Goal: Task Accomplishment & Management: Use online tool/utility

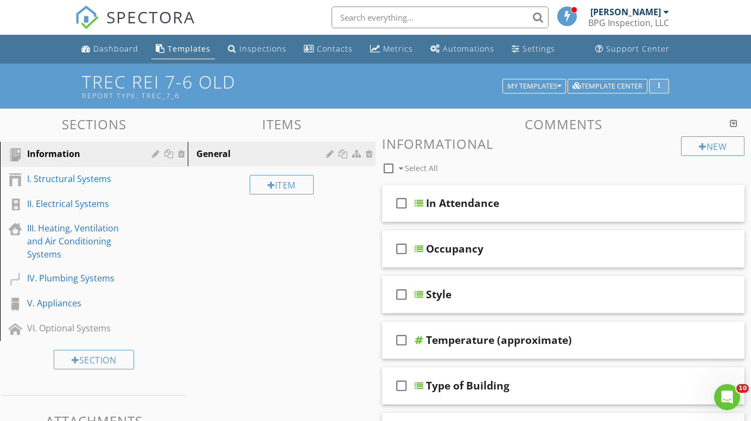
click at [659, 85] on icon "button" at bounding box center [659, 87] width 2 height 8
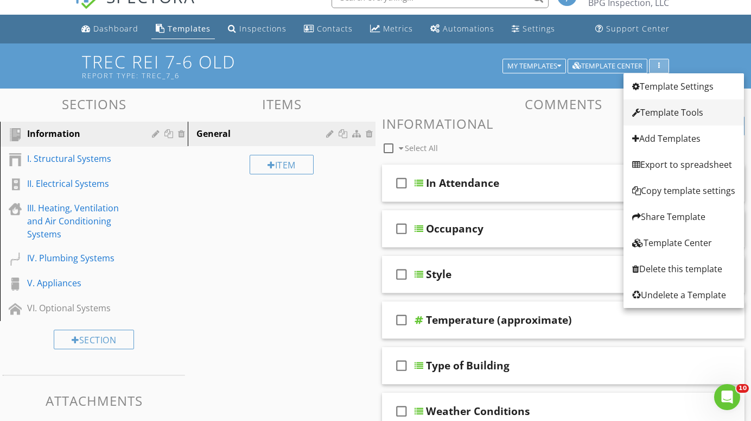
scroll to position [21, 0]
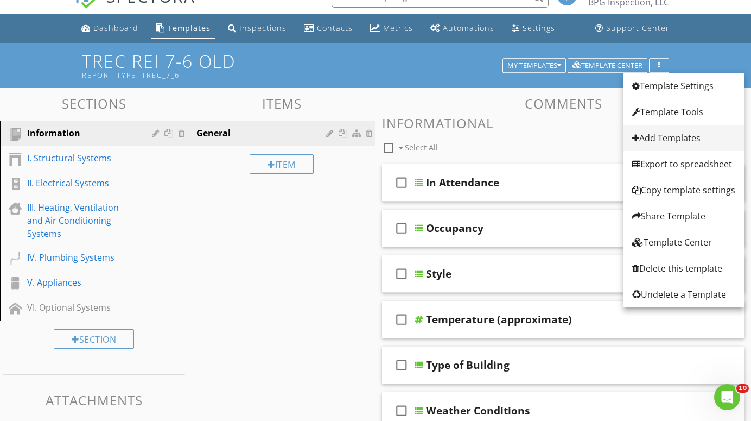
click at [648, 138] on div "Add Templates" at bounding box center [683, 137] width 103 height 13
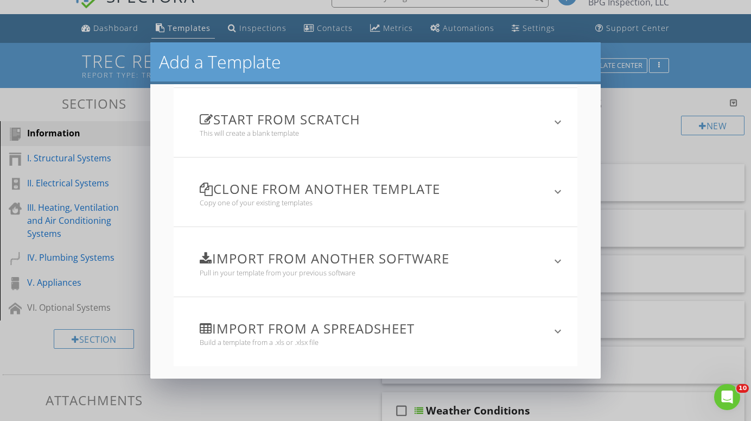
scroll to position [78, 0]
click at [559, 331] on icon "keyboard_arrow_down" at bounding box center [558, 331] width 13 height 13
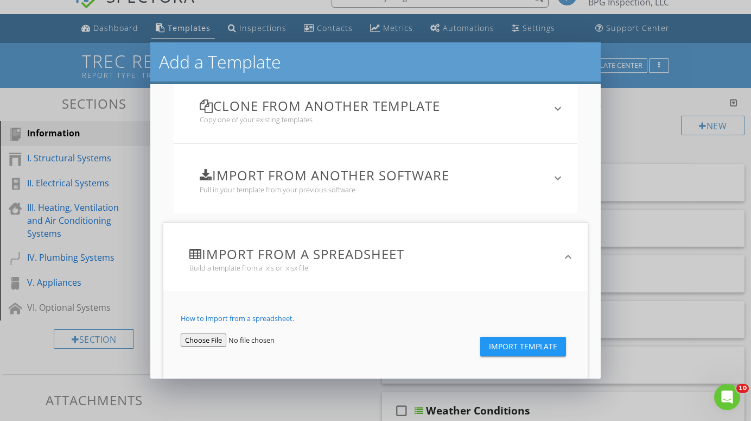
scroll to position [168, 0]
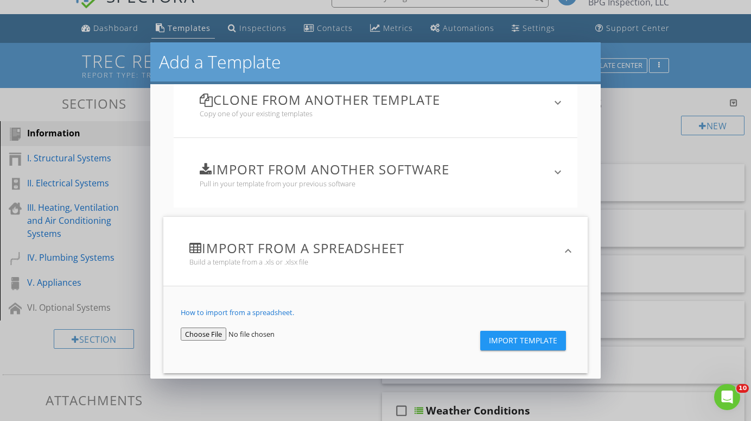
click at [205, 334] on input "file" at bounding box center [245, 333] width 129 height 13
click at [524, 338] on span "Import Template" at bounding box center [523, 340] width 68 height 9
click at [266, 310] on link "How to import from a spreadsheet." at bounding box center [237, 312] width 113 height 10
click at [199, 331] on input "file" at bounding box center [245, 333] width 129 height 13
type input "C:\fakepath\Commercial_Builder_Warranty_Template_Categorizedaa.xlsx"
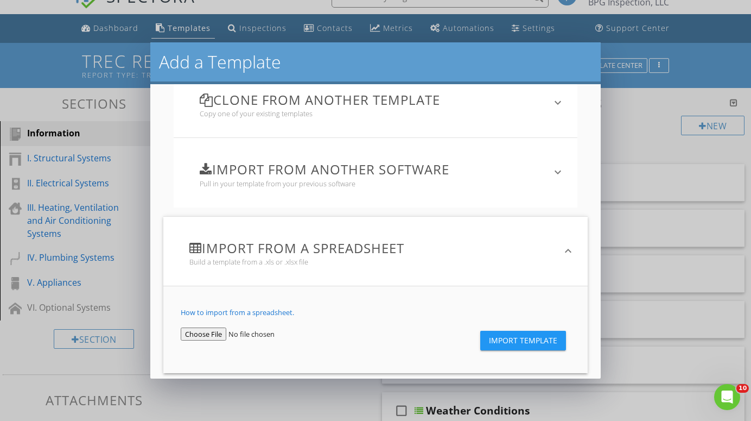
click at [523, 339] on span "Import Template" at bounding box center [523, 340] width 68 height 9
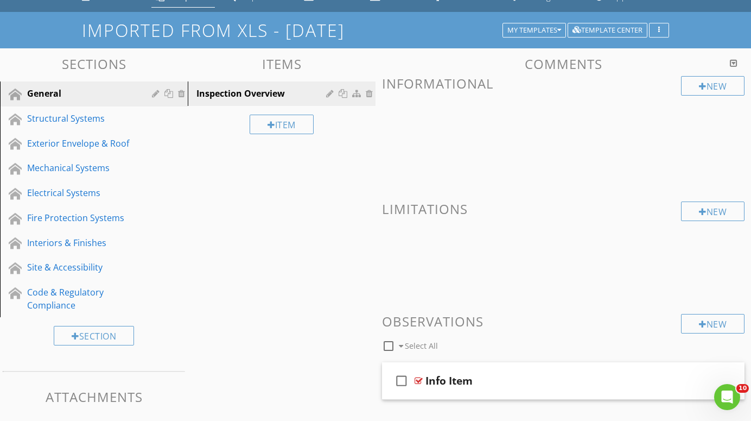
scroll to position [51, 0]
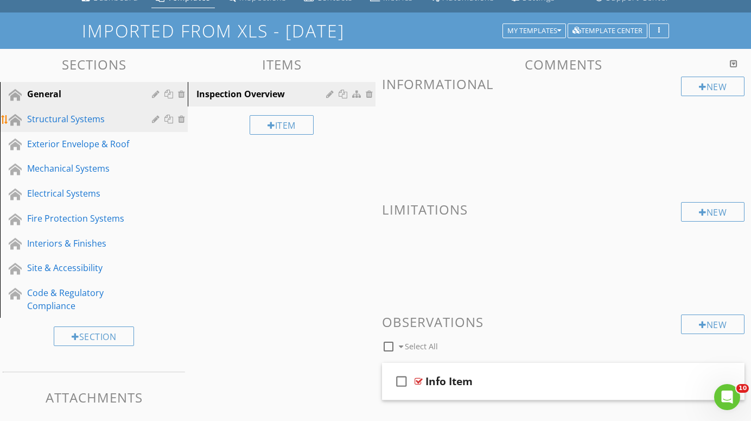
click at [59, 117] on div "Structural Systems" at bounding box center [81, 118] width 109 height 13
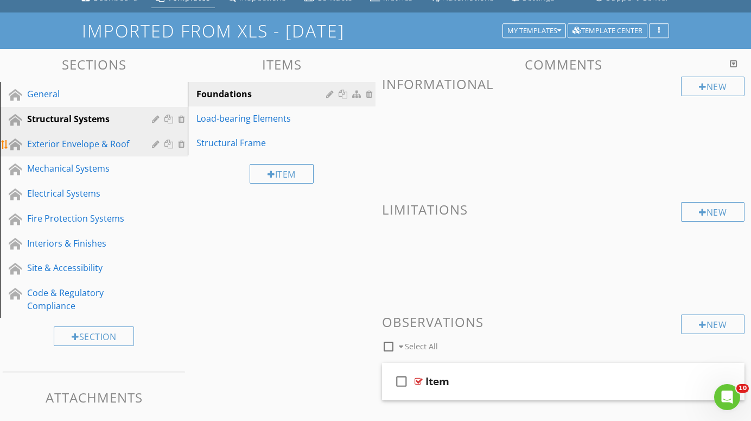
click at [52, 143] on div "Exterior Envelope & Roof" at bounding box center [81, 143] width 109 height 13
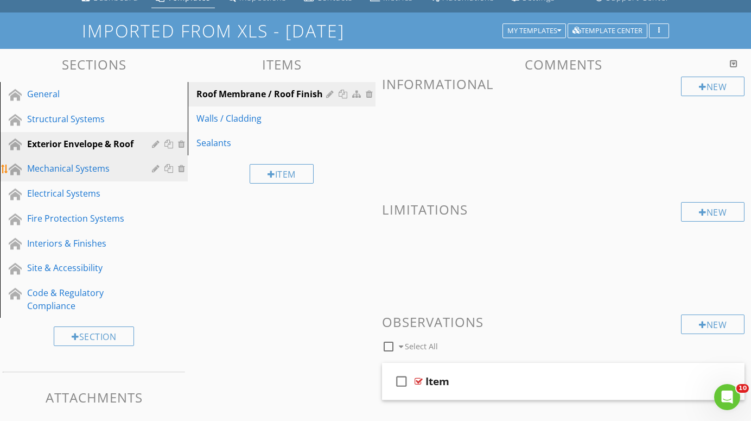
click at [47, 168] on div "Mechanical Systems" at bounding box center [81, 168] width 109 height 13
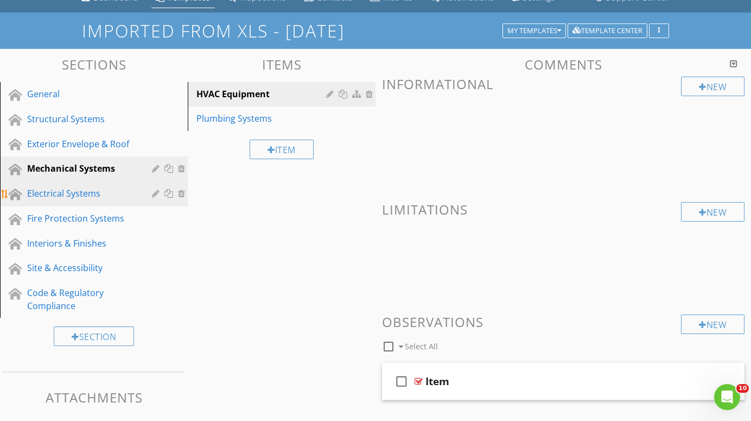
click at [45, 193] on div "Electrical Systems" at bounding box center [81, 193] width 109 height 13
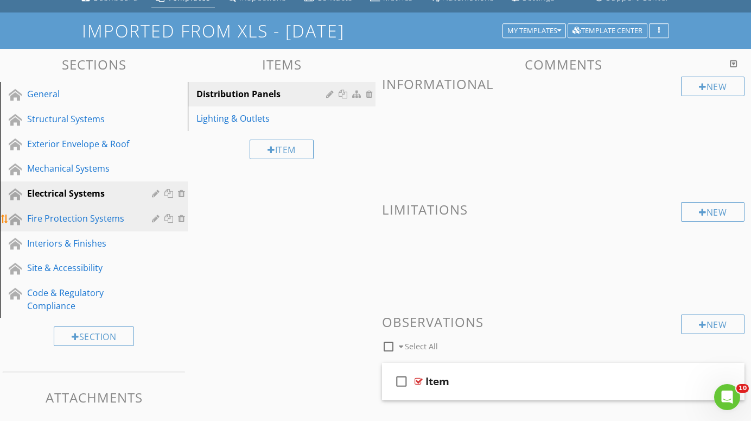
click at [46, 214] on div "Fire Protection Systems" at bounding box center [81, 218] width 109 height 13
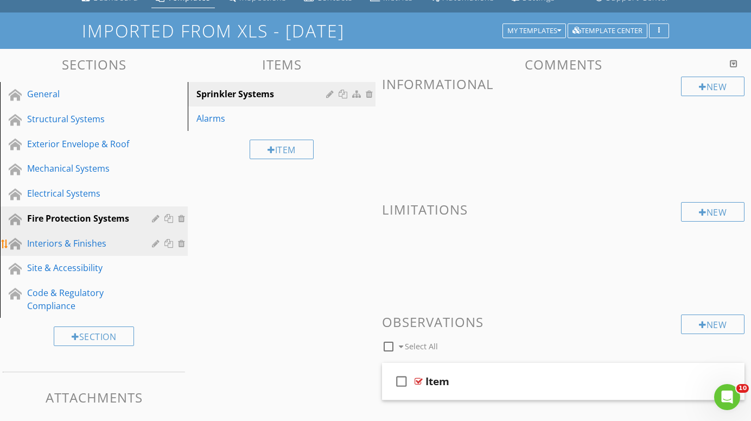
click at [42, 243] on div "Interiors & Finishes" at bounding box center [81, 243] width 109 height 13
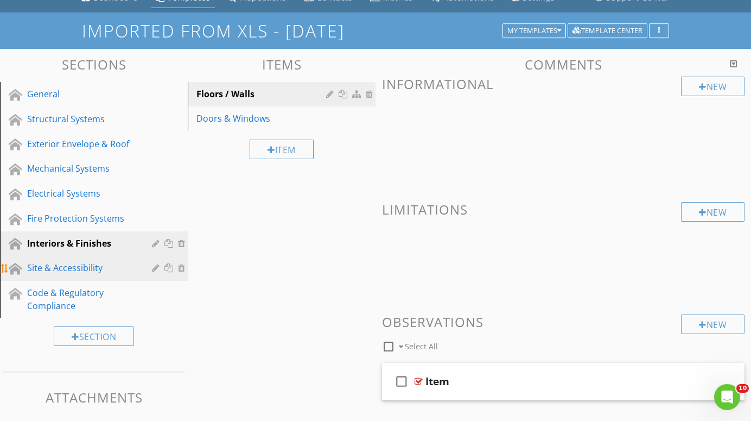
click at [41, 265] on div "Site & Accessibility" at bounding box center [81, 267] width 109 height 13
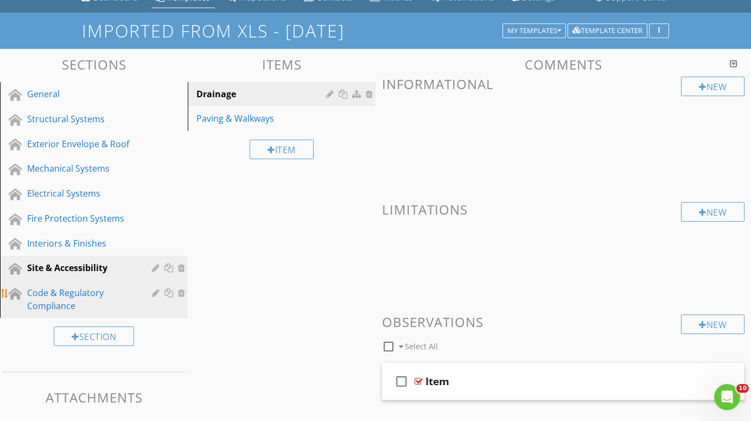
click at [42, 292] on div "Code & Regulatory Compliance" at bounding box center [81, 299] width 109 height 26
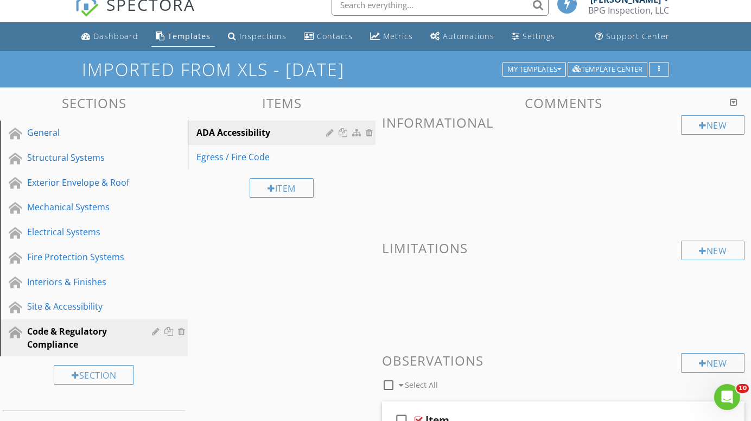
scroll to position [11, 0]
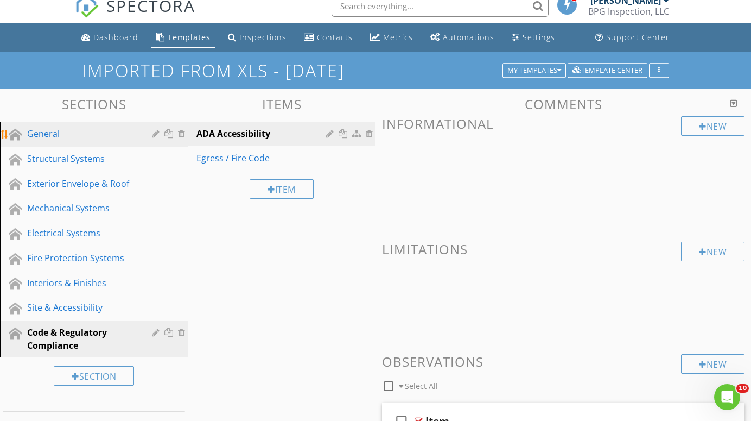
click at [45, 134] on div "General" at bounding box center [81, 133] width 109 height 13
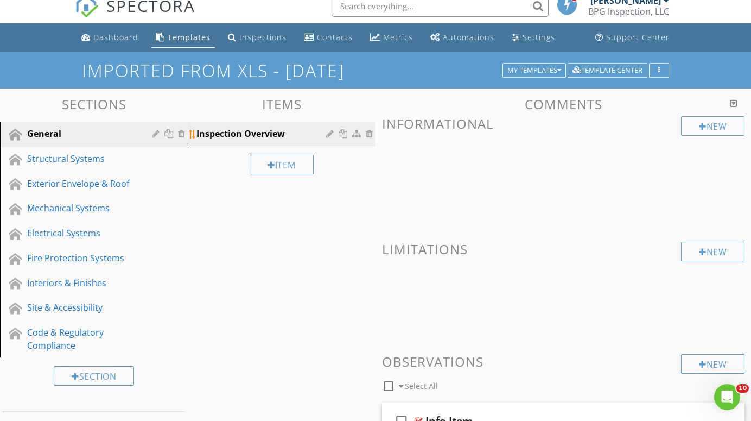
click at [236, 131] on div "Inspection Overview" at bounding box center [263, 133] width 133 height 13
click at [77, 154] on div "Structural Systems" at bounding box center [81, 158] width 109 height 13
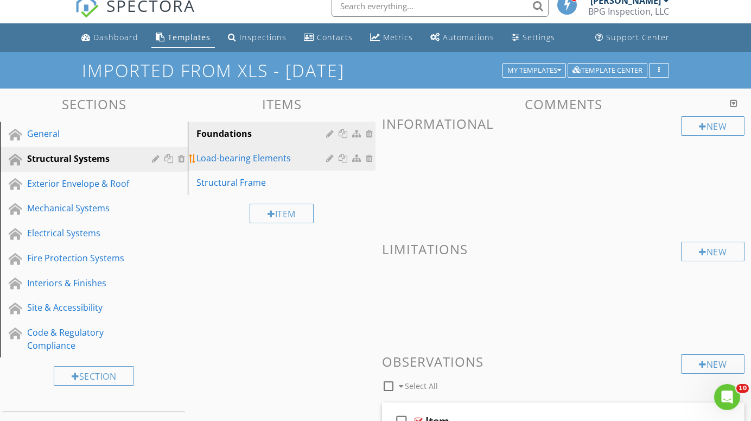
click at [227, 156] on div "Load-bearing Elements" at bounding box center [263, 157] width 133 height 13
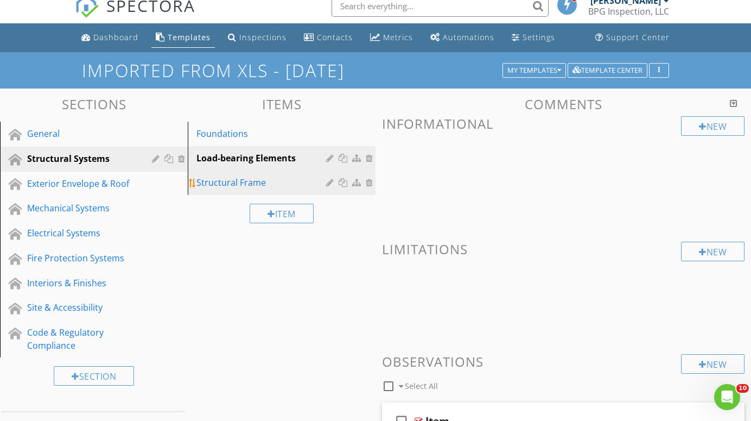
click at [225, 183] on div "Structural Frame" at bounding box center [263, 182] width 133 height 13
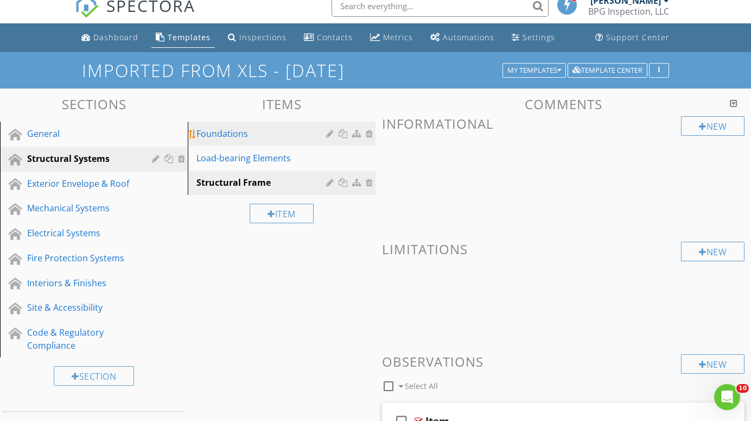
click at [222, 130] on div "Foundations" at bounding box center [263, 133] width 133 height 13
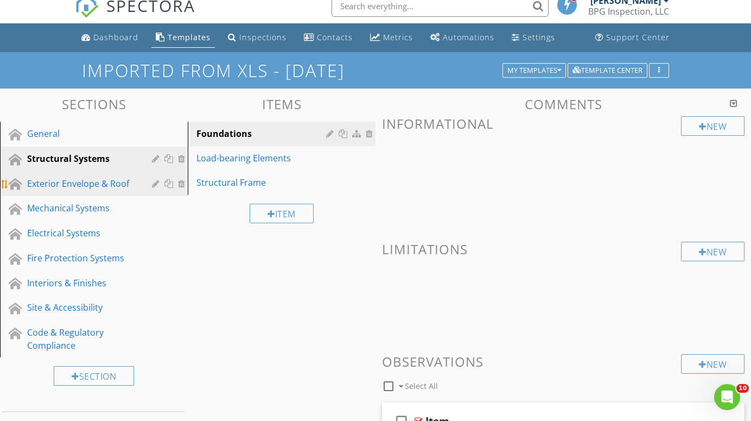
click at [60, 182] on div "Exterior Envelope & Roof" at bounding box center [81, 183] width 109 height 13
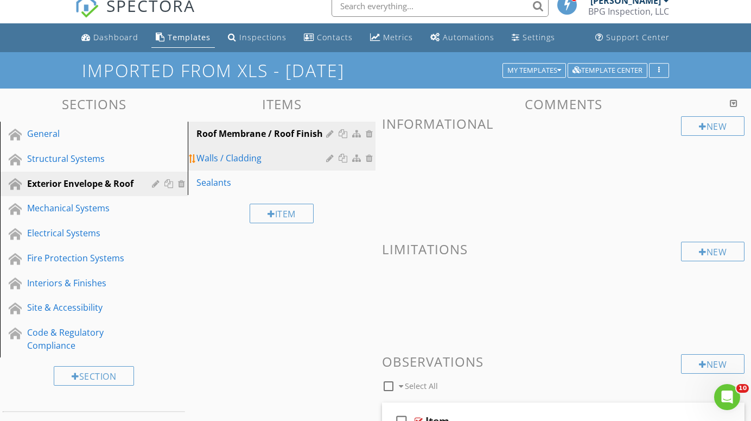
click at [211, 155] on div "Walls / Cladding" at bounding box center [263, 157] width 133 height 13
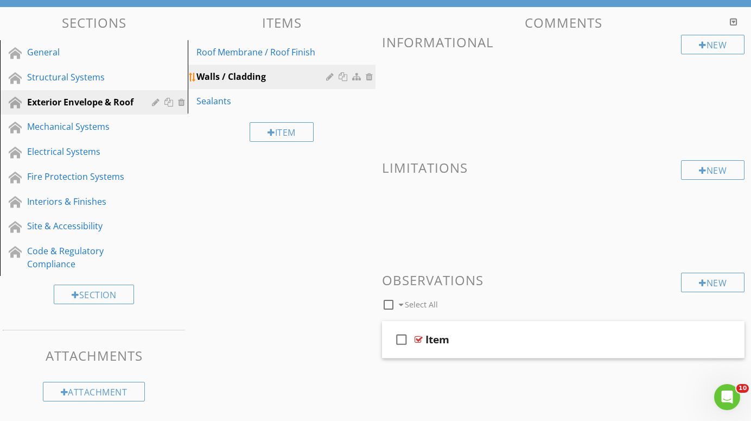
scroll to position [92, 0]
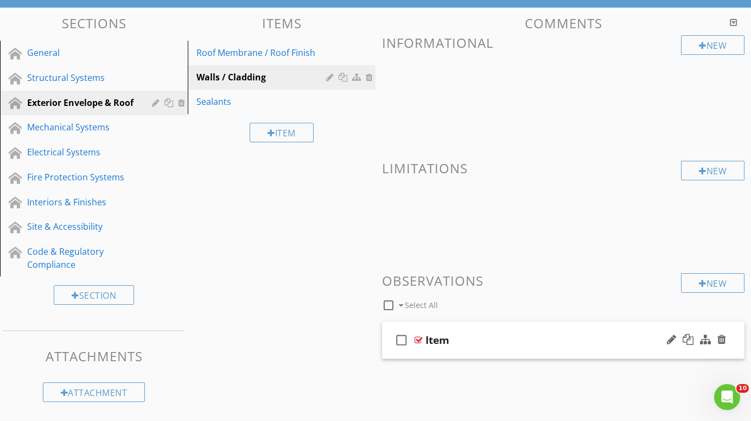
click at [419, 338] on div at bounding box center [419, 339] width 8 height 9
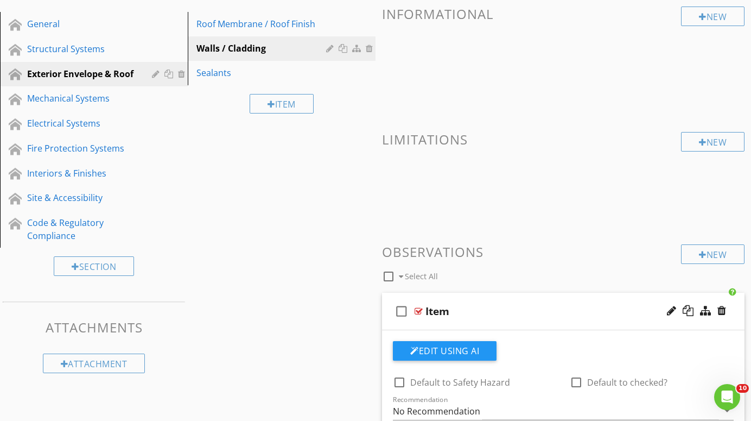
scroll to position [115, 0]
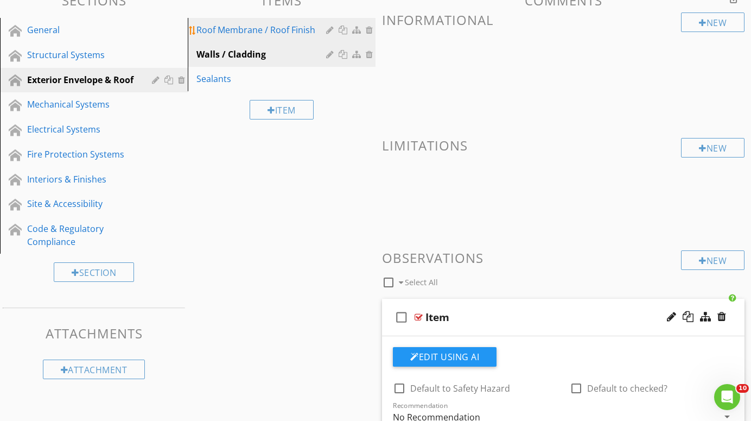
click at [224, 26] on div "Roof Membrane / Roof Finish" at bounding box center [263, 29] width 133 height 13
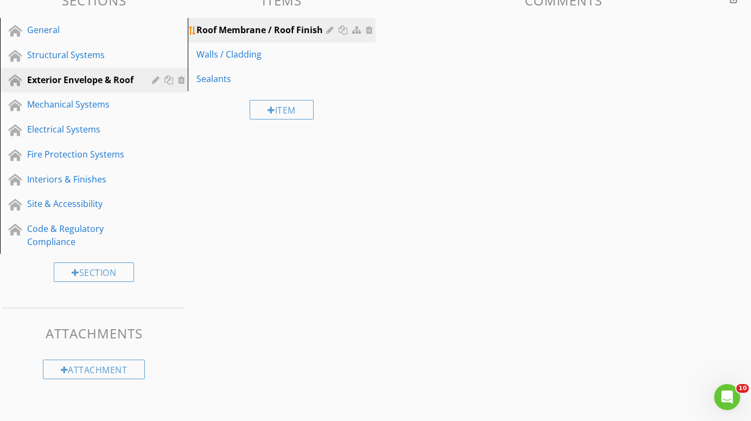
scroll to position [92, 0]
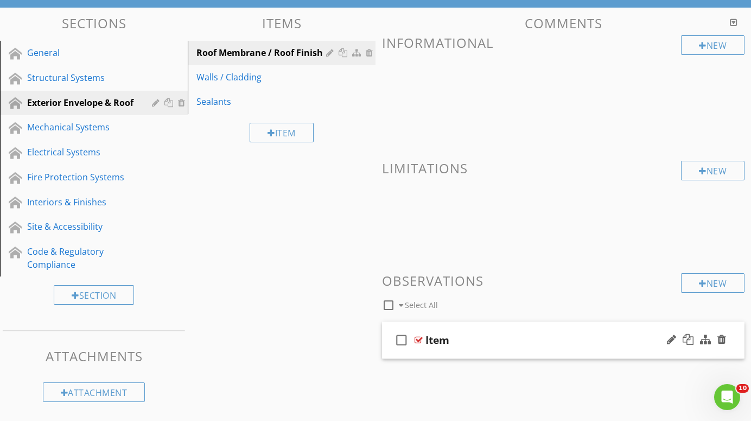
click at [419, 339] on div at bounding box center [419, 339] width 8 height 9
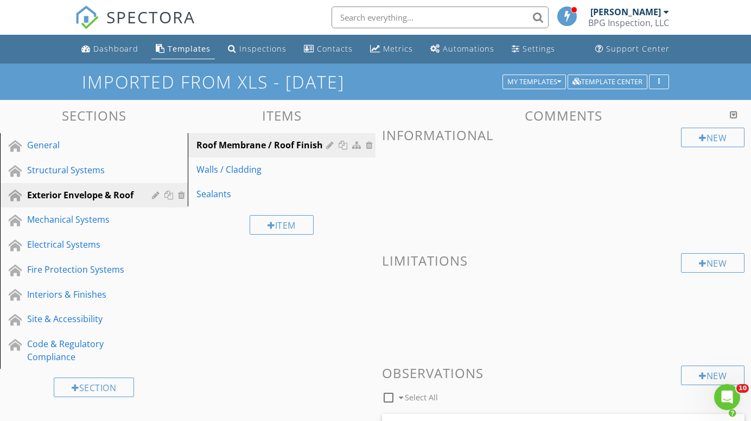
scroll to position [0, 0]
click at [215, 194] on div "Sealants" at bounding box center [263, 193] width 133 height 13
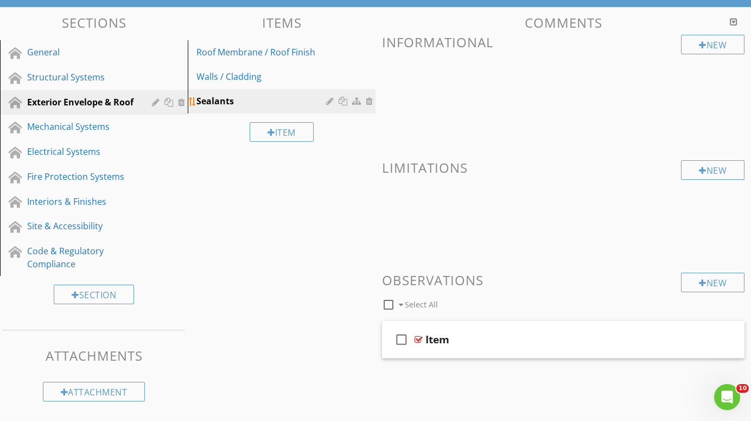
scroll to position [92, 0]
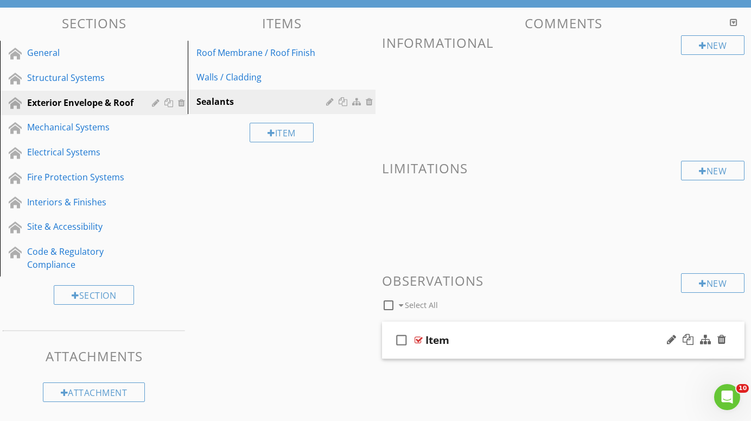
click at [420, 337] on div at bounding box center [419, 339] width 8 height 9
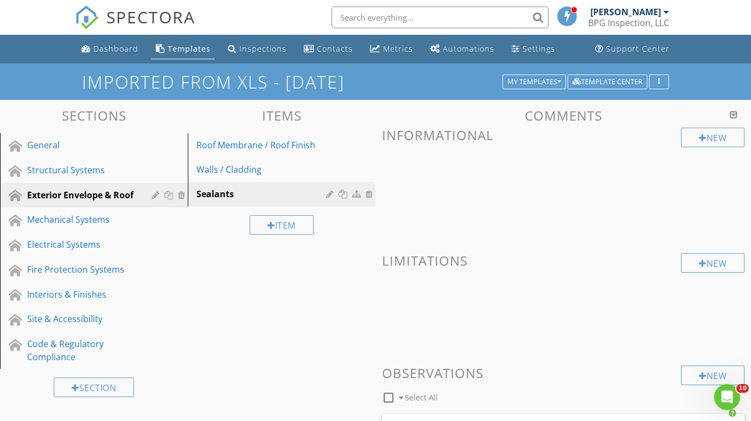
scroll to position [0, 0]
click at [50, 145] on div "General" at bounding box center [81, 144] width 109 height 13
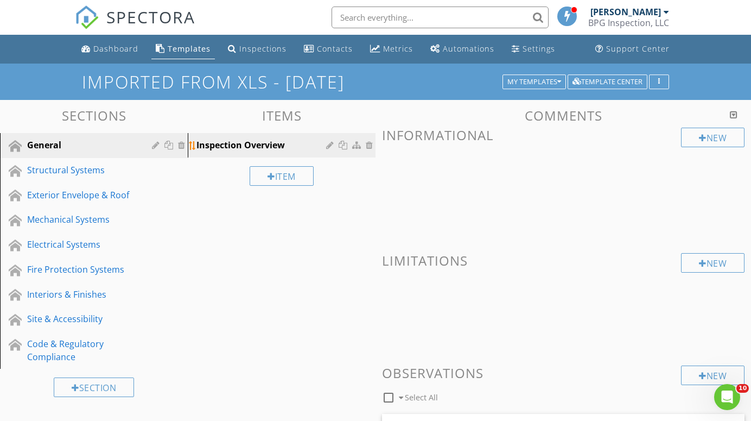
click at [245, 142] on div "Inspection Overview" at bounding box center [263, 144] width 133 height 13
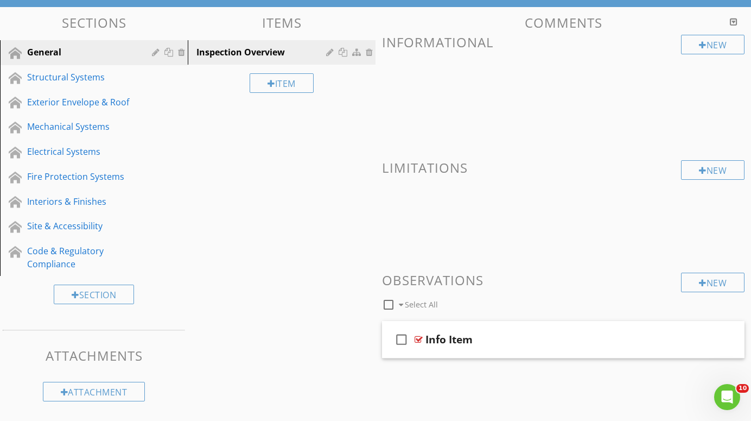
scroll to position [92, 0]
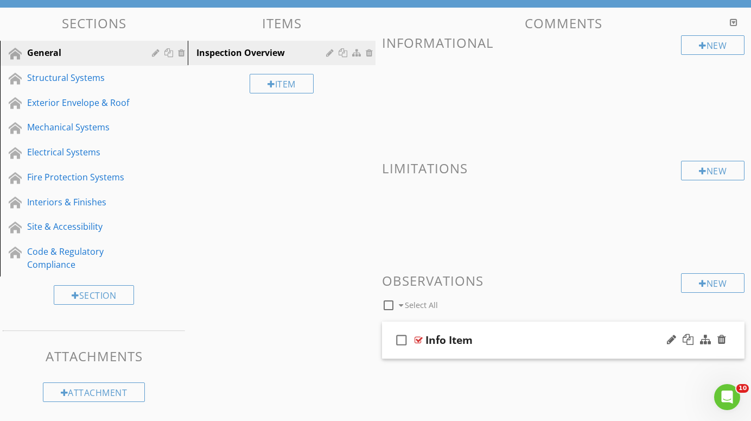
click at [418, 337] on div at bounding box center [419, 339] width 8 height 9
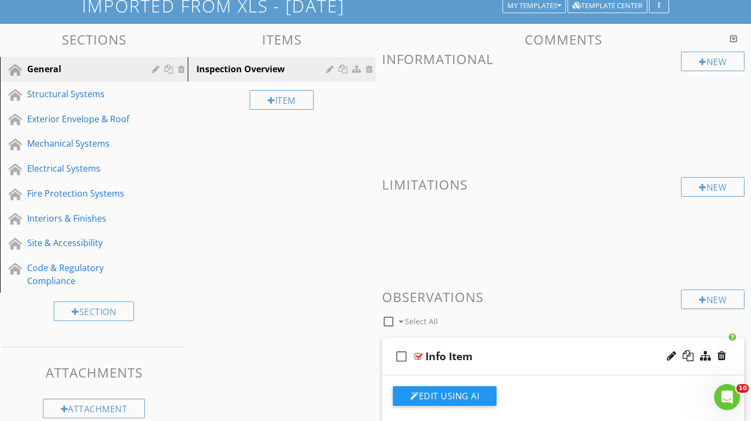
scroll to position [79, 0]
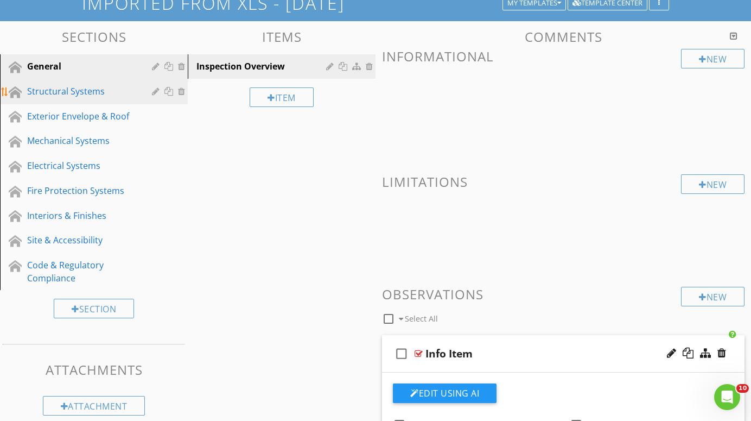
click at [64, 90] on div "Structural Systems" at bounding box center [81, 91] width 109 height 13
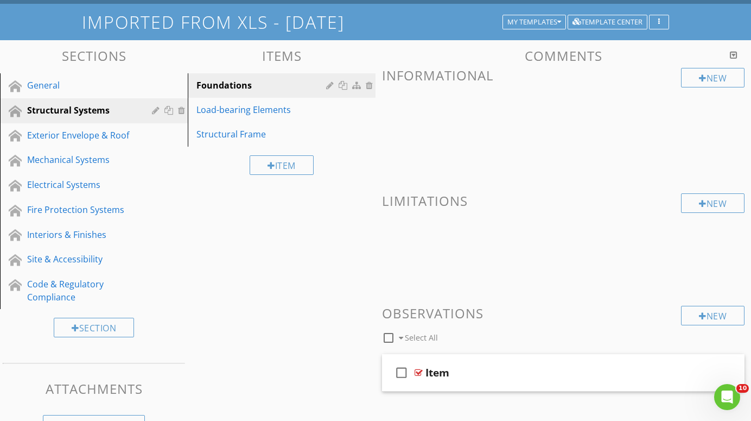
scroll to position [56, 0]
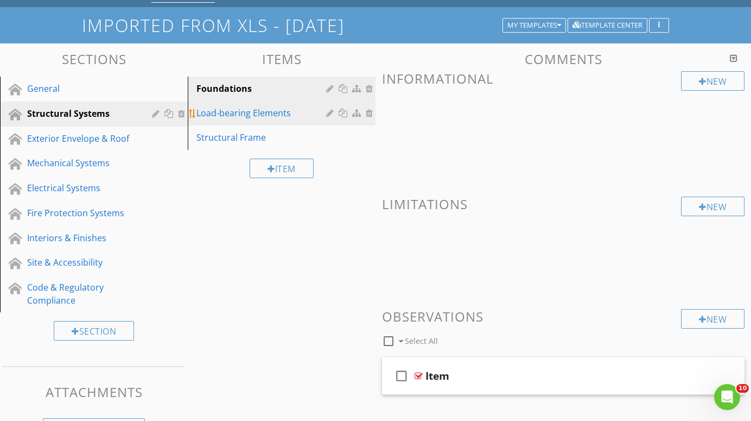
click at [220, 110] on div "Load-bearing Elements" at bounding box center [263, 112] width 133 height 13
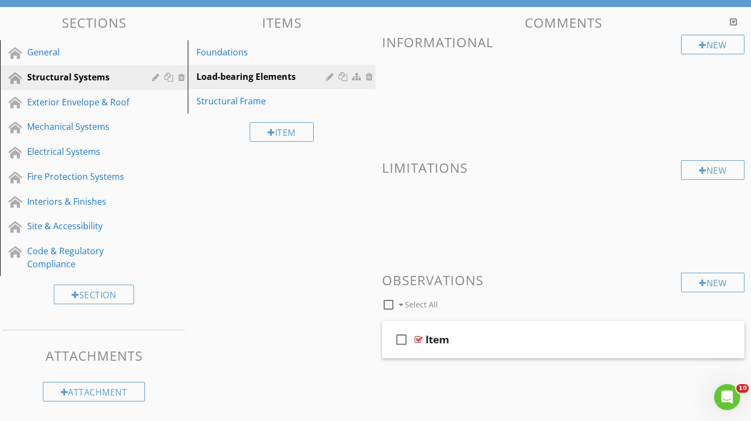
scroll to position [92, 0]
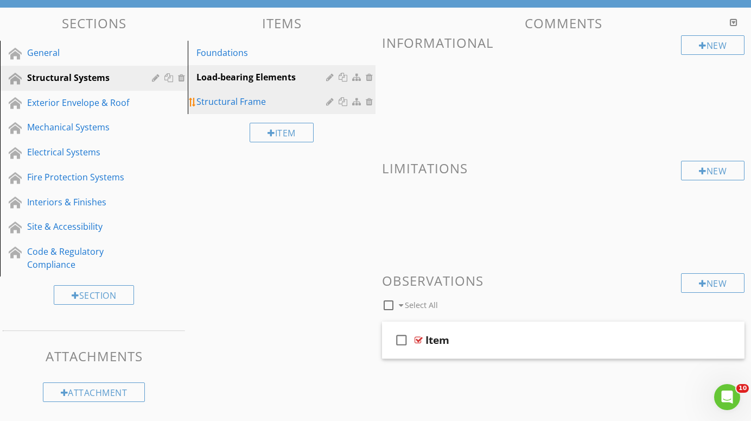
click at [218, 97] on div "Structural Frame" at bounding box center [263, 101] width 133 height 13
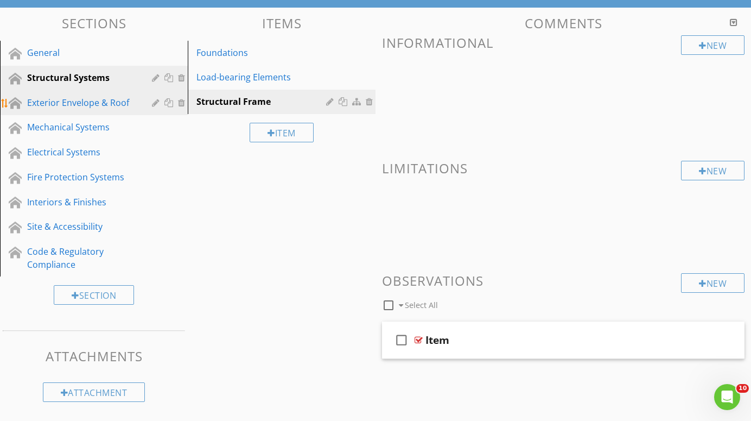
click at [69, 101] on div "Exterior Envelope & Roof" at bounding box center [81, 102] width 109 height 13
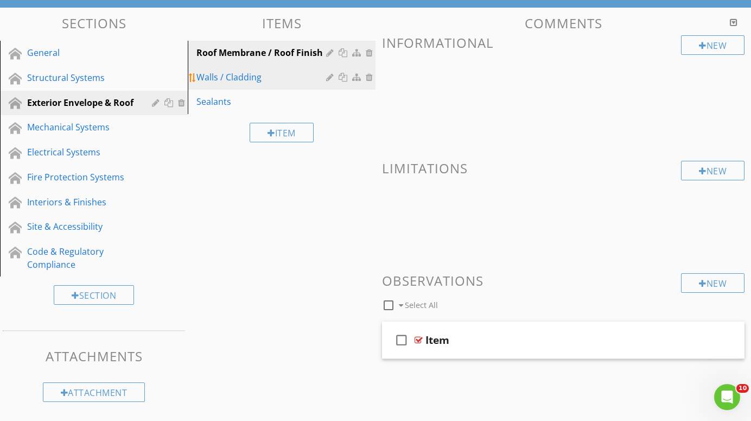
click at [213, 75] on div "Walls / Cladding" at bounding box center [263, 77] width 133 height 13
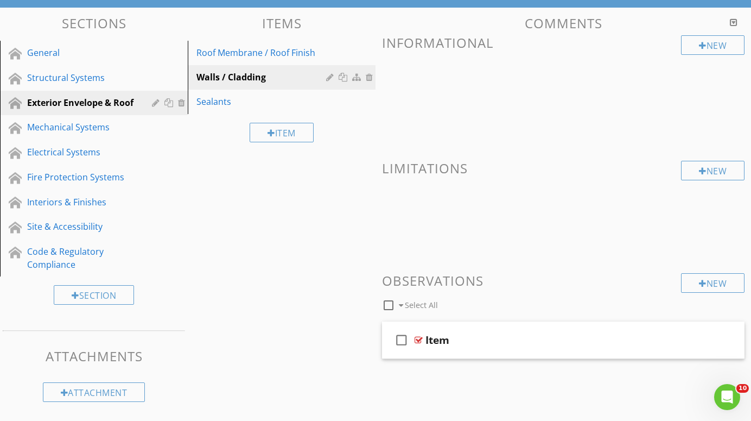
click at [695, 77] on span at bounding box center [563, 99] width 363 height 54
click at [701, 41] on div at bounding box center [703, 45] width 8 height 9
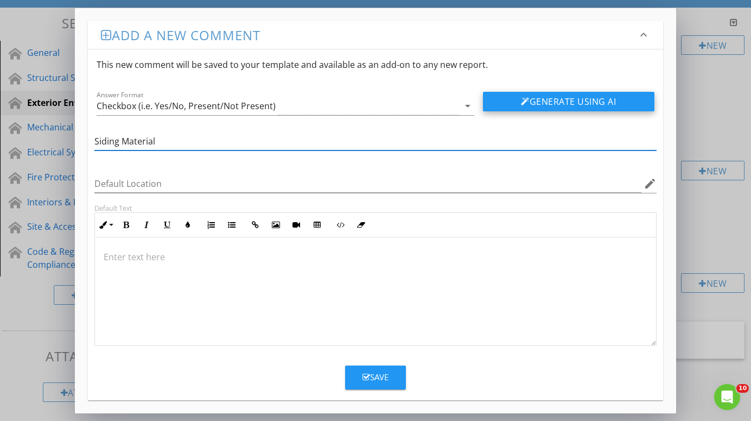
type input "Siding Material"
click at [564, 100] on button "Generate Using AI" at bounding box center [569, 102] width 172 height 20
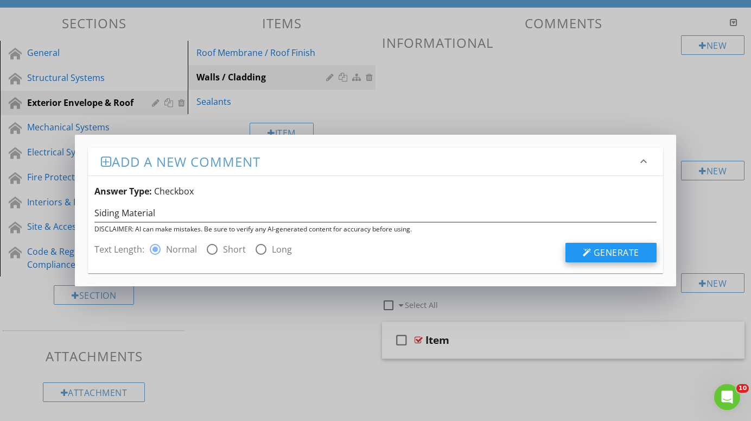
click at [618, 250] on span "Generate" at bounding box center [617, 252] width 46 height 12
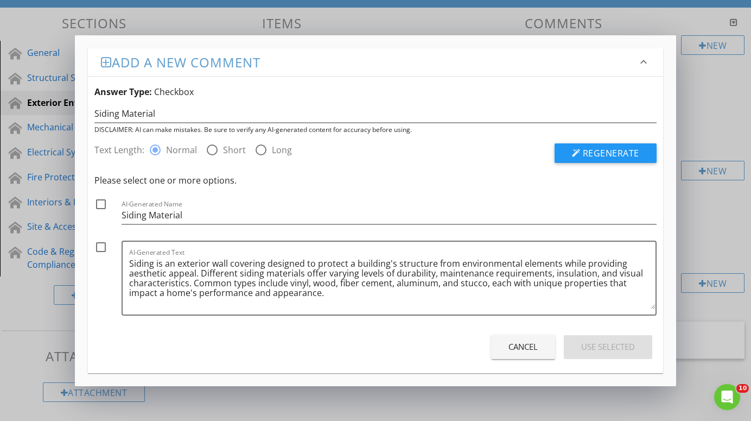
click at [102, 202] on div at bounding box center [101, 204] width 18 height 18
checkbox input "true"
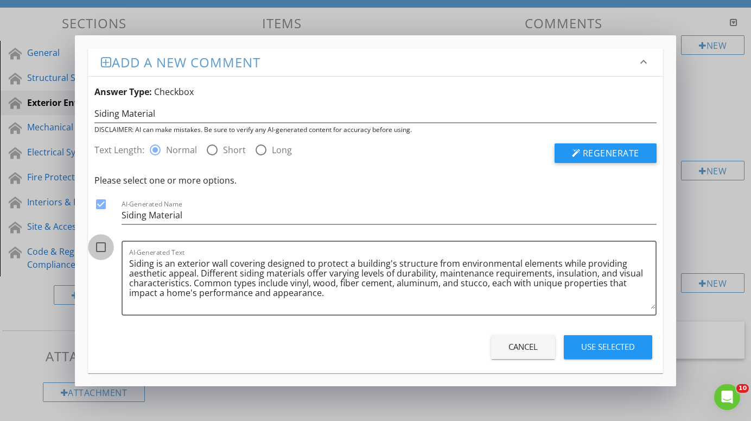
click at [103, 248] on div at bounding box center [101, 247] width 18 height 18
checkbox input "true"
click at [620, 348] on div "Use Selected" at bounding box center [608, 346] width 54 height 12
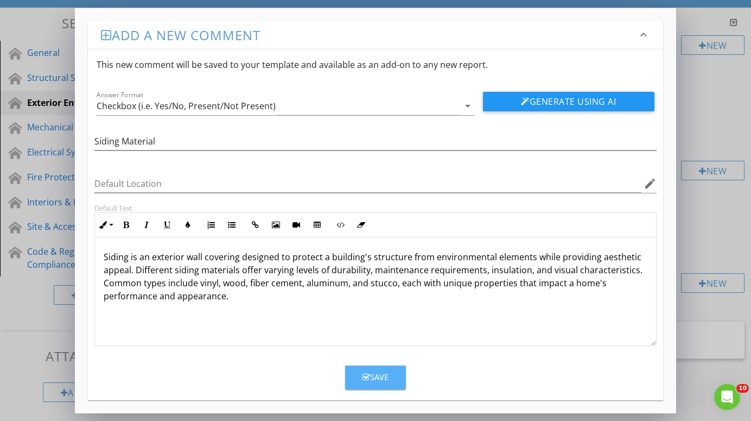
click at [391, 377] on button "Save" at bounding box center [375, 377] width 61 height 24
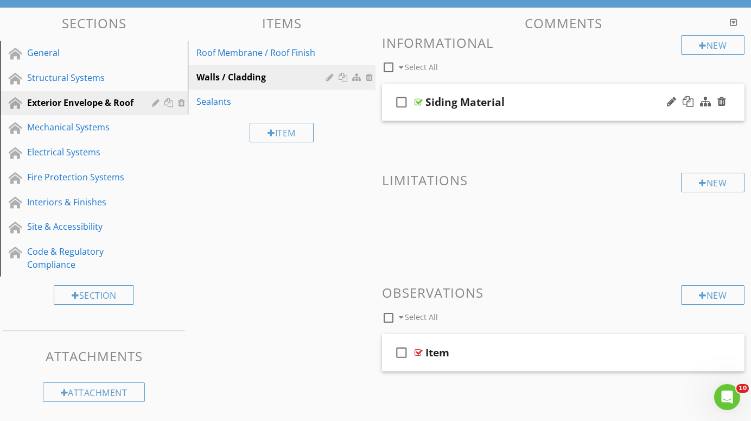
click at [420, 100] on div at bounding box center [419, 102] width 8 height 9
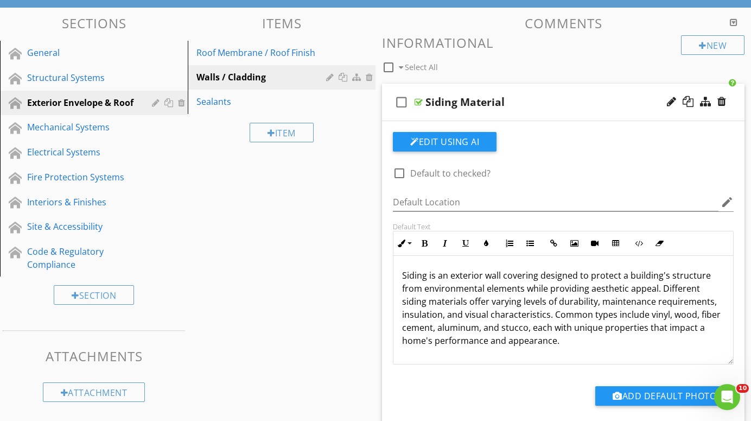
click at [420, 100] on div at bounding box center [419, 102] width 8 height 9
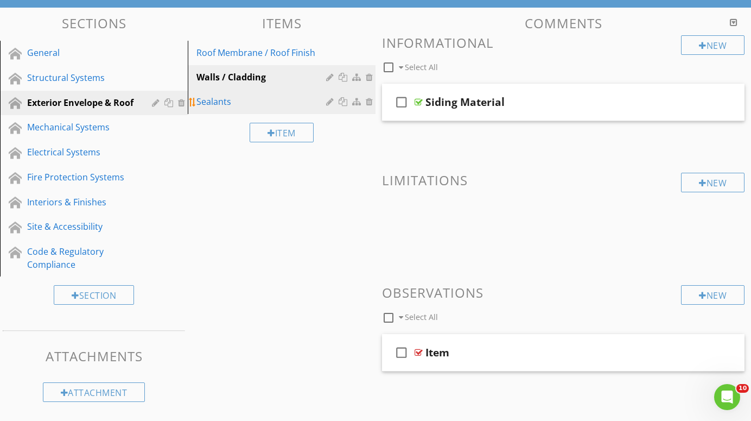
click at [209, 101] on div "Sealants" at bounding box center [263, 101] width 133 height 13
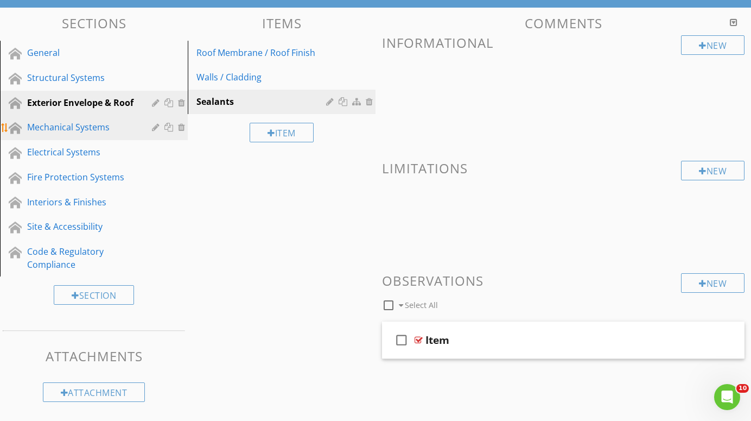
click at [44, 123] on div "Mechanical Systems" at bounding box center [81, 127] width 109 height 13
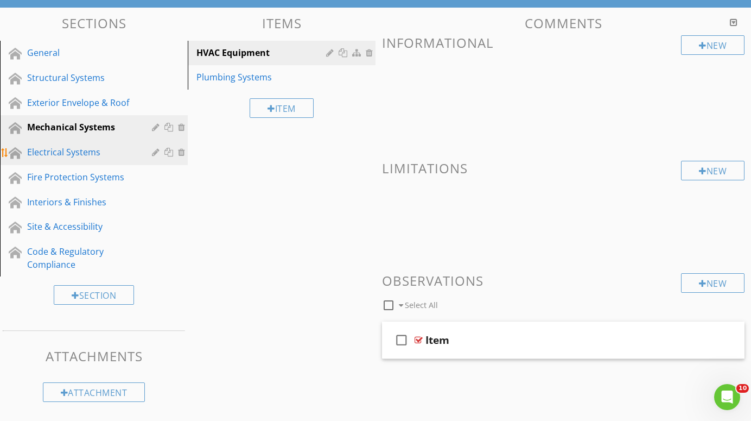
click at [39, 152] on div "Electrical Systems" at bounding box center [81, 151] width 109 height 13
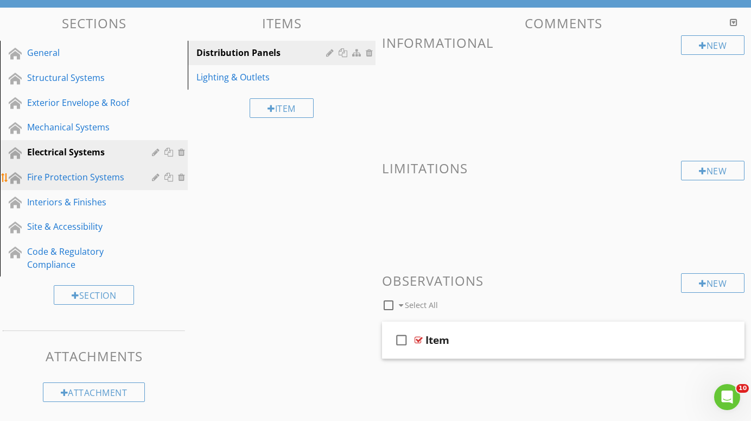
click at [36, 176] on div "Fire Protection Systems" at bounding box center [81, 176] width 109 height 13
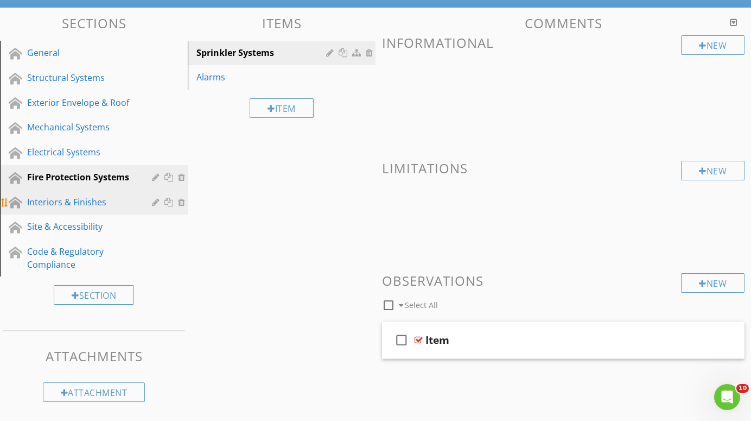
click at [36, 200] on div "Interiors & Finishes" at bounding box center [81, 201] width 109 height 13
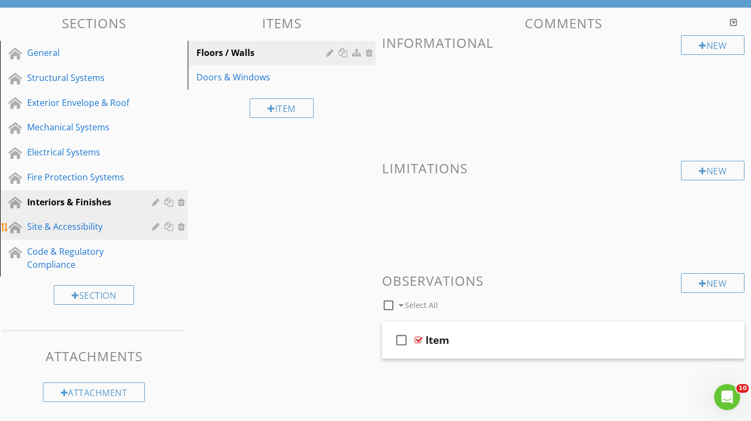
click at [35, 226] on div "Site & Accessibility" at bounding box center [81, 226] width 109 height 13
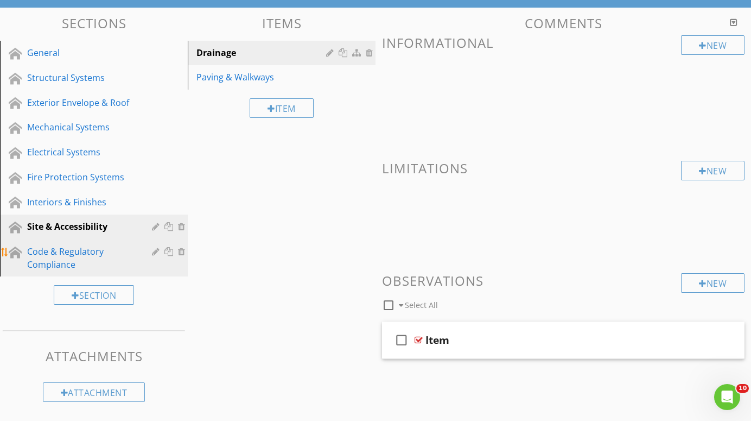
click at [34, 251] on div "Code & Regulatory Compliance" at bounding box center [81, 258] width 109 height 26
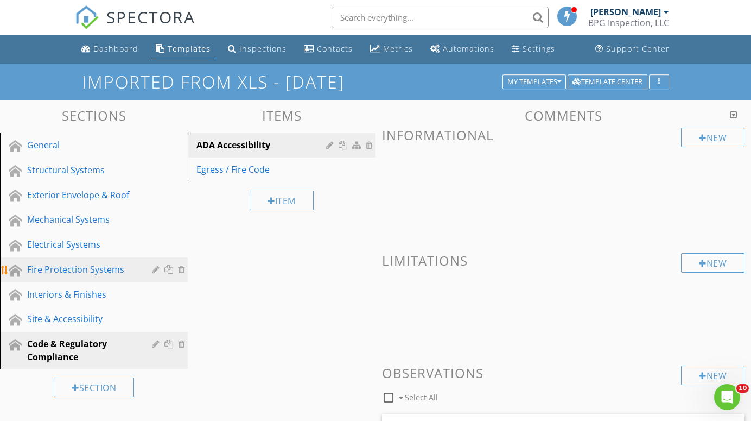
scroll to position [0, 0]
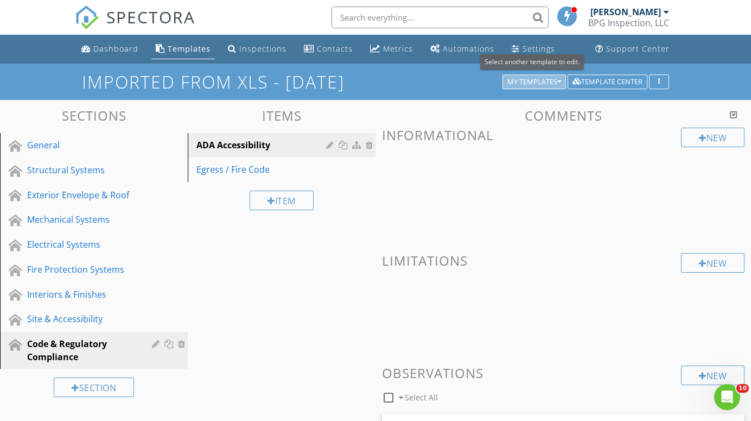
click at [547, 80] on div "My Templates" at bounding box center [535, 82] width 54 height 8
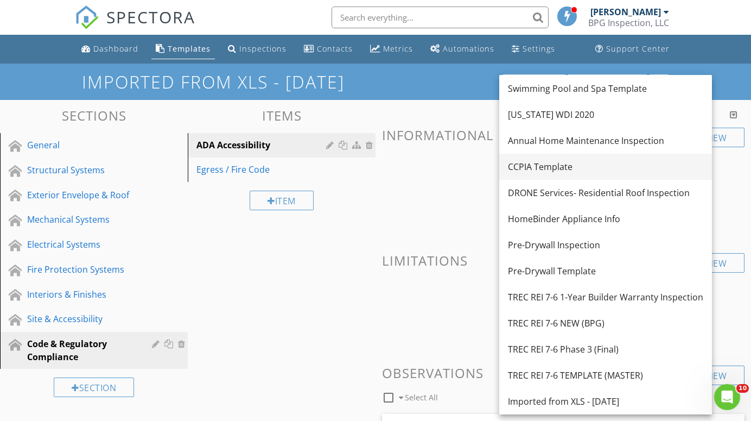
scroll to position [78, 0]
click at [529, 166] on div "CCPIA Template" at bounding box center [605, 166] width 195 height 13
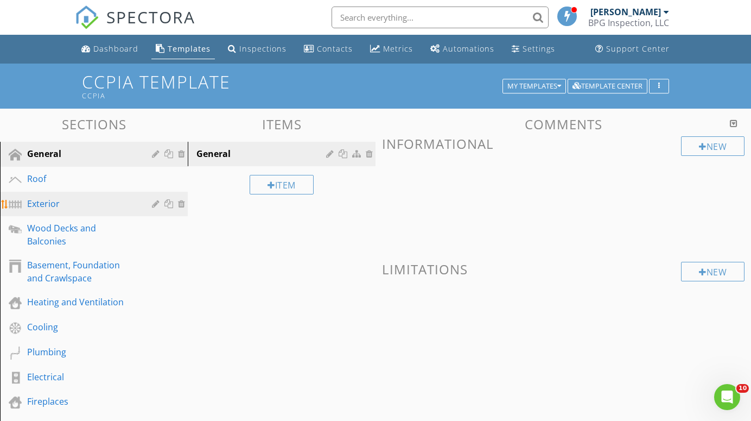
click at [40, 203] on div "Exterior" at bounding box center [81, 203] width 109 height 13
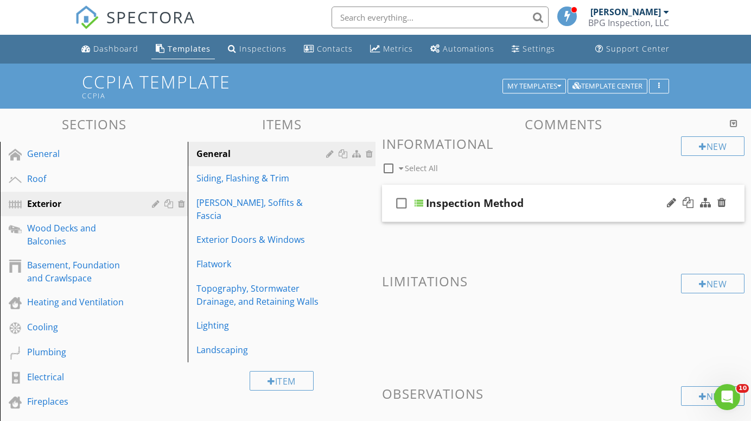
click at [419, 202] on div at bounding box center [419, 203] width 9 height 9
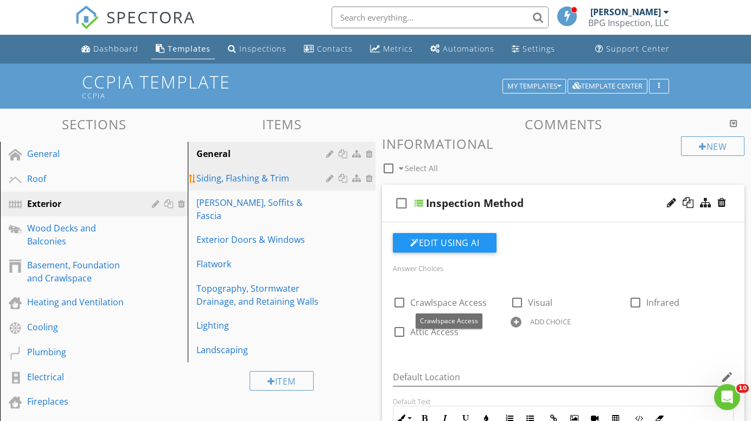
scroll to position [0, 0]
click at [226, 179] on div "Siding, Flashing & Trim" at bounding box center [263, 178] width 133 height 13
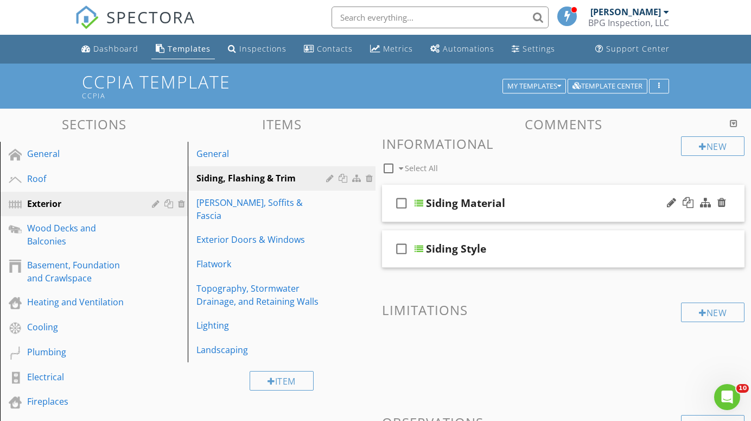
click at [420, 200] on div at bounding box center [419, 203] width 9 height 9
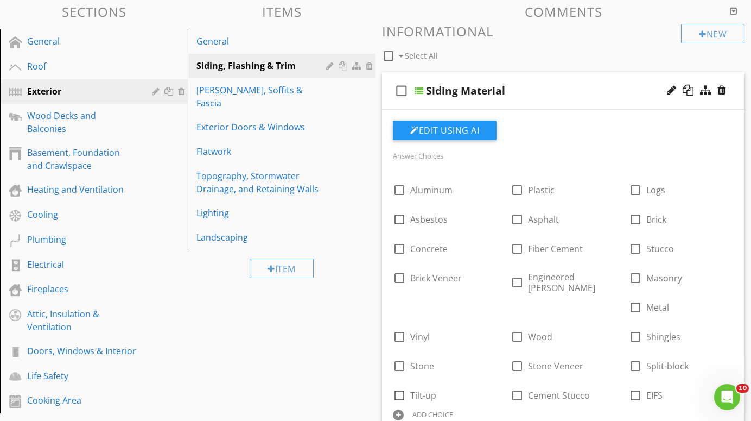
scroll to position [112, 0]
click at [706, 88] on div at bounding box center [705, 90] width 11 height 11
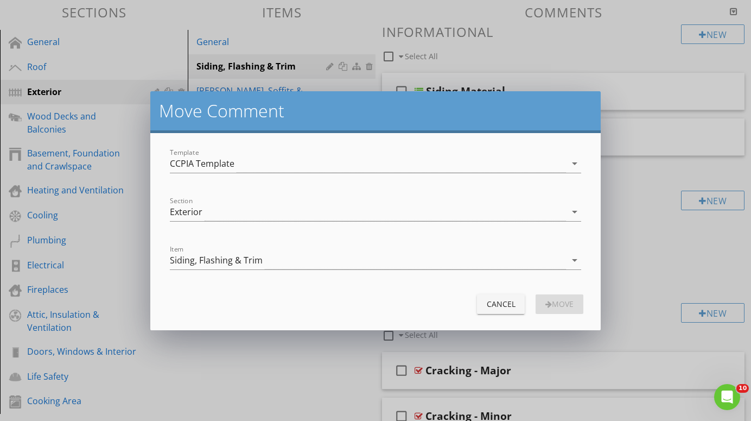
click at [508, 302] on div "Cancel" at bounding box center [501, 303] width 30 height 11
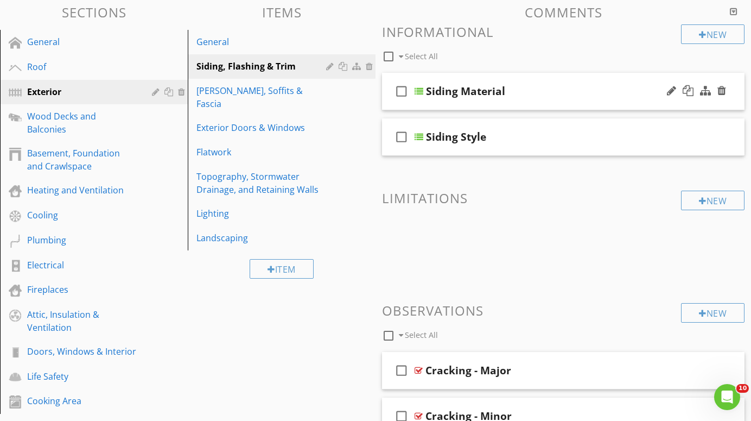
click at [420, 92] on div at bounding box center [419, 91] width 9 height 9
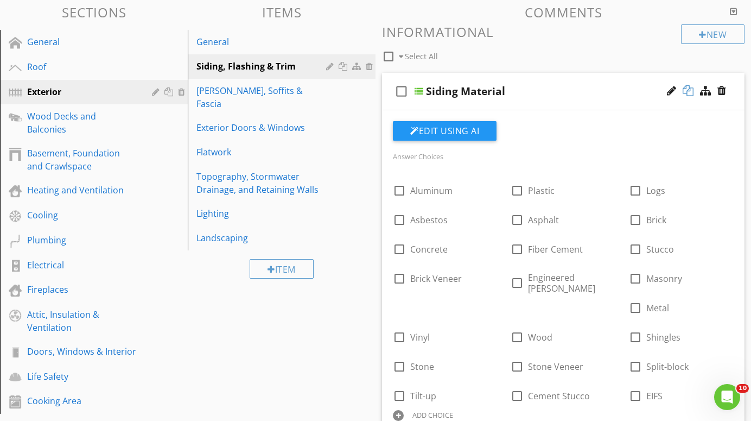
click at [688, 88] on div at bounding box center [688, 90] width 11 height 11
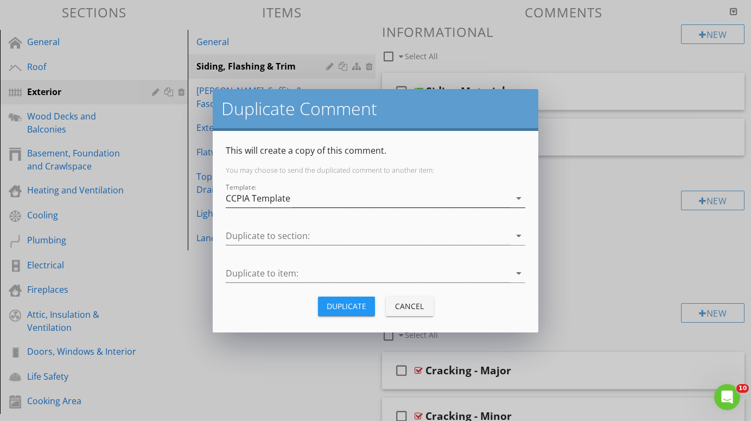
click at [518, 198] on icon "arrow_drop_down" at bounding box center [518, 198] width 13 height 13
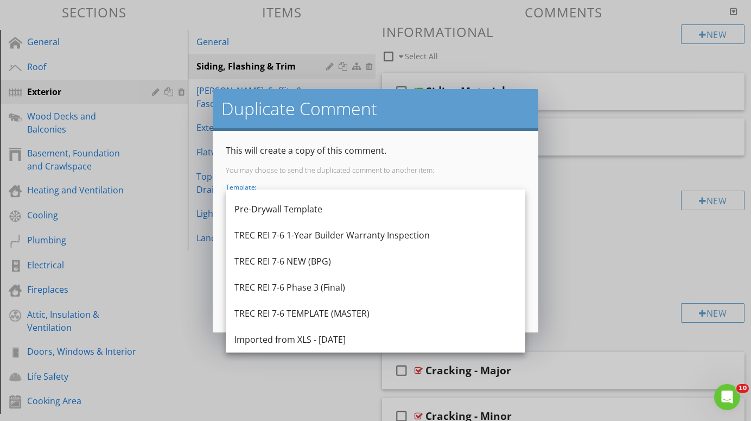
scroll to position [254, 0]
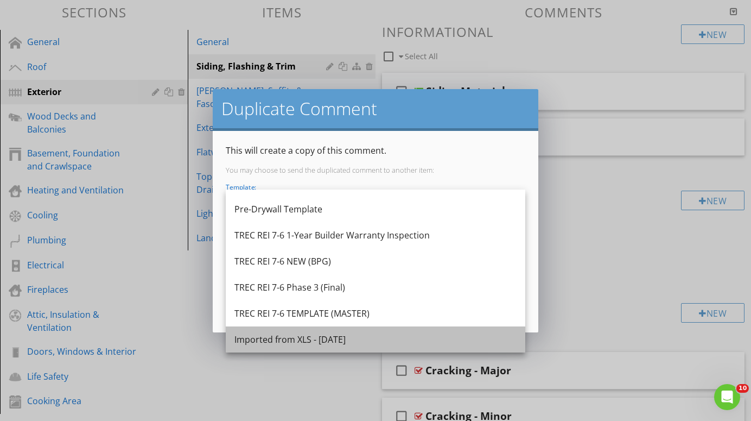
click at [320, 339] on div "Imported from XLS - [DATE]" at bounding box center [376, 339] width 282 height 13
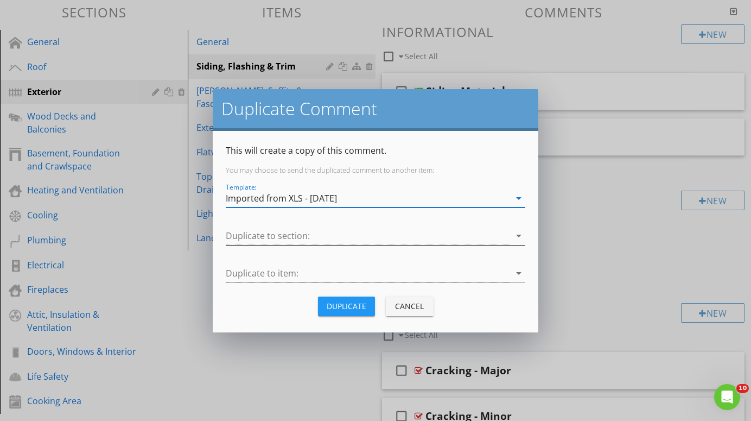
click at [518, 236] on icon "arrow_drop_down" at bounding box center [518, 235] width 13 height 13
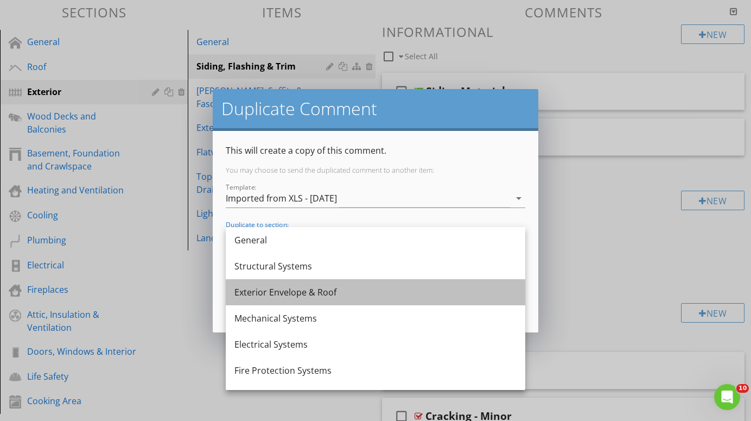
click at [256, 293] on div "Exterior Envelope & Roof" at bounding box center [376, 292] width 282 height 13
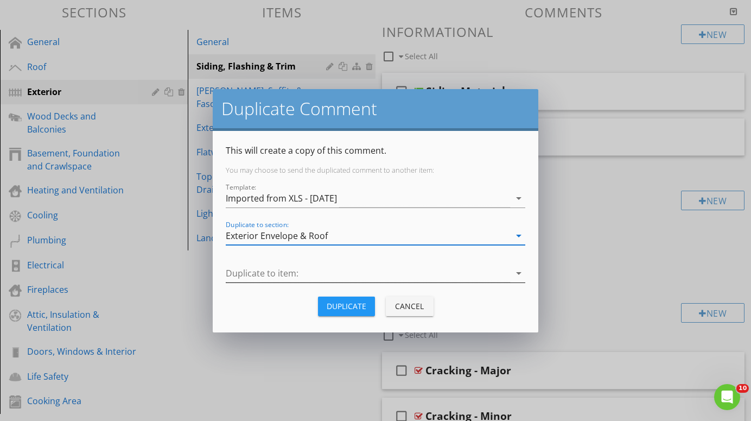
click at [518, 273] on icon "arrow_drop_down" at bounding box center [518, 273] width 13 height 13
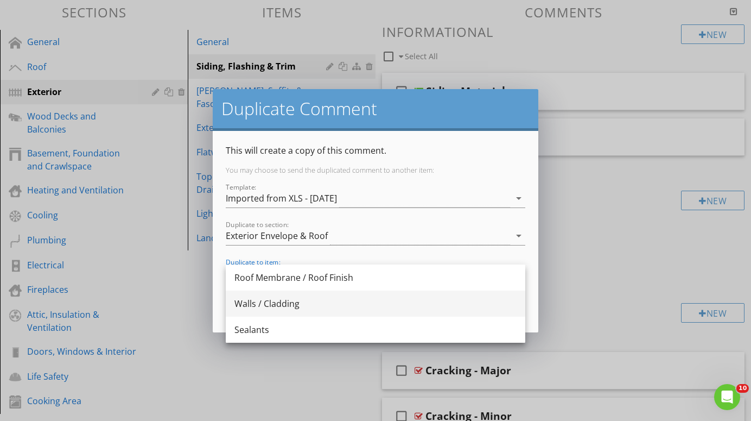
click at [282, 301] on div "Walls / Cladding" at bounding box center [376, 303] width 282 height 13
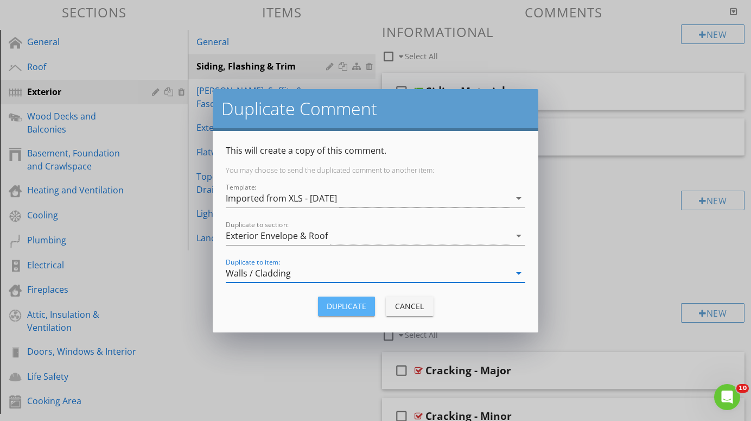
click at [352, 305] on div "Duplicate" at bounding box center [347, 305] width 40 height 11
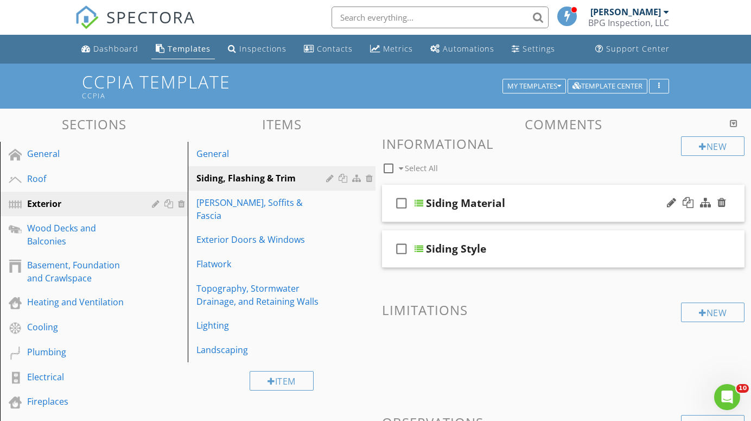
scroll to position [0, 0]
click at [555, 84] on div "My Templates" at bounding box center [535, 87] width 54 height 8
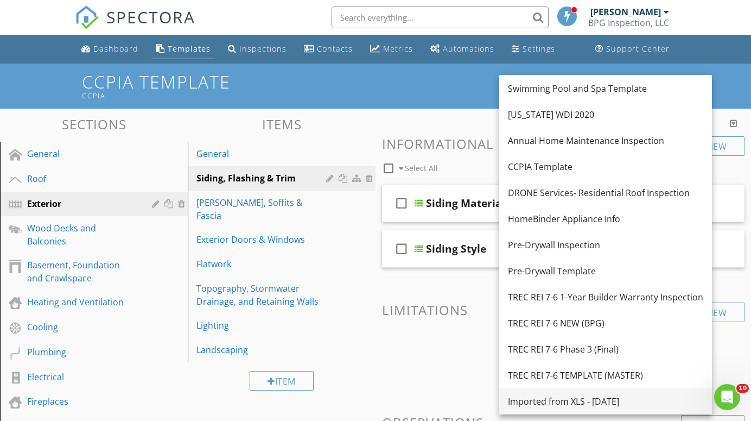
click at [550, 402] on div "Imported from XLS - [DATE]" at bounding box center [605, 401] width 195 height 13
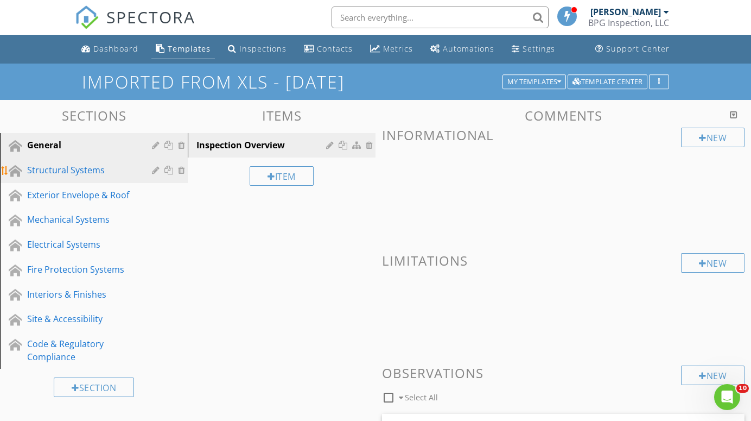
click at [70, 168] on div "Structural Systems" at bounding box center [81, 169] width 109 height 13
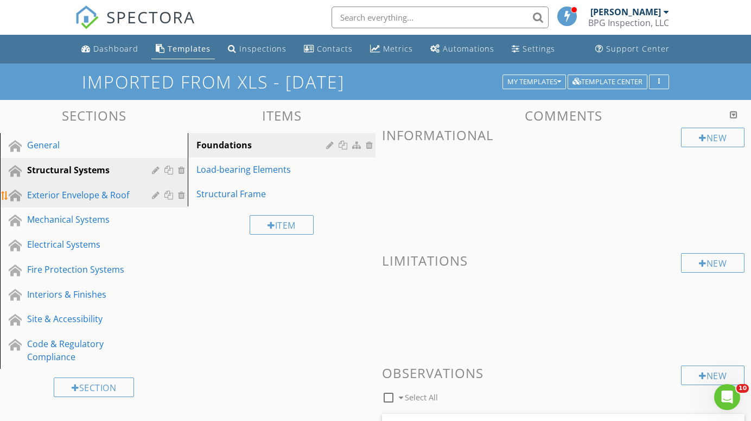
click at [56, 197] on div "Exterior Envelope & Roof" at bounding box center [81, 194] width 109 height 13
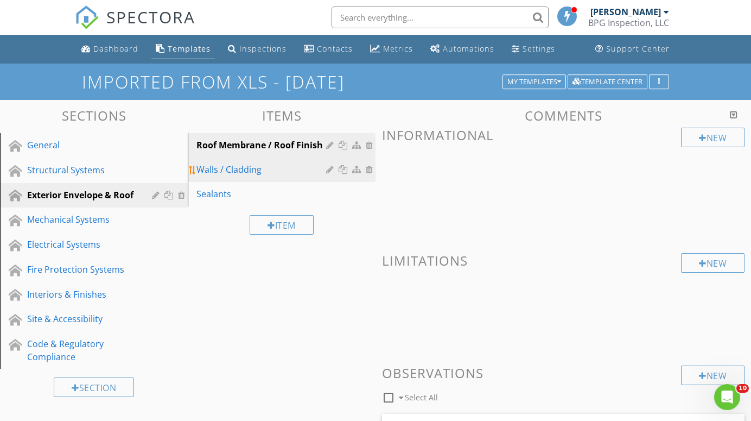
click at [231, 166] on div "Walls / Cladding" at bounding box center [263, 169] width 133 height 13
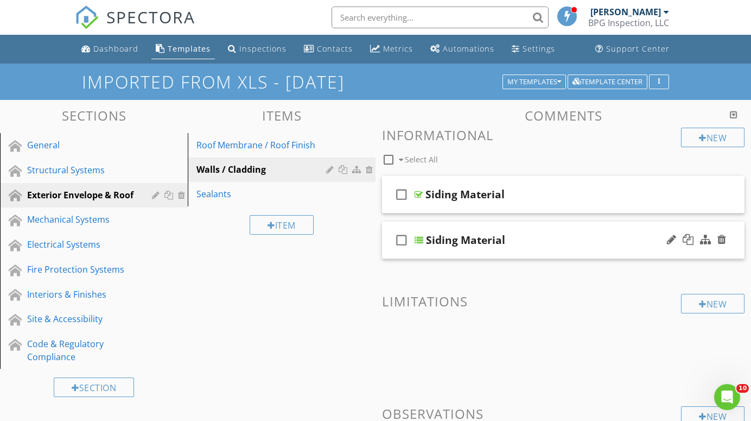
click at [421, 236] on div at bounding box center [419, 240] width 9 height 9
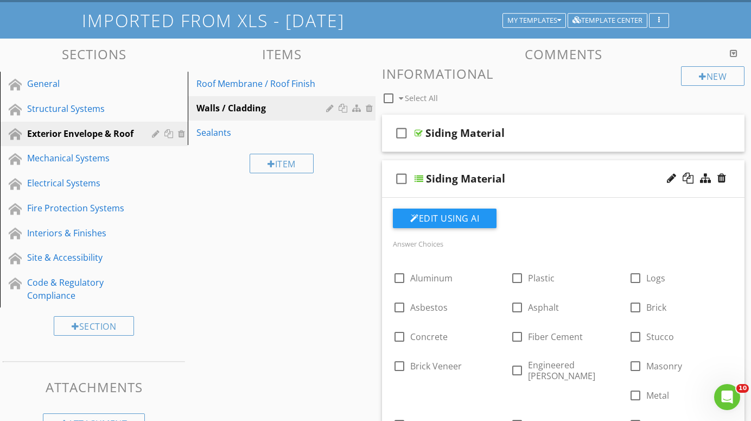
scroll to position [61, 0]
click at [420, 130] on div at bounding box center [419, 133] width 8 height 9
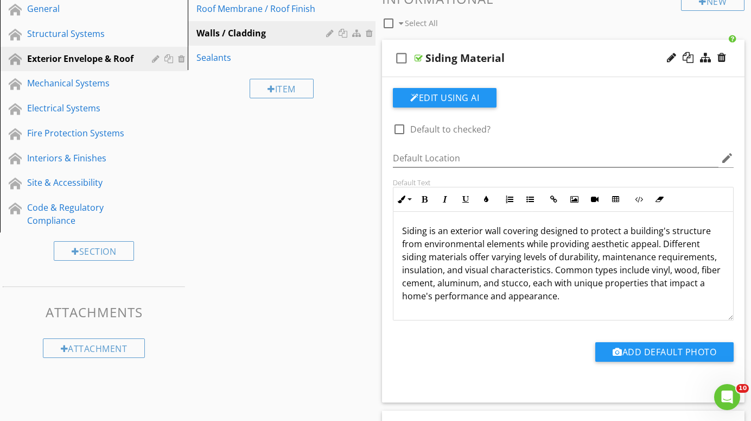
scroll to position [1, 0]
click at [403, 229] on p "Siding is an exterior wall covering designed to protect a building's structure …" at bounding box center [563, 263] width 322 height 78
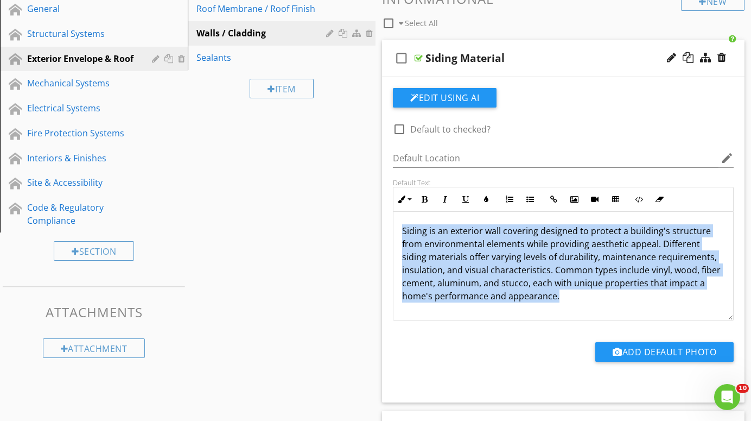
drag, startPoint x: 403, startPoint y: 229, endPoint x: 574, endPoint y: 312, distance: 189.9
click at [574, 312] on div "Siding is an exterior wall covering designed to protect a building's structure …" at bounding box center [564, 265] width 340 height 109
copy p "Siding is an exterior wall covering designed to protect a building's structure …"
click at [420, 52] on div "check_box_outline_blank Siding Material" at bounding box center [563, 58] width 363 height 37
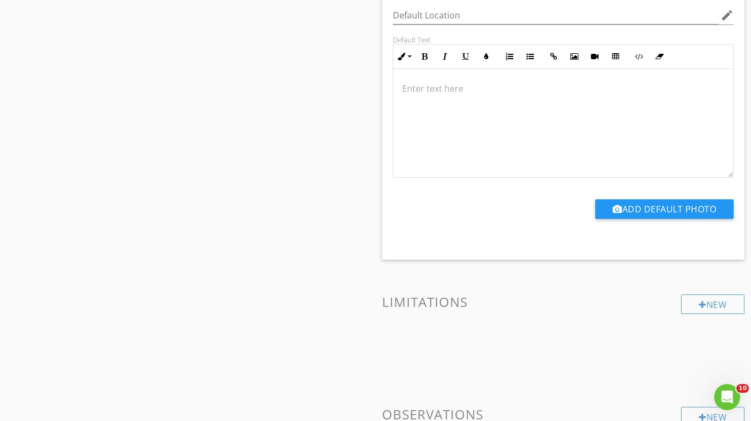
scroll to position [572, 0]
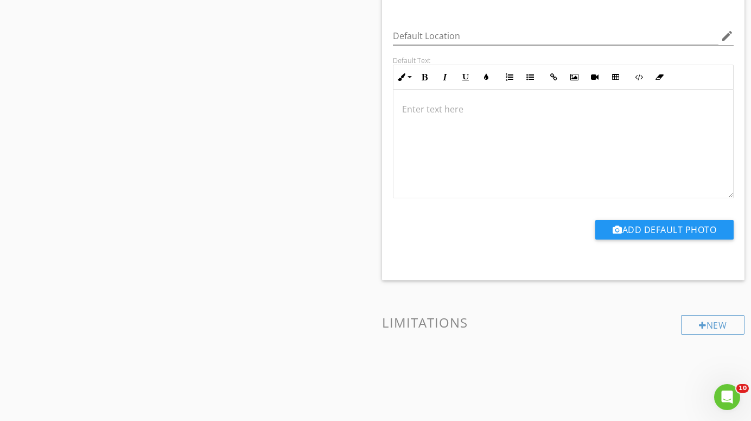
click at [433, 105] on div at bounding box center [564, 144] width 340 height 109
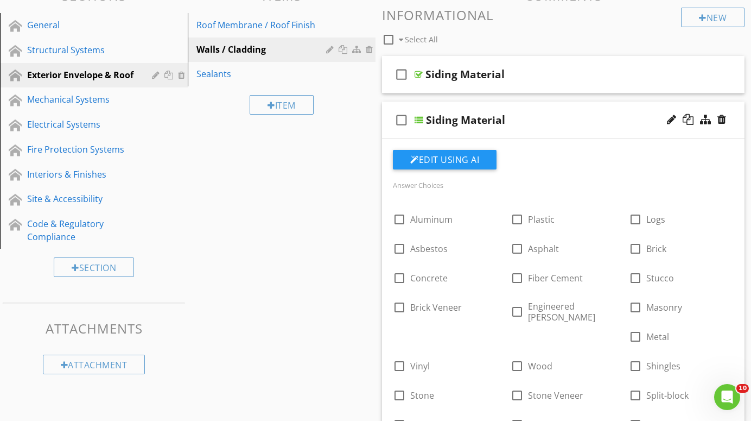
scroll to position [122, 0]
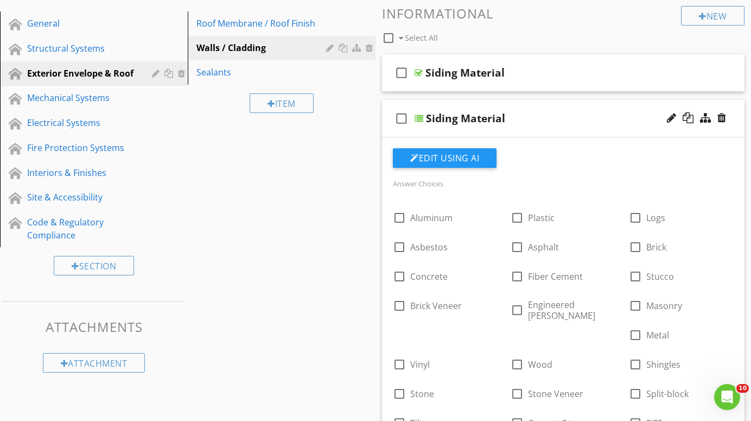
click at [419, 119] on div at bounding box center [419, 118] width 9 height 9
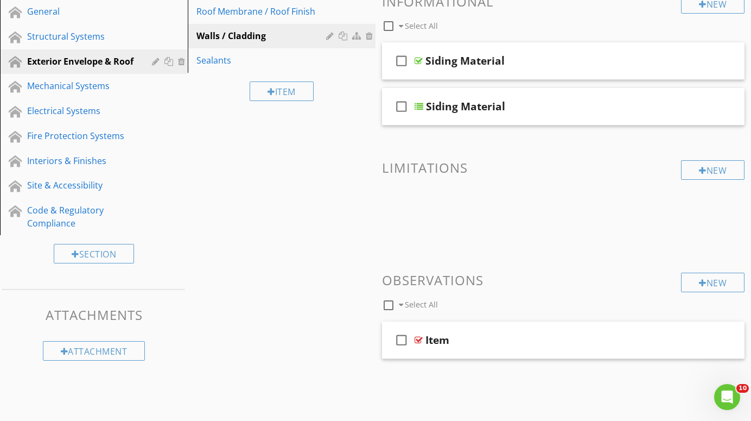
scroll to position [133, 0]
click at [420, 339] on div at bounding box center [419, 340] width 8 height 9
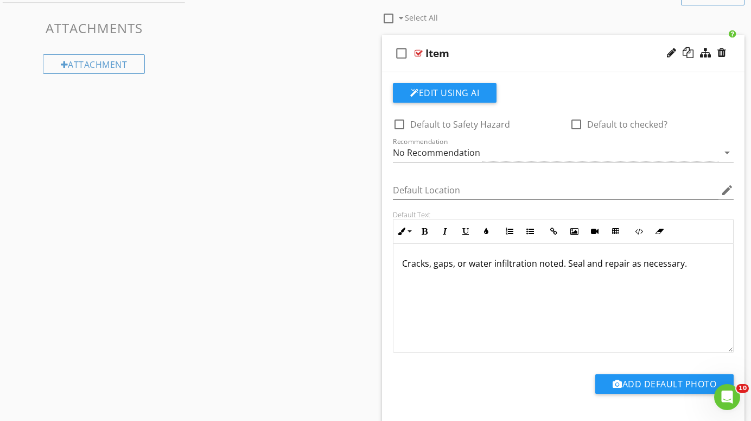
scroll to position [419, 0]
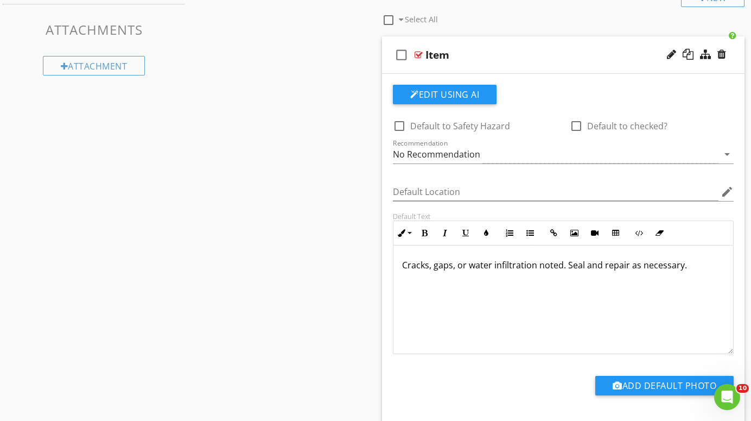
click at [419, 52] on div at bounding box center [419, 54] width 8 height 9
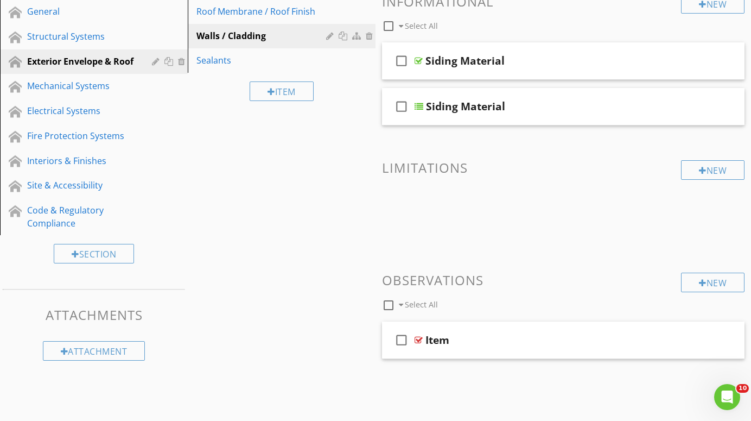
scroll to position [133, 0]
click at [704, 282] on div at bounding box center [703, 283] width 8 height 9
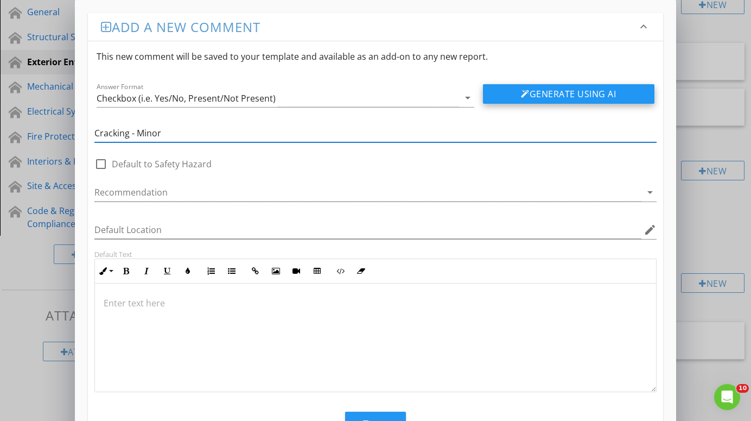
type input "Cracking - Minor"
click at [531, 93] on button "Generate Using AI" at bounding box center [569, 94] width 172 height 20
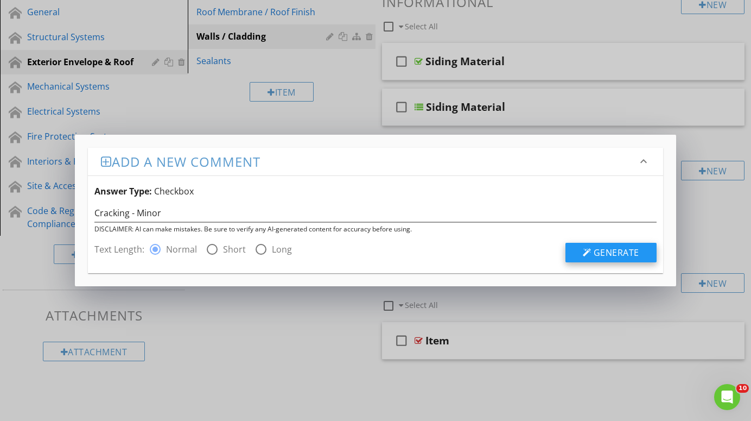
click at [614, 251] on span "Generate" at bounding box center [617, 252] width 46 height 12
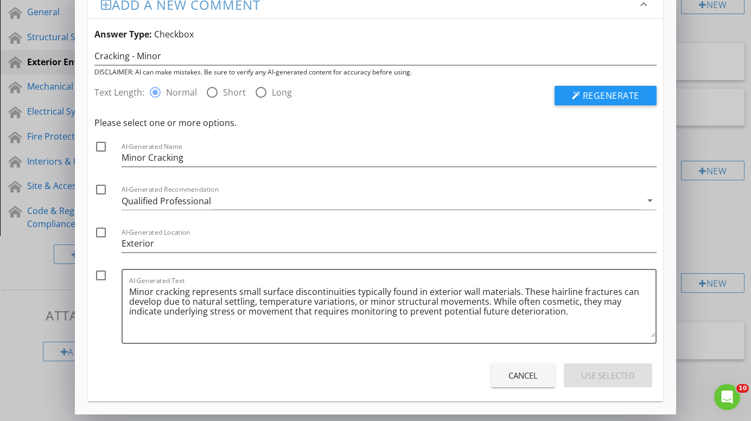
scroll to position [22, 0]
click at [102, 149] on div at bounding box center [101, 146] width 18 height 18
checkbox input "true"
click at [100, 191] on div at bounding box center [101, 189] width 18 height 18
checkbox input "true"
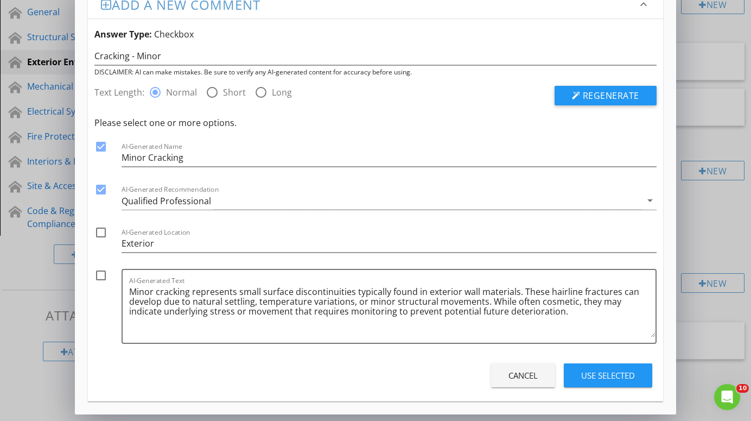
click at [101, 230] on div at bounding box center [101, 232] width 18 height 18
checkbox input "true"
click at [101, 277] on div at bounding box center [101, 275] width 18 height 18
checkbox input "true"
click at [607, 376] on div "Use Selected" at bounding box center [608, 375] width 54 height 12
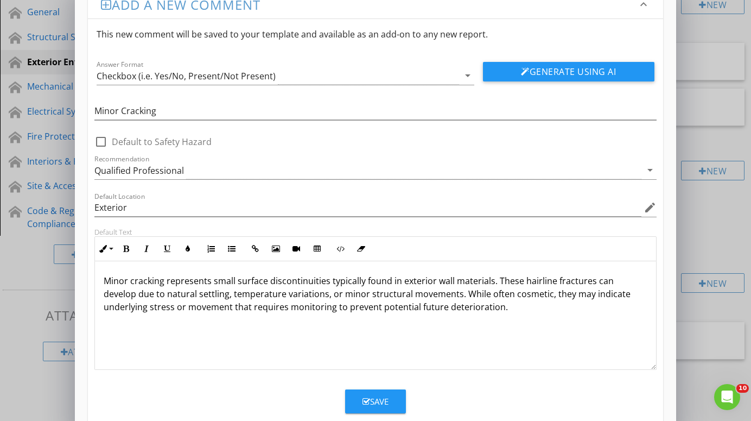
click at [371, 402] on div "Save" at bounding box center [376, 401] width 26 height 12
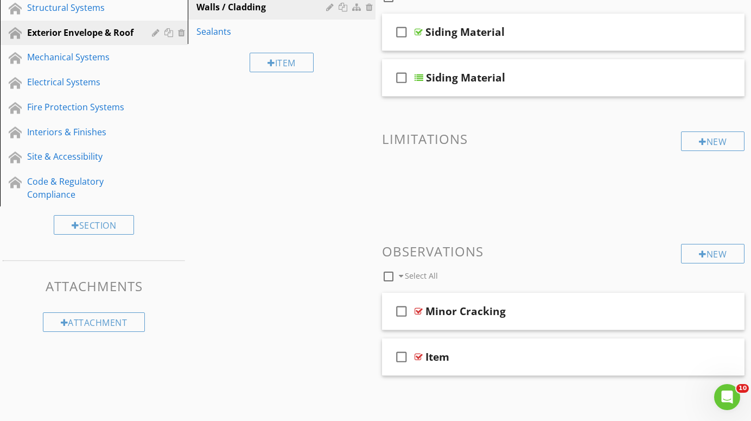
scroll to position [162, 0]
click at [417, 310] on div at bounding box center [419, 311] width 8 height 9
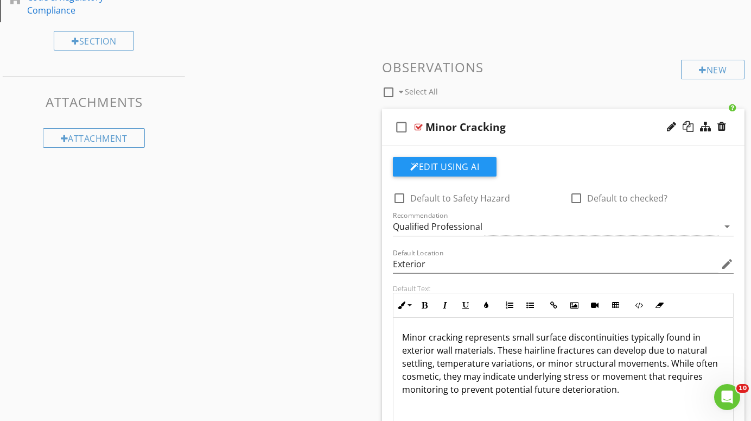
scroll to position [346, 0]
click at [419, 125] on div at bounding box center [419, 127] width 8 height 9
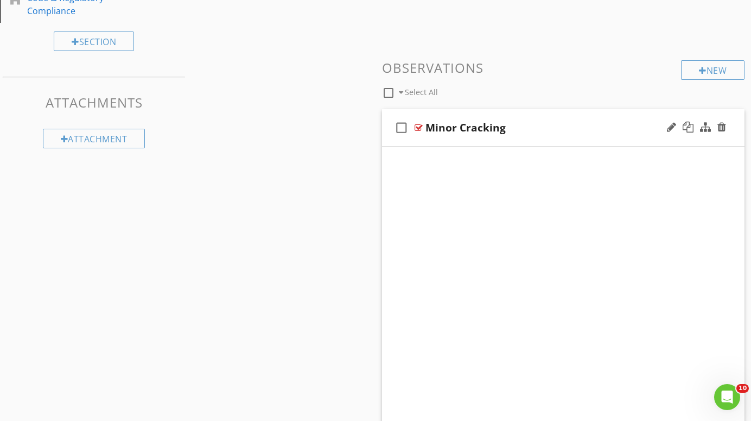
scroll to position [162, 0]
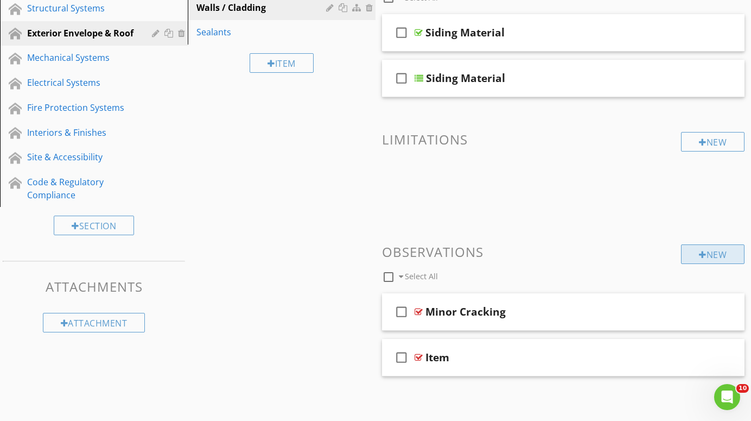
click at [714, 251] on div "New" at bounding box center [713, 254] width 64 height 20
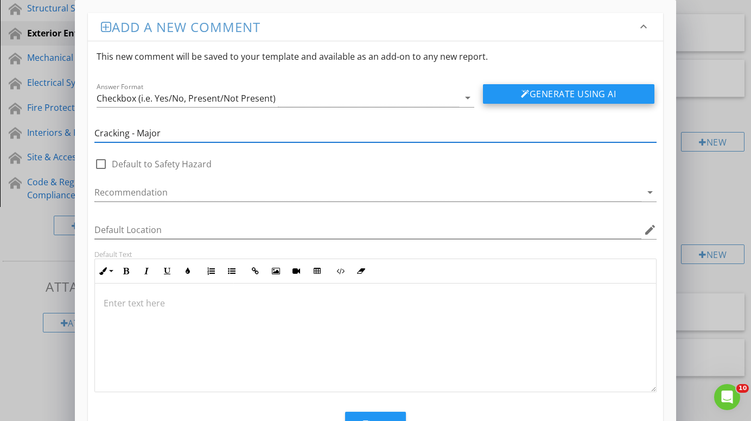
type input "Cracking - Major"
click at [590, 90] on button "Generate Using AI" at bounding box center [569, 94] width 172 height 20
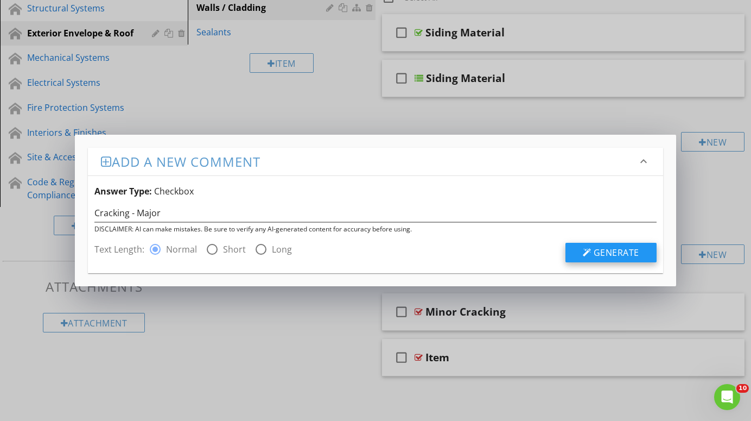
click at [612, 252] on span "Generate" at bounding box center [617, 252] width 46 height 12
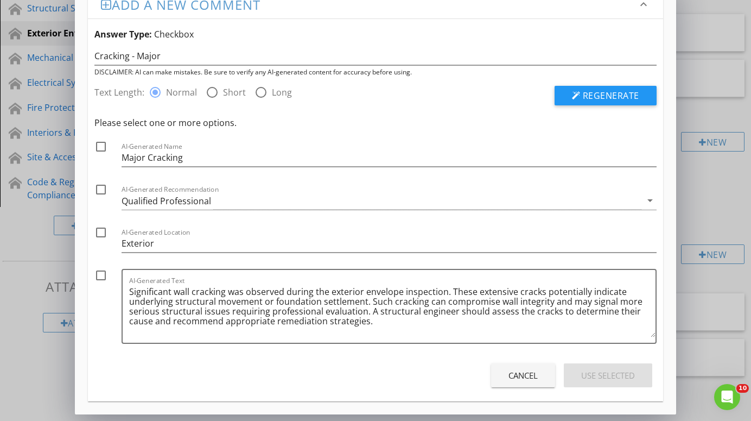
scroll to position [22, 0]
click at [100, 147] on div at bounding box center [101, 146] width 18 height 18
checkbox input "true"
click at [104, 192] on div at bounding box center [101, 189] width 18 height 18
checkbox input "true"
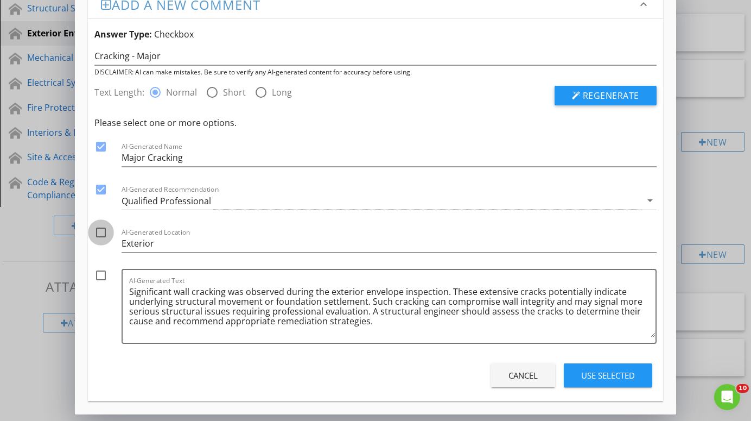
click at [100, 233] on div at bounding box center [101, 232] width 18 height 18
checkbox input "true"
click at [100, 276] on div at bounding box center [101, 275] width 18 height 18
checkbox input "true"
click at [606, 375] on div "Use Selected" at bounding box center [608, 375] width 54 height 12
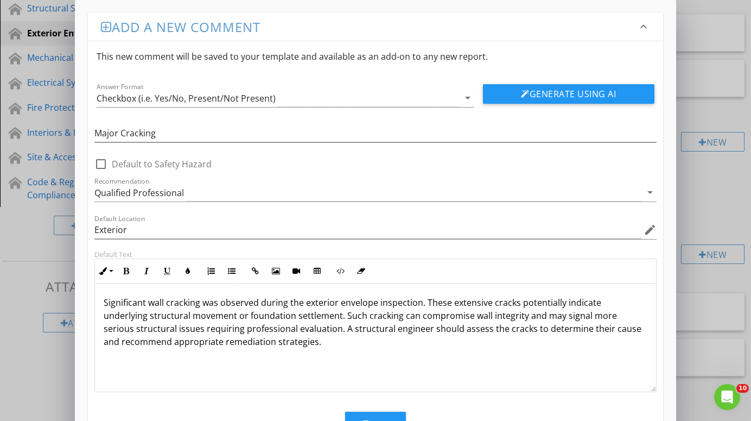
scroll to position [1, 0]
click at [376, 415] on button "Save" at bounding box center [375, 423] width 61 height 24
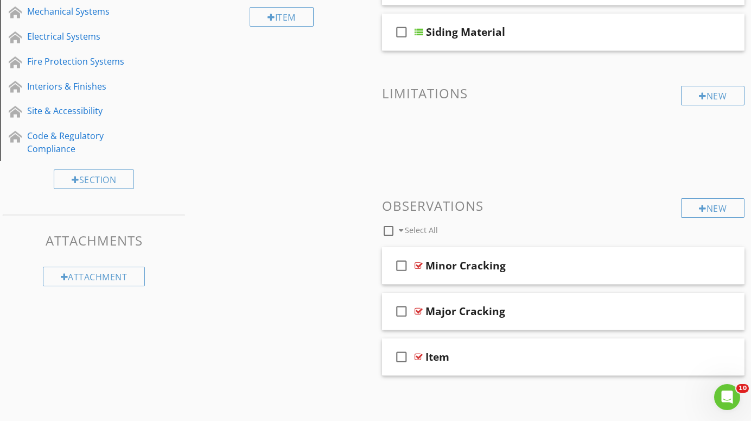
scroll to position [207, 0]
click at [713, 208] on div "New" at bounding box center [713, 209] width 64 height 20
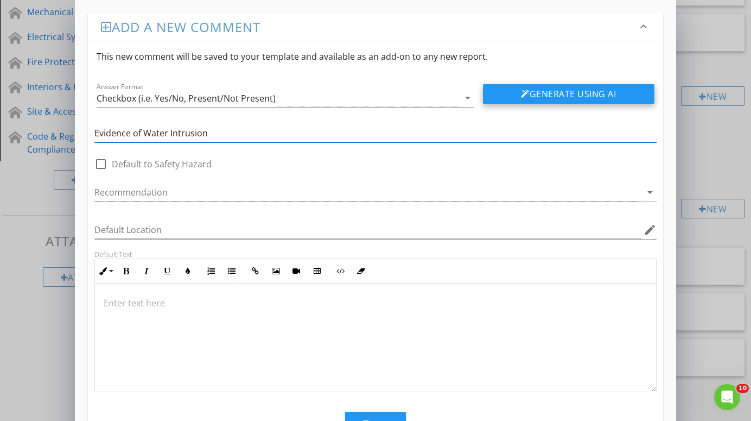
type input "Evidence of Water Intrusion"
click at [573, 92] on button "Generate Using AI" at bounding box center [569, 94] width 172 height 20
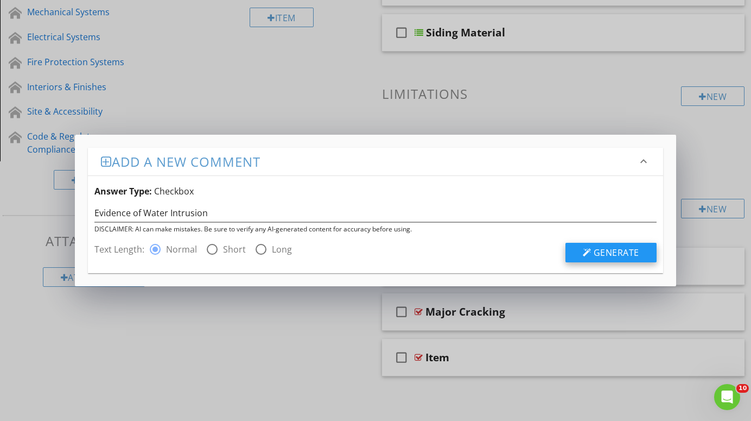
click at [613, 248] on span "Generate" at bounding box center [617, 252] width 46 height 12
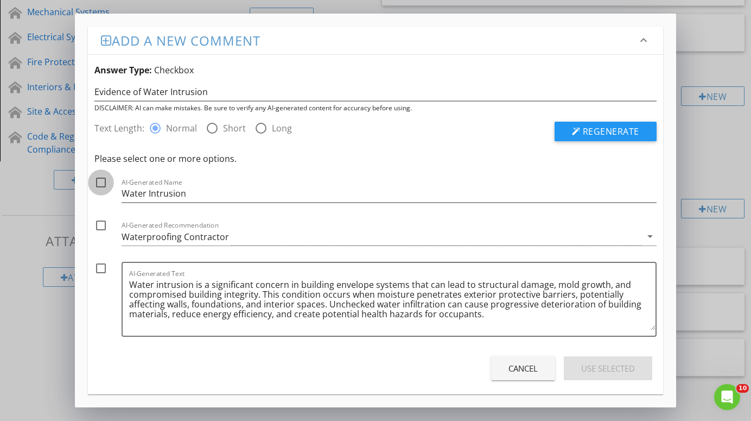
click at [99, 183] on div at bounding box center [101, 182] width 18 height 18
checkbox input "true"
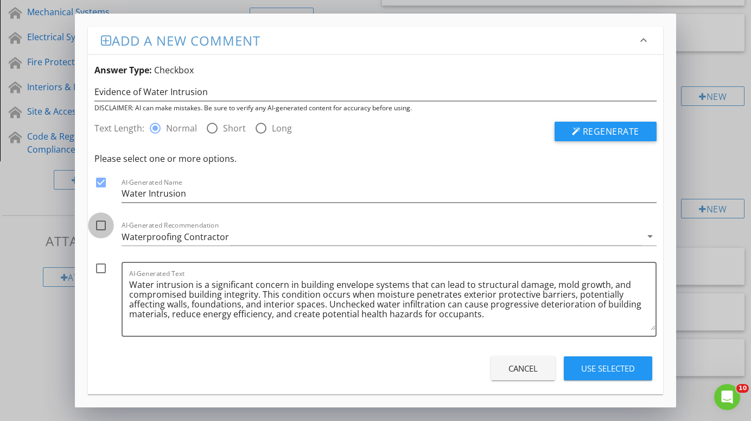
click at [102, 227] on div at bounding box center [101, 225] width 18 height 18
checkbox input "true"
click at [100, 269] on div at bounding box center [101, 268] width 18 height 18
checkbox input "true"
click at [619, 371] on div "Use Selected" at bounding box center [608, 368] width 54 height 12
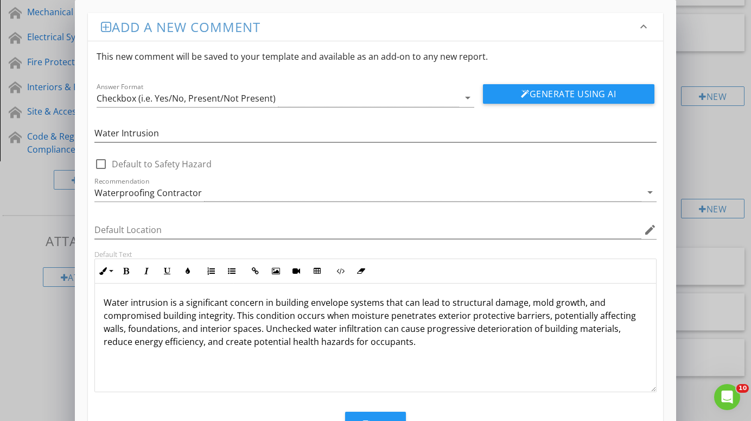
scroll to position [1, 0]
click at [382, 414] on button "Save" at bounding box center [375, 423] width 61 height 24
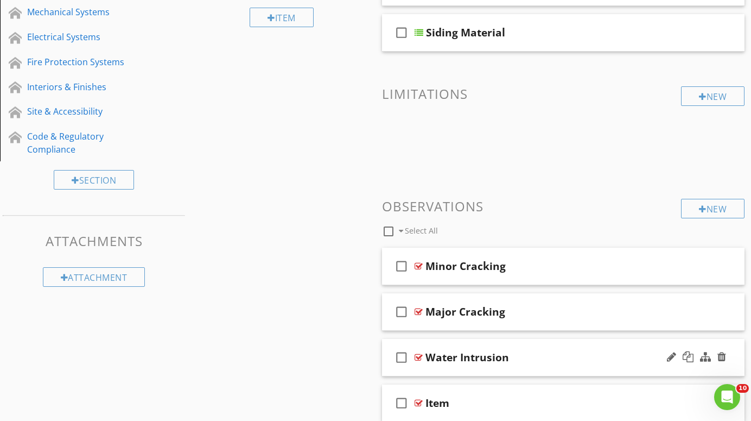
click at [419, 354] on div at bounding box center [419, 357] width 8 height 9
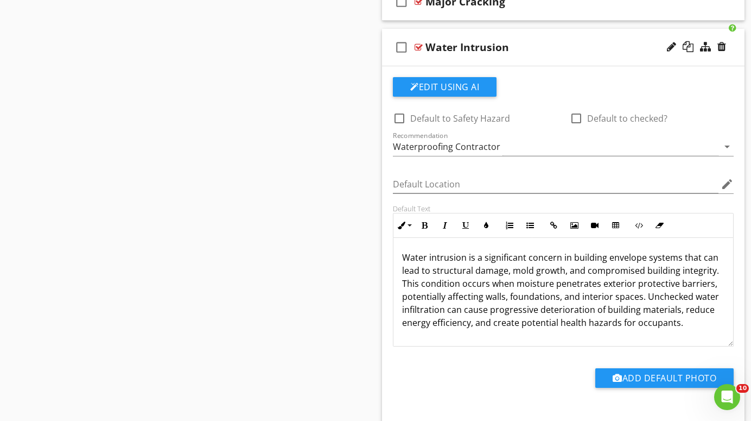
scroll to position [518, 0]
click at [728, 144] on icon "arrow_drop_down" at bounding box center [727, 146] width 13 height 13
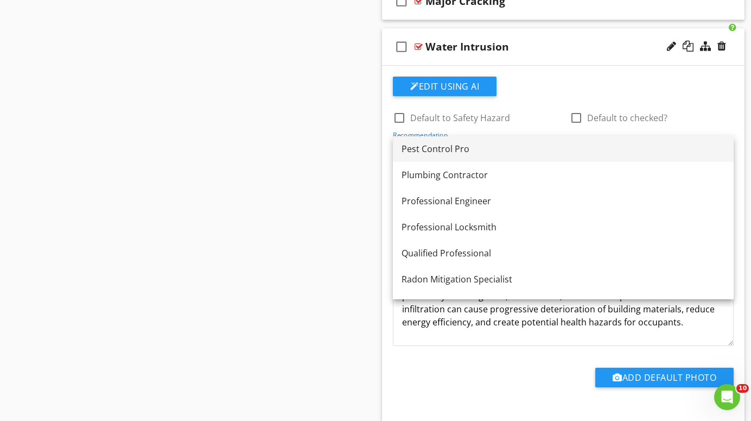
scroll to position [1169, 0]
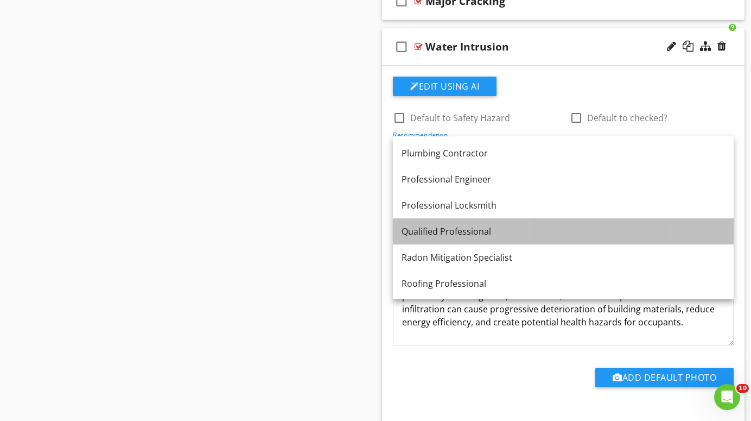
click at [467, 231] on div "Qualified Professional" at bounding box center [564, 231] width 324 height 13
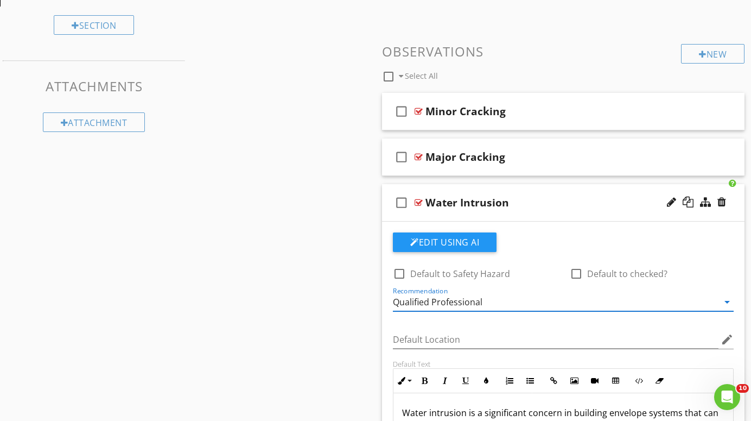
scroll to position [359, 0]
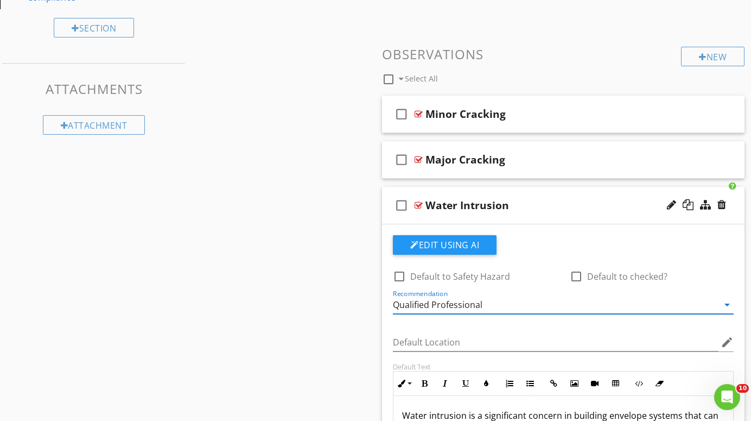
click at [419, 205] on div at bounding box center [419, 205] width 8 height 9
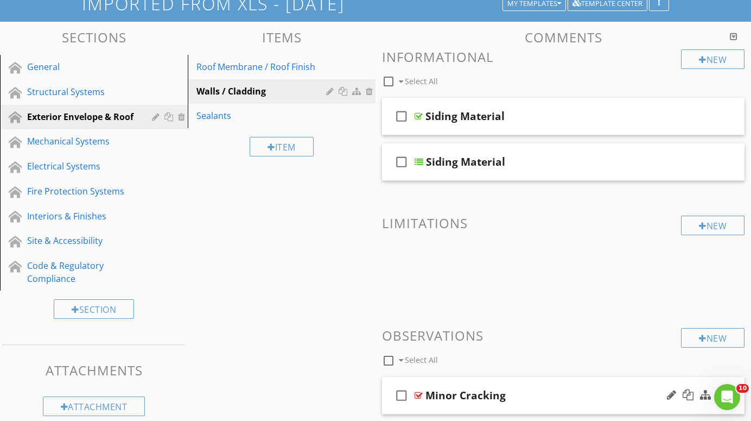
scroll to position [75, 0]
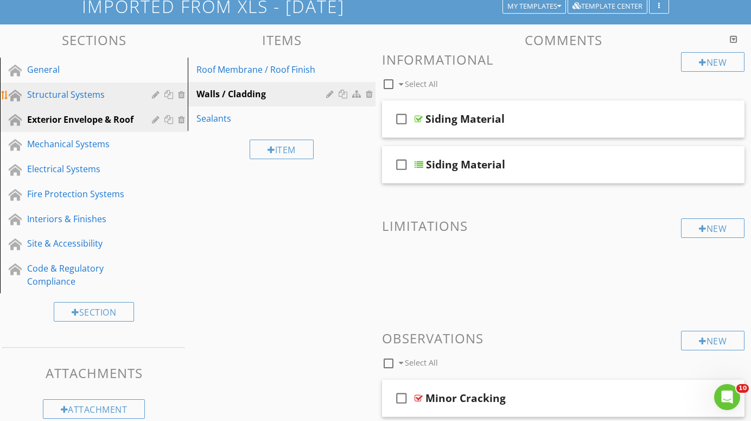
click at [73, 94] on div "Structural Systems" at bounding box center [81, 94] width 109 height 13
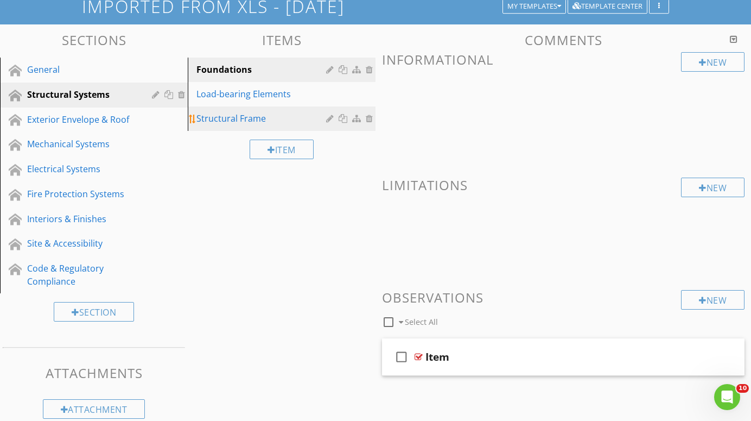
click at [216, 119] on div "Structural Frame" at bounding box center [263, 118] width 133 height 13
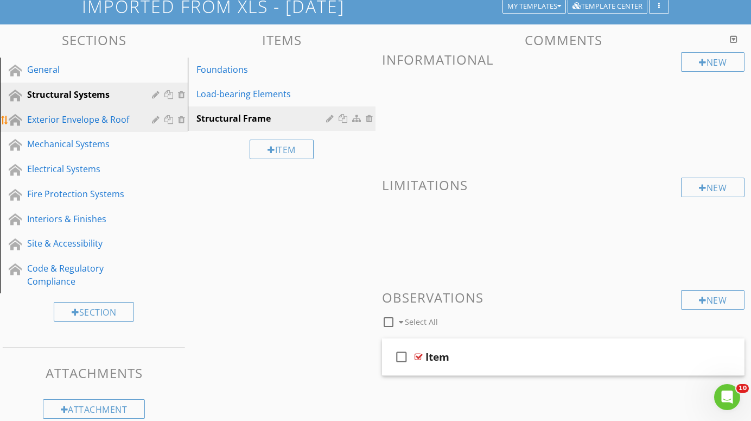
click at [65, 118] on div "Exterior Envelope & Roof" at bounding box center [81, 119] width 109 height 13
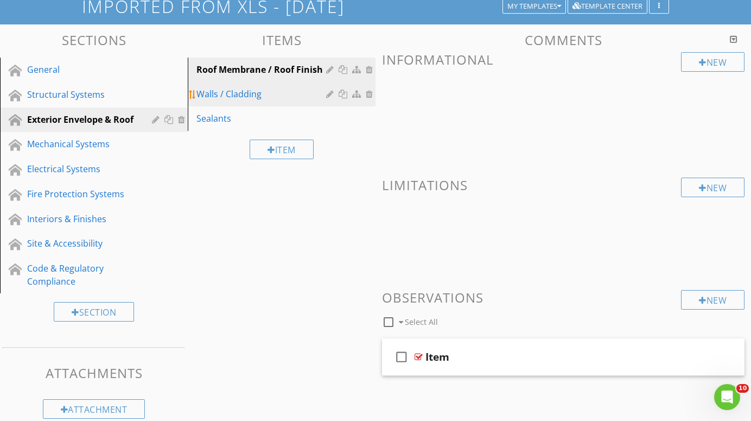
click at [214, 92] on div "Walls / Cladding" at bounding box center [263, 93] width 133 height 13
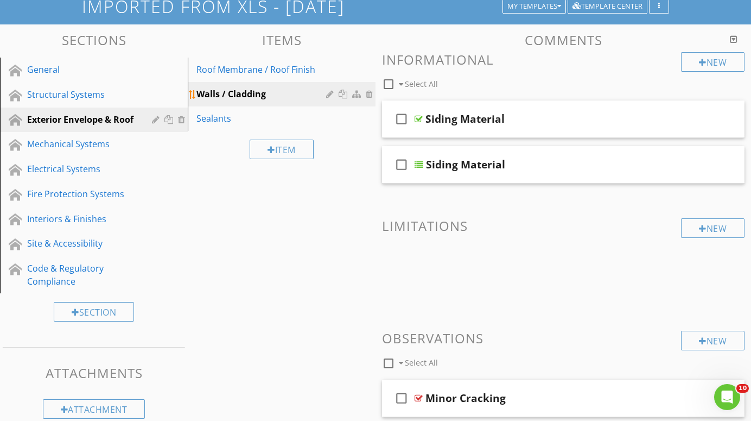
click at [330, 93] on div at bounding box center [331, 94] width 10 height 9
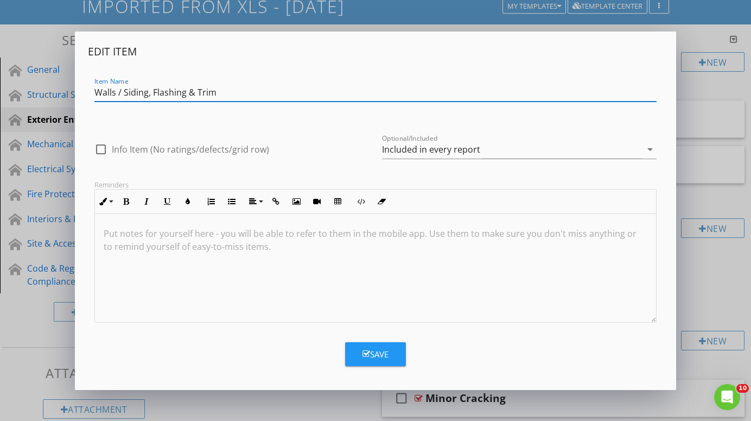
type input "Walls / Siding, Flashing & Trim"
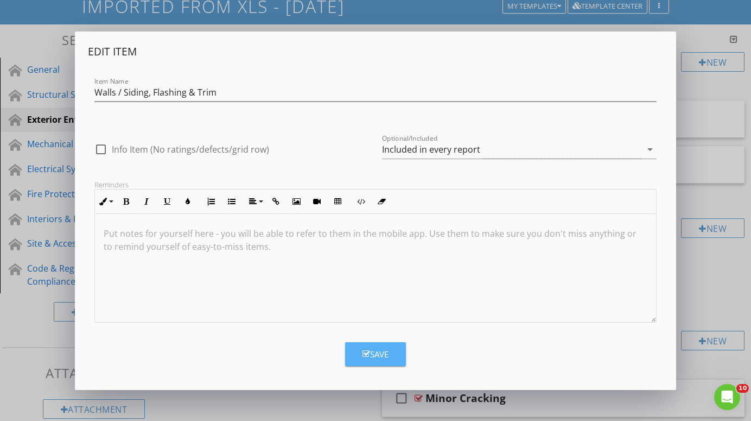
click at [384, 353] on div "Save" at bounding box center [376, 354] width 26 height 12
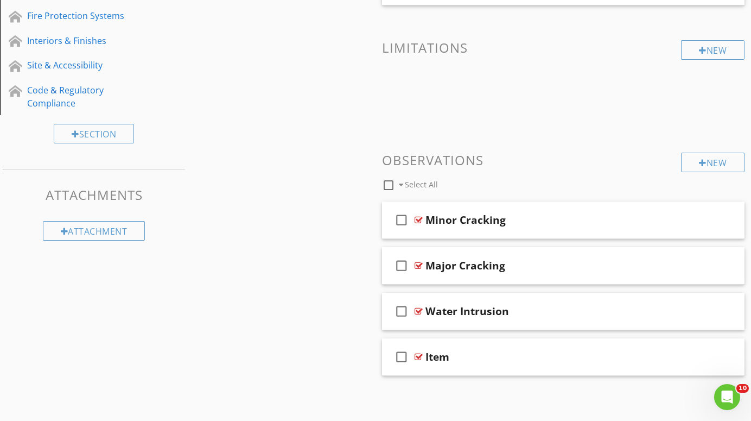
scroll to position [253, 0]
click at [671, 218] on div at bounding box center [671, 219] width 9 height 11
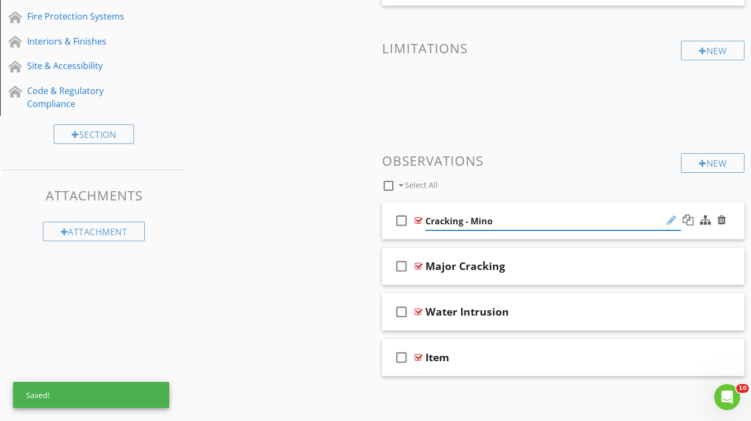
type input "Cracking - Minor"
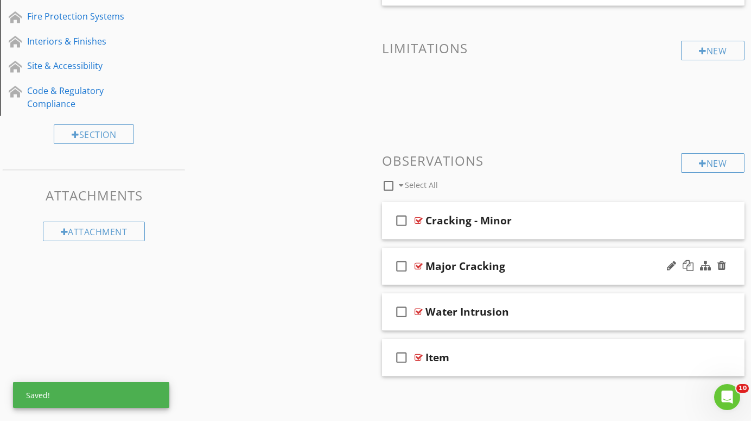
click at [522, 265] on div "Major Cracking" at bounding box center [554, 265] width 256 height 13
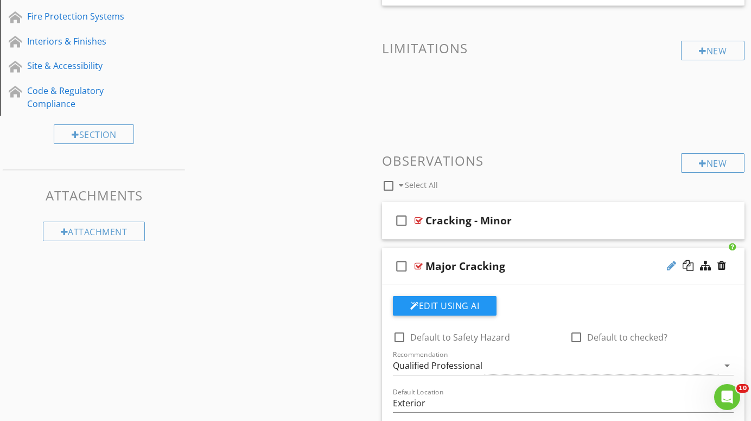
click at [671, 264] on div at bounding box center [671, 265] width 9 height 11
type input "Cracking - Major"
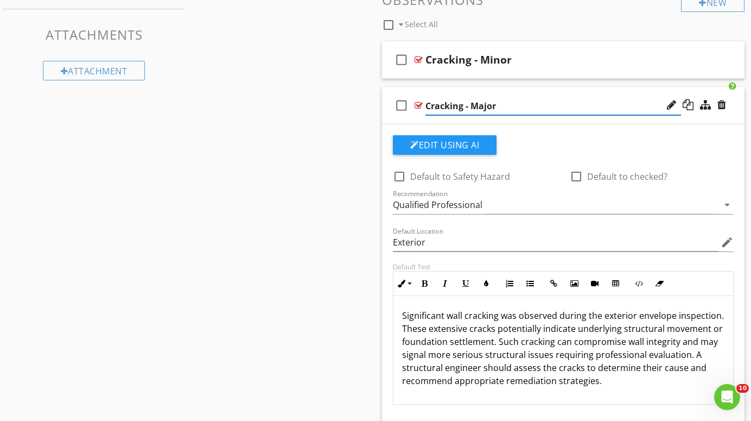
scroll to position [395, 0]
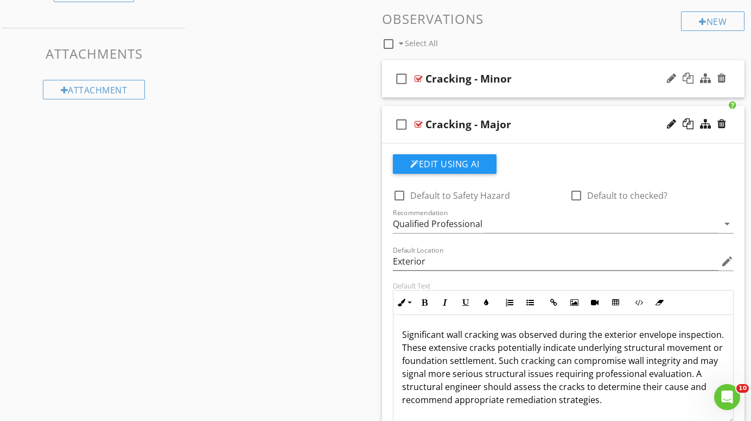
click at [419, 74] on div at bounding box center [419, 78] width 8 height 9
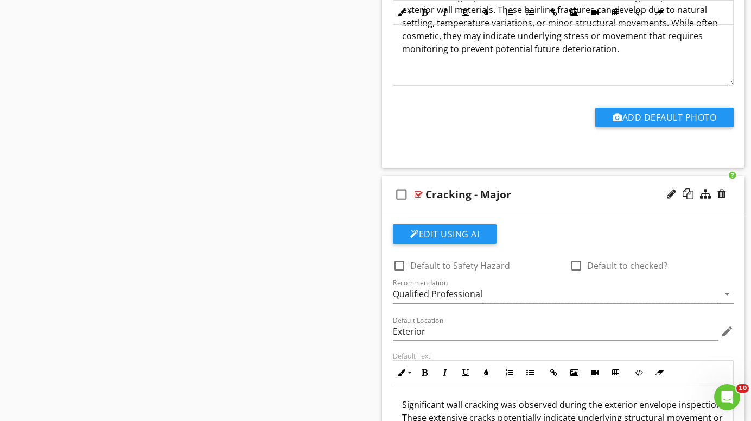
scroll to position [682, 0]
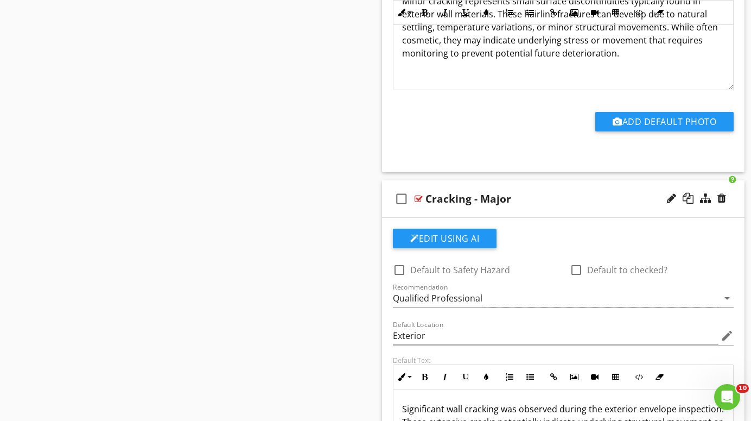
click at [417, 198] on div at bounding box center [419, 198] width 8 height 9
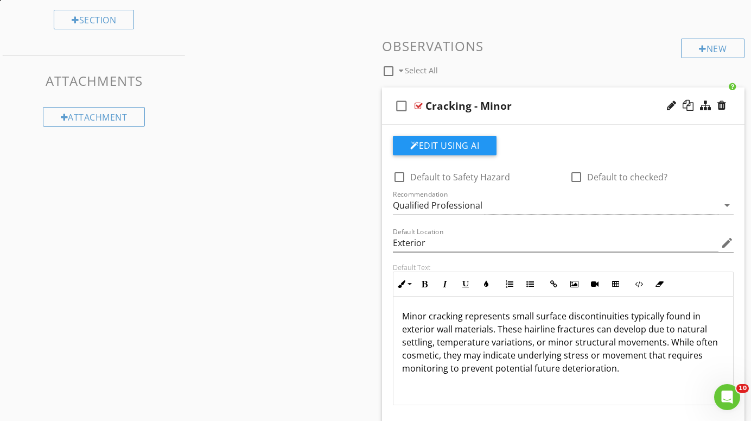
scroll to position [364, 0]
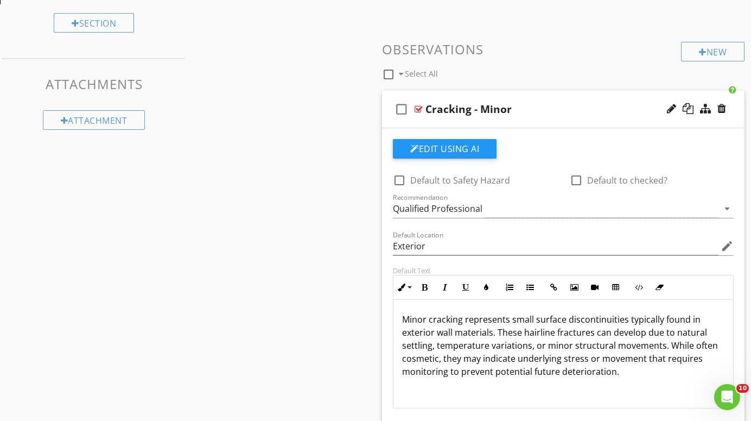
click at [418, 107] on div at bounding box center [419, 109] width 8 height 9
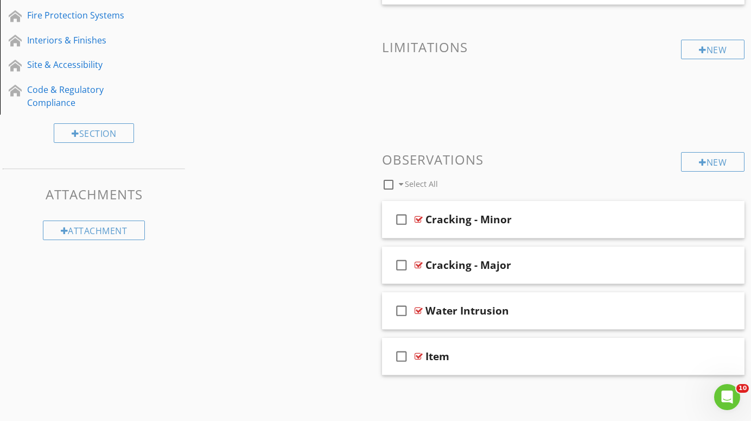
scroll to position [253, 0]
click at [718, 161] on div "New" at bounding box center [713, 163] width 64 height 20
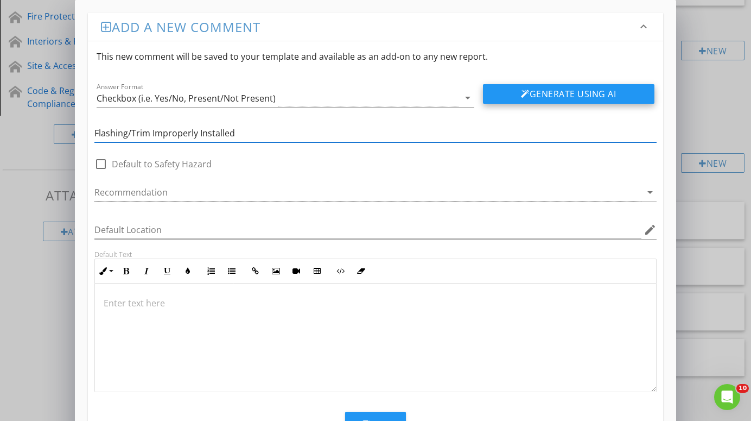
type input "Flashing/Trim Improperly Installed"
click at [583, 90] on button "Generate Using AI" at bounding box center [569, 94] width 172 height 20
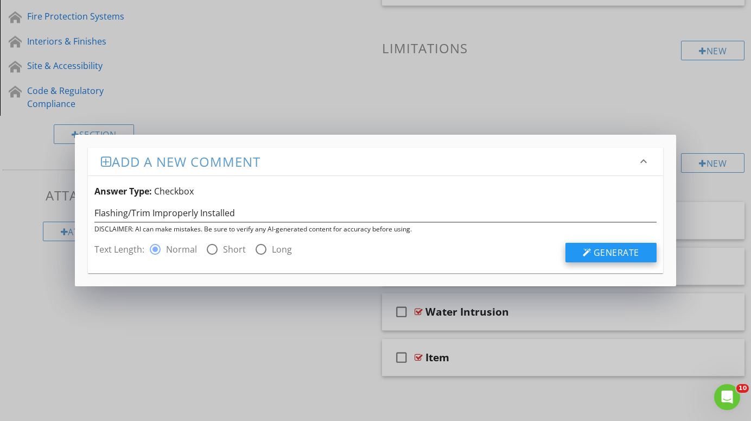
click at [623, 251] on span "Generate" at bounding box center [617, 252] width 46 height 12
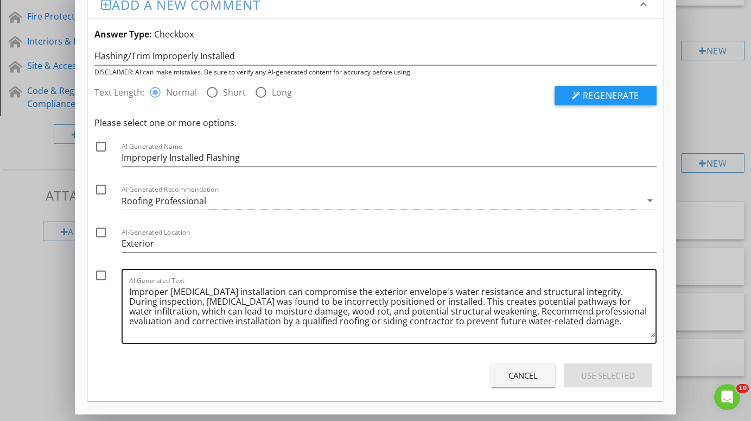
scroll to position [22, 0]
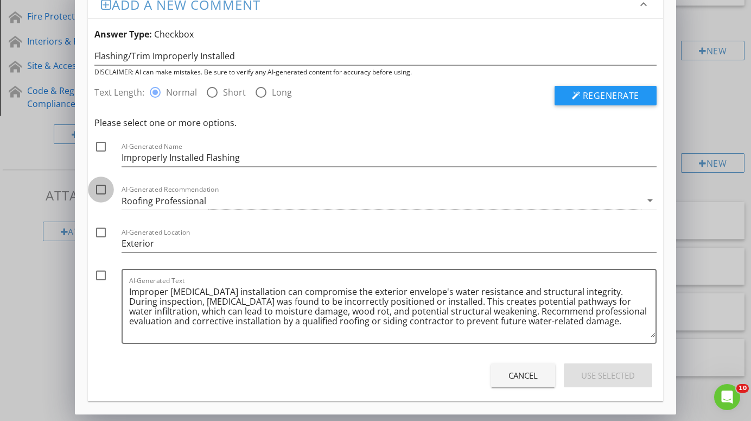
click at [101, 189] on div at bounding box center [101, 189] width 18 height 18
checkbox input "true"
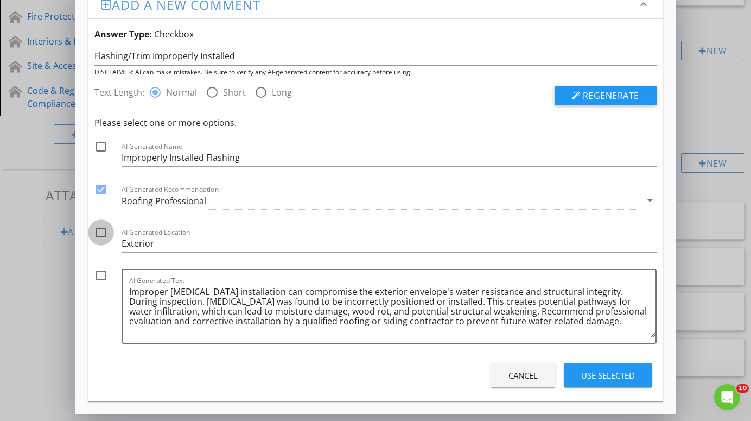
click at [102, 230] on div at bounding box center [101, 232] width 18 height 18
checkbox input "true"
click at [101, 275] on div at bounding box center [101, 275] width 18 height 18
checkbox input "true"
click at [601, 375] on div "Use Selected" at bounding box center [608, 375] width 54 height 12
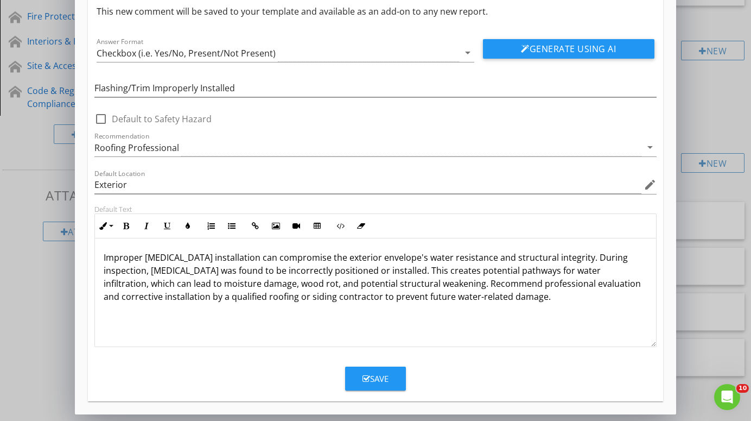
scroll to position [45, 0]
click at [176, 259] on p "Improper [MEDICAL_DATA] installation can compromise the exterior envelope's wat…" at bounding box center [375, 277] width 543 height 52
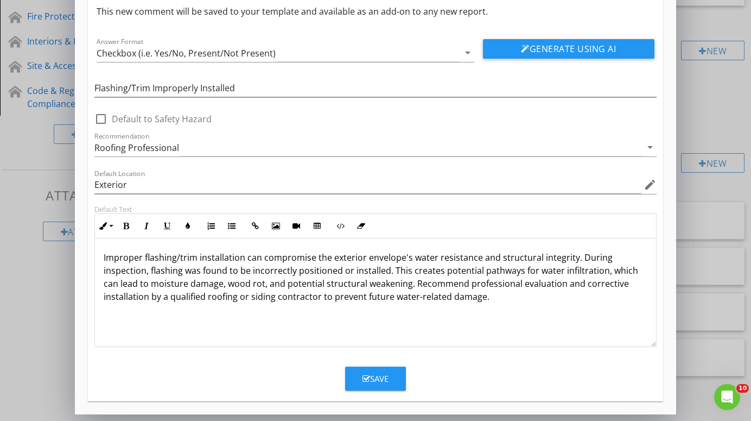
click at [382, 378] on div "Save" at bounding box center [376, 378] width 26 height 12
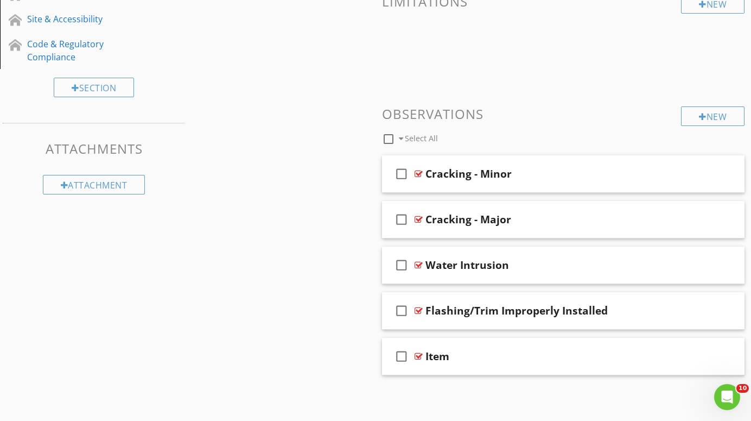
scroll to position [299, 0]
click at [712, 112] on div "New" at bounding box center [713, 117] width 64 height 20
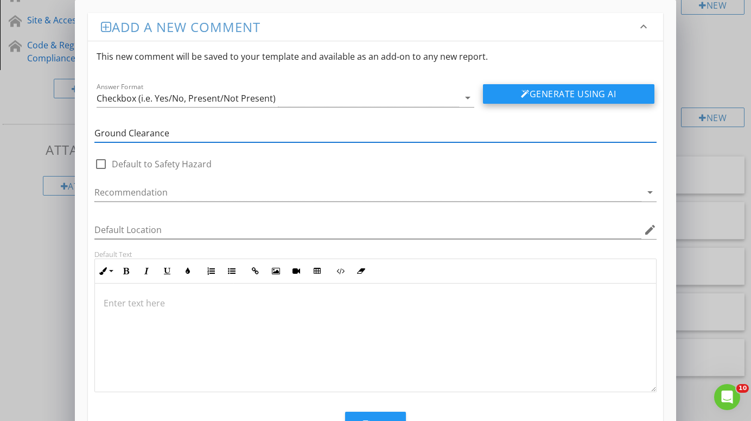
type input "Ground Clearance"
click at [598, 89] on button "Generate Using AI" at bounding box center [569, 94] width 172 height 20
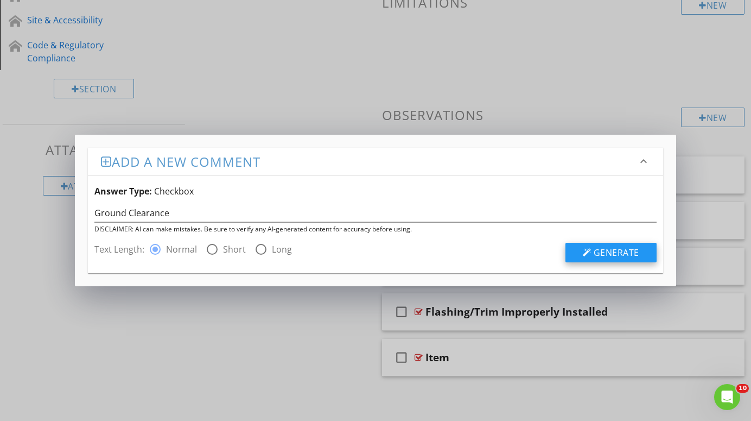
click at [610, 252] on span "Generate" at bounding box center [617, 252] width 46 height 12
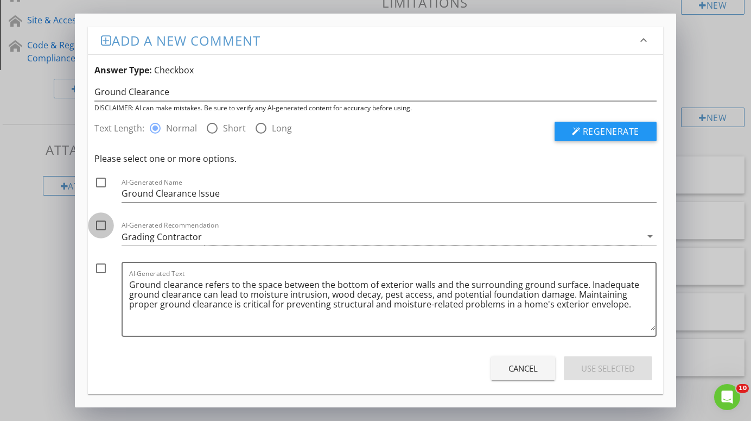
click at [101, 226] on div at bounding box center [101, 225] width 18 height 18
checkbox input "true"
click at [101, 268] on div at bounding box center [101, 268] width 18 height 18
checkbox input "true"
click at [616, 365] on div "Use Selected" at bounding box center [608, 368] width 54 height 12
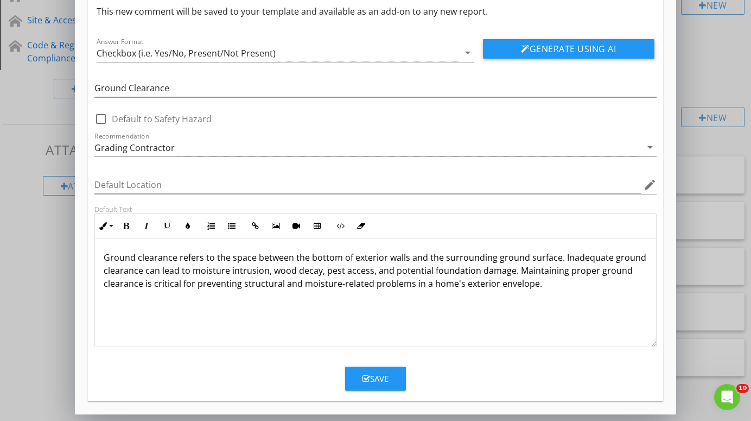
scroll to position [45, 0]
click at [378, 376] on div "Save" at bounding box center [376, 378] width 26 height 12
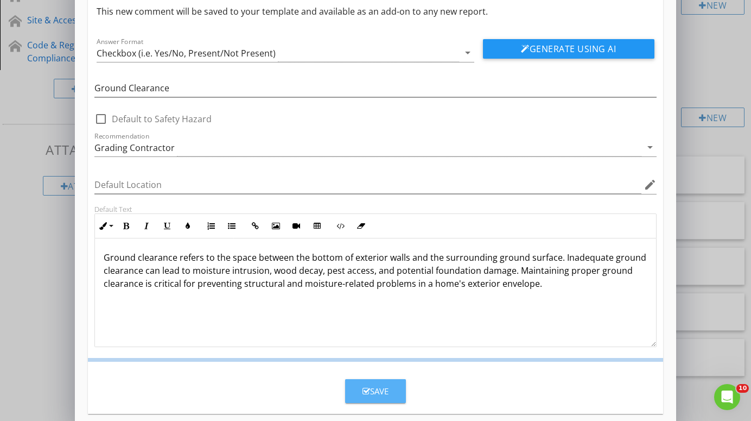
scroll to position [0, 0]
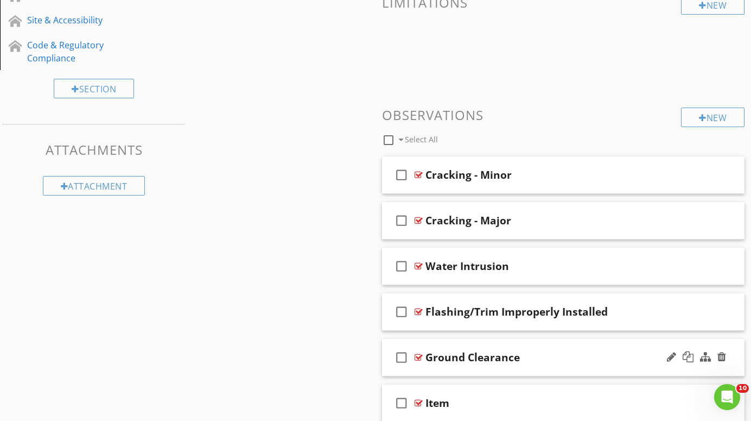
click at [419, 356] on div at bounding box center [419, 357] width 8 height 9
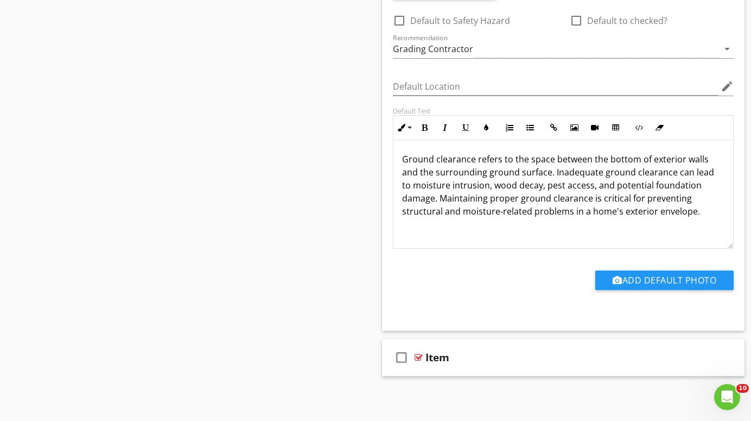
scroll to position [1, 0]
click at [560, 212] on p "Ground clearance refers to the space between the bottom of exterior walls and t…" at bounding box center [563, 185] width 322 height 65
click at [403, 200] on p "Ground clearance refers to the space between the bottom of exterior walls and t…" at bounding box center [563, 185] width 322 height 65
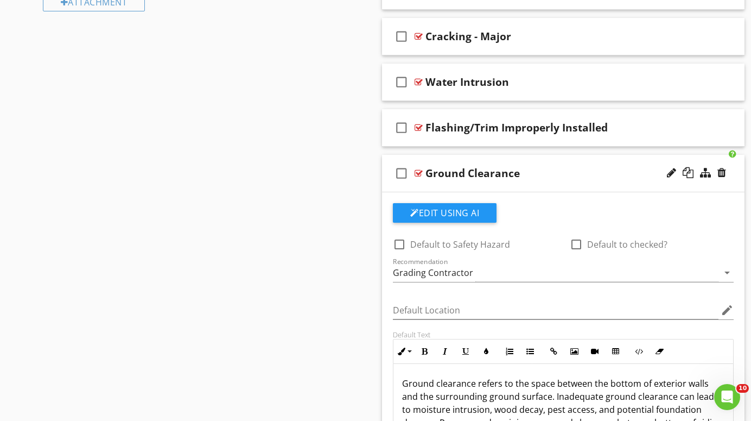
scroll to position [480, 0]
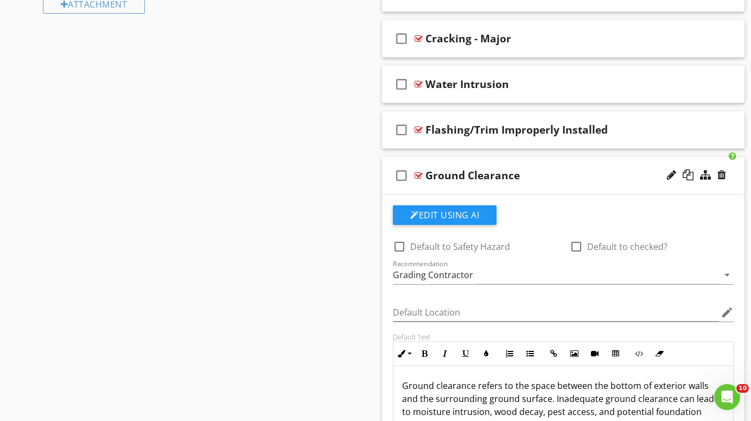
click at [419, 171] on div at bounding box center [419, 175] width 8 height 9
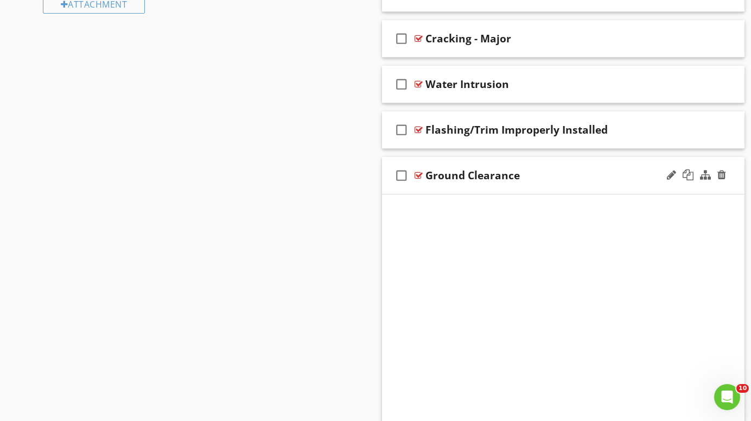
scroll to position [344, 0]
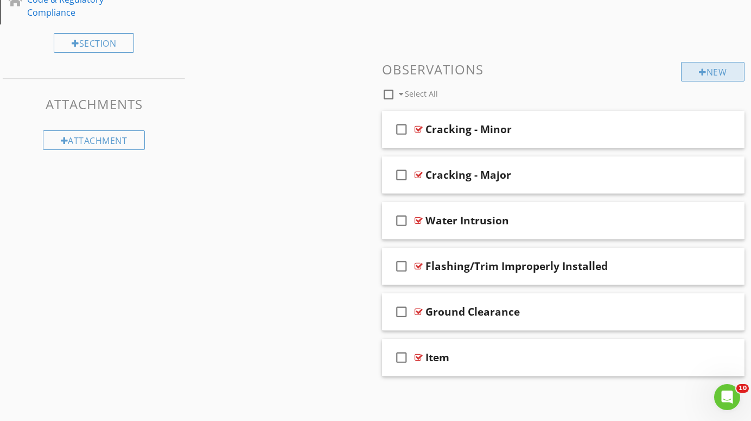
click at [717, 72] on div "New" at bounding box center [713, 72] width 64 height 20
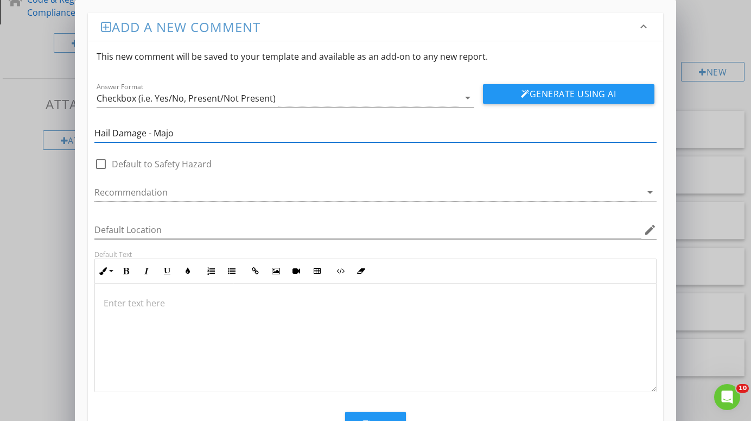
type input "Hail Damage - Major"
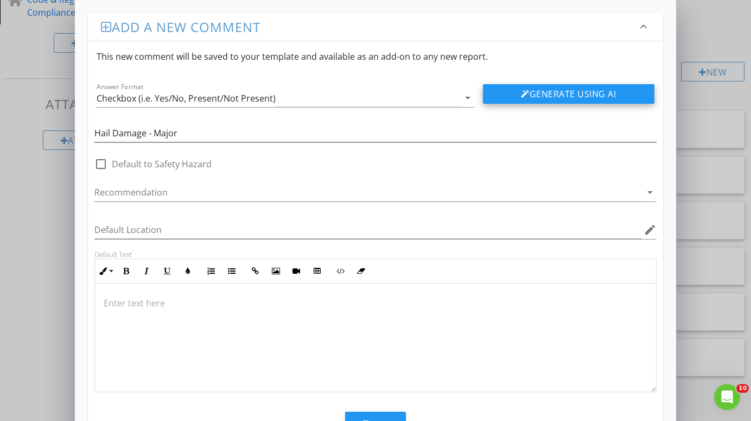
click at [600, 91] on button "Generate Using AI" at bounding box center [569, 94] width 172 height 20
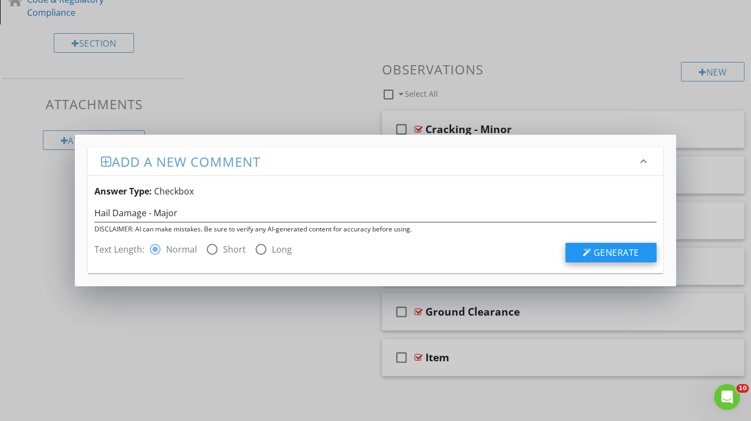
click at [622, 248] on span "Generate" at bounding box center [617, 252] width 46 height 12
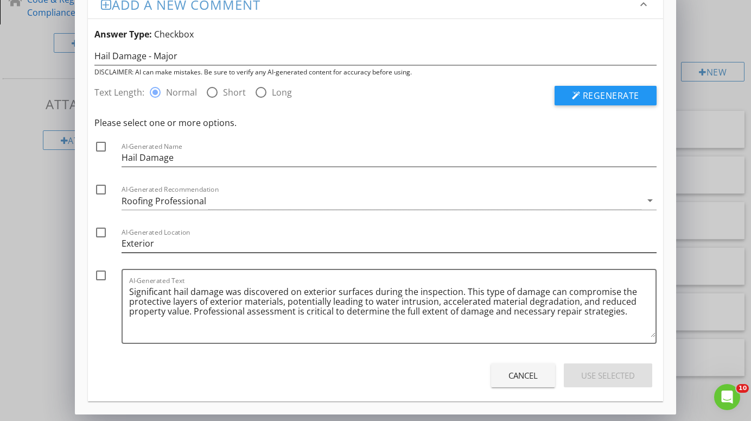
scroll to position [22, 0]
click at [650, 199] on icon "arrow_drop_down" at bounding box center [650, 200] width 13 height 13
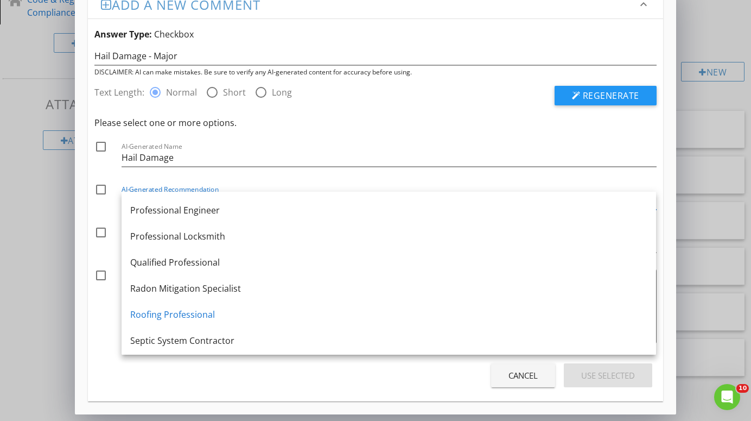
scroll to position [1194, 0]
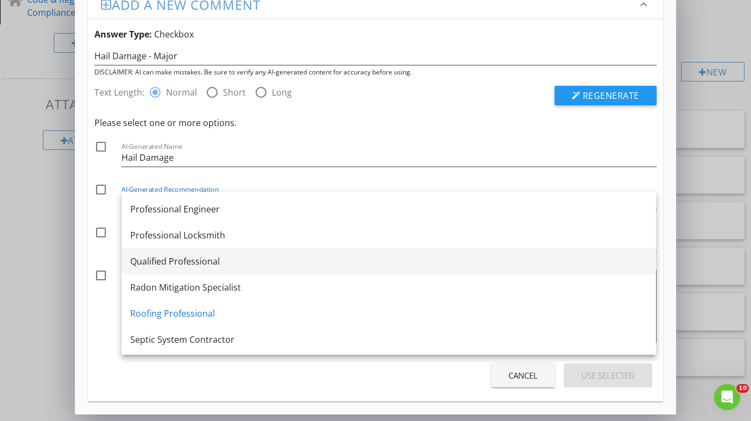
click at [209, 260] on div "Qualified Professional" at bounding box center [388, 261] width 517 height 13
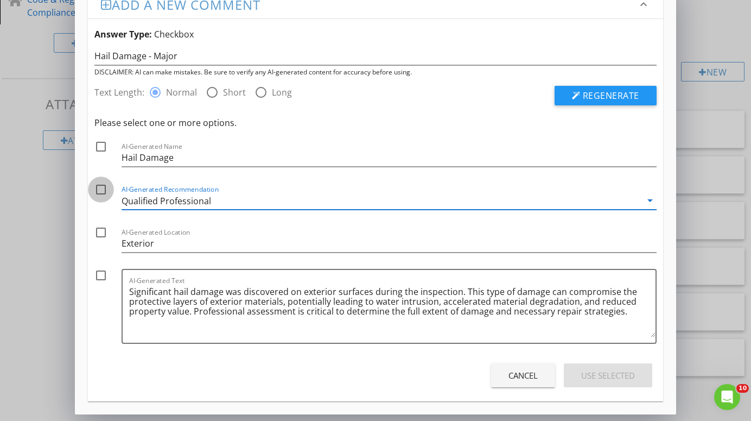
click at [102, 186] on div at bounding box center [101, 189] width 18 height 18
checkbox input "true"
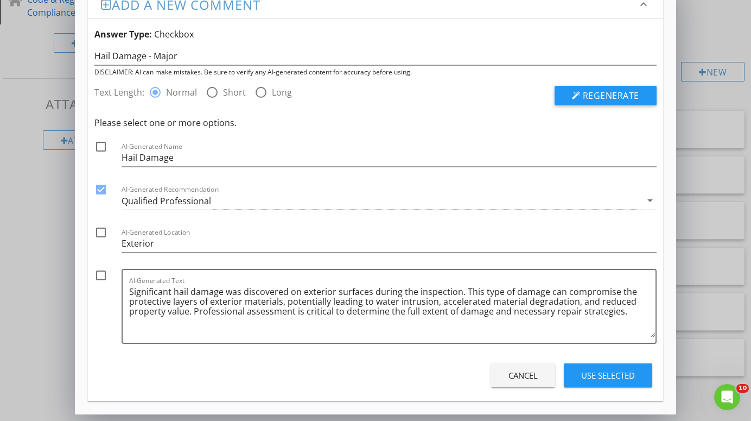
click at [102, 232] on div at bounding box center [101, 232] width 18 height 18
checkbox input "true"
click at [102, 275] on div at bounding box center [101, 275] width 18 height 18
checkbox input "true"
click at [604, 373] on div "Use Selected" at bounding box center [608, 375] width 54 height 12
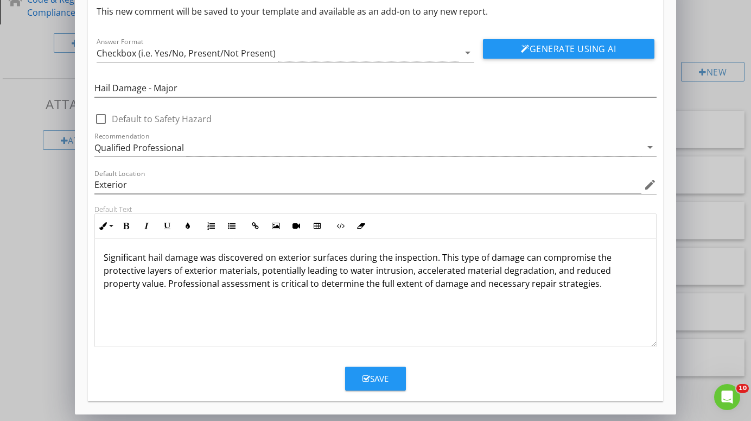
scroll to position [45, 0]
click at [367, 372] on button "Save" at bounding box center [375, 378] width 61 height 24
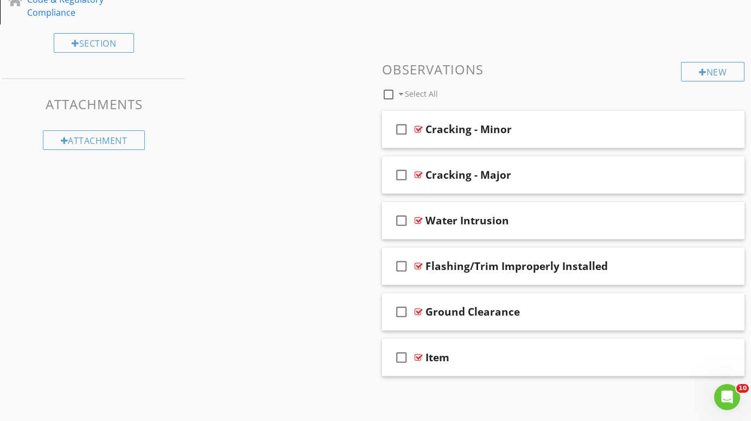
scroll to position [0, 0]
click at [713, 68] on div "New" at bounding box center [713, 72] width 64 height 20
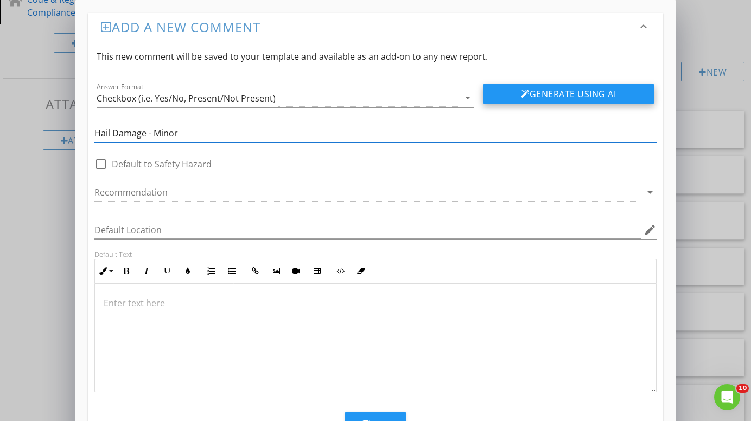
type input "Hail Damage - Minor"
click at [580, 90] on button "Generate Using AI" at bounding box center [569, 94] width 172 height 20
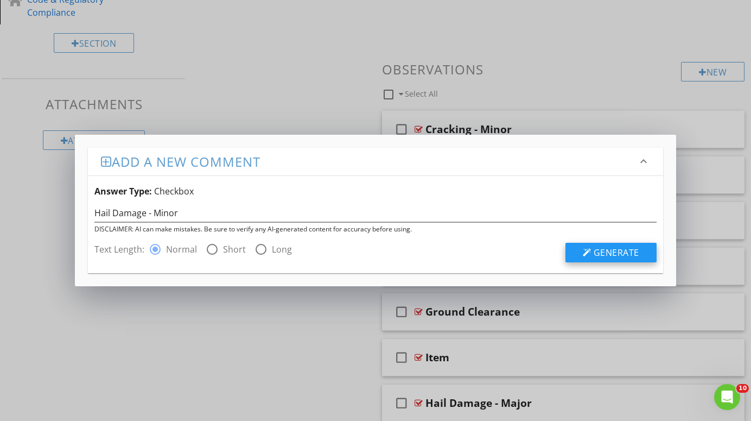
click at [620, 252] on span "Generate" at bounding box center [617, 252] width 46 height 12
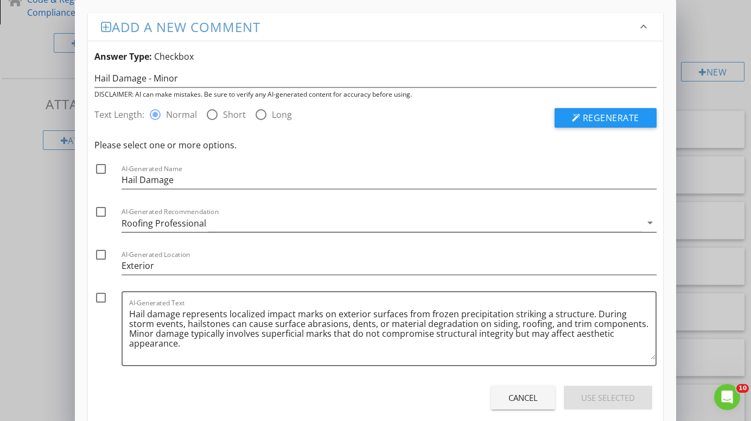
click at [648, 221] on icon "arrow_drop_down" at bounding box center [650, 222] width 13 height 13
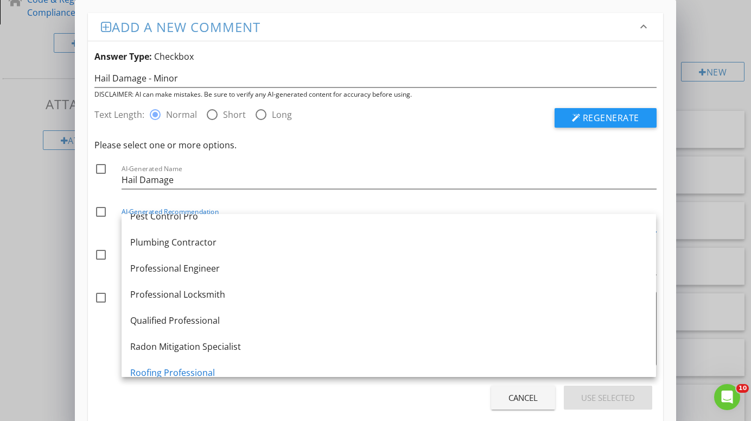
scroll to position [1158, 0]
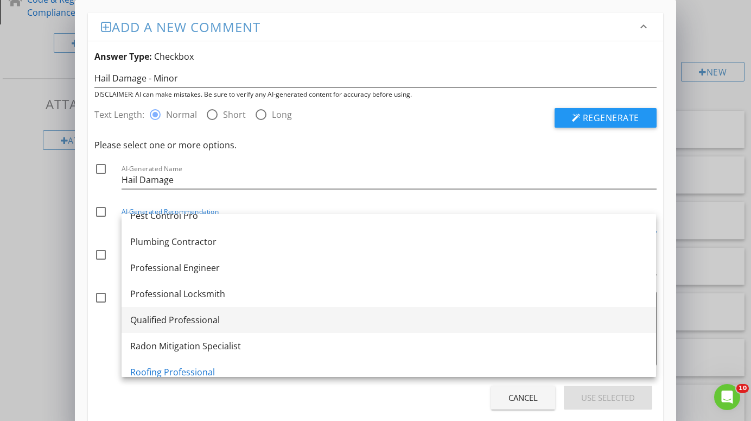
click at [171, 319] on div "Qualified Professional" at bounding box center [388, 319] width 517 height 13
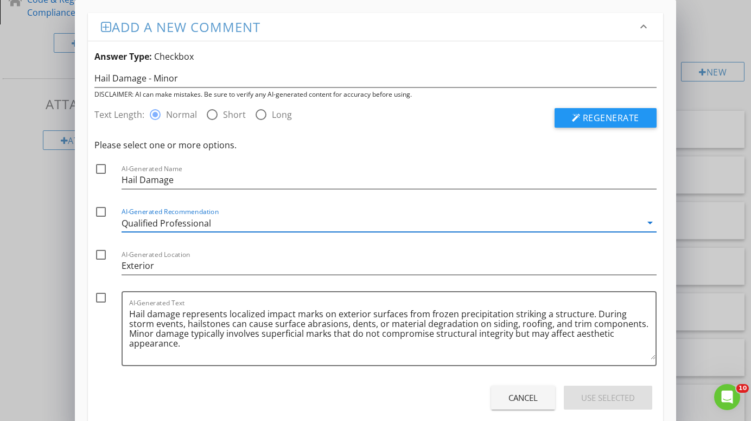
click at [99, 211] on div at bounding box center [101, 211] width 18 height 18
checkbox input "true"
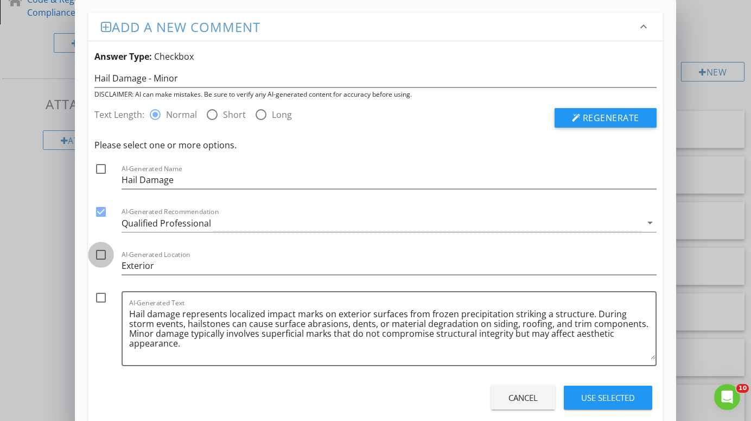
click at [103, 254] on div at bounding box center [101, 254] width 18 height 18
checkbox input "true"
click at [99, 300] on div at bounding box center [101, 297] width 18 height 18
checkbox input "true"
click at [601, 396] on div "Use Selected" at bounding box center [608, 397] width 54 height 12
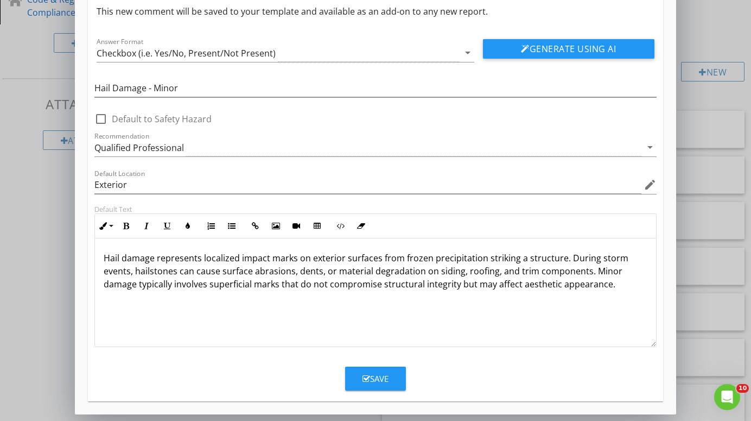
scroll to position [45, 0]
click at [392, 382] on button "Save" at bounding box center [375, 378] width 61 height 24
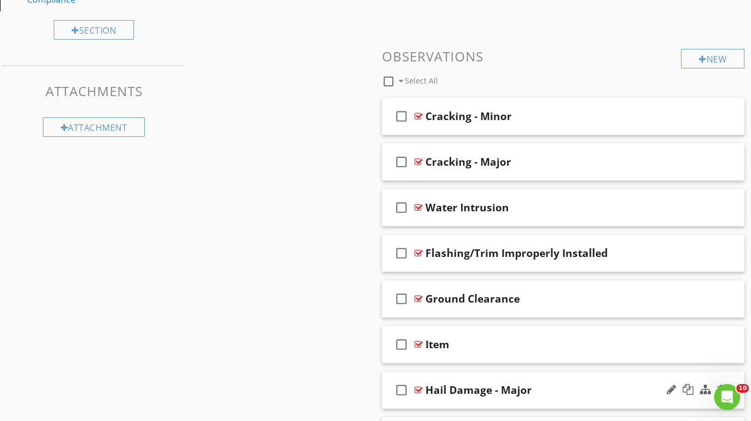
scroll to position [354, 0]
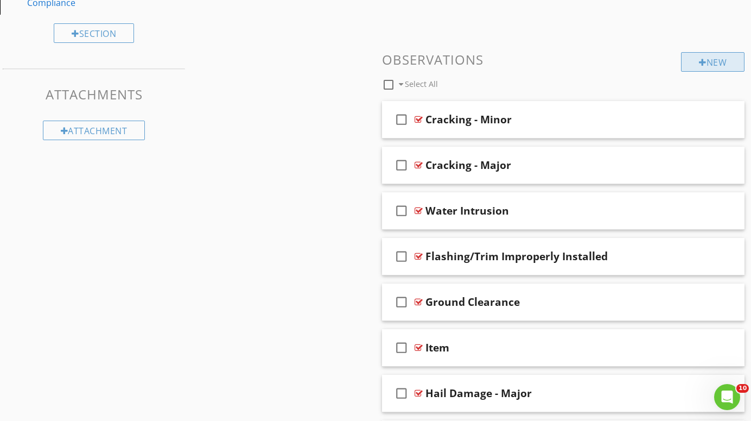
click at [717, 61] on div "New" at bounding box center [713, 62] width 64 height 20
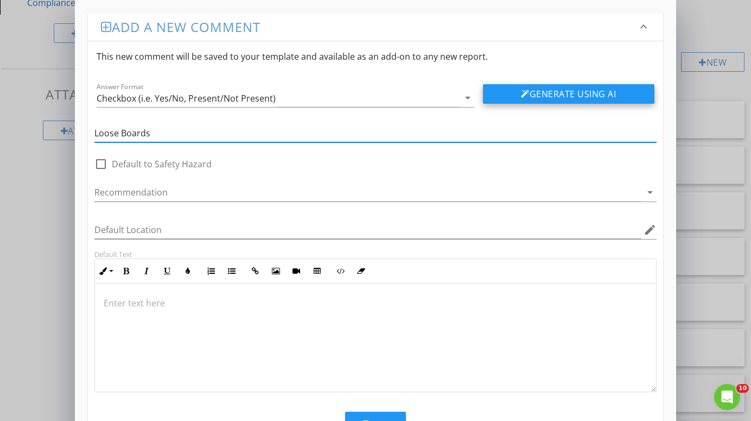
type input "Loose Boards"
click at [577, 89] on button "Generate Using AI" at bounding box center [569, 94] width 172 height 20
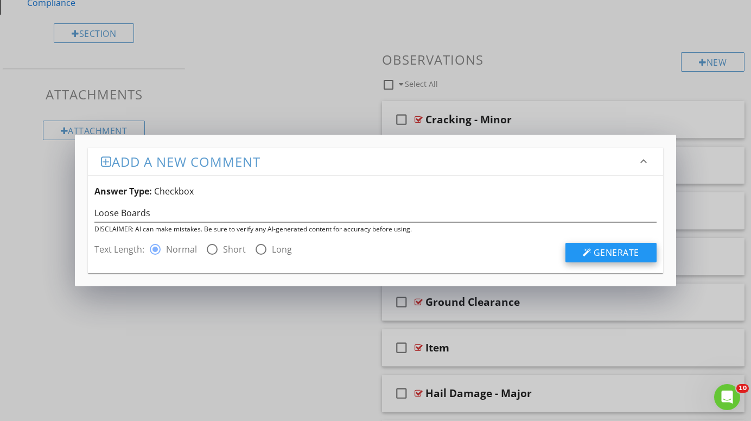
click at [602, 251] on span "Generate" at bounding box center [617, 252] width 46 height 12
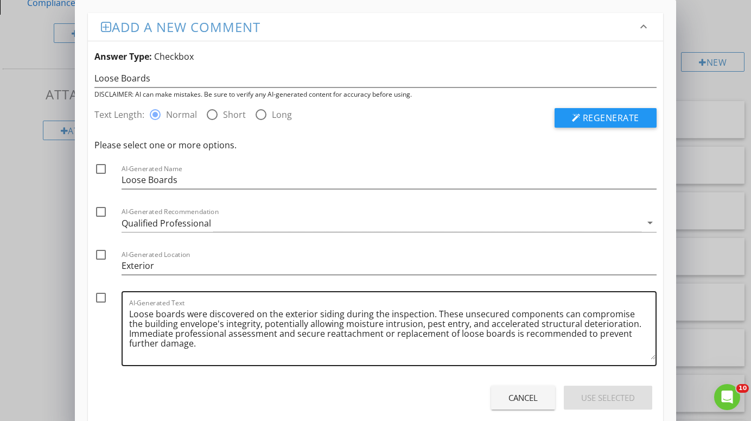
click at [129, 316] on textarea "Loose boards were discovered on the exterior siding during the inspection. Thes…" at bounding box center [392, 332] width 526 height 54
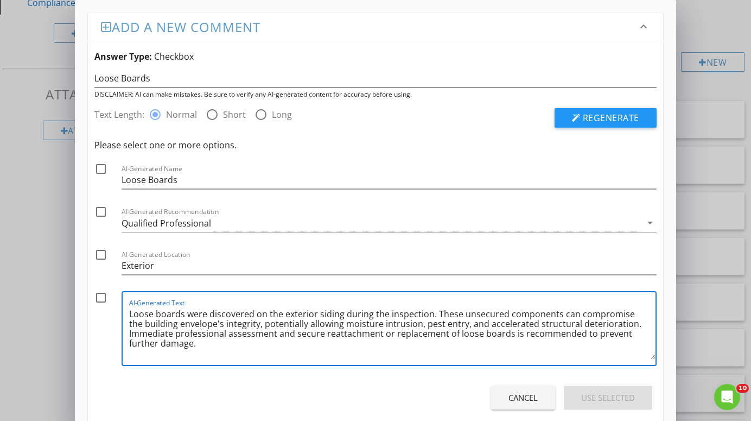
click at [184, 315] on textarea "Loose boards were discovered on the exterior siding during the inspection. Thes…" at bounding box center [392, 332] width 526 height 54
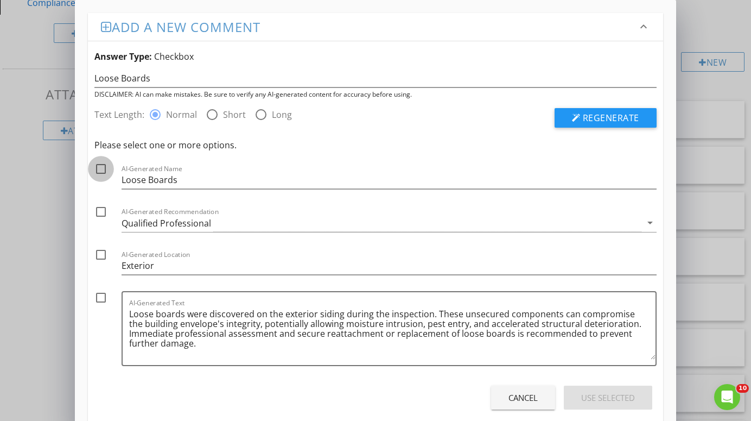
click at [100, 167] on div at bounding box center [101, 169] width 18 height 18
checkbox input "true"
click at [99, 209] on div at bounding box center [101, 211] width 18 height 18
checkbox input "true"
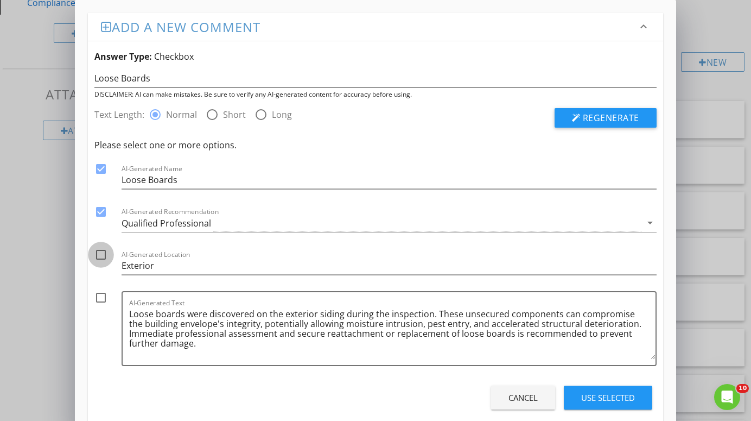
click at [99, 254] on div at bounding box center [101, 254] width 18 height 18
checkbox input "true"
click at [102, 299] on div at bounding box center [101, 297] width 18 height 18
checkbox input "true"
click at [605, 397] on div "Use Selected" at bounding box center [608, 397] width 54 height 12
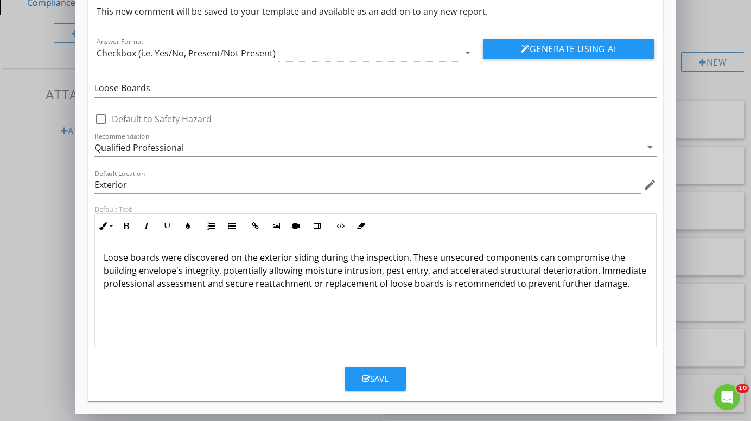
scroll to position [45, 0]
click at [367, 381] on icon "button" at bounding box center [367, 379] width 8 height 8
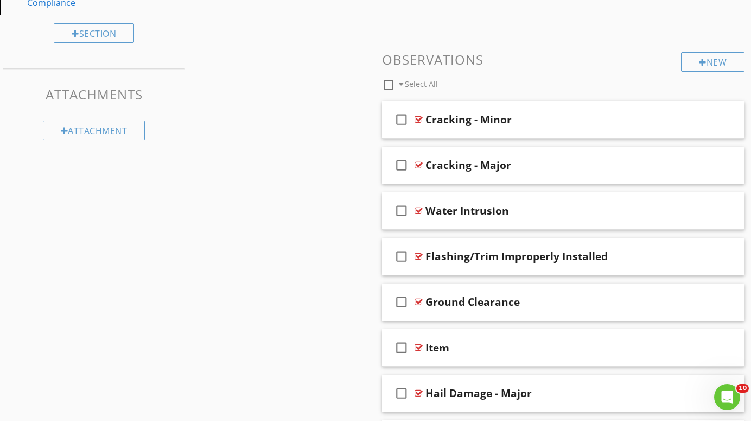
scroll to position [0, 0]
click at [707, 58] on div "New" at bounding box center [713, 62] width 64 height 20
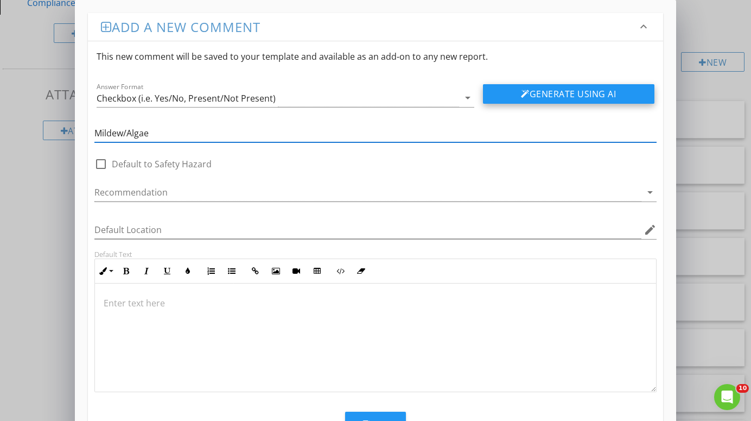
type input "Mildew/Algae"
click at [587, 94] on button "Generate Using AI" at bounding box center [569, 94] width 172 height 20
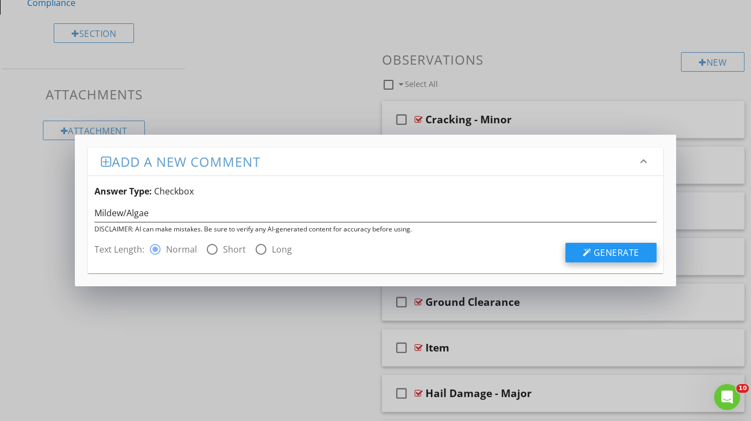
click at [617, 250] on span "Generate" at bounding box center [617, 252] width 46 height 12
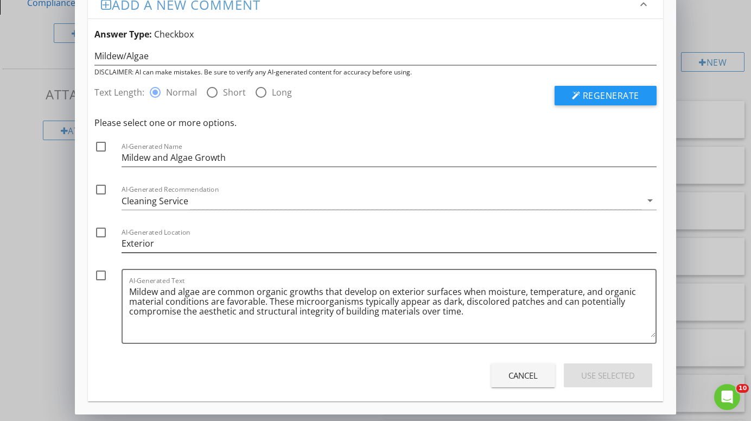
scroll to position [22, 0]
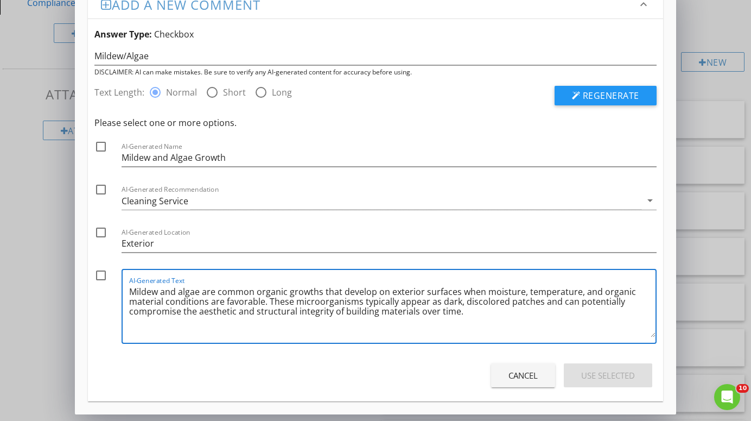
click at [465, 316] on textarea "Mildew and algae are common organic growths that develop on exterior surfaces w…" at bounding box center [392, 310] width 526 height 54
type textarea "Mildew and algae are common organic growths that develop on exterior surfaces w…"
click at [648, 199] on icon "arrow_drop_down" at bounding box center [650, 200] width 13 height 13
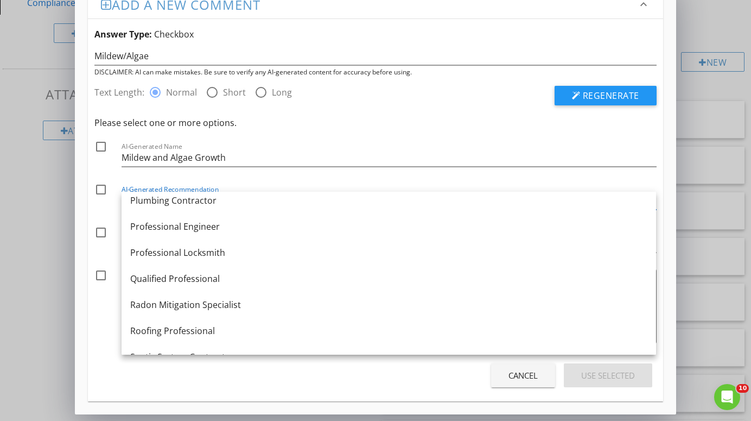
scroll to position [1198, 0]
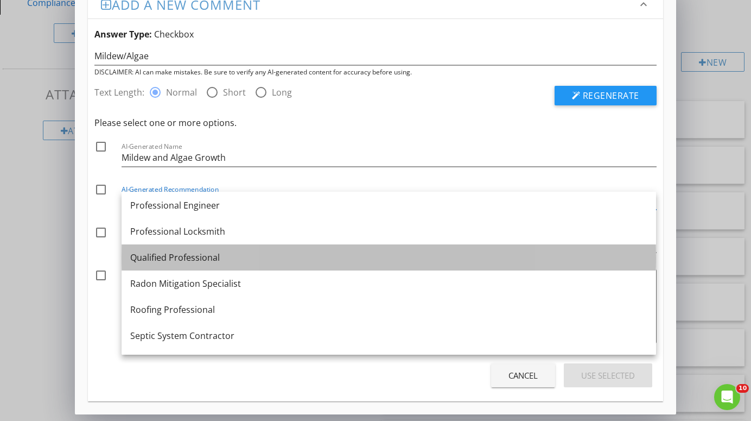
click at [231, 258] on div "Qualified Professional" at bounding box center [388, 257] width 517 height 13
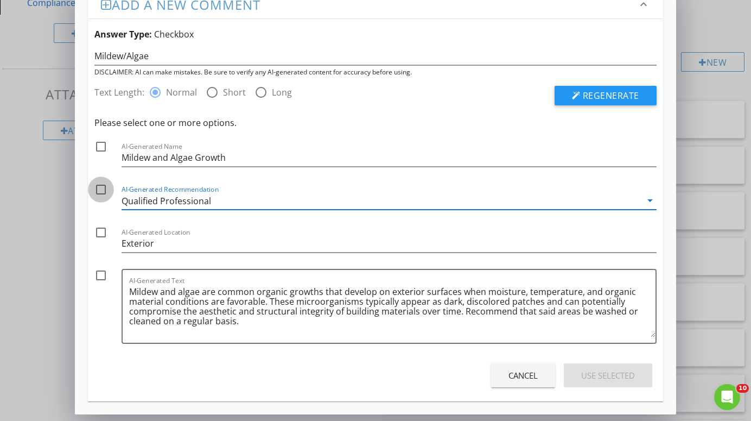
click at [100, 190] on div at bounding box center [101, 189] width 18 height 18
checkbox input "true"
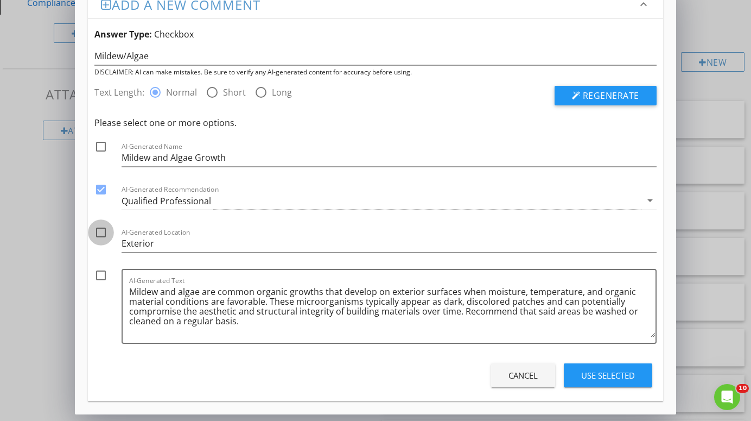
click at [99, 232] on div at bounding box center [101, 232] width 18 height 18
checkbox input "true"
click at [99, 276] on div at bounding box center [101, 275] width 18 height 18
checkbox input "true"
click at [613, 377] on div "Use Selected" at bounding box center [608, 375] width 54 height 12
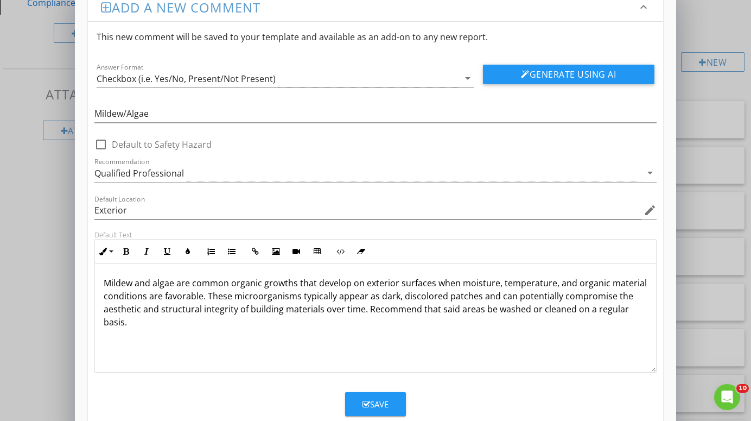
scroll to position [45, 0]
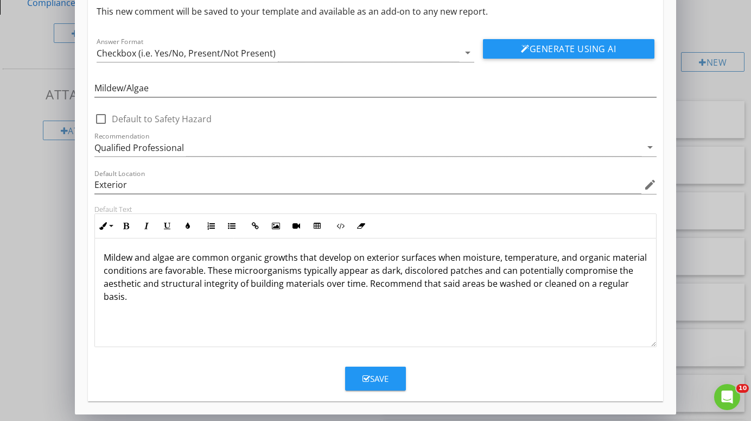
click at [381, 374] on div "Save" at bounding box center [376, 378] width 26 height 12
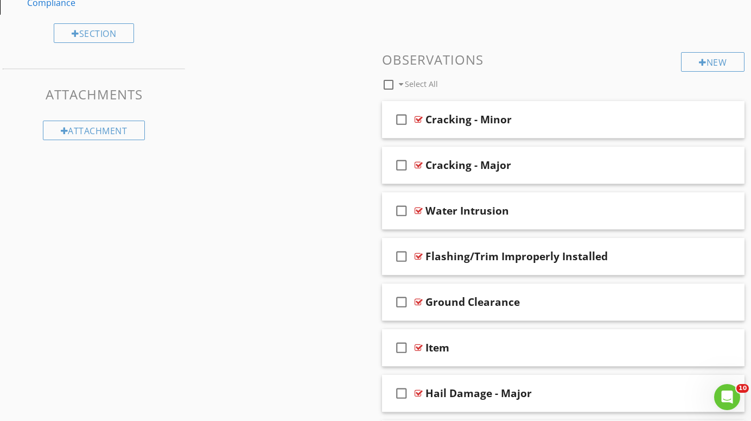
scroll to position [0, 0]
click at [711, 60] on div "New" at bounding box center [713, 62] width 64 height 20
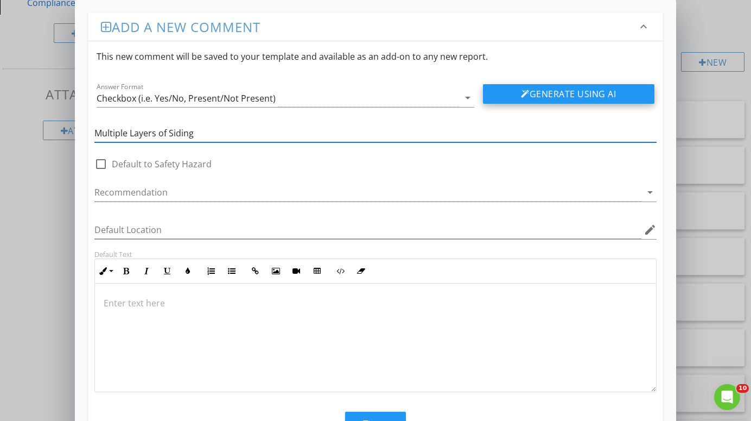
type input "Multiple Layers of Siding"
click at [588, 91] on button "Generate Using AI" at bounding box center [569, 94] width 172 height 20
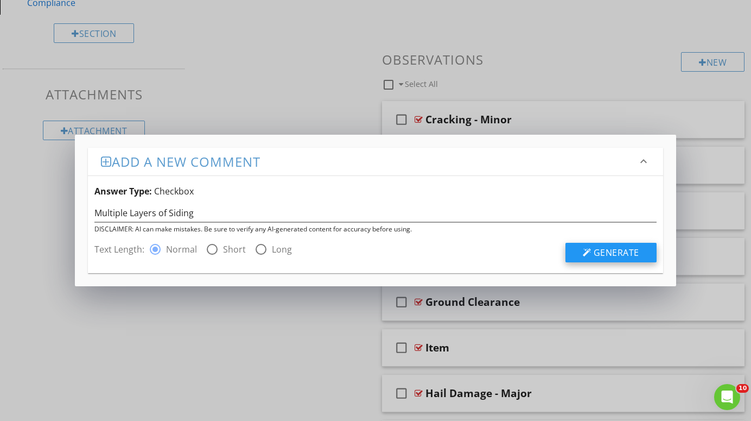
click at [615, 249] on span "Generate" at bounding box center [617, 252] width 46 height 12
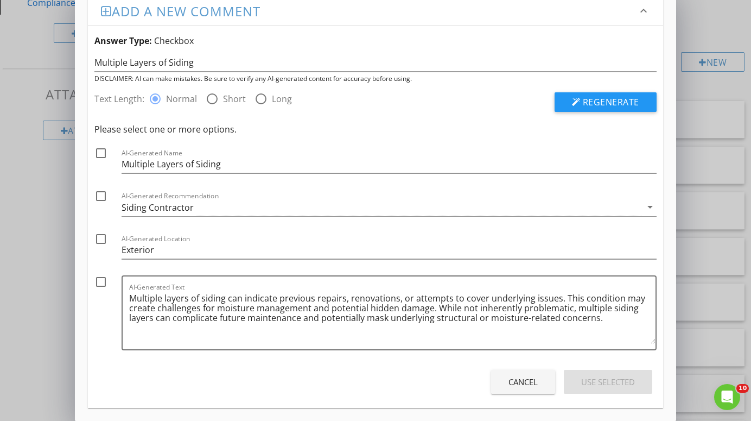
scroll to position [14, 0]
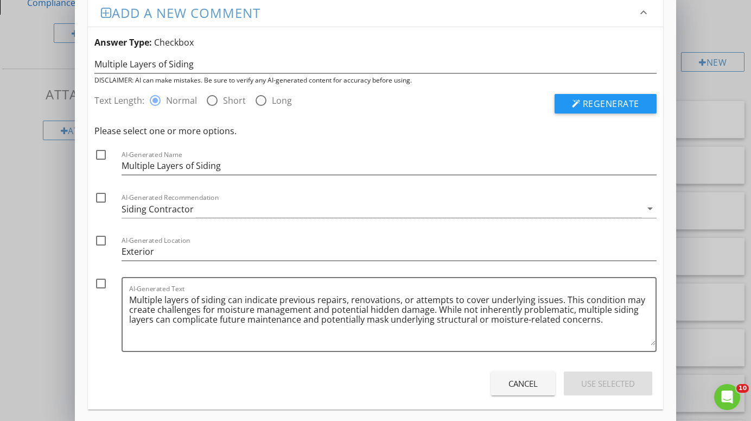
click at [102, 196] on div at bounding box center [101, 197] width 18 height 18
checkbox input "true"
click at [101, 239] on div at bounding box center [101, 240] width 18 height 18
checkbox input "true"
click at [100, 286] on div at bounding box center [101, 283] width 18 height 18
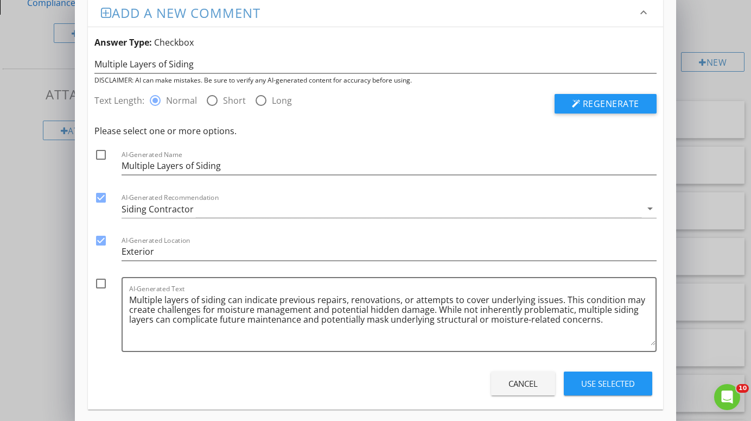
checkbox input "true"
click at [601, 382] on div "Use Selected" at bounding box center [608, 383] width 54 height 12
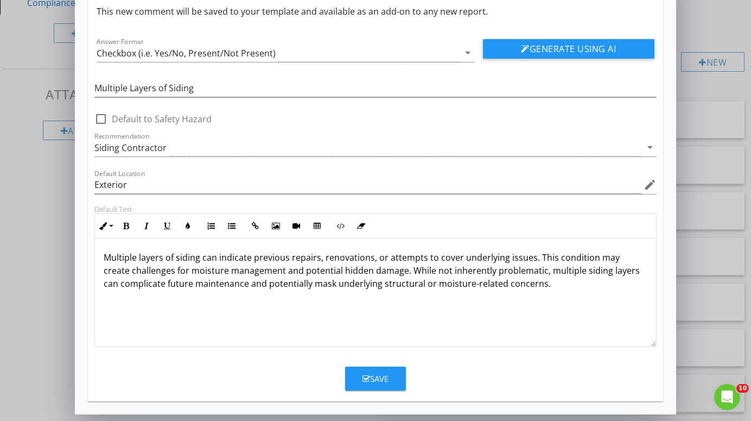
scroll to position [45, 0]
click at [376, 375] on div "Save" at bounding box center [376, 378] width 26 height 12
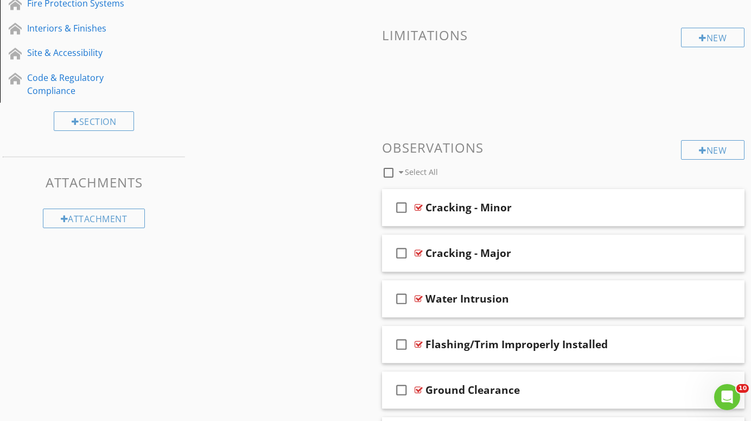
scroll to position [265, 0]
click at [715, 143] on div "New" at bounding box center [713, 151] width 64 height 20
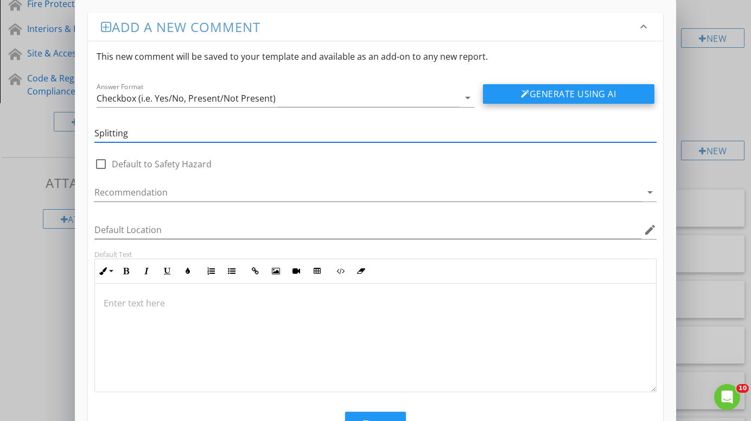
type input "Splitting"
click at [597, 95] on button "Generate Using AI" at bounding box center [569, 94] width 172 height 20
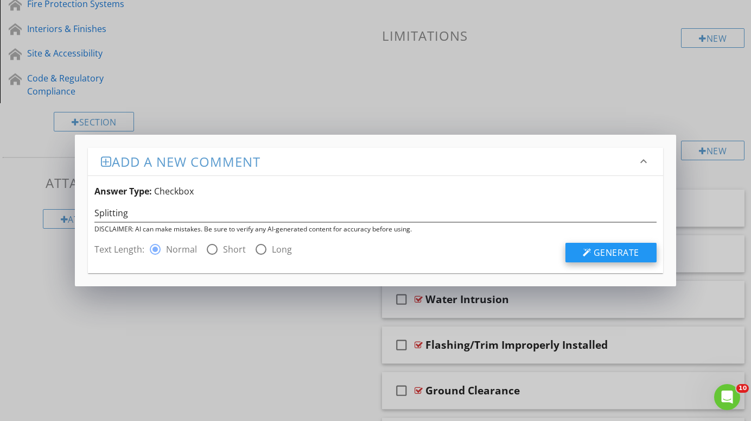
click at [609, 252] on span "Generate" at bounding box center [617, 252] width 46 height 12
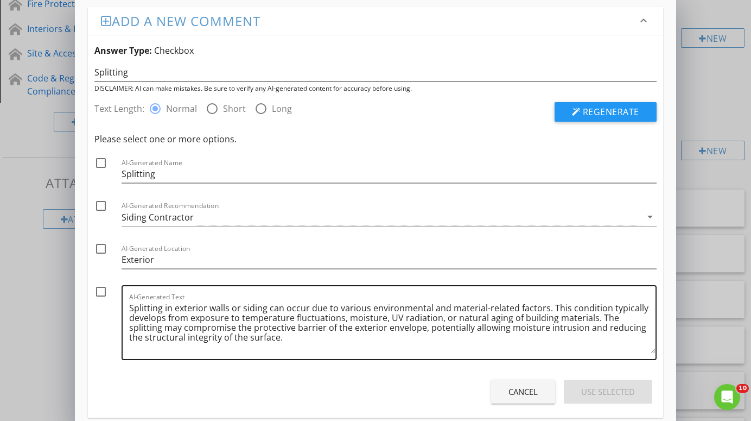
scroll to position [7, 0]
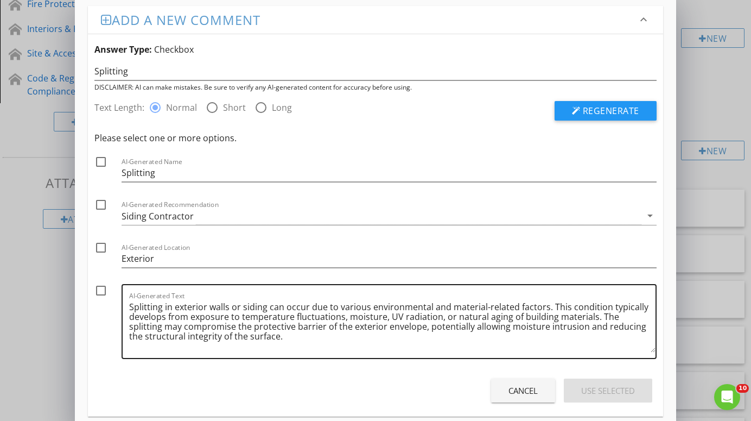
click at [280, 338] on textarea "Splitting in exterior walls or siding can occur due to various environmental an…" at bounding box center [392, 325] width 526 height 54
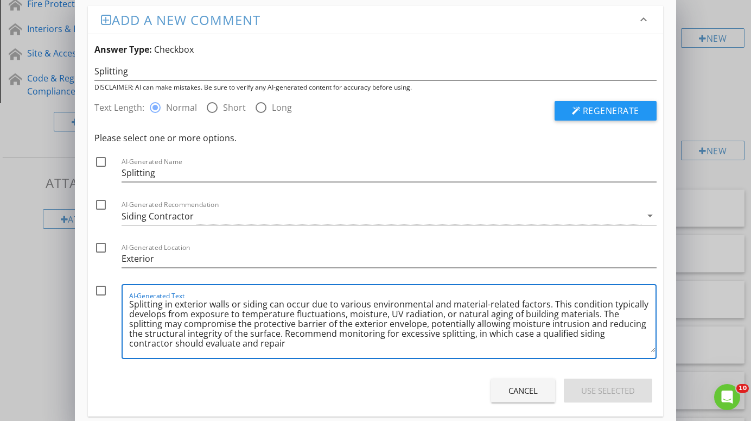
scroll to position [3, 0]
type textarea "Splitting in exterior walls or siding can occur due to various environmental an…"
click at [103, 204] on div at bounding box center [101, 204] width 18 height 18
checkbox input "true"
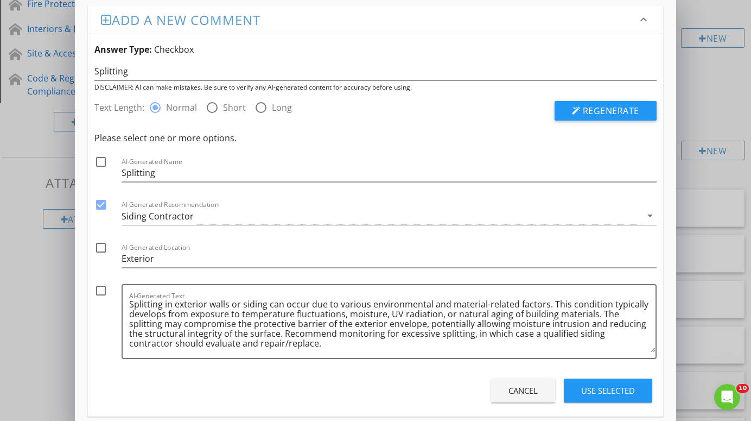
click at [102, 246] on div at bounding box center [101, 247] width 18 height 18
checkbox input "true"
click at [100, 291] on div at bounding box center [101, 290] width 18 height 18
checkbox input "true"
click at [615, 387] on div "Use Selected" at bounding box center [608, 390] width 54 height 12
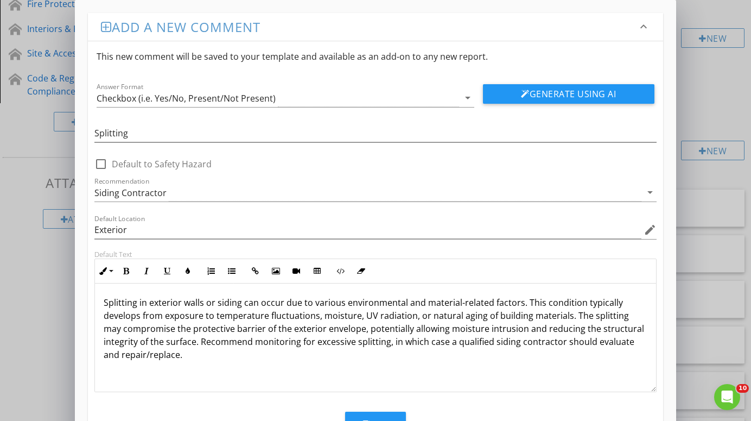
scroll to position [29, 0]
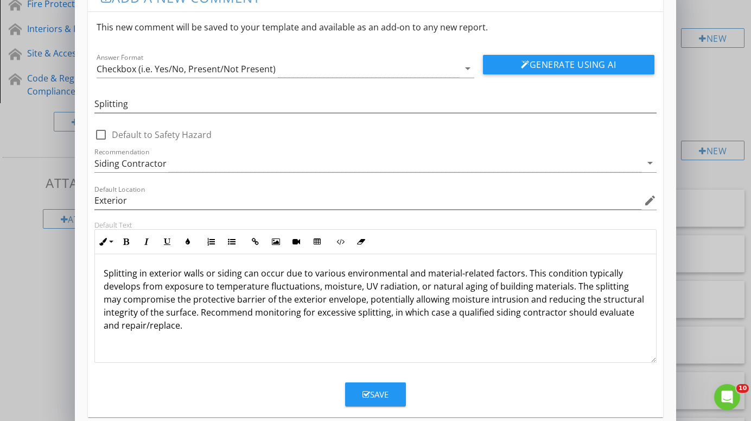
click at [385, 389] on div "Save" at bounding box center [376, 394] width 26 height 12
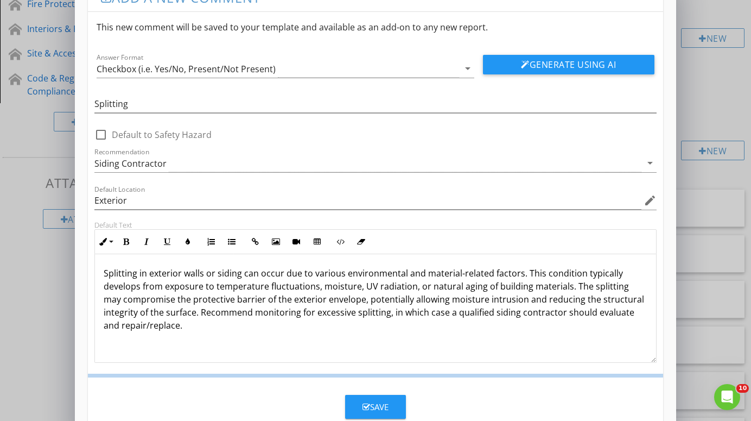
scroll to position [0, 0]
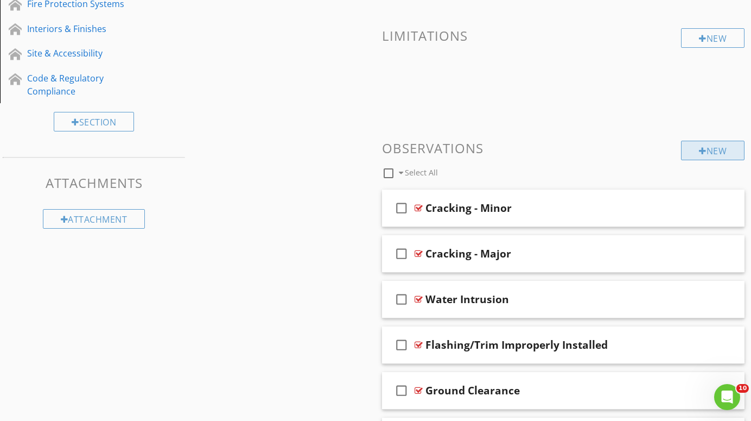
click at [721, 152] on div "New" at bounding box center [713, 151] width 64 height 20
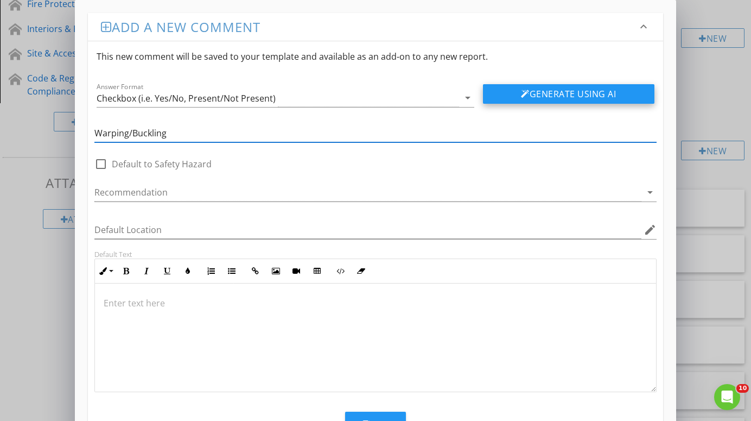
type input "Warping/Buckling"
click at [597, 93] on button "Generate Using AI" at bounding box center [569, 94] width 172 height 20
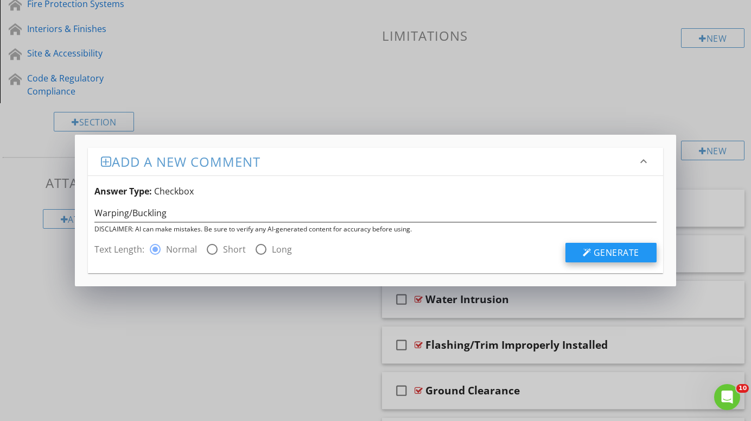
click at [610, 252] on span "Generate" at bounding box center [617, 252] width 46 height 12
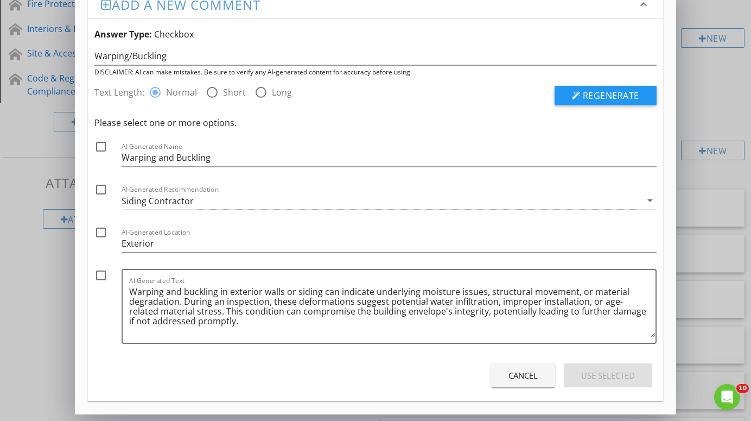
scroll to position [22, 0]
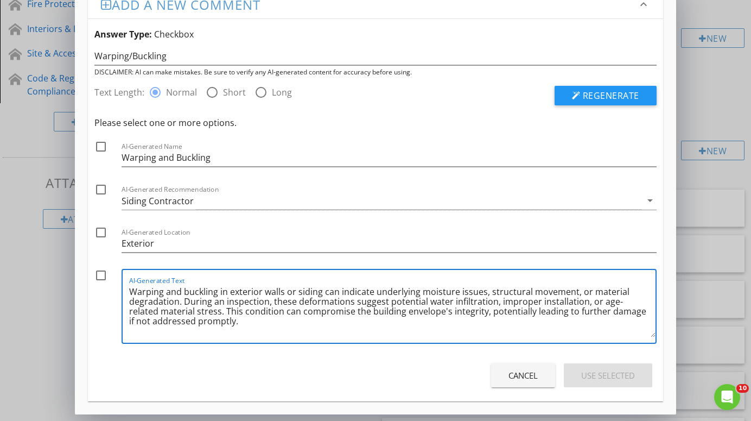
click at [223, 322] on textarea "Warping and buckling in exterior walls or siding can indicate underlying moistu…" at bounding box center [392, 310] width 526 height 54
type textarea "Warping and buckling in exterior walls or siding can indicate underlying moistu…"
click at [101, 187] on div at bounding box center [101, 189] width 18 height 18
checkbox input "true"
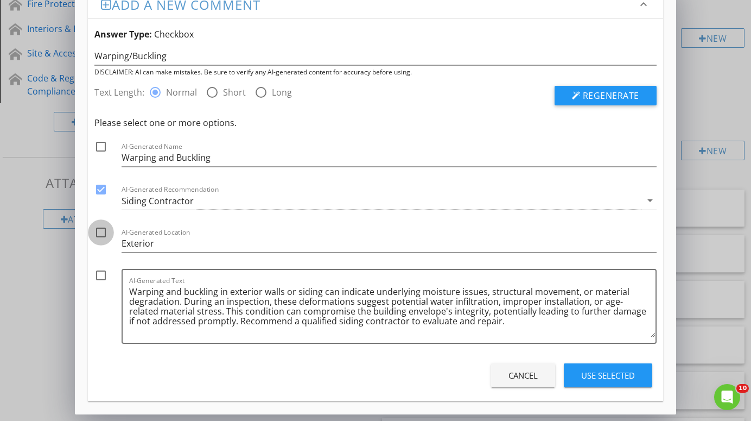
click at [103, 229] on div at bounding box center [101, 232] width 18 height 18
checkbox input "true"
click at [103, 275] on div at bounding box center [101, 275] width 18 height 18
checkbox input "true"
click at [620, 377] on div "Use Selected" at bounding box center [608, 375] width 54 height 12
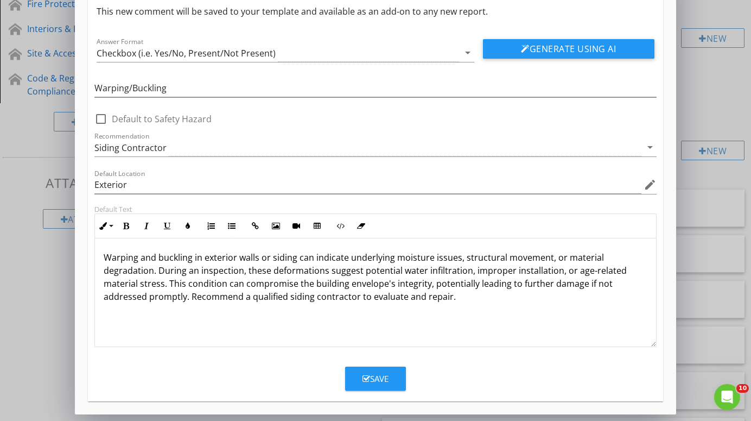
scroll to position [45, 0]
click at [376, 375] on div "Save" at bounding box center [376, 378] width 26 height 12
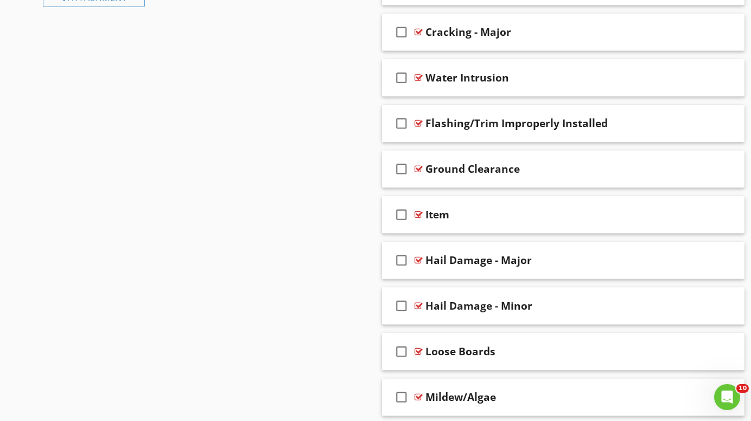
scroll to position [486, 0]
click at [419, 212] on div at bounding box center [419, 215] width 8 height 9
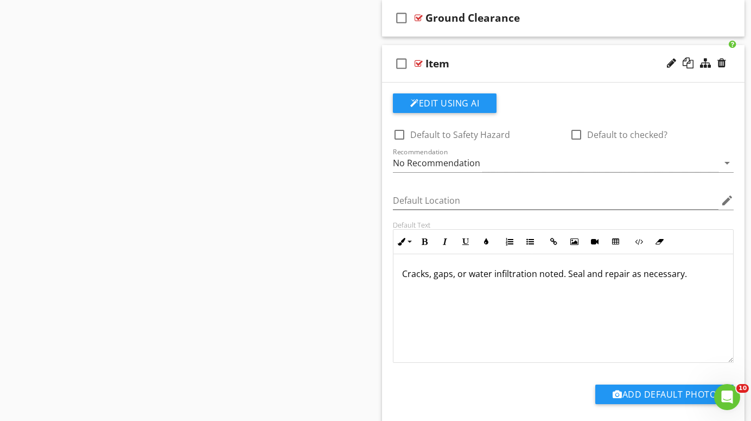
scroll to position [636, 0]
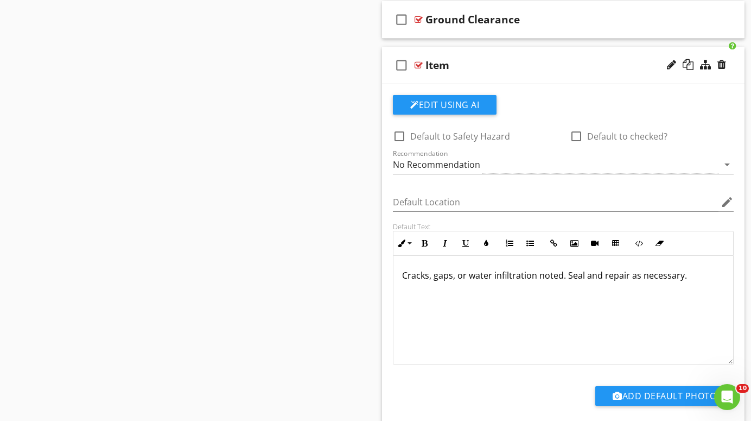
click at [418, 62] on div at bounding box center [419, 65] width 8 height 9
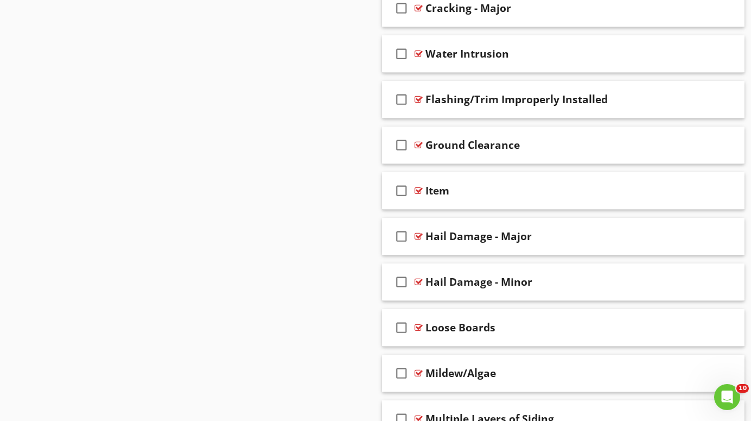
scroll to position [509, 0]
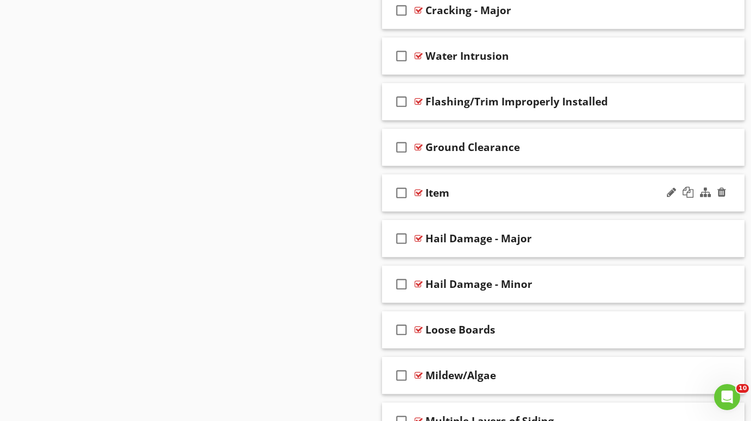
click at [419, 192] on div at bounding box center [419, 192] width 8 height 9
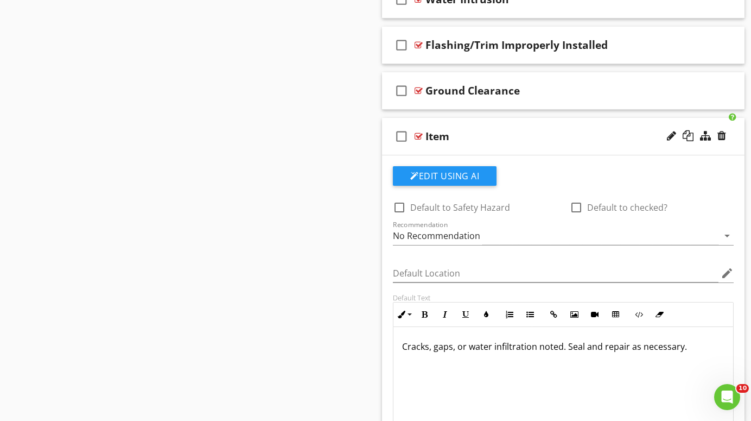
scroll to position [567, 0]
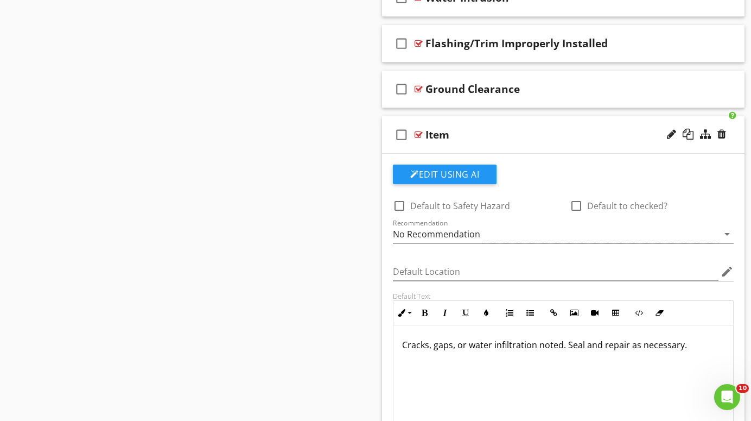
click at [561, 347] on p "Cracks, gaps, or water infiltration noted. Seal and repair as necessary." at bounding box center [563, 344] width 322 height 13
click at [445, 136] on div "Item" at bounding box center [438, 134] width 24 height 13
type input "I"
type input "Caulking/Sealant"
click at [648, 232] on div "No Recommendation" at bounding box center [556, 234] width 326 height 18
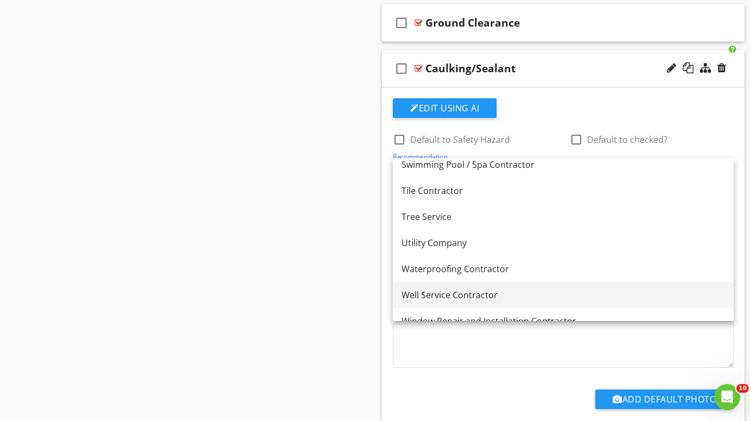
scroll to position [633, 0]
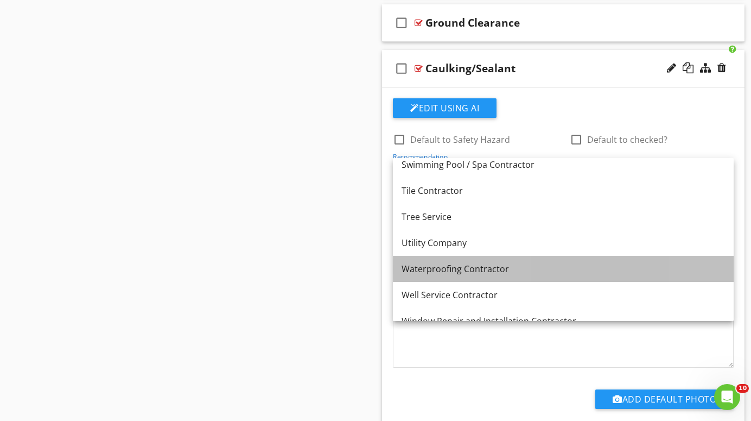
click at [498, 269] on div "Waterproofing Contractor" at bounding box center [564, 268] width 324 height 13
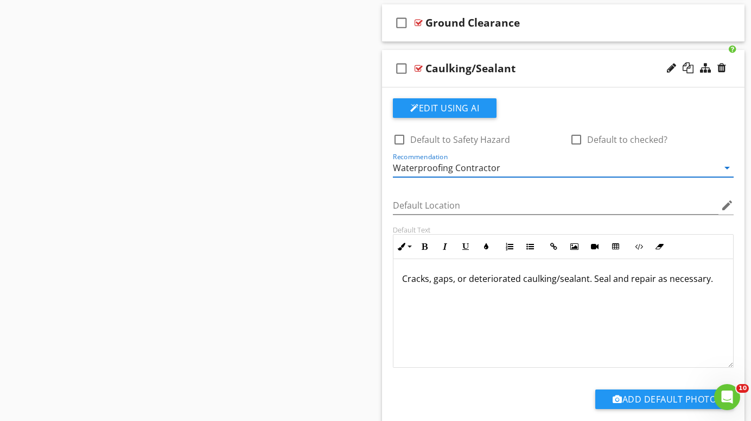
click at [417, 65] on div at bounding box center [419, 68] width 8 height 9
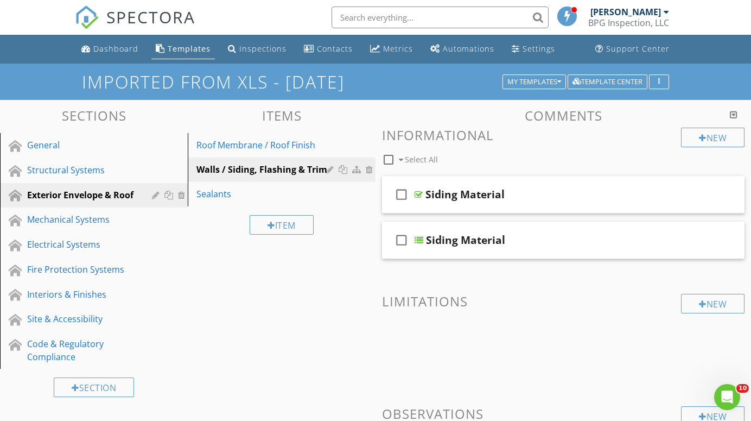
scroll to position [0, 0]
click at [217, 142] on div "Roof Membrane / Roof Finish" at bounding box center [263, 144] width 133 height 13
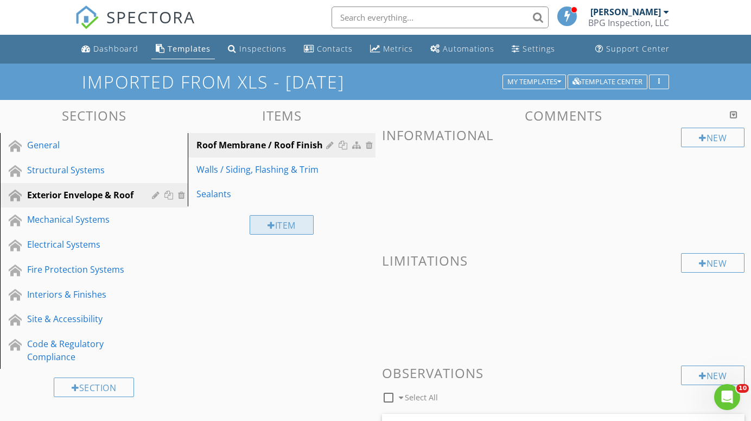
click at [281, 223] on div "Item" at bounding box center [282, 225] width 64 height 20
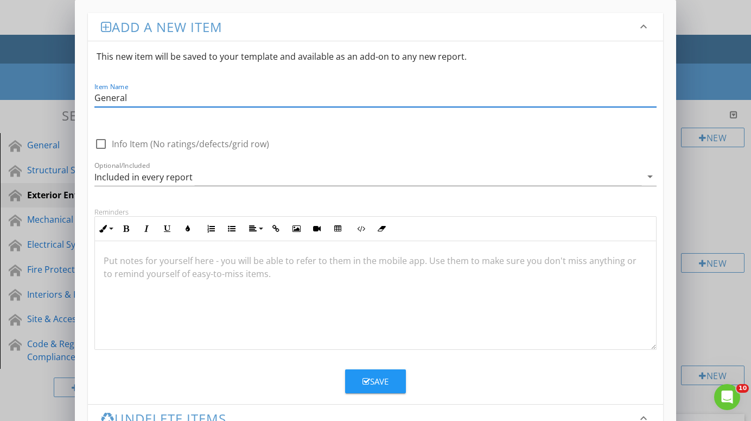
type input "General"
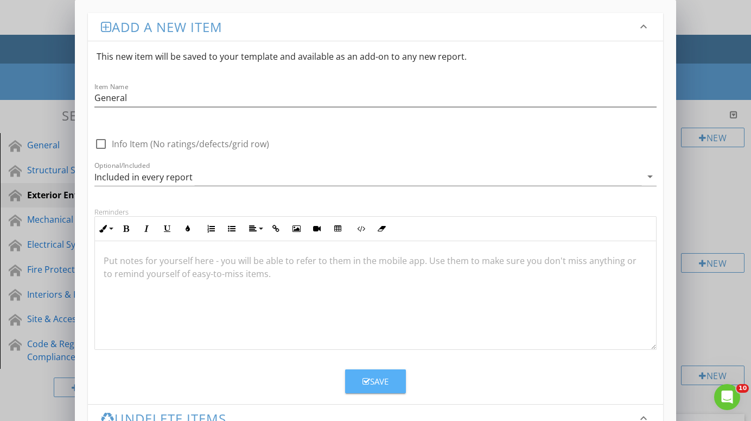
click at [377, 381] on div "Save" at bounding box center [376, 381] width 26 height 12
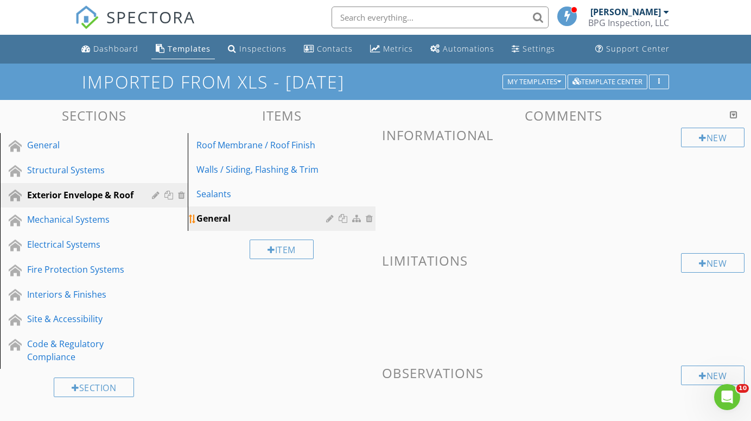
click at [210, 216] on div "General" at bounding box center [263, 218] width 133 height 13
click at [195, 217] on div at bounding box center [192, 218] width 9 height 9
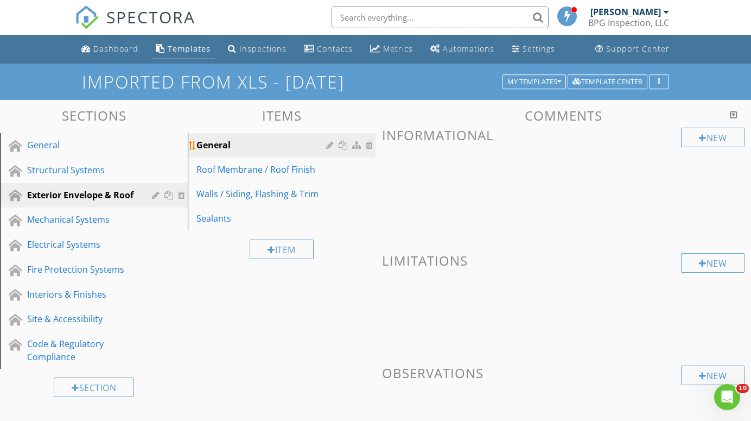
click at [219, 140] on div "General" at bounding box center [263, 144] width 133 height 13
click at [718, 135] on div "New" at bounding box center [713, 138] width 64 height 20
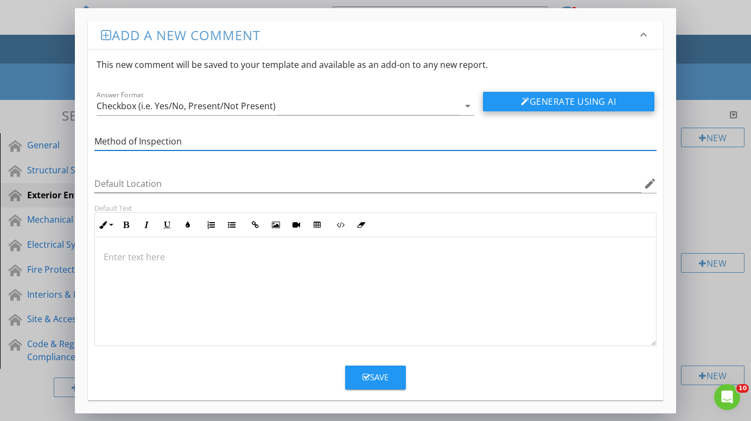
type input "Method of Inspection"
click at [567, 101] on button "Generate Using AI" at bounding box center [569, 102] width 172 height 20
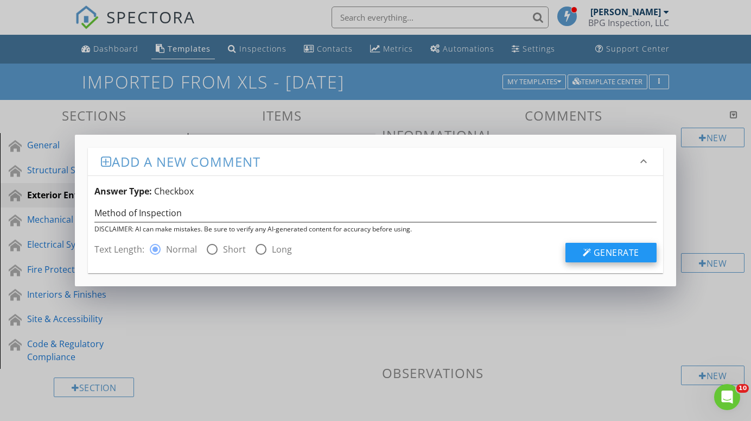
click at [612, 250] on span "Generate" at bounding box center [617, 252] width 46 height 12
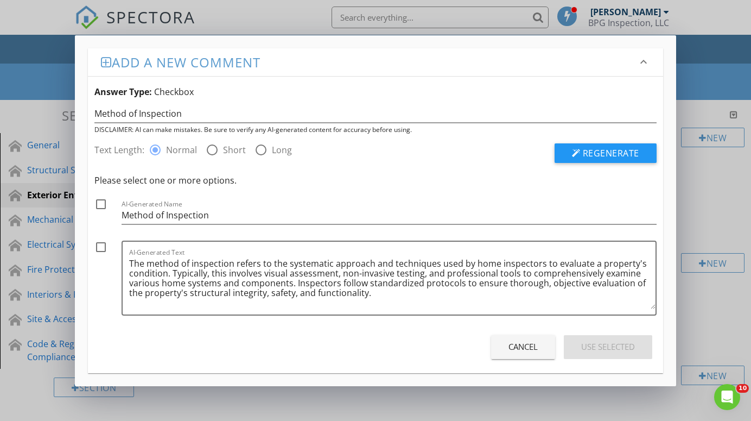
click at [521, 347] on div "Cancel" at bounding box center [523, 346] width 29 height 12
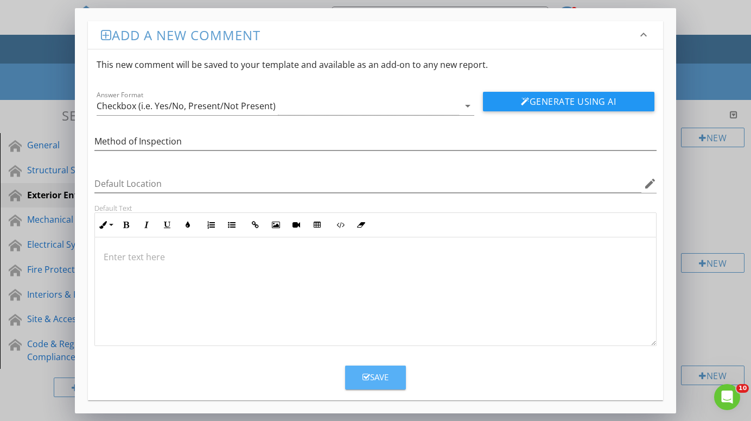
click at [379, 376] on div "Save" at bounding box center [376, 377] width 26 height 12
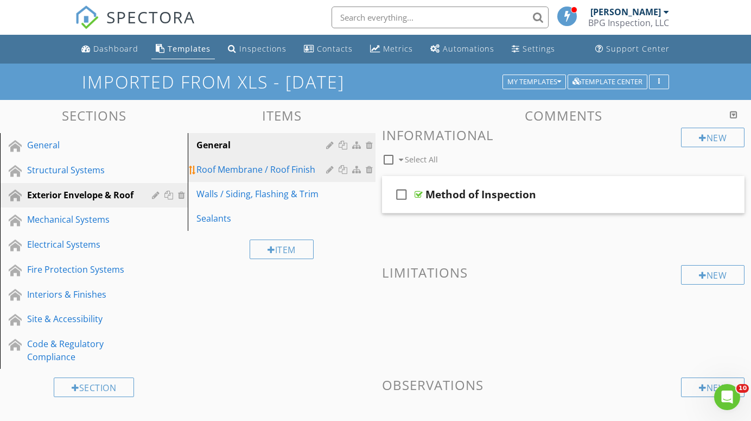
click at [225, 164] on div "Roof Membrane / Roof Finish" at bounding box center [263, 169] width 133 height 13
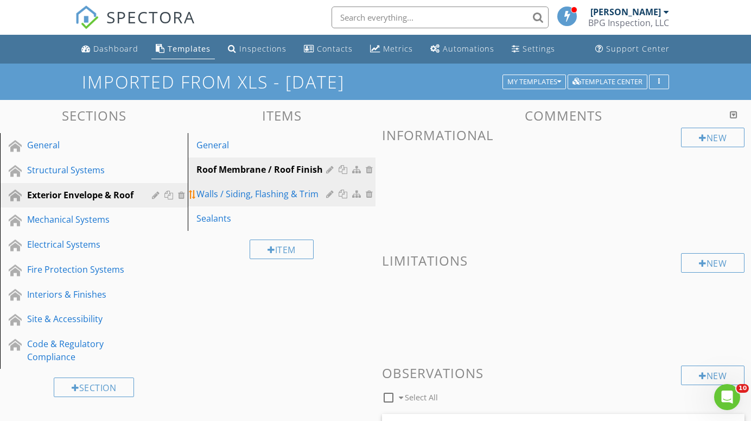
click at [216, 194] on div "Walls / Siding, Flashing & Trim" at bounding box center [263, 193] width 133 height 13
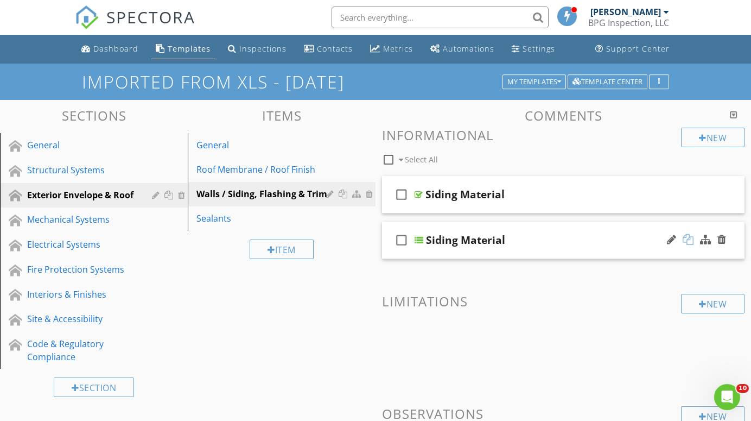
click at [689, 238] on div at bounding box center [688, 239] width 11 height 11
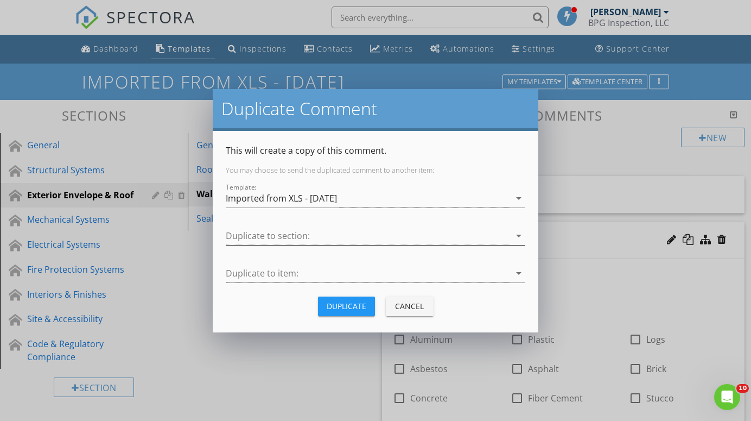
click at [521, 232] on icon "arrow_drop_down" at bounding box center [518, 235] width 13 height 13
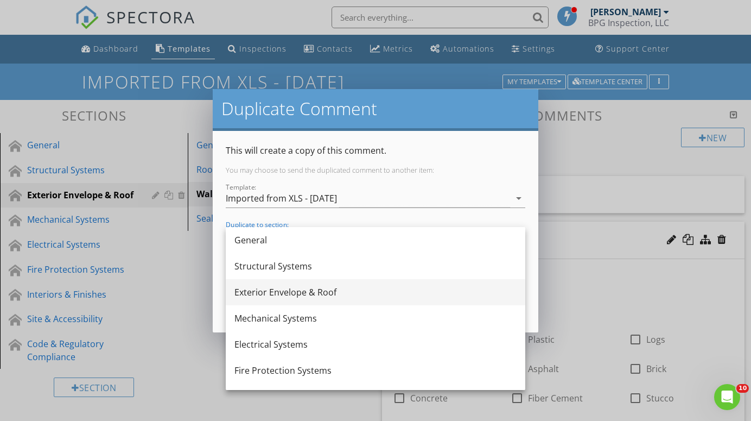
click at [378, 293] on div "Exterior Envelope & Roof" at bounding box center [376, 292] width 282 height 13
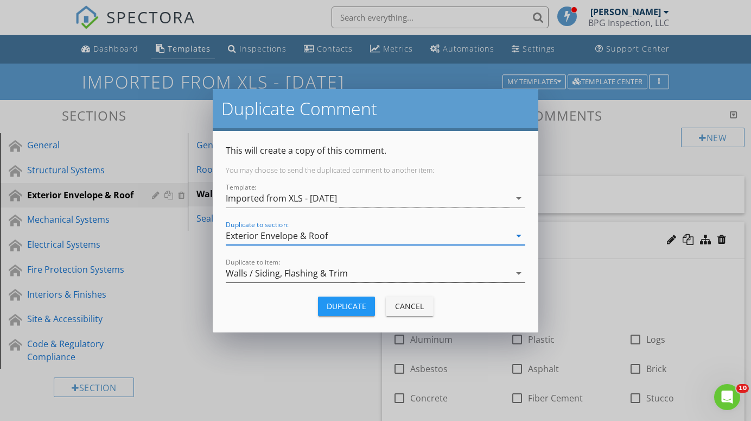
click at [518, 272] on icon "arrow_drop_down" at bounding box center [518, 273] width 13 height 13
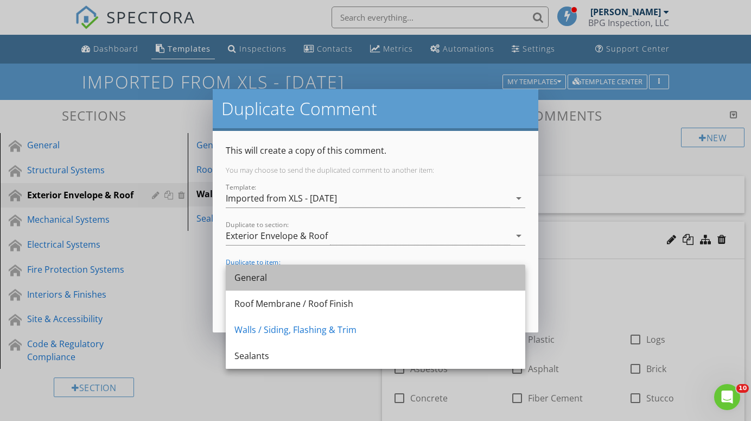
click at [317, 276] on div "General" at bounding box center [376, 277] width 282 height 13
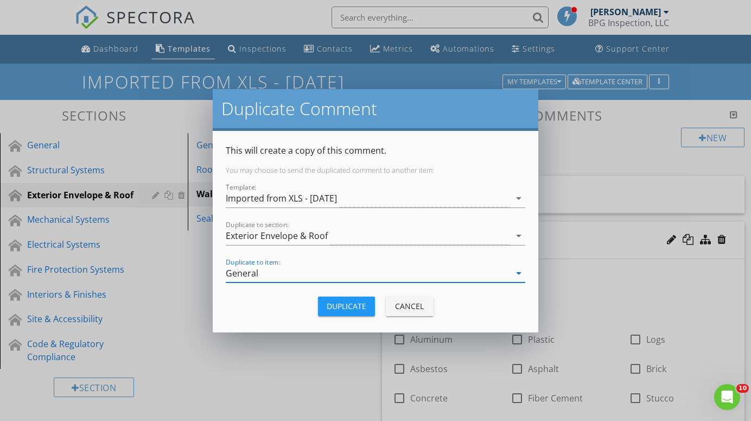
click at [357, 304] on div "Duplicate" at bounding box center [347, 305] width 40 height 11
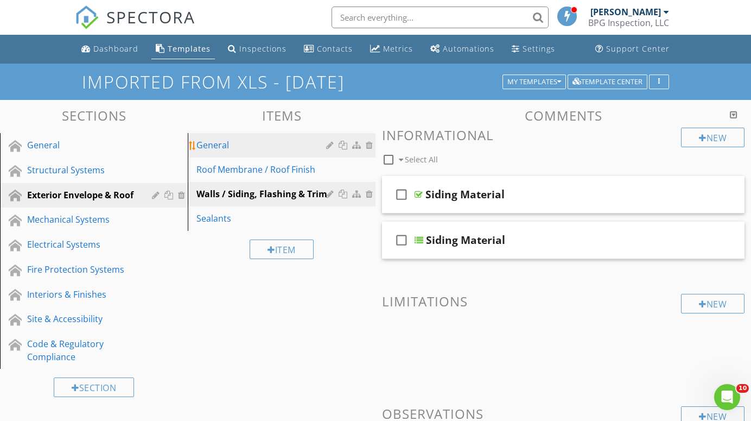
click at [215, 142] on div "General" at bounding box center [263, 144] width 133 height 13
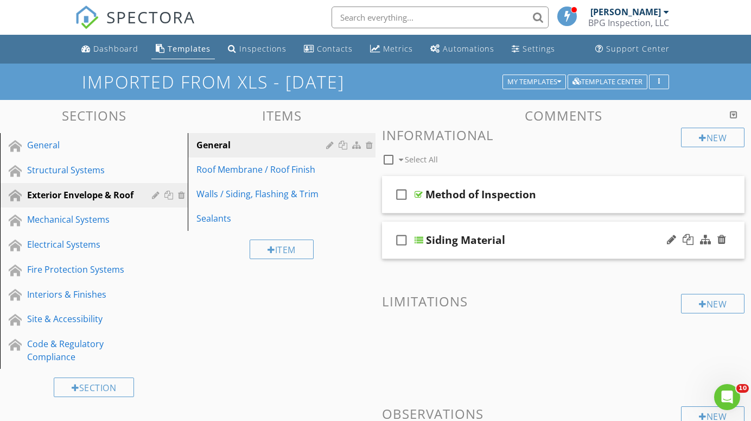
click at [421, 237] on div at bounding box center [419, 240] width 9 height 9
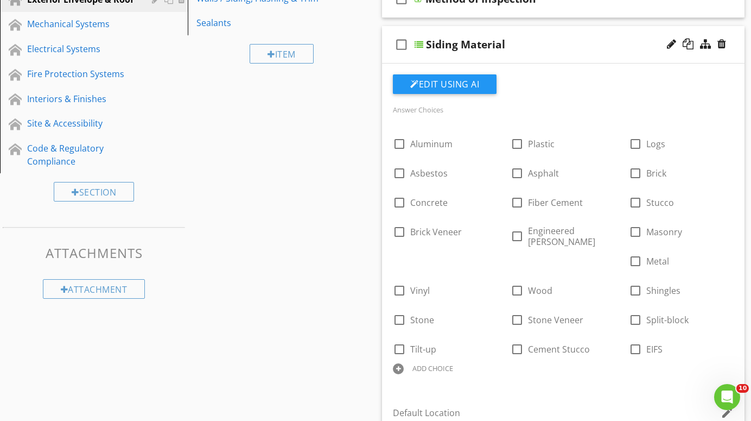
scroll to position [198, 0]
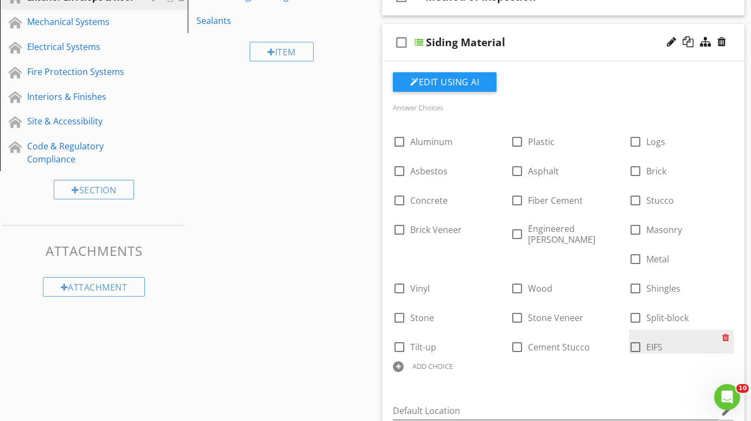
click at [723, 335] on div at bounding box center [728, 336] width 11 height 15
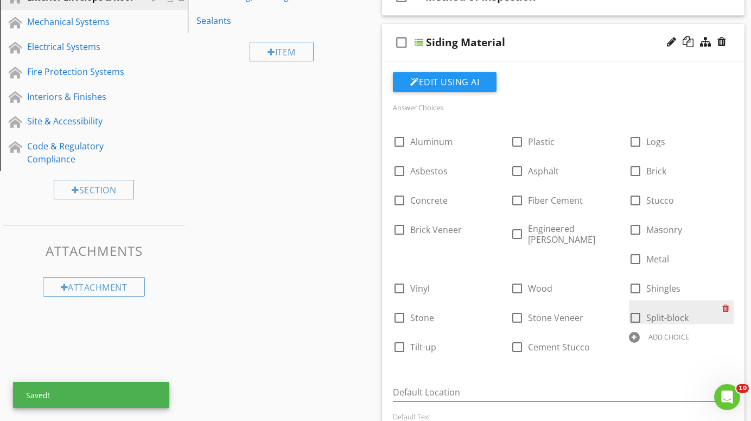
click at [723, 309] on div at bounding box center [728, 307] width 11 height 15
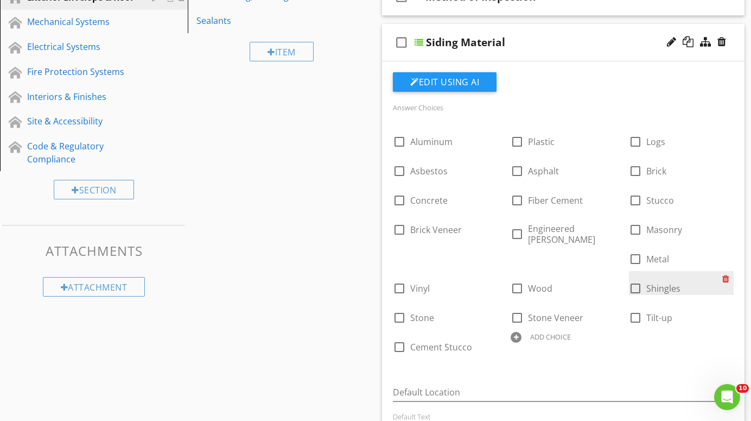
click at [723, 278] on div at bounding box center [728, 278] width 11 height 15
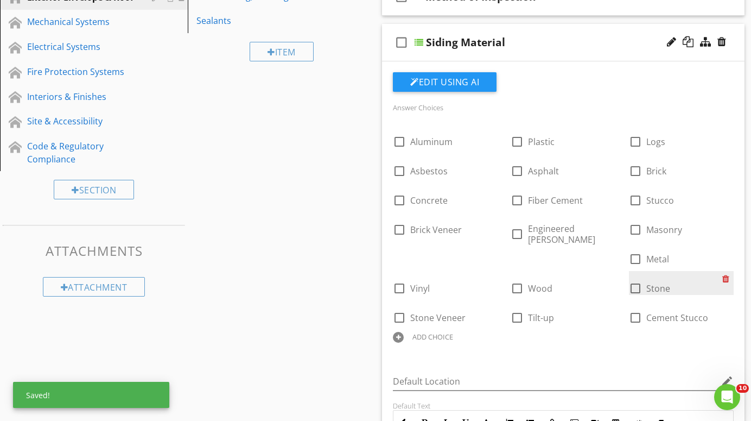
click at [723, 278] on div at bounding box center [728, 278] width 11 height 15
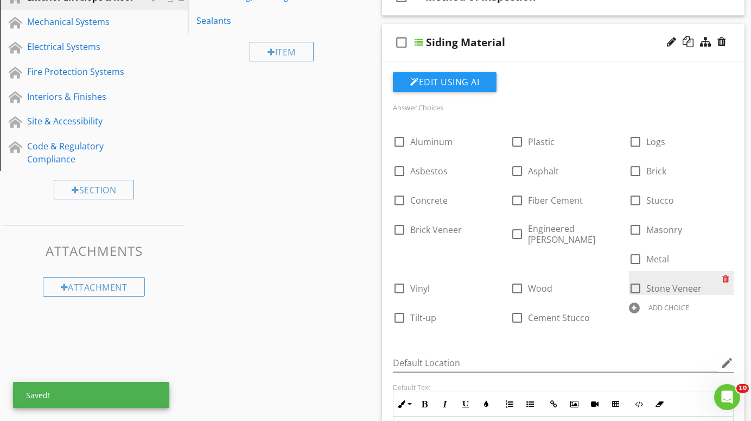
click at [723, 278] on div at bounding box center [728, 278] width 11 height 15
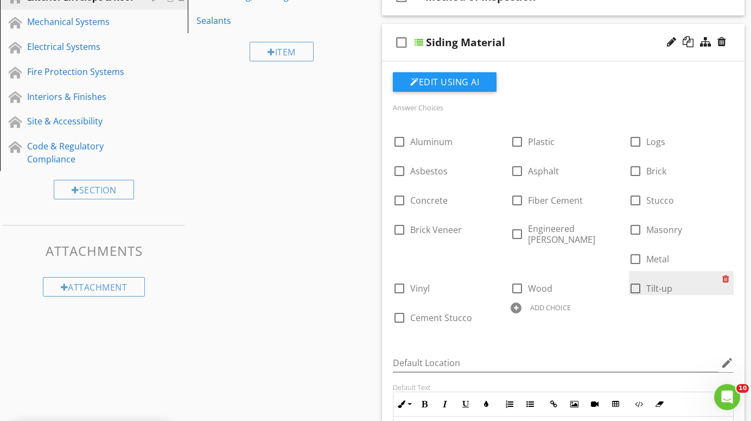
click at [723, 278] on div at bounding box center [728, 278] width 11 height 15
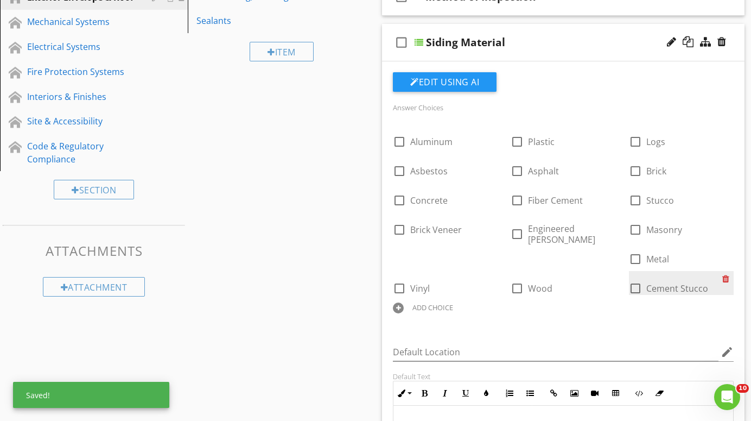
click at [723, 278] on div at bounding box center [728, 278] width 11 height 15
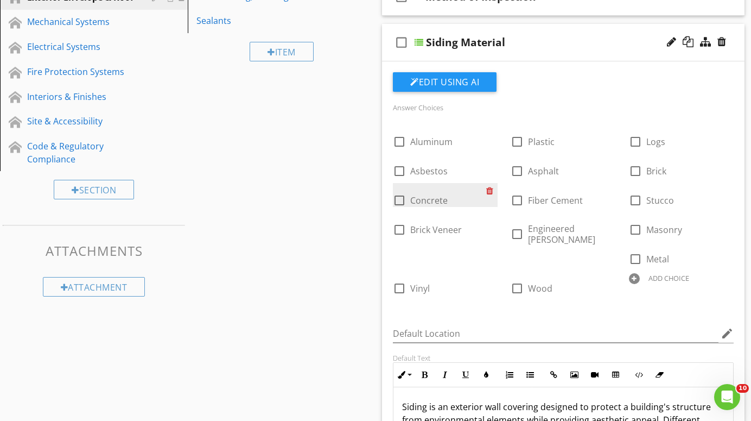
click at [490, 189] on div at bounding box center [491, 190] width 11 height 15
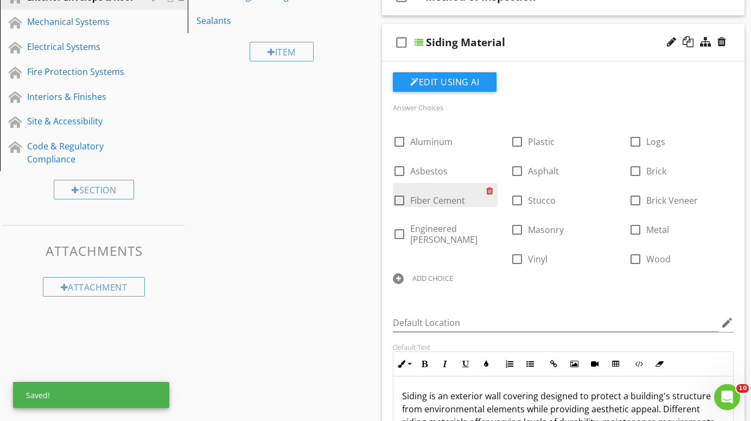
click at [490, 189] on div at bounding box center [491, 190] width 11 height 15
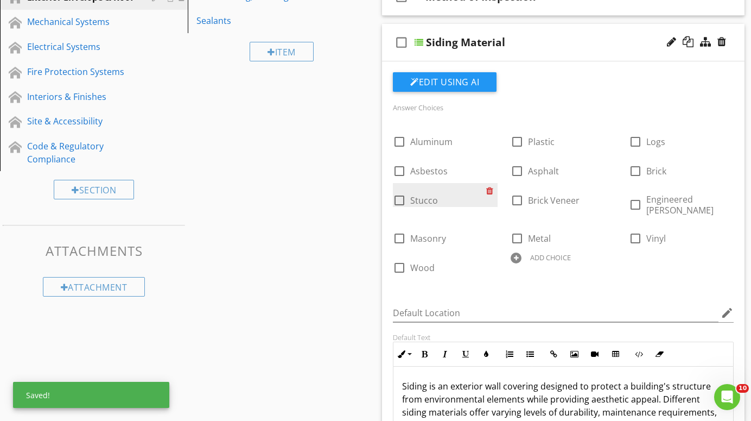
click at [490, 189] on div at bounding box center [491, 190] width 11 height 15
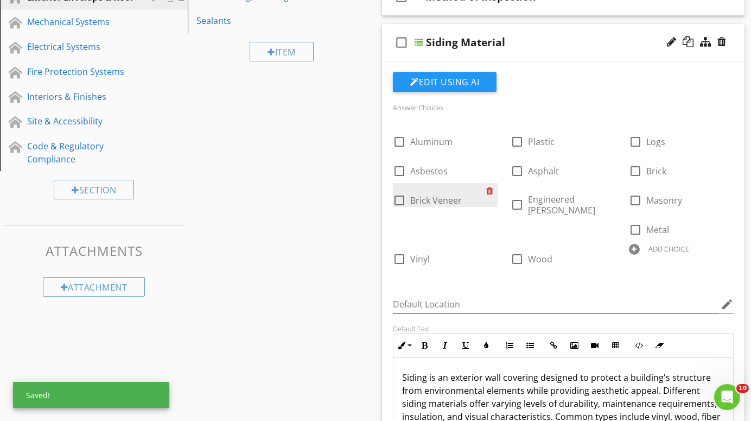
click at [490, 189] on div at bounding box center [491, 190] width 11 height 15
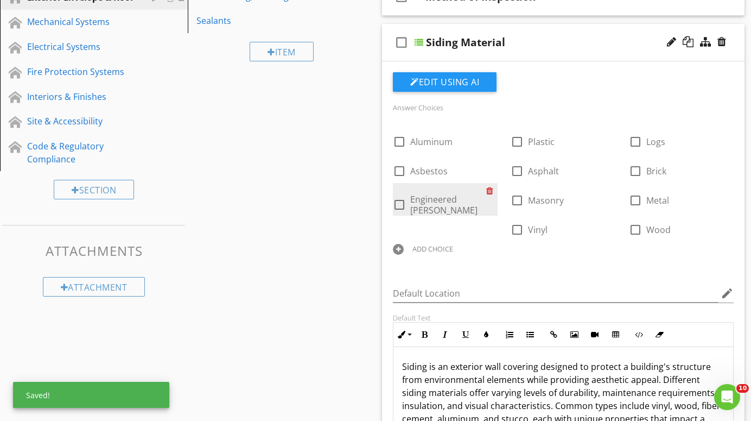
click at [490, 189] on div at bounding box center [491, 190] width 11 height 15
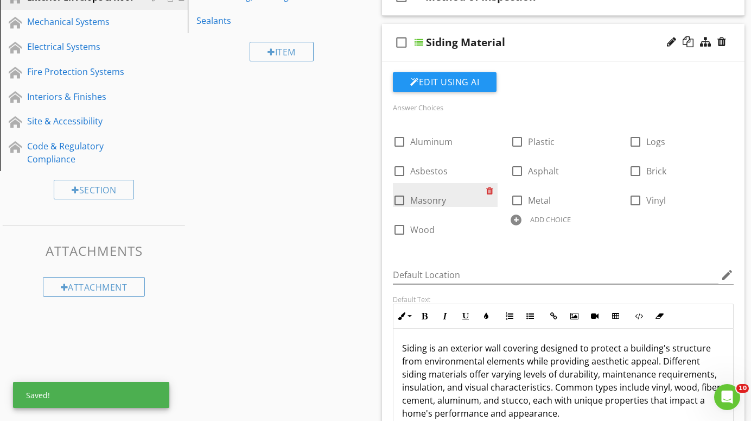
click at [490, 189] on div at bounding box center [491, 190] width 11 height 15
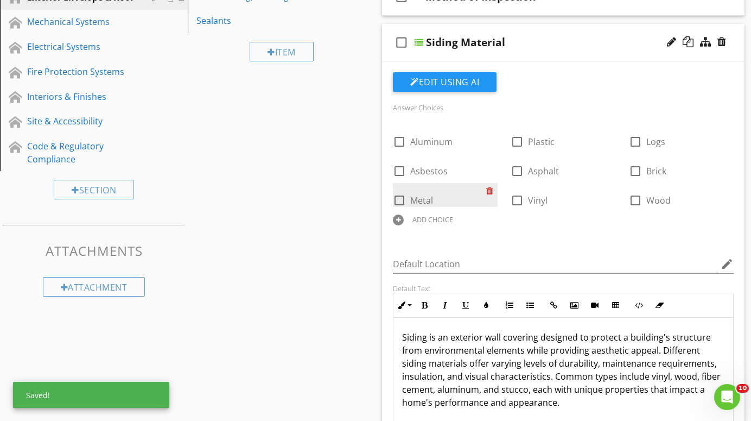
click at [490, 189] on div at bounding box center [491, 190] width 11 height 15
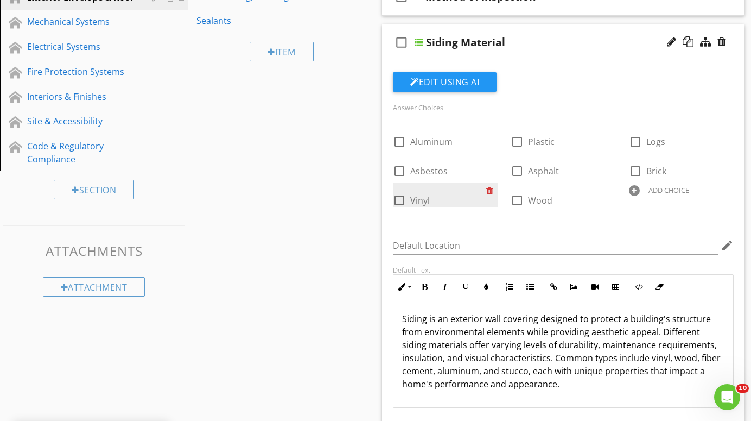
click at [490, 189] on div at bounding box center [491, 190] width 11 height 15
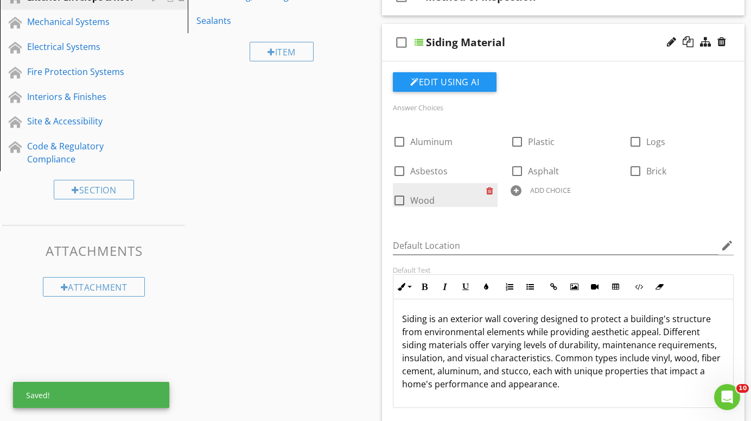
click at [490, 189] on div at bounding box center [491, 190] width 11 height 15
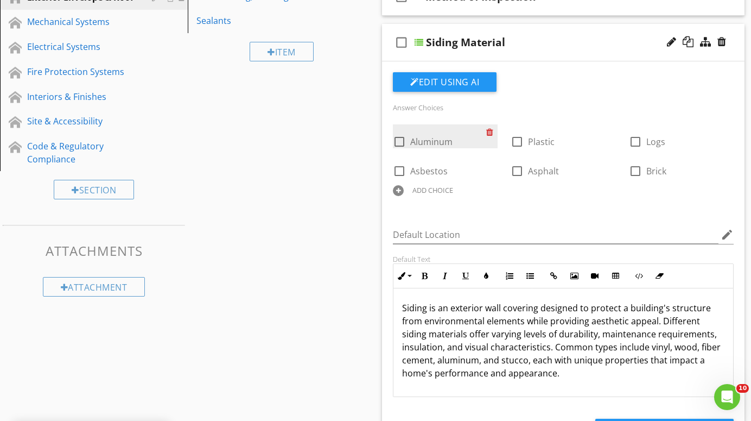
click at [490, 132] on div at bounding box center [491, 131] width 11 height 15
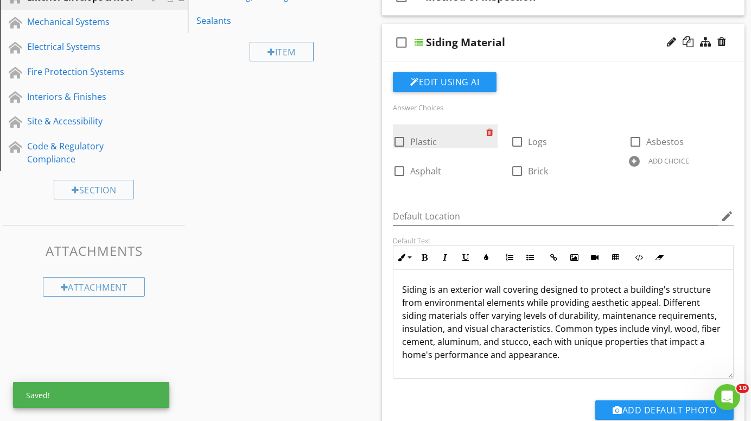
click at [490, 132] on div at bounding box center [491, 131] width 11 height 15
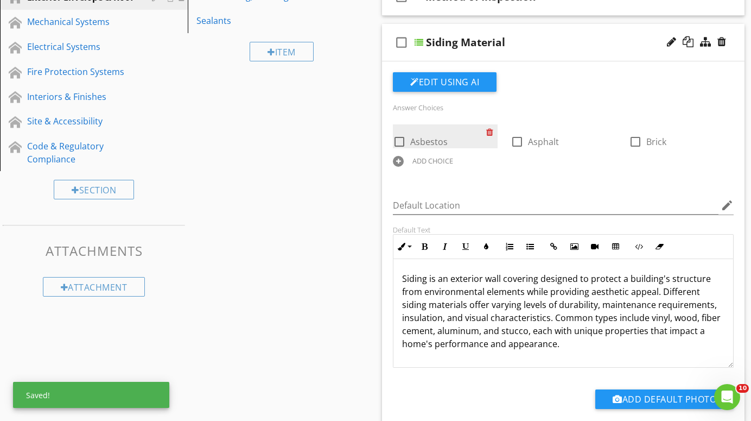
click at [490, 132] on div at bounding box center [491, 131] width 11 height 15
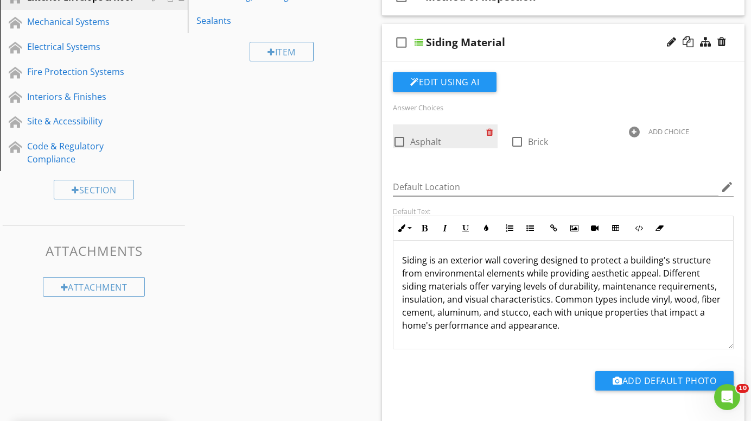
click at [490, 132] on div at bounding box center [491, 131] width 11 height 15
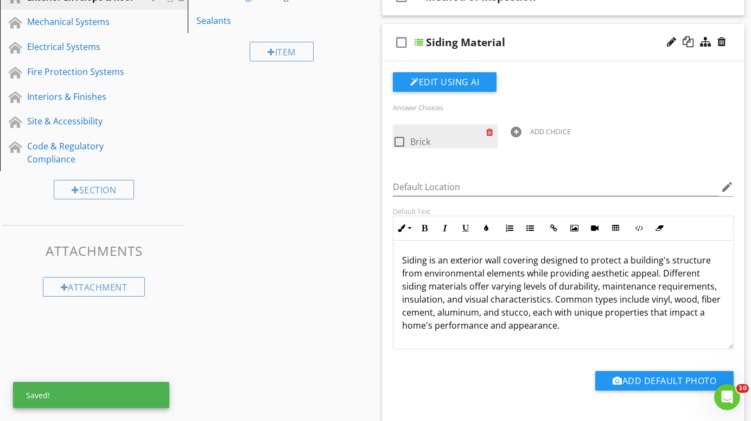
click at [490, 132] on div at bounding box center [491, 131] width 11 height 15
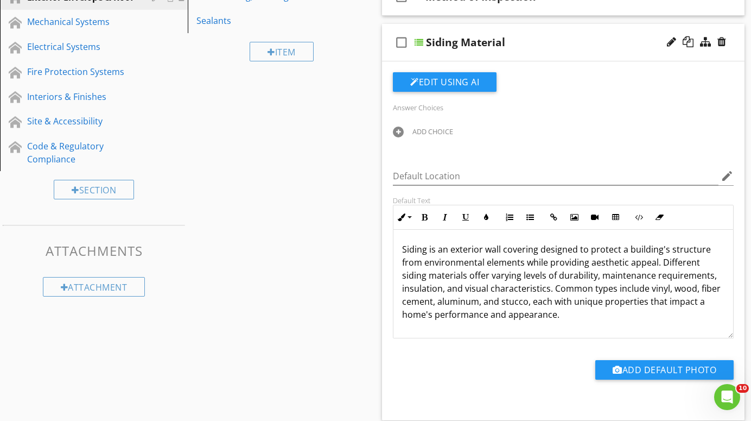
click at [398, 131] on div at bounding box center [398, 131] width 11 height 11
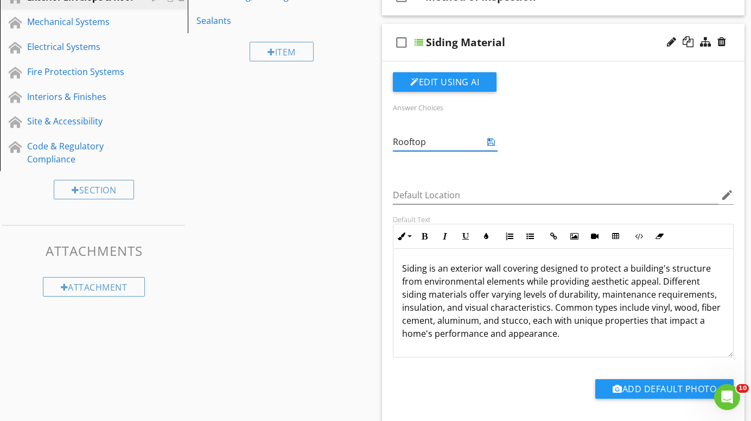
type input "Rooftop"
click at [500, 185] on div "Default Location edit" at bounding box center [563, 197] width 341 height 35
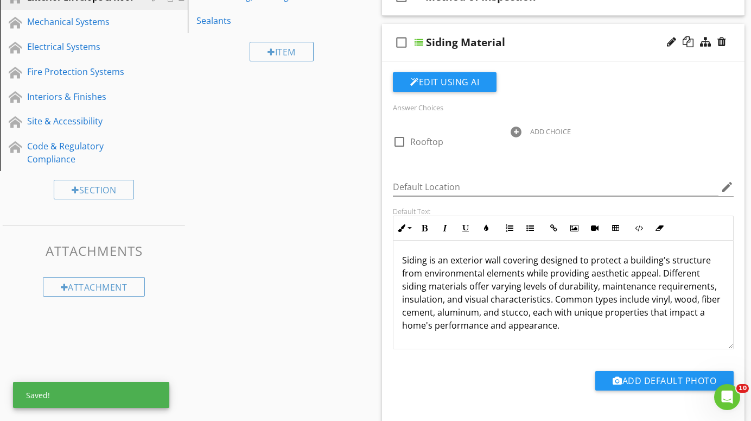
click at [518, 130] on div at bounding box center [516, 131] width 11 height 11
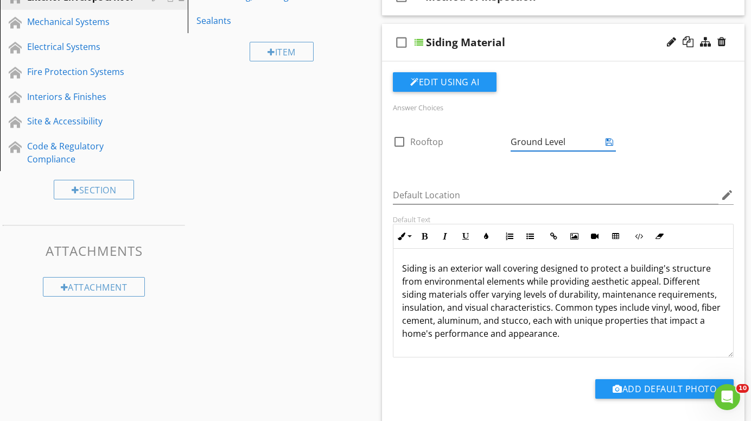
type input "Ground Level"
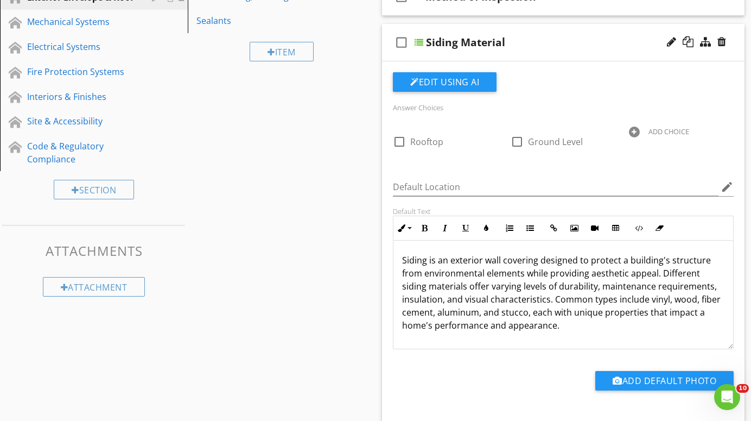
click at [503, 172] on div "Answer Choices check_box_outline_blank Rooftop check_box_outline_blank Ground L…" at bounding box center [563, 240] width 354 height 337
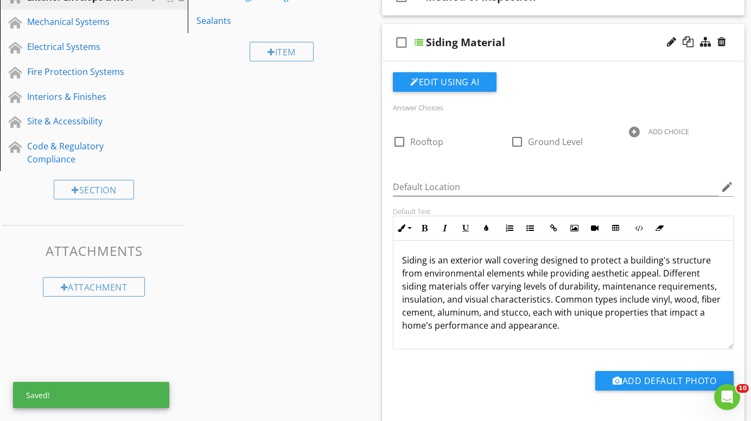
click at [637, 130] on div at bounding box center [634, 131] width 11 height 11
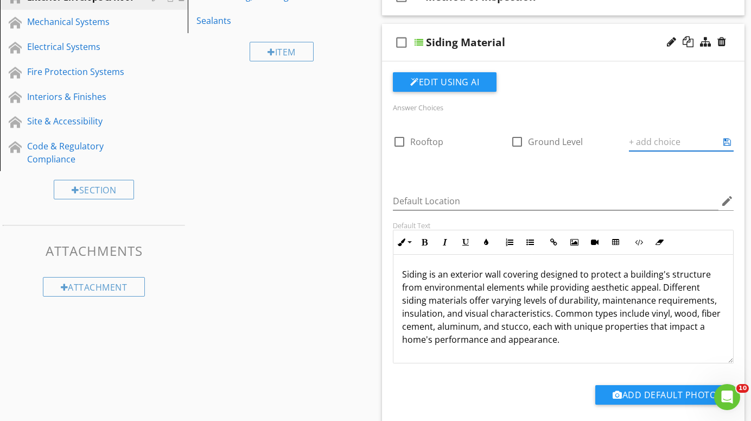
click at [565, 169] on div "Answer Choices check_box_outline_blank Rooftop check_box_outline_blank Ground L…" at bounding box center [563, 139] width 354 height 78
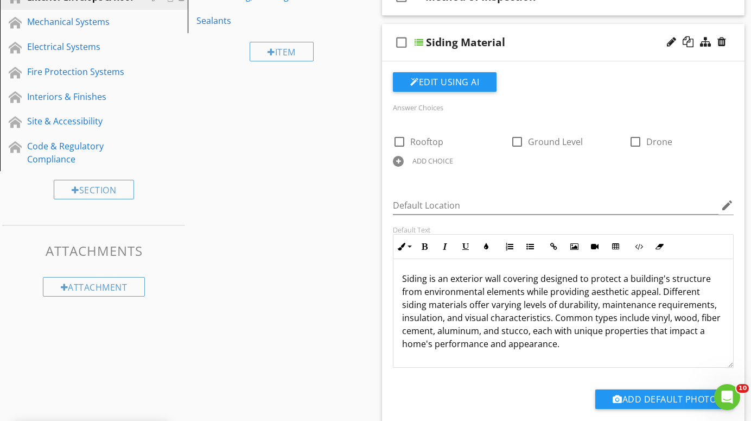
click at [397, 159] on div at bounding box center [398, 161] width 11 height 11
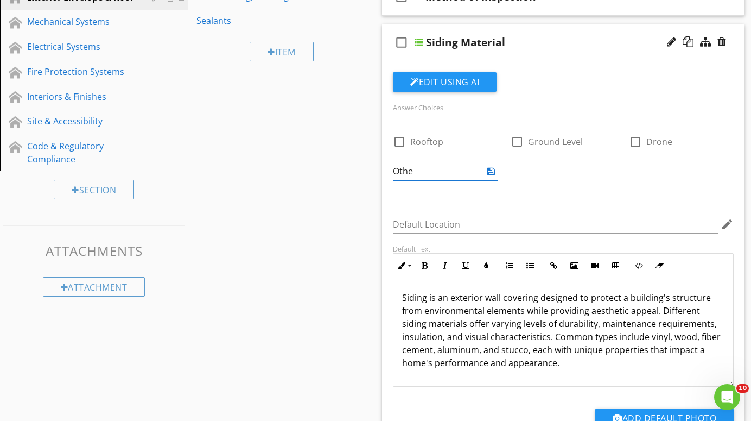
type input "Other"
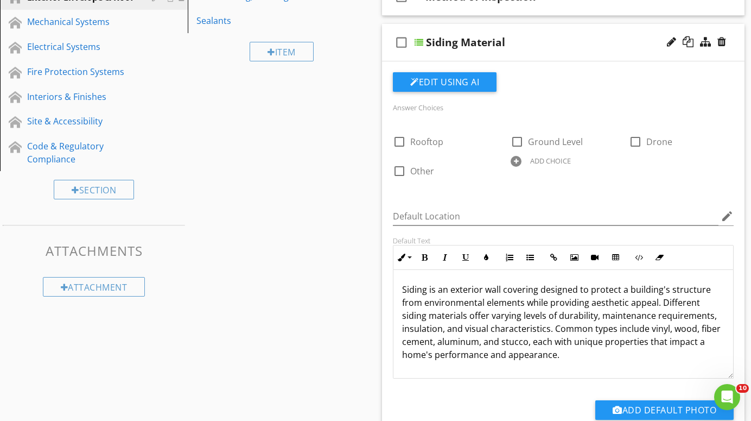
click at [531, 192] on div "Answer Choices check_box_outline_blank Rooftop check_box_outline_blank Ground L…" at bounding box center [563, 146] width 354 height 93
click at [503, 40] on div "Siding Material" at bounding box center [465, 42] width 79 height 13
type input "S"
type input "Method of Inspection"
click at [568, 357] on p "Siding is an exterior wall covering designed to protect a building's structure …" at bounding box center [563, 322] width 322 height 78
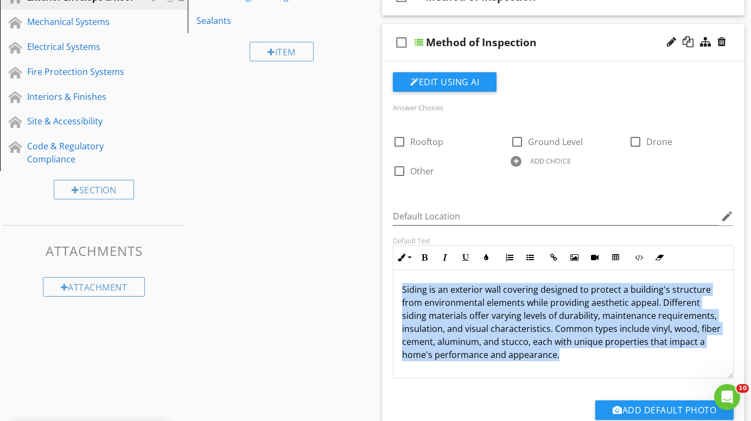
drag, startPoint x: 568, startPoint y: 357, endPoint x: 406, endPoint y: 275, distance: 181.6
click at [408, 274] on div "Siding is an exterior wall covering designed to protect a building's structure …" at bounding box center [564, 324] width 340 height 109
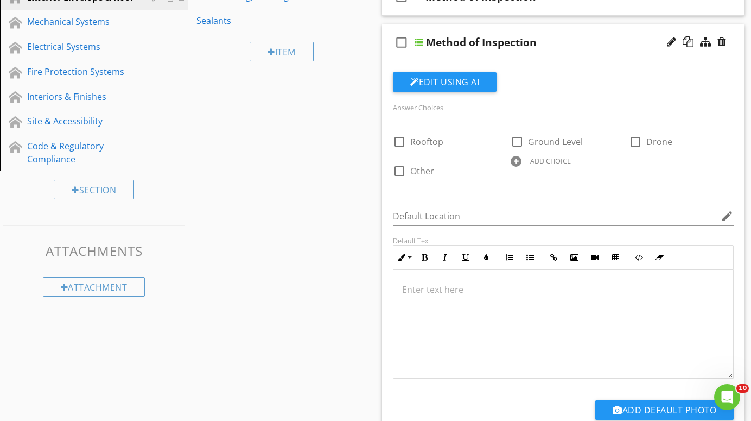
click at [419, 41] on div at bounding box center [419, 42] width 9 height 9
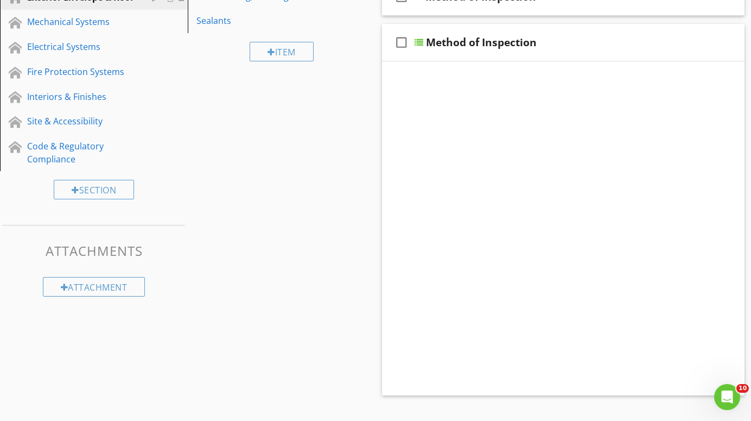
scroll to position [108, 0]
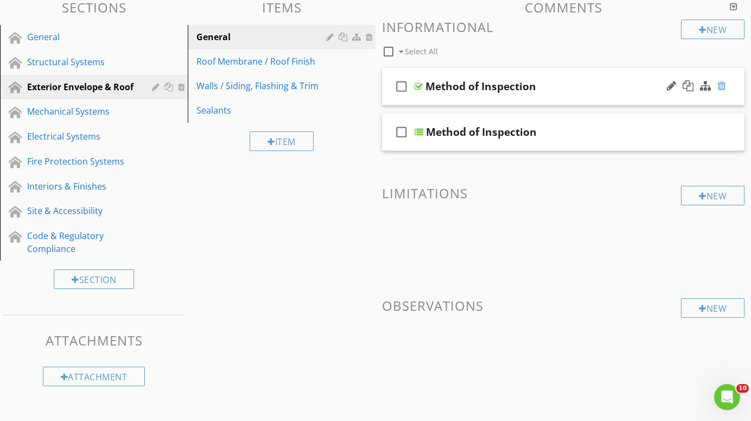
click at [723, 83] on div at bounding box center [722, 85] width 9 height 11
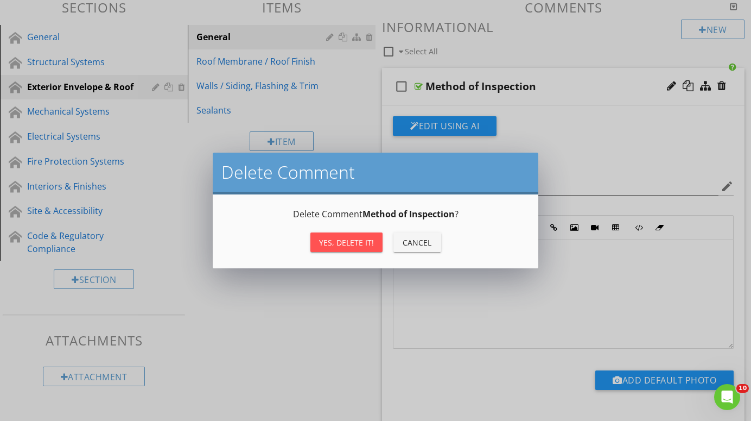
click at [360, 242] on div "Yes, Delete it!" at bounding box center [346, 242] width 55 height 11
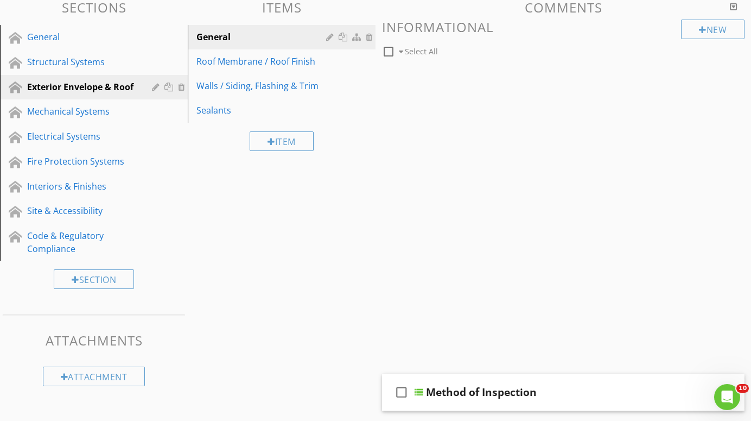
scroll to position [92, 0]
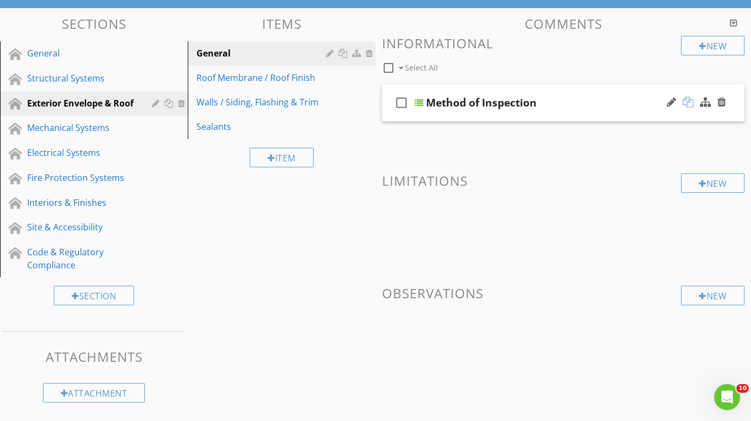
click at [686, 101] on div at bounding box center [688, 102] width 11 height 11
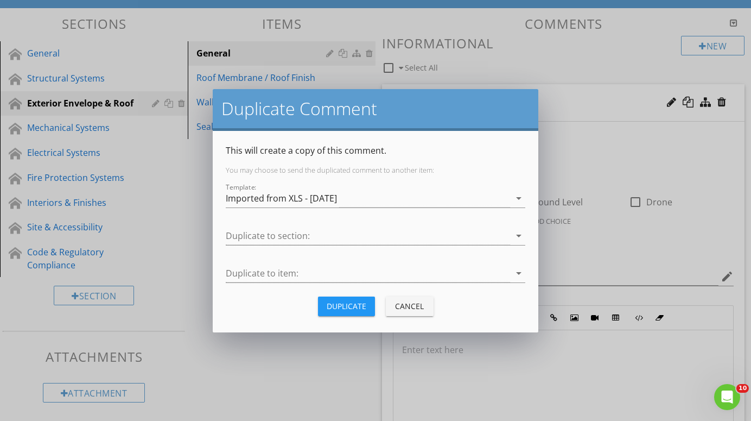
click at [351, 306] on div "Duplicate" at bounding box center [347, 305] width 40 height 11
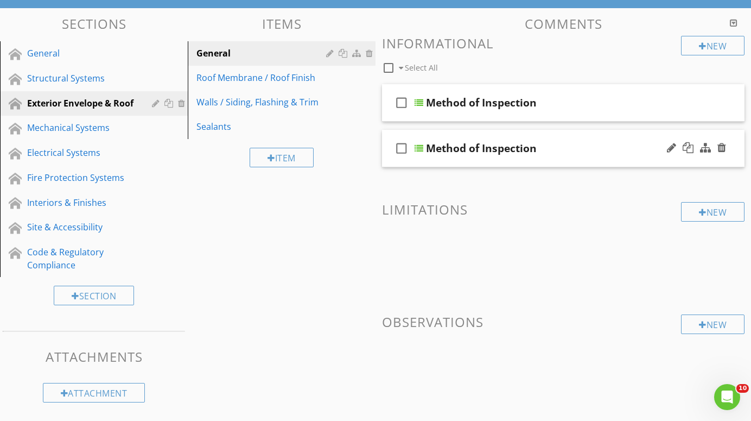
click at [421, 145] on div at bounding box center [419, 148] width 9 height 9
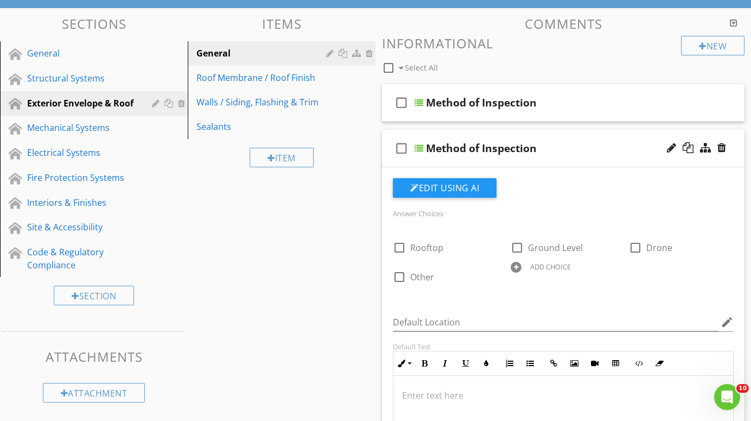
click at [536, 147] on div "Method of Inspection" at bounding box center [481, 148] width 111 height 13
type input "Means of Access"
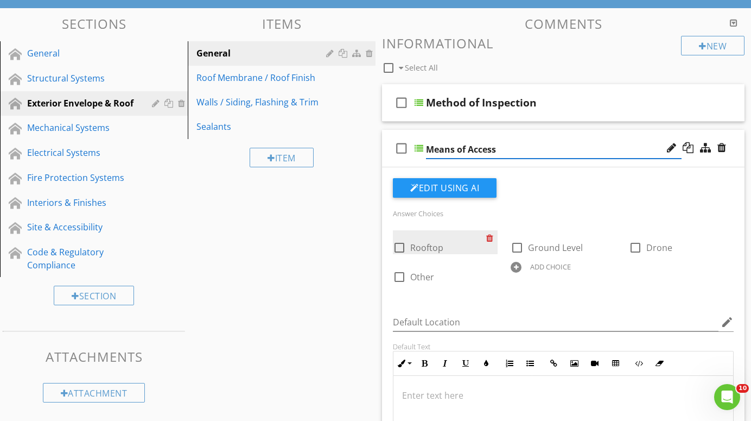
click at [491, 236] on div at bounding box center [491, 237] width 11 height 15
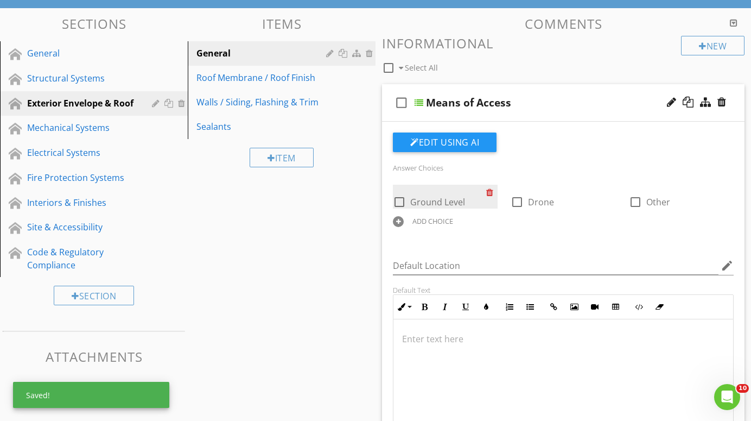
click at [491, 236] on div "Answer Choices check_box_outline_blank Ground Level check_box_outline_blank Dro…" at bounding box center [563, 202] width 354 height 83
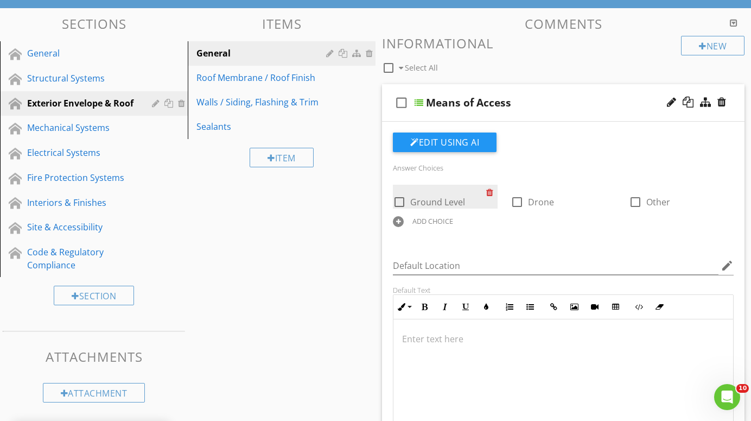
click at [491, 191] on div at bounding box center [491, 192] width 11 height 15
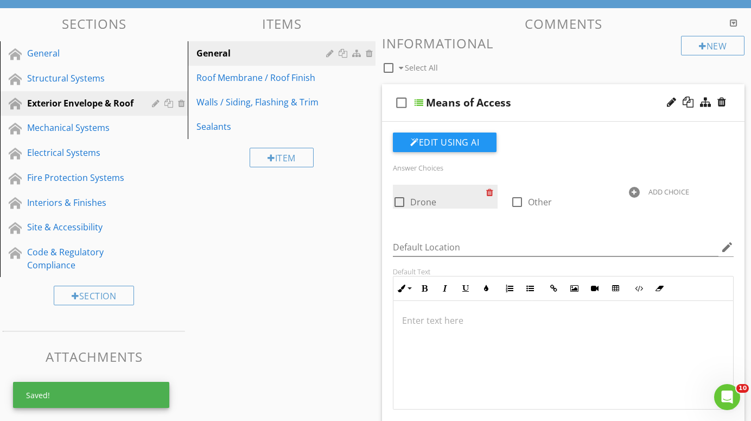
click at [491, 191] on div at bounding box center [491, 192] width 11 height 15
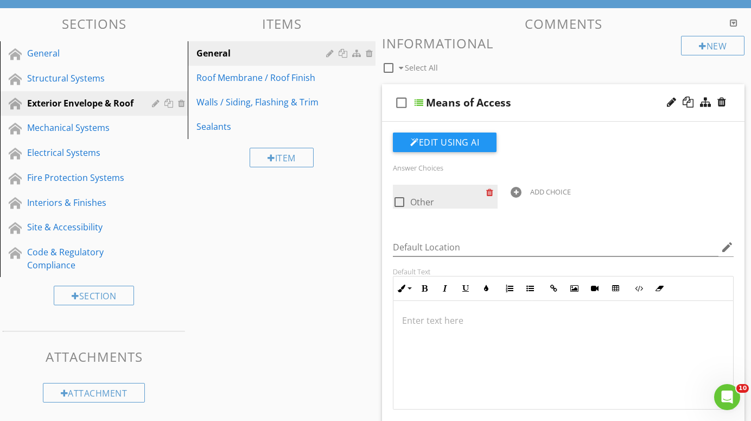
click at [491, 191] on div at bounding box center [491, 192] width 11 height 15
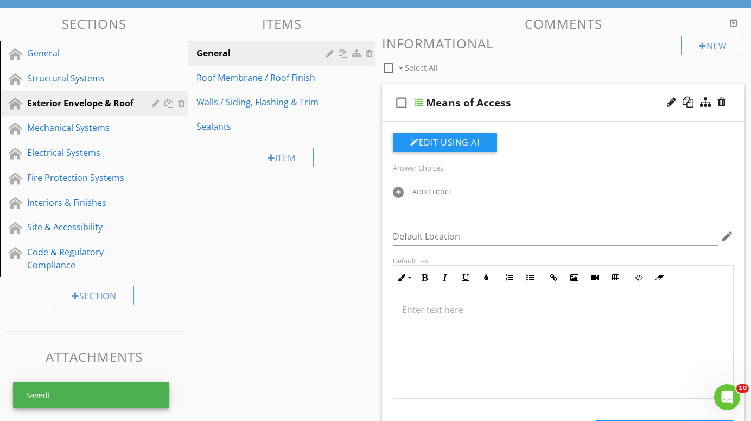
click at [401, 191] on div at bounding box center [398, 192] width 11 height 11
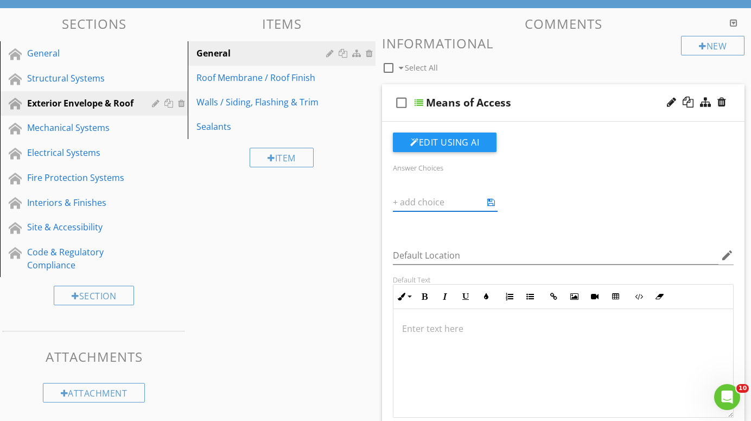
click at [502, 221] on div "Answer Choices ADD CHOICE" at bounding box center [563, 197] width 354 height 72
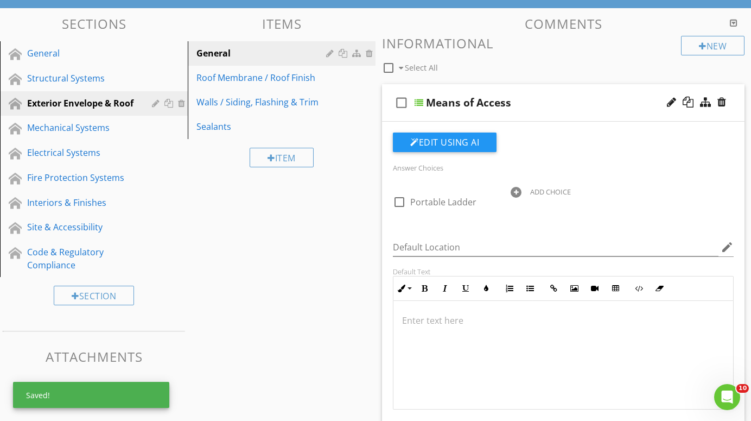
click at [517, 191] on div at bounding box center [516, 192] width 11 height 11
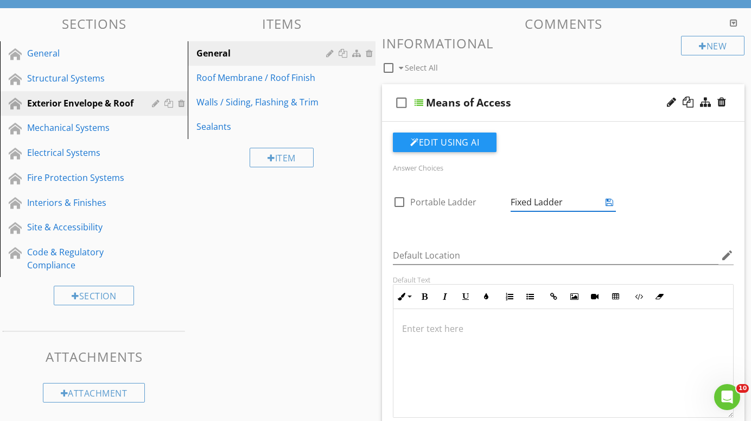
type input "Fixed Ladder"
click at [474, 229] on div "Answer Choices check_box_outline_blank Portable Ladder ADD CHOICE Default Locat…" at bounding box center [563, 304] width 354 height 345
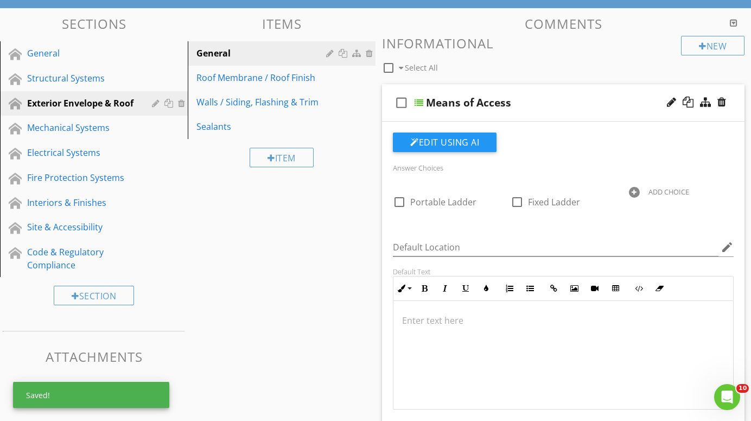
click at [636, 189] on div at bounding box center [634, 192] width 11 height 11
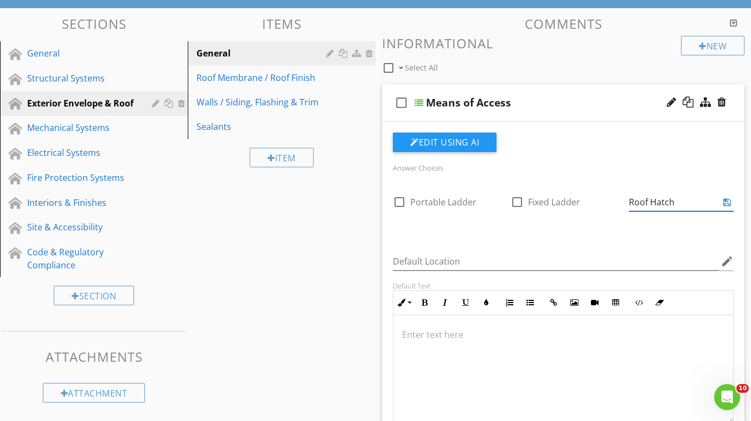
type input "Roof Hatch"
click at [604, 226] on div "check_box_outline_blank Portable Ladder check_box_outline_blank Fixed Ladder AD…" at bounding box center [563, 206] width 354 height 43
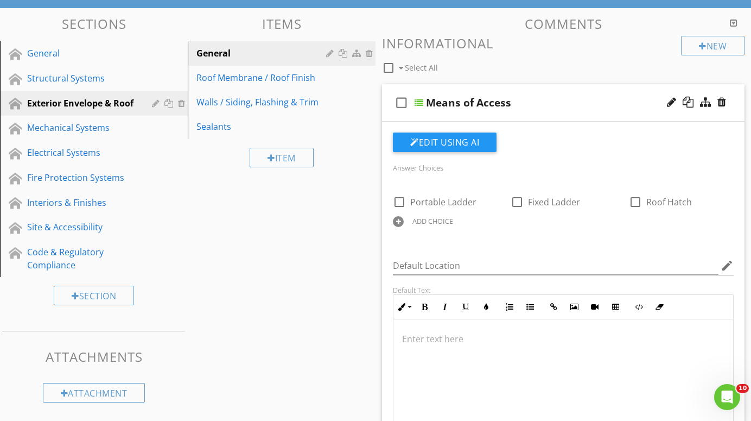
click at [398, 217] on div at bounding box center [398, 221] width 11 height 11
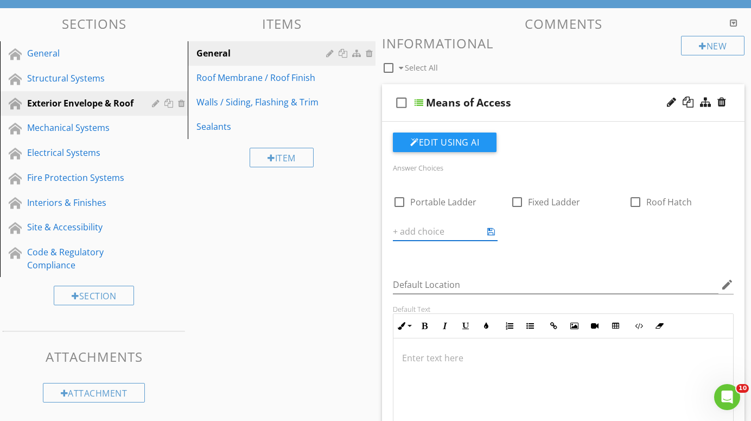
click at [417, 257] on div "Answer Choices check_box_outline_blank Portable Ladder check_box_outline_blank …" at bounding box center [563, 319] width 354 height 375
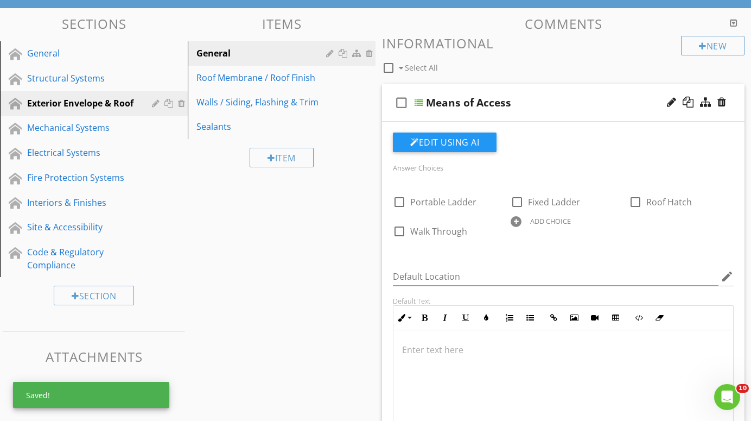
click at [517, 219] on div at bounding box center [516, 221] width 11 height 11
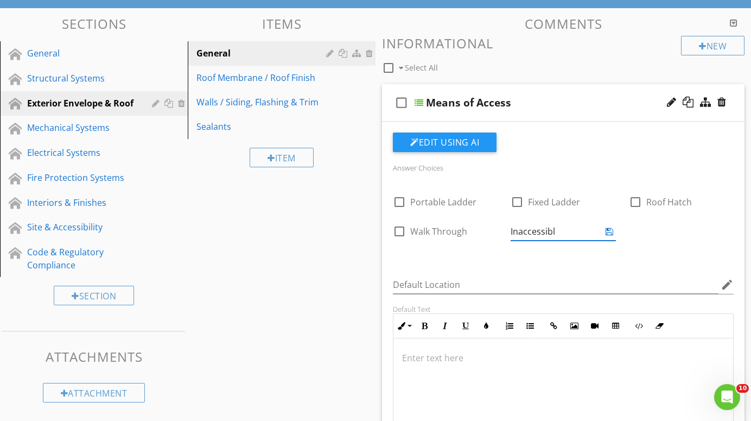
type input "Inaccessible"
click at [532, 259] on div "Answer Choices check_box_outline_blank Portable Ladder check_box_outline_blank …" at bounding box center [563, 319] width 354 height 375
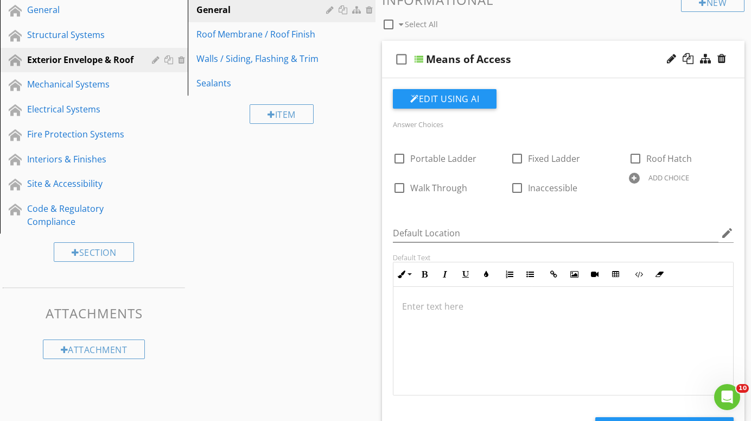
scroll to position [137, 0]
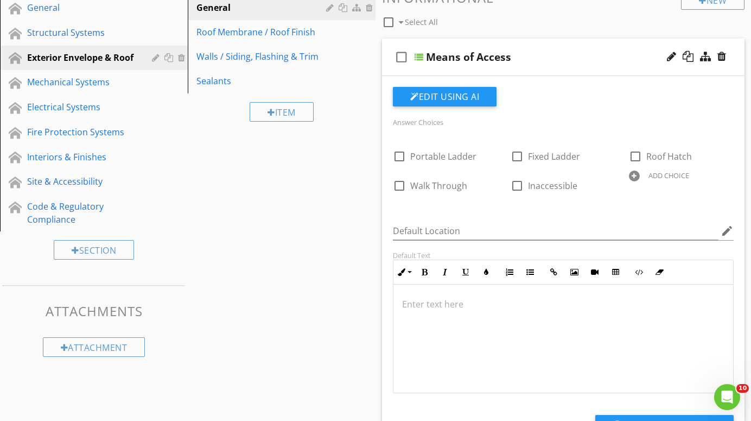
click at [419, 56] on div at bounding box center [419, 57] width 9 height 9
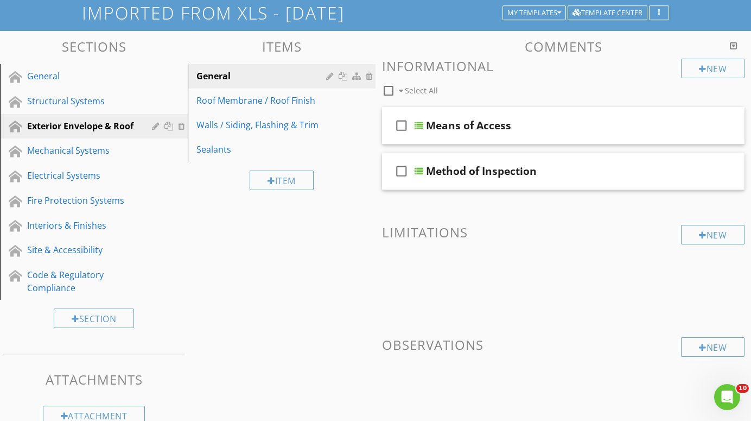
scroll to position [68, 0]
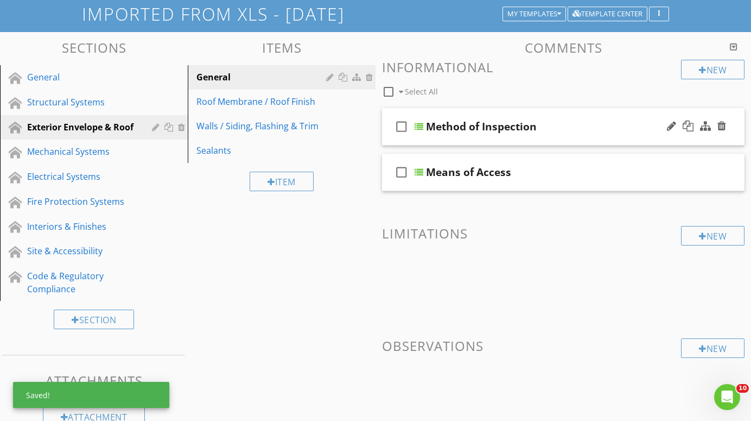
click at [420, 124] on div at bounding box center [419, 126] width 9 height 9
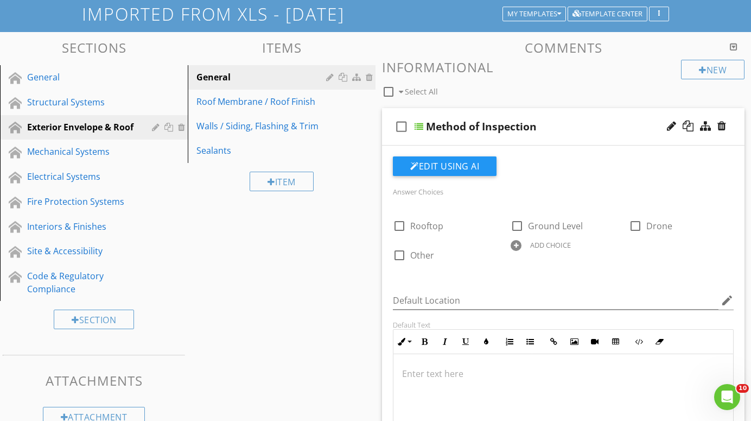
click at [420, 124] on div at bounding box center [419, 126] width 9 height 9
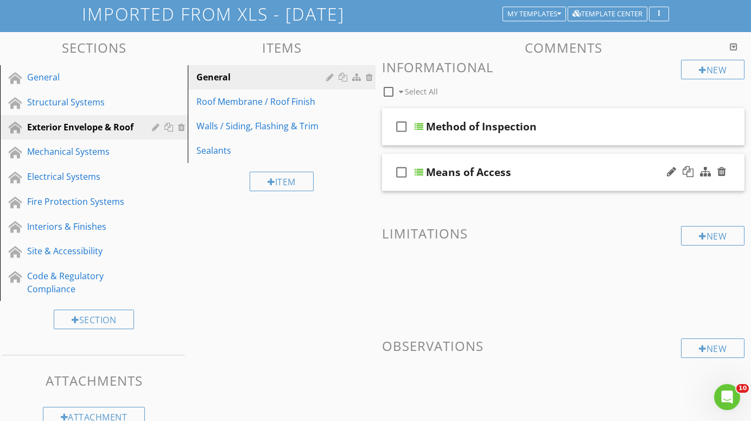
click at [421, 169] on div at bounding box center [419, 172] width 9 height 9
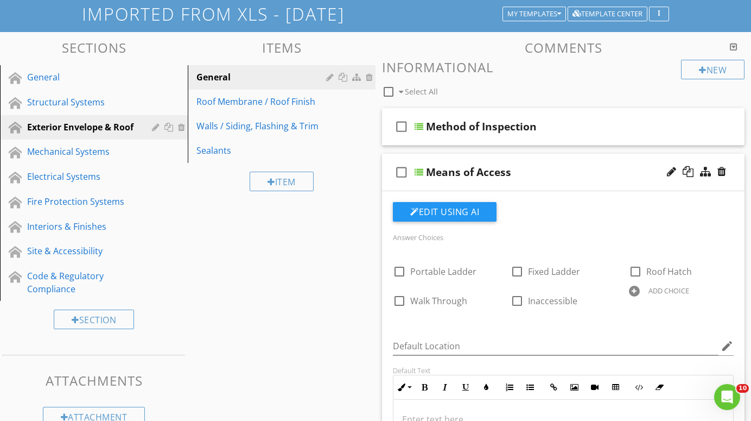
click at [421, 169] on div at bounding box center [419, 172] width 9 height 9
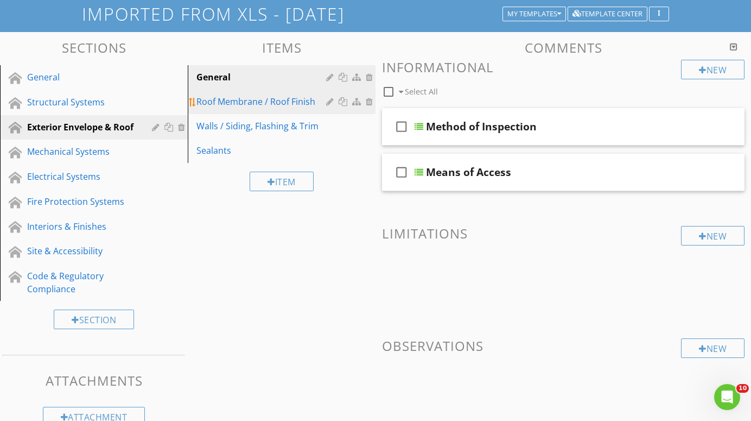
click at [239, 99] on div "Roof Membrane / Roof Finish" at bounding box center [263, 101] width 133 height 13
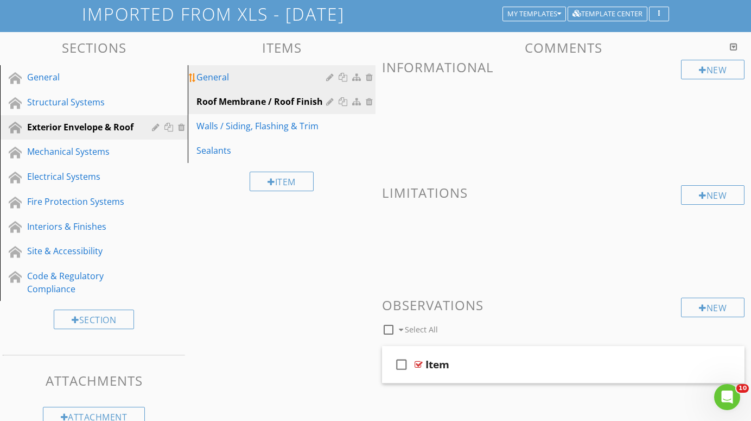
click at [220, 73] on div "General" at bounding box center [263, 77] width 133 height 13
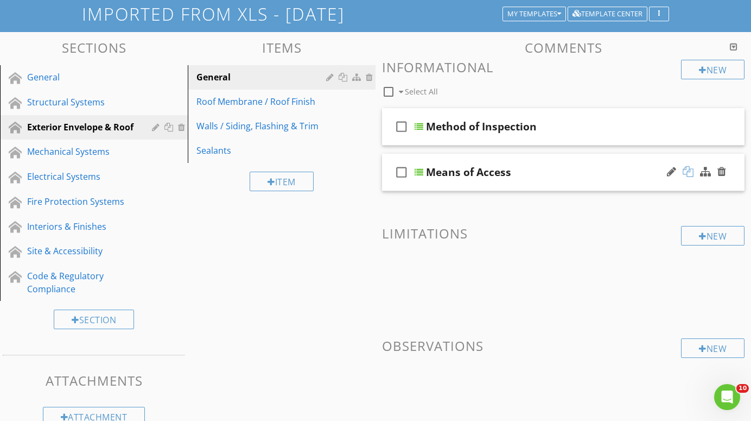
click at [690, 170] on div at bounding box center [688, 171] width 11 height 11
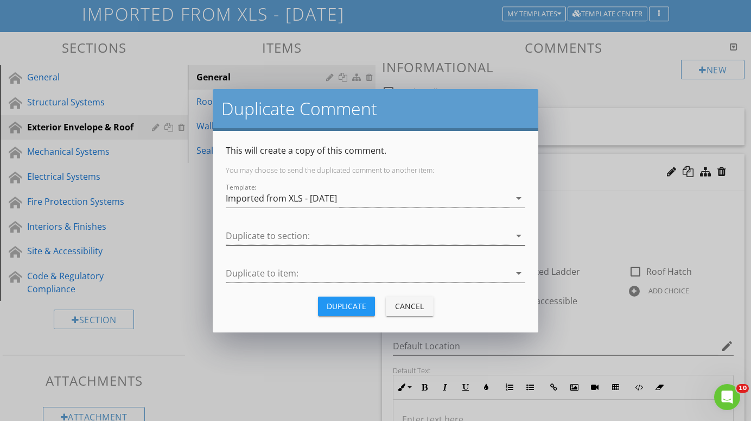
click at [523, 233] on icon "arrow_drop_down" at bounding box center [518, 235] width 13 height 13
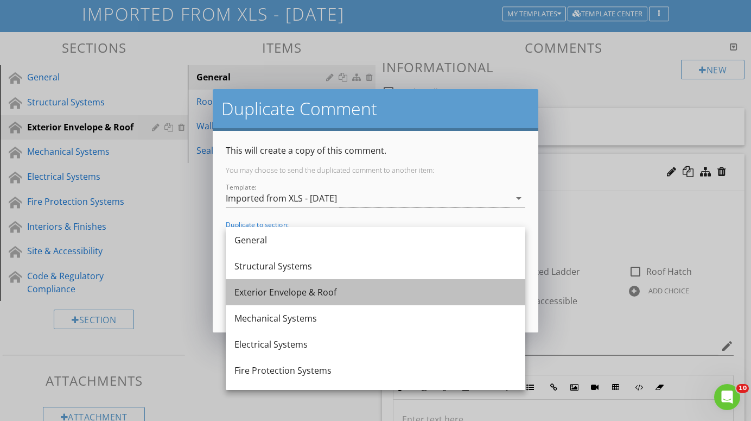
click at [324, 290] on div "Exterior Envelope & Roof" at bounding box center [376, 292] width 282 height 13
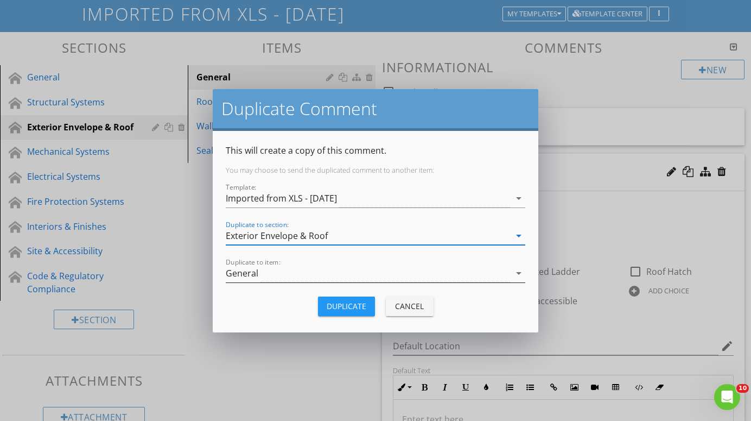
click at [519, 274] on icon "arrow_drop_down" at bounding box center [518, 273] width 13 height 13
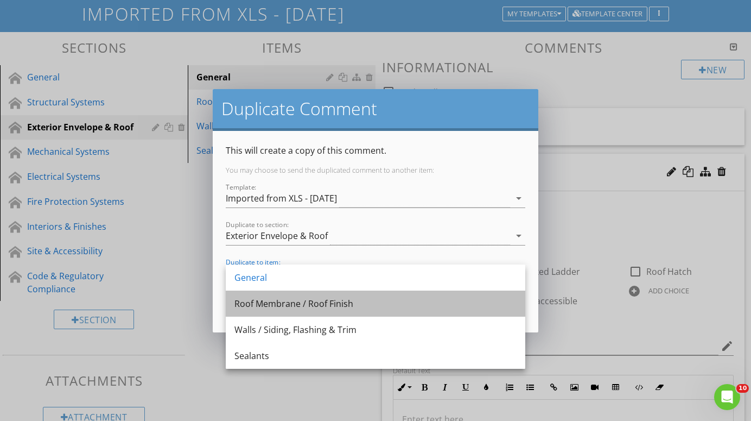
click at [339, 303] on div "Roof Membrane / Roof Finish" at bounding box center [376, 303] width 282 height 13
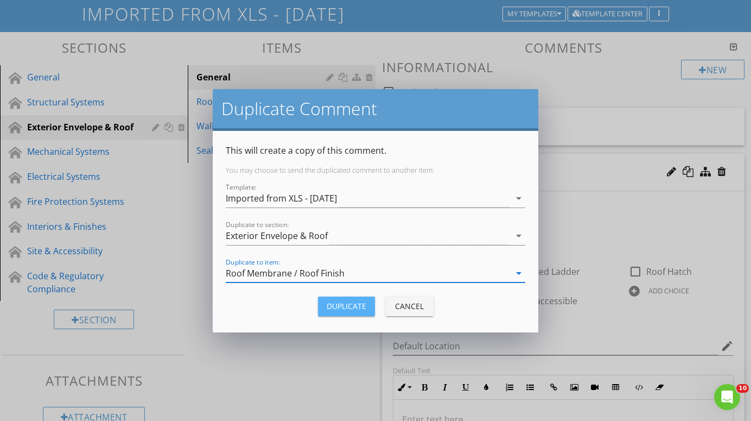
click at [345, 303] on div "Duplicate" at bounding box center [347, 305] width 40 height 11
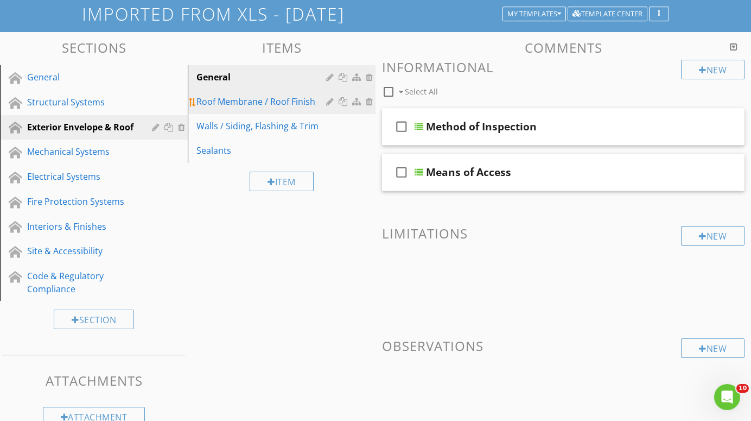
click at [258, 99] on div "Roof Membrane / Roof Finish" at bounding box center [263, 101] width 133 height 13
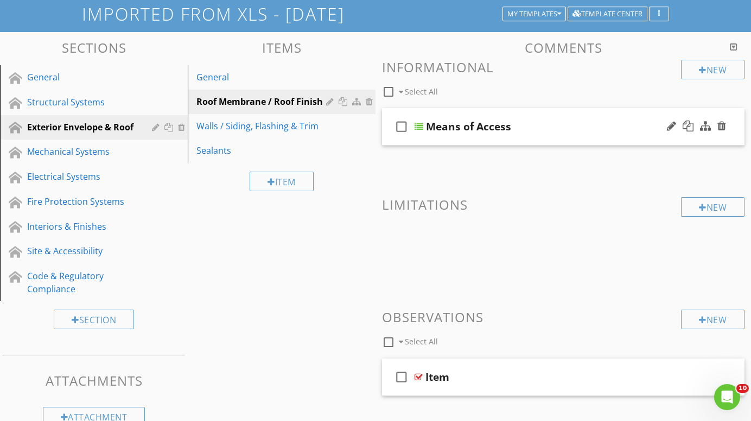
click at [421, 123] on div at bounding box center [419, 126] width 9 height 9
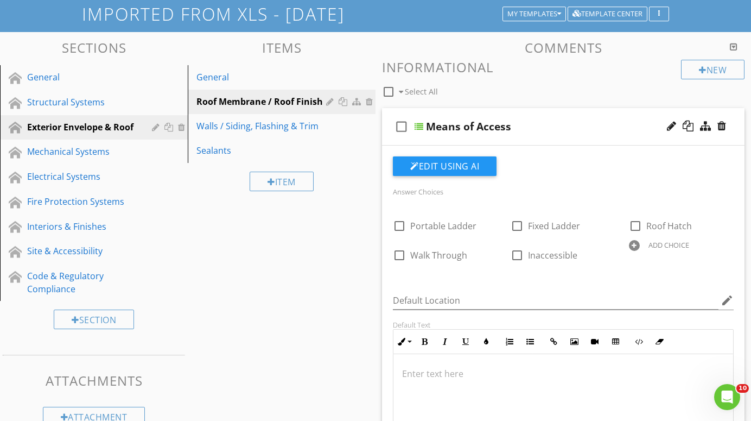
click at [510, 125] on div "Means of Access" at bounding box center [468, 126] width 85 height 13
type input "M"
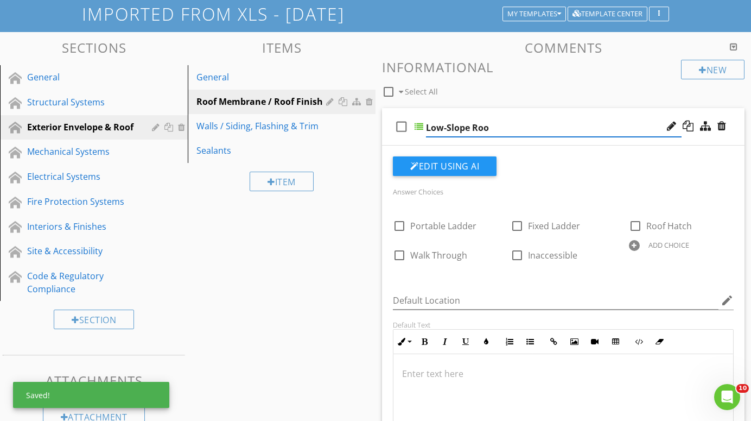
type input "Low-Slope Roof"
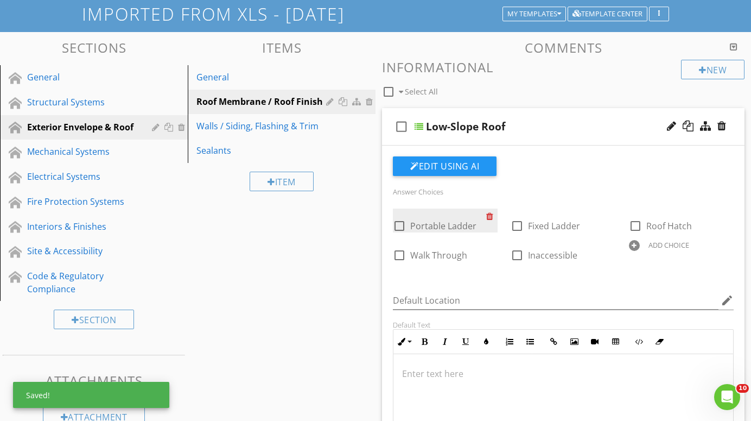
click at [491, 216] on div at bounding box center [491, 215] width 11 height 15
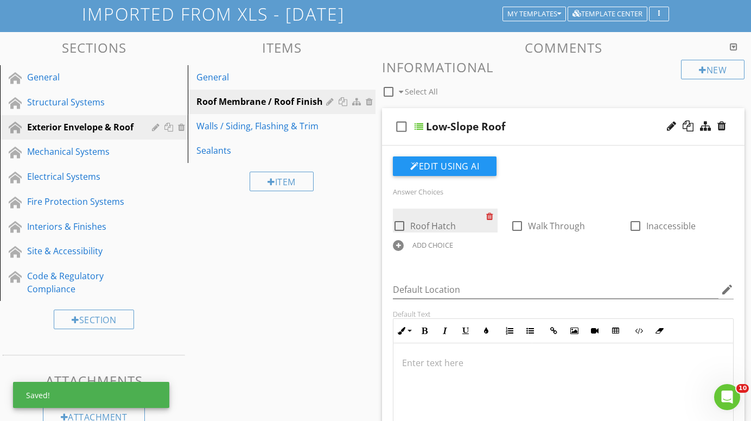
click at [491, 216] on div at bounding box center [491, 215] width 11 height 15
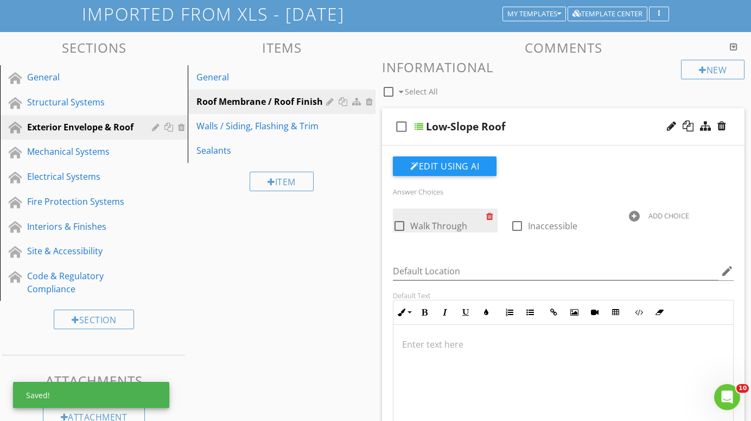
click at [491, 216] on div at bounding box center [491, 215] width 11 height 15
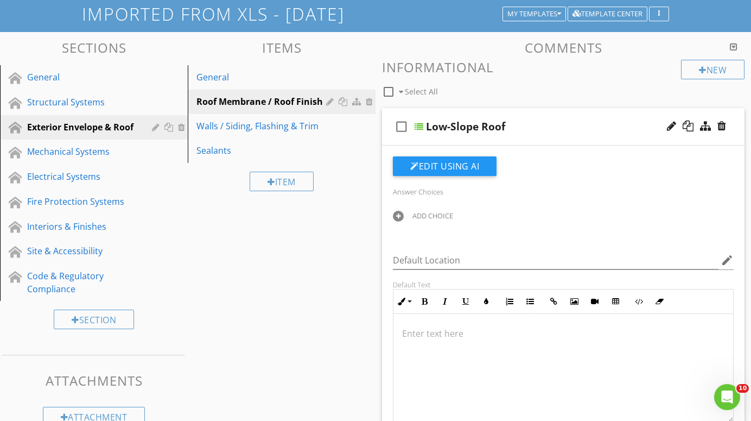
click at [400, 213] on div at bounding box center [398, 216] width 11 height 11
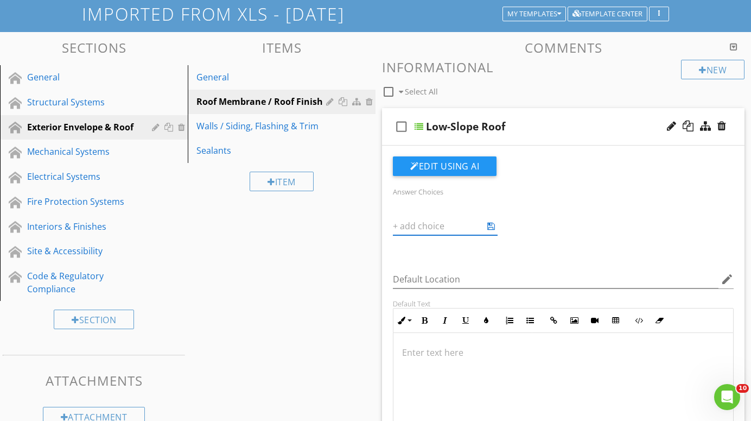
click at [422, 243] on div "Answer Choices ADD CHOICE" at bounding box center [563, 221] width 354 height 72
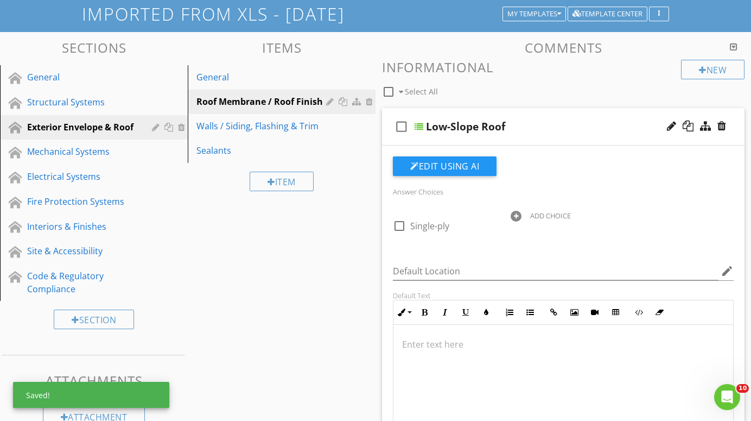
click at [518, 213] on div at bounding box center [516, 216] width 11 height 11
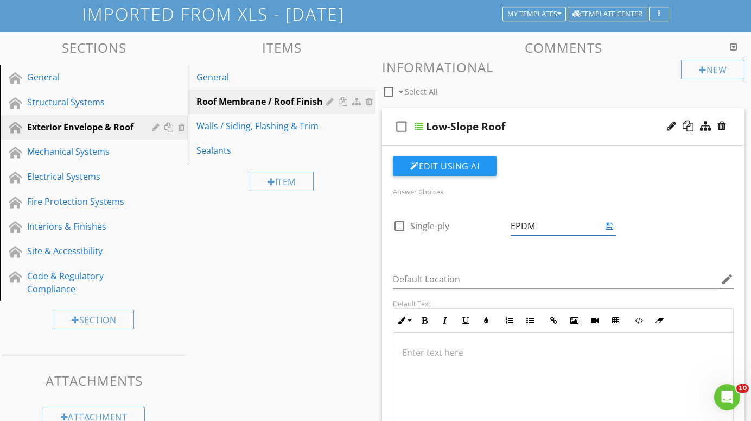
type input "EPDM"
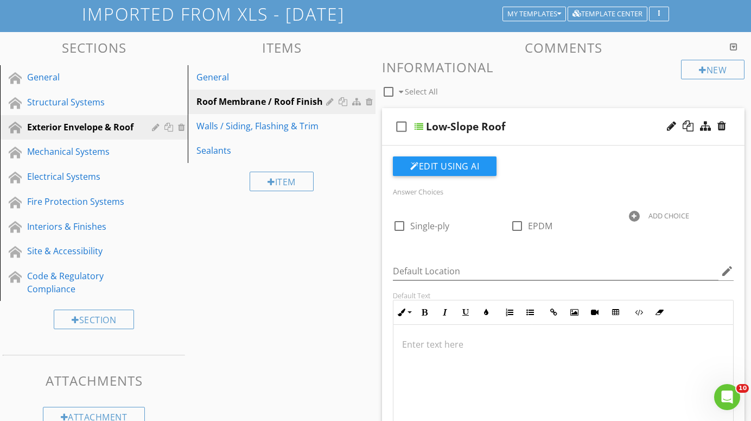
click at [476, 254] on div "Answer Choices check_box_outline_blank Single-ply check_box_outline_blank EPDM …" at bounding box center [563, 324] width 354 height 337
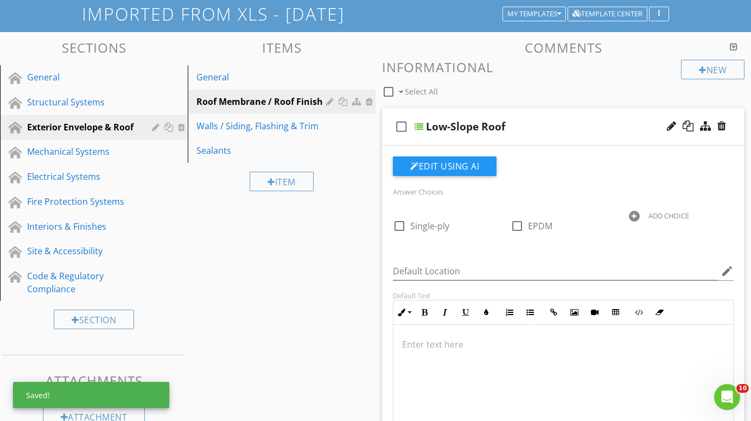
click at [636, 213] on div at bounding box center [634, 216] width 11 height 11
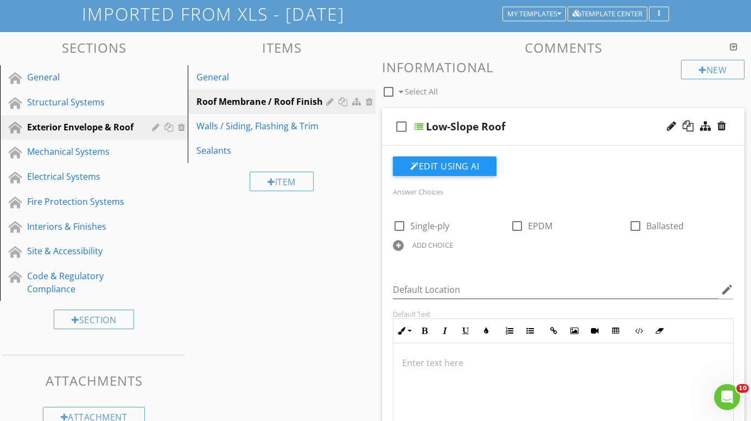
click at [592, 256] on div "Answer Choices check_box_outline_blank Single-ply check_box_outline_blank EPDM …" at bounding box center [563, 226] width 354 height 83
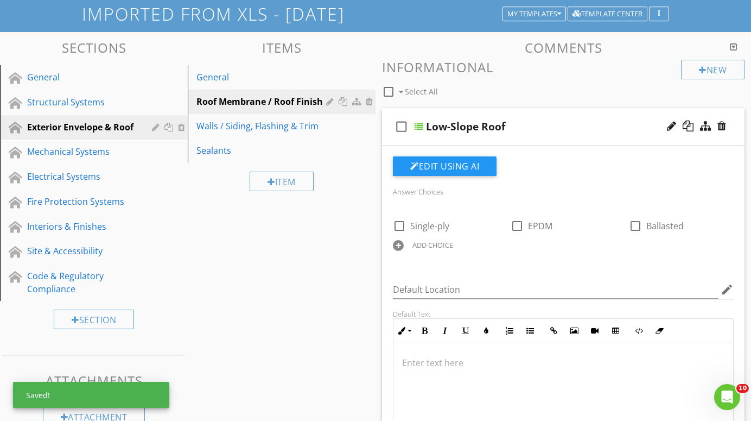
click at [399, 243] on div at bounding box center [398, 245] width 11 height 11
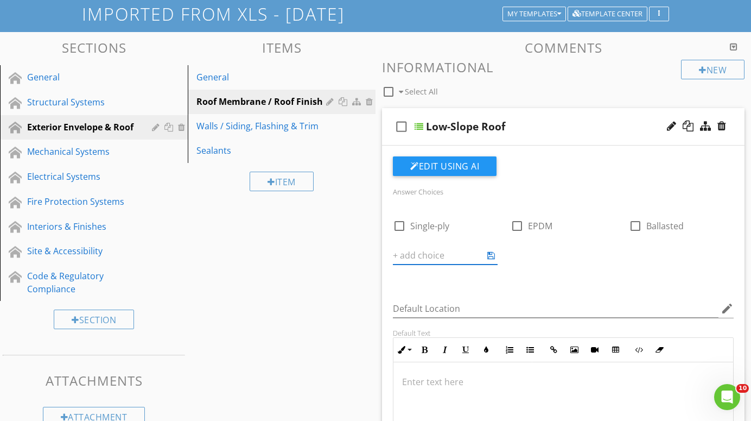
click at [424, 287] on div "Answer Choices check_box_outline_blank Single-ply check_box_outline_blank EPDM …" at bounding box center [563, 343] width 354 height 375
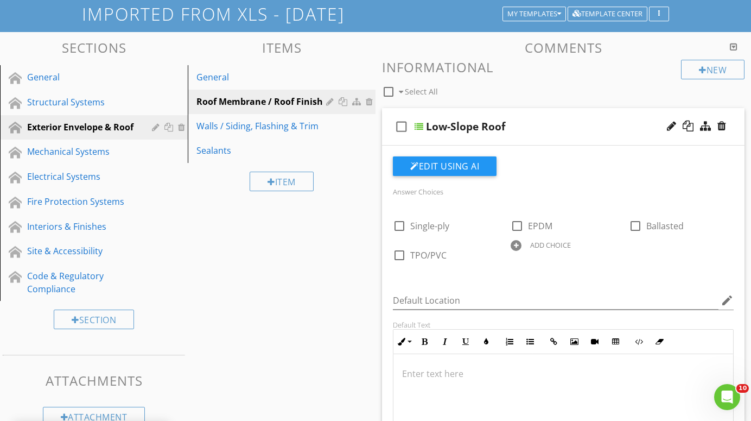
click at [517, 244] on div at bounding box center [516, 245] width 11 height 11
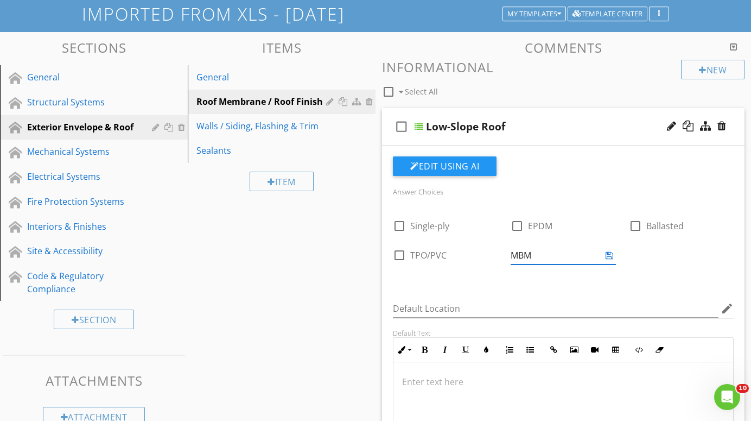
type input "MBM"
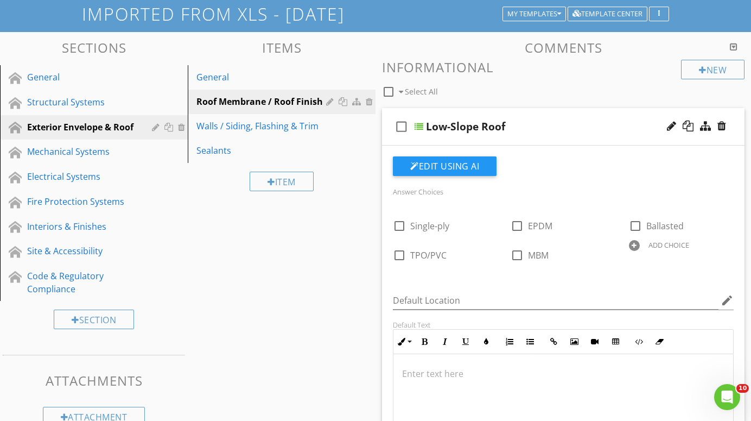
click at [503, 275] on div "Answer Choices check_box_outline_blank Single-ply check_box_outline_blank EPDM …" at bounding box center [563, 231] width 354 height 93
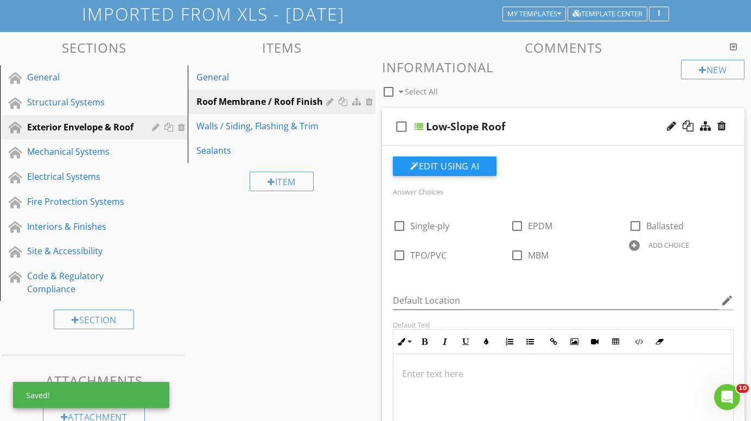
click at [635, 242] on div at bounding box center [634, 245] width 11 height 11
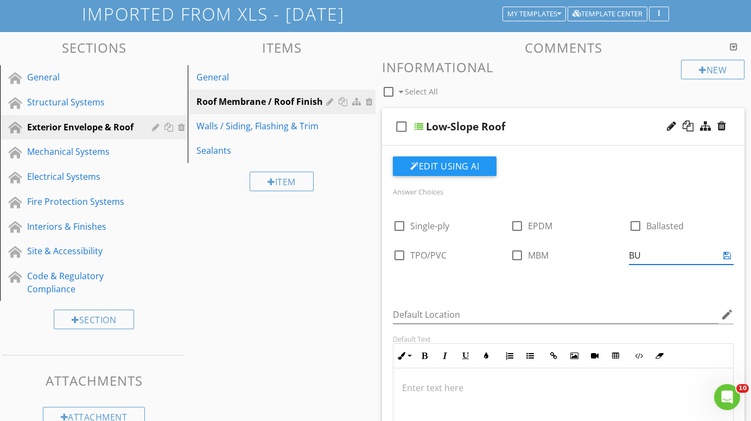
type input "BUR"
click at [620, 290] on div "Answer Choices check_box_outline_blank Single-ply check_box_outline_blank EPDM …" at bounding box center [563, 238] width 354 height 107
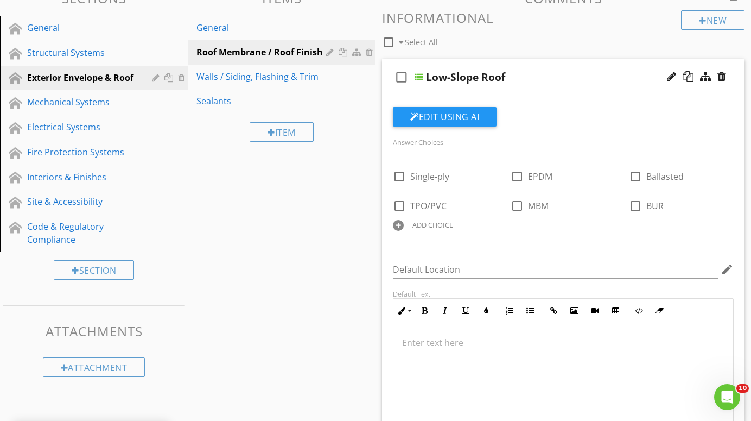
scroll to position [116, 0]
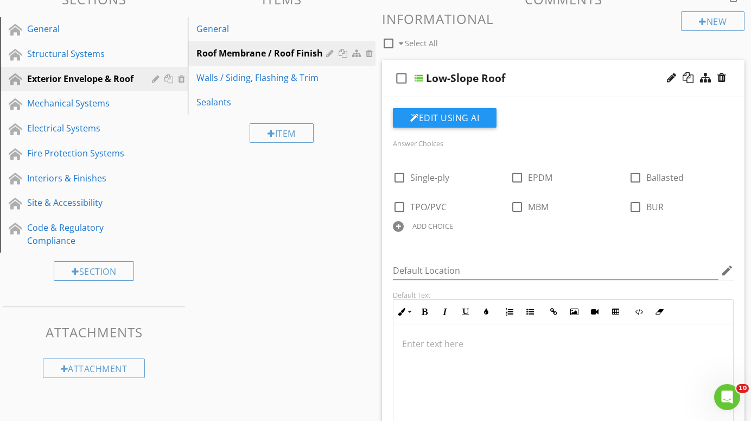
click at [419, 74] on div at bounding box center [419, 78] width 9 height 9
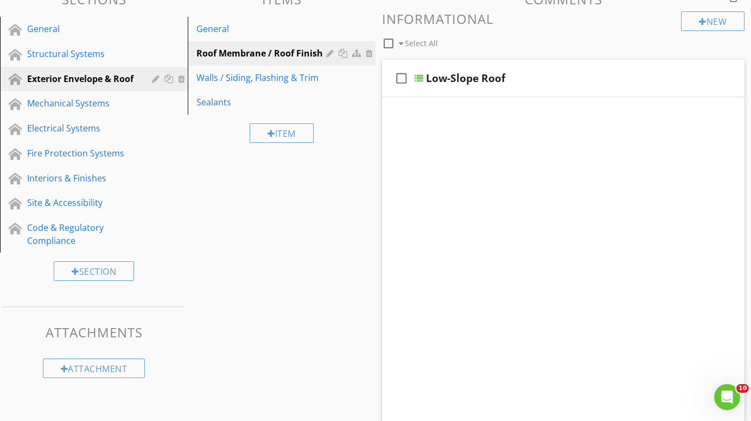
scroll to position [104, 0]
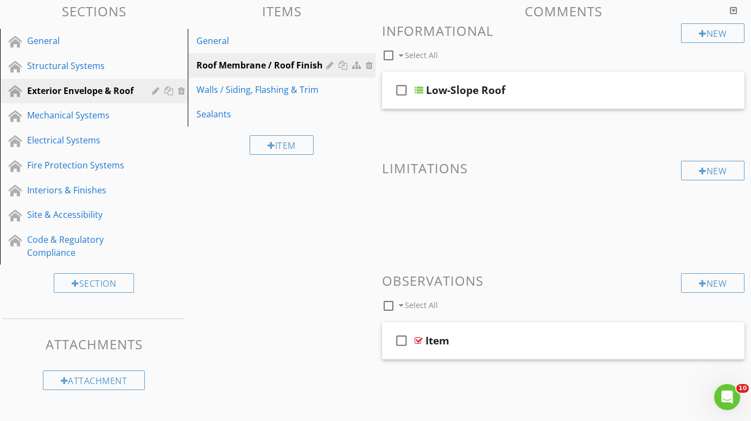
click at [690, 86] on div at bounding box center [688, 89] width 11 height 11
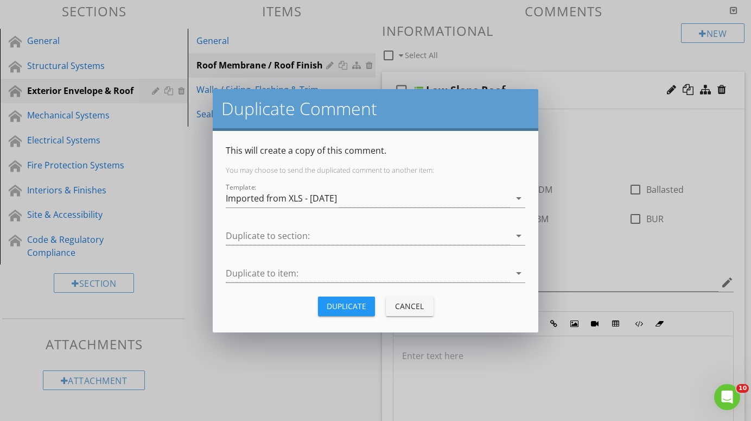
click at [350, 303] on div "Duplicate" at bounding box center [347, 305] width 40 height 11
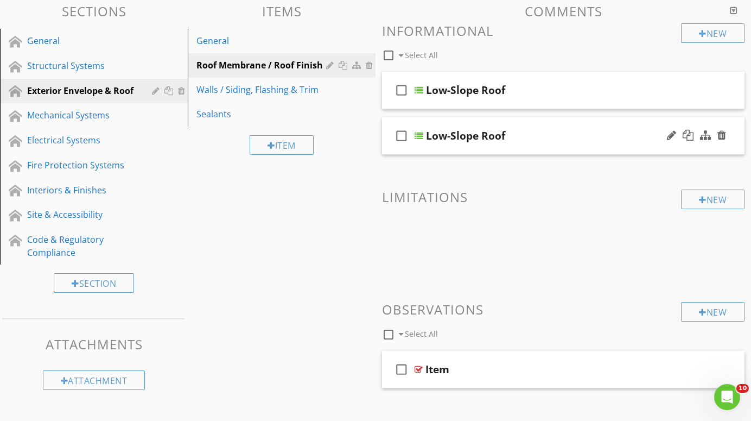
click at [420, 134] on div at bounding box center [419, 135] width 9 height 9
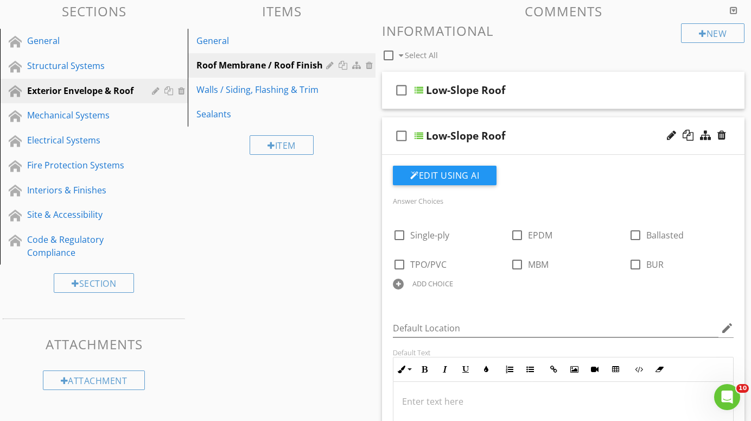
click at [484, 134] on div "Low-Slope Roof" at bounding box center [465, 135] width 79 height 13
type input "Steep-Slope Roof"
click at [493, 225] on div at bounding box center [491, 225] width 11 height 15
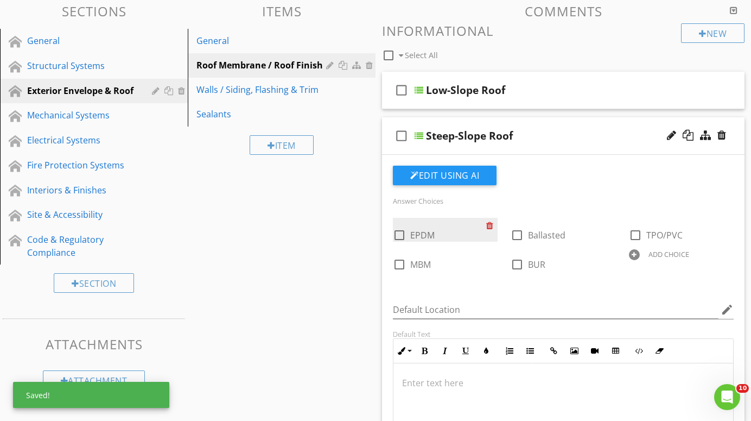
click at [493, 225] on div at bounding box center [491, 225] width 11 height 15
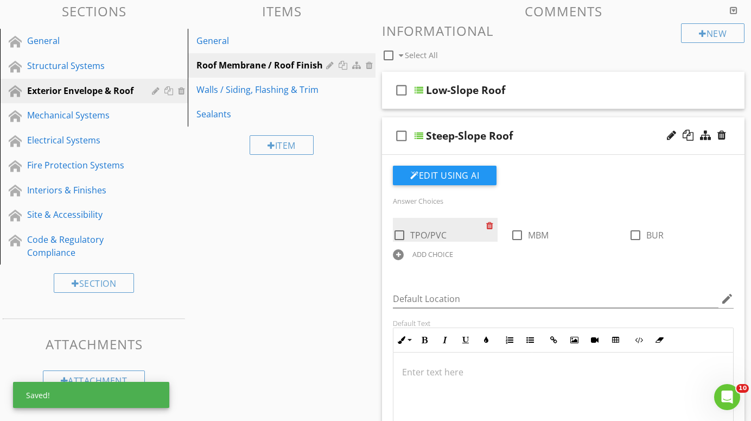
click at [493, 225] on div at bounding box center [491, 225] width 11 height 15
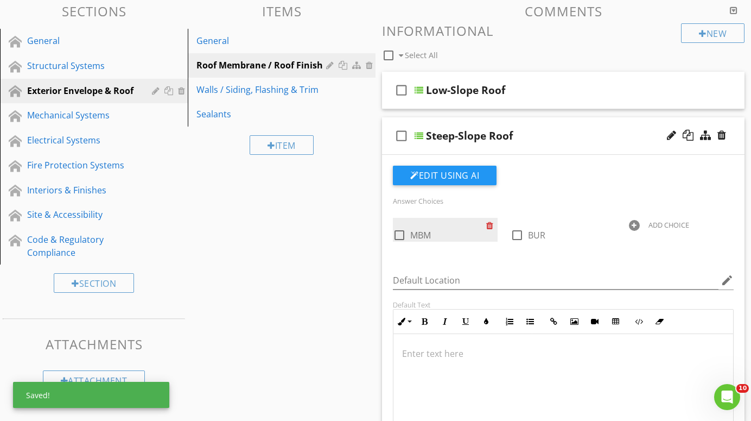
click at [493, 225] on div at bounding box center [491, 225] width 11 height 15
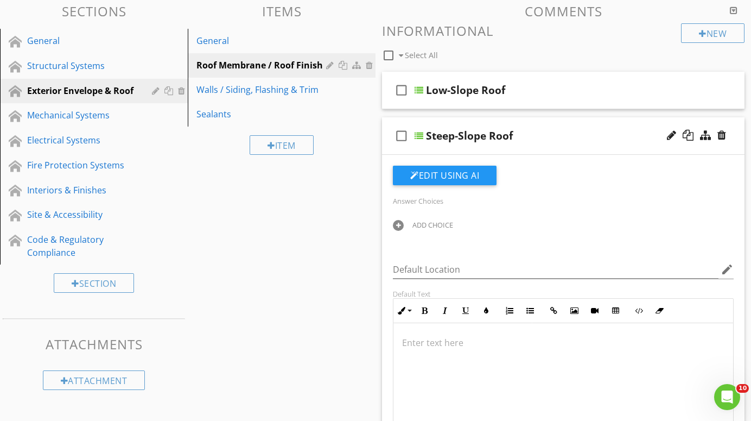
click at [398, 223] on div at bounding box center [398, 225] width 11 height 11
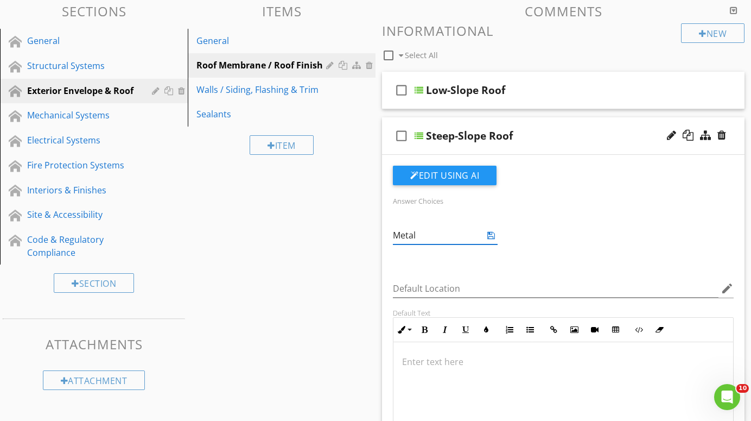
type input "Metal"
click at [423, 257] on div "Answer Choices ADD CHOICE Default Location edit Default Text Inline Style XLarg…" at bounding box center [563, 338] width 354 height 345
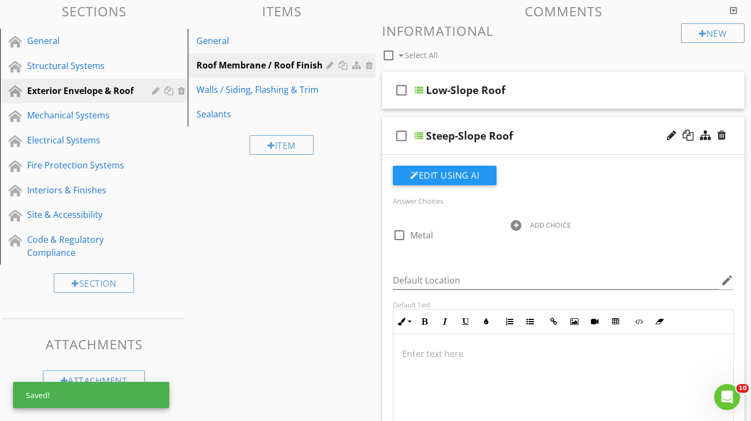
click at [516, 223] on div at bounding box center [516, 225] width 11 height 11
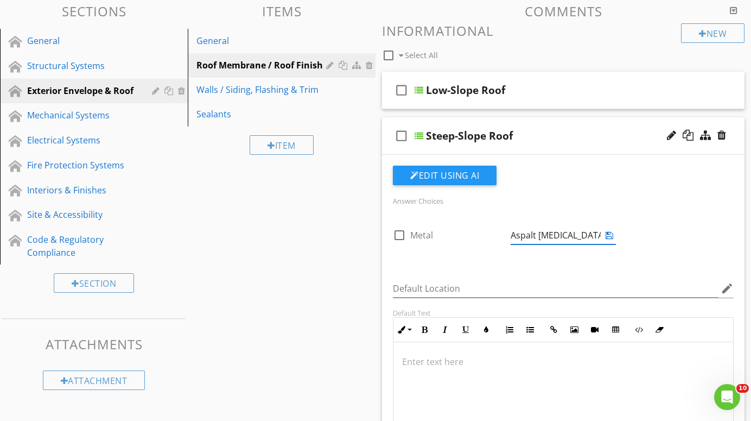
type input "Aspalt [MEDICAL_DATA]"
click at [498, 252] on div "Answer Choices check_box_outline_blank Metal ADD CHOICE" at bounding box center [563, 230] width 354 height 72
click at [633, 223] on div at bounding box center [634, 225] width 11 height 11
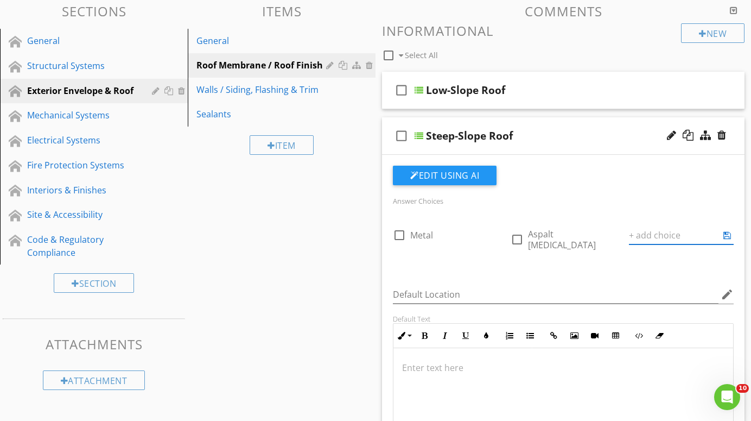
click at [640, 265] on div "Answer Choices check_box_outline_blank Metal check_box_outline_blank Aspalt shi…" at bounding box center [563, 233] width 354 height 78
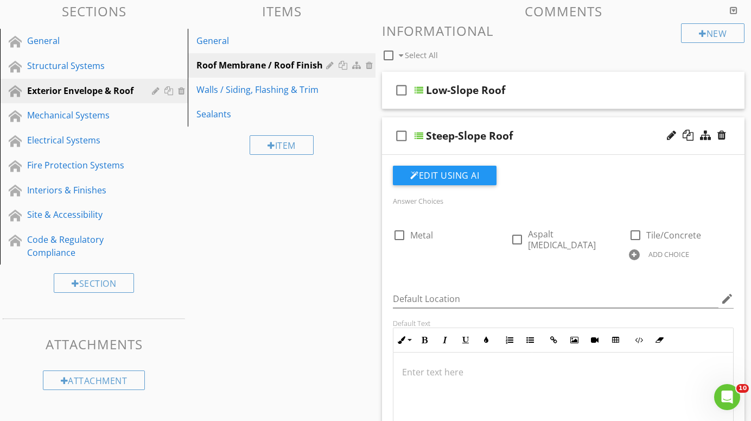
click at [629, 251] on div at bounding box center [634, 254] width 11 height 11
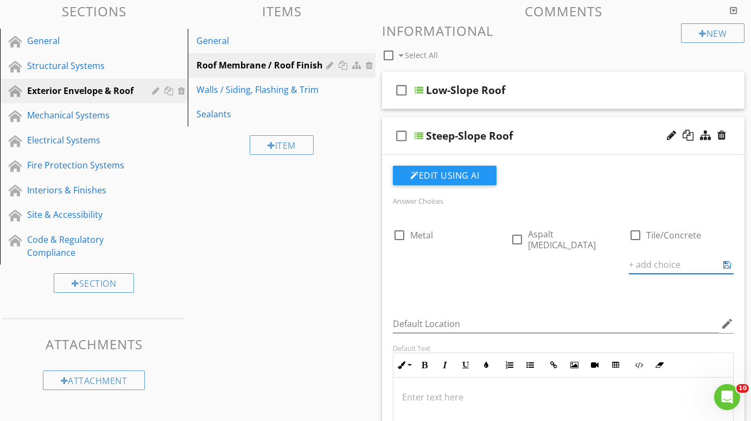
click at [442, 286] on div "Answer Choices check_box_outline_blank Metal check_box_outline_blank Aspalt [ME…" at bounding box center [563, 247] width 354 height 107
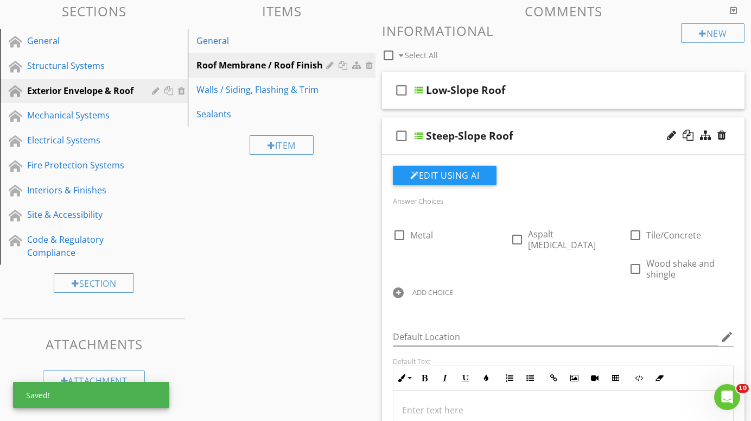
click at [404, 287] on div at bounding box center [398, 292] width 11 height 11
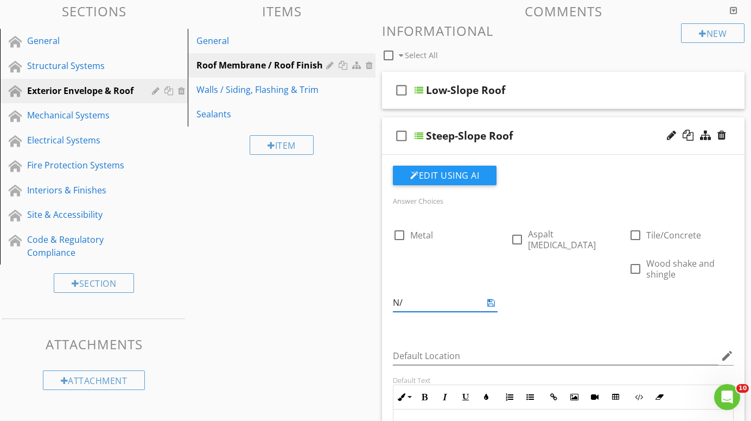
type input "N/A"
click at [538, 291] on div "Answer Choices check_box_outline_blank Metal check_box_outline_blank Aspalt shi…" at bounding box center [563, 264] width 354 height 140
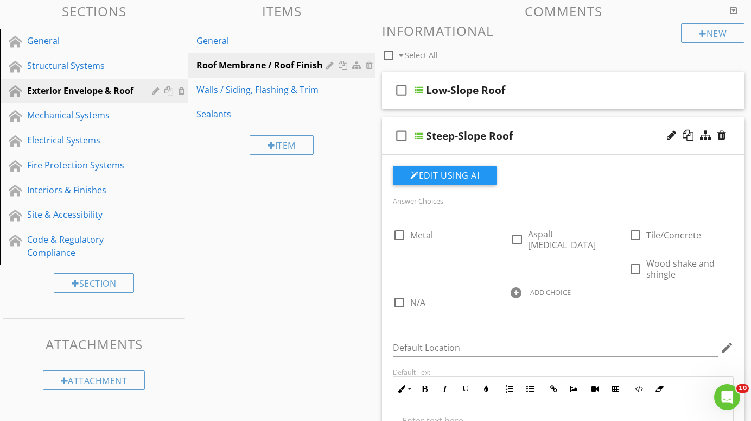
click at [419, 135] on div at bounding box center [419, 135] width 9 height 9
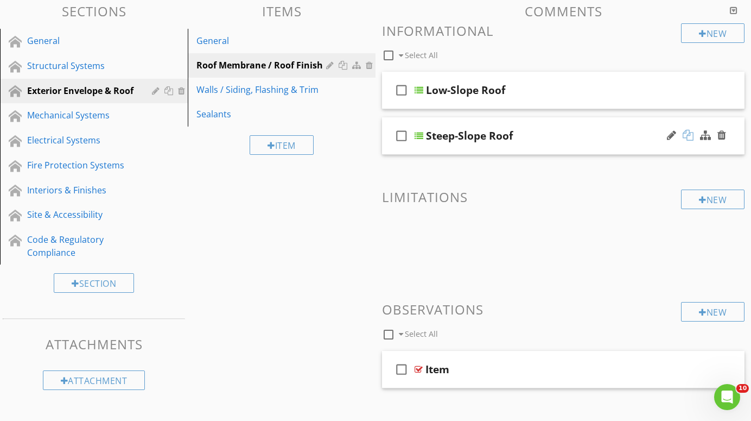
click at [689, 134] on div at bounding box center [688, 135] width 11 height 11
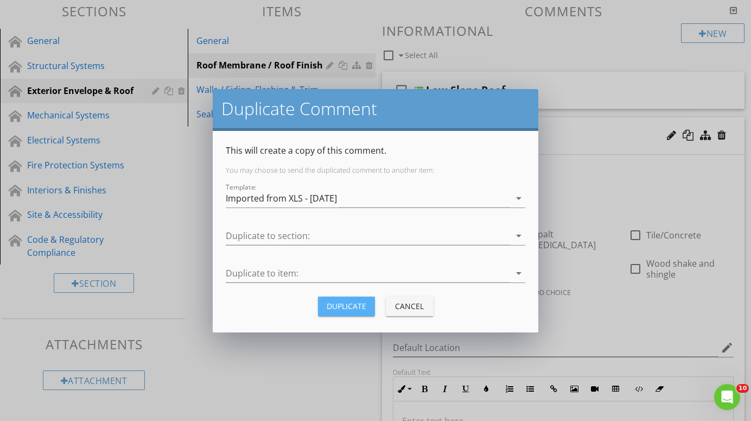
click at [355, 307] on div "Duplicate" at bounding box center [347, 305] width 40 height 11
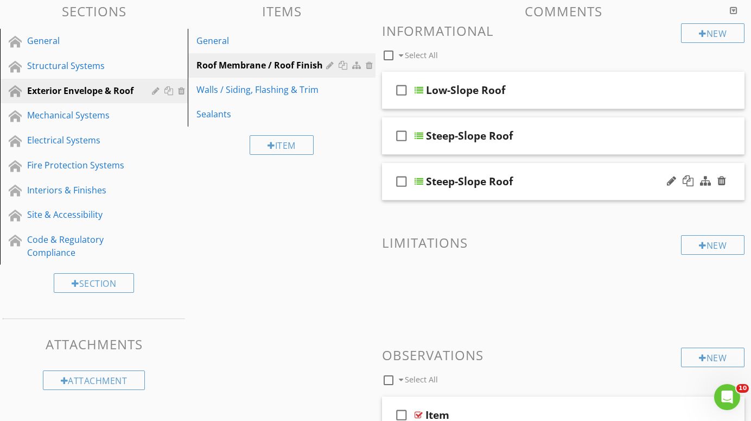
click at [486, 181] on div "Steep-Slope Roof" at bounding box center [469, 181] width 87 height 13
type input "Roof Coatings"
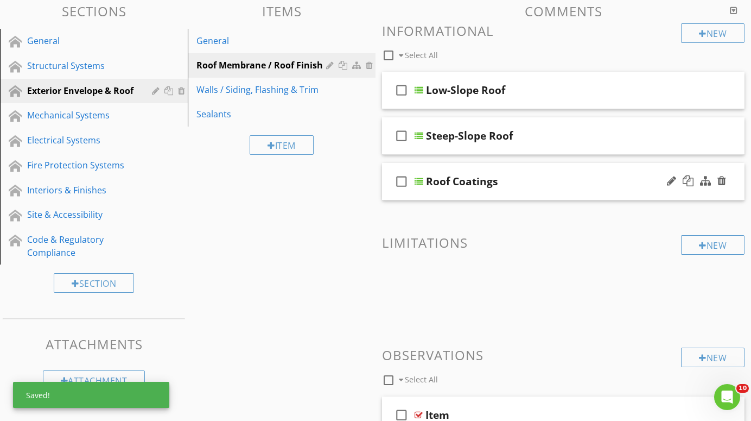
click at [420, 179] on div at bounding box center [419, 181] width 9 height 9
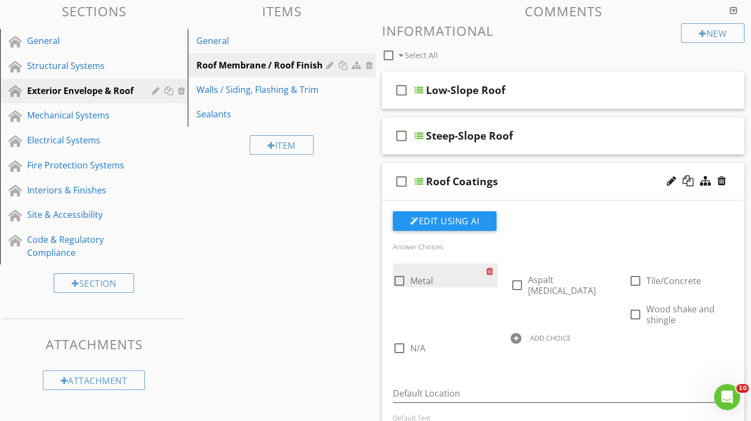
click at [492, 269] on div at bounding box center [491, 270] width 11 height 15
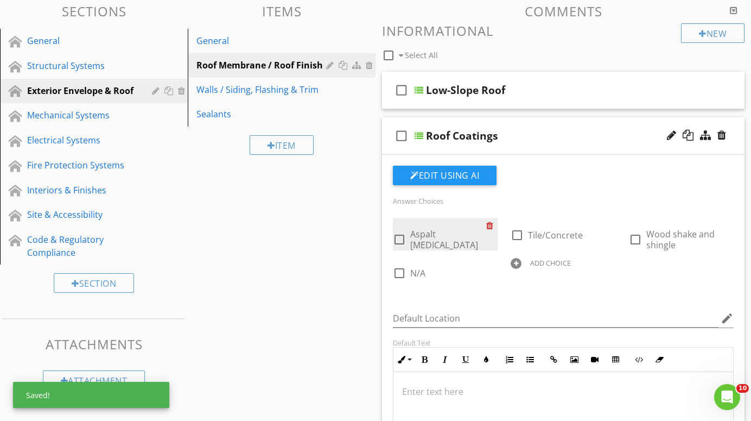
click at [0, 0] on div at bounding box center [0, 0] width 0 height 0
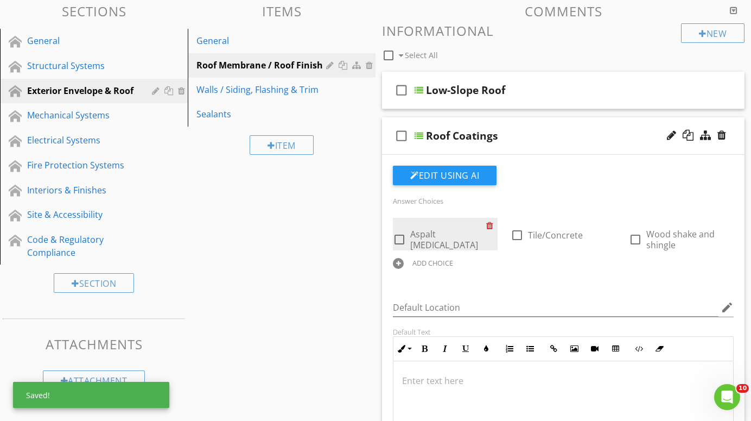
click at [490, 226] on div at bounding box center [491, 225] width 11 height 15
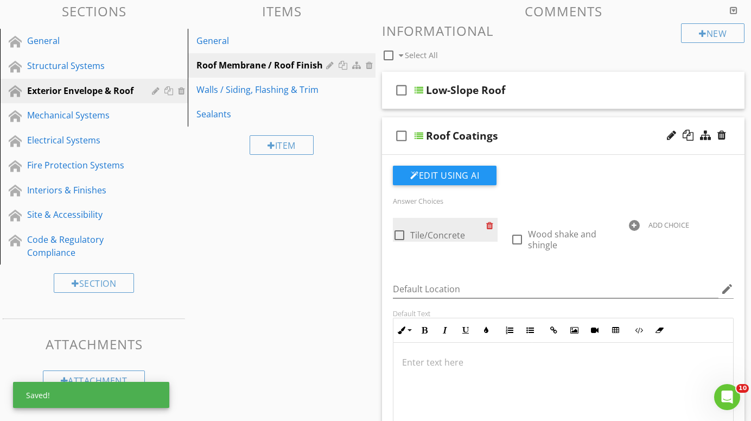
click at [490, 226] on div at bounding box center [491, 225] width 11 height 15
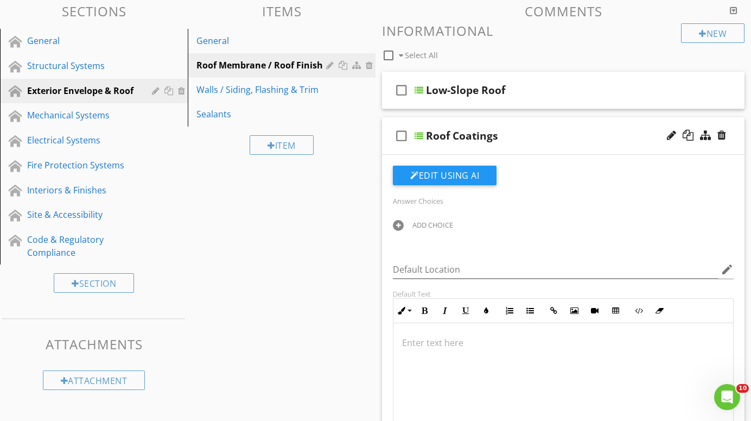
click at [401, 220] on div at bounding box center [398, 225] width 11 height 11
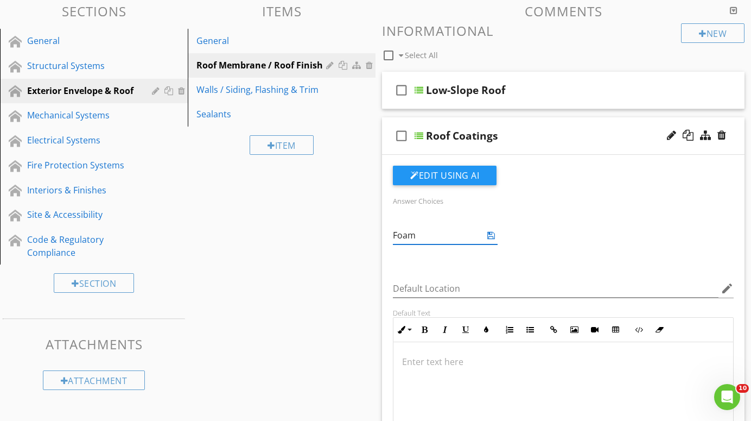
type input "Foam"
click at [429, 259] on div "Answer Choices ADD CHOICE Default Location edit Default Text Inline Style XLarg…" at bounding box center [563, 338] width 354 height 345
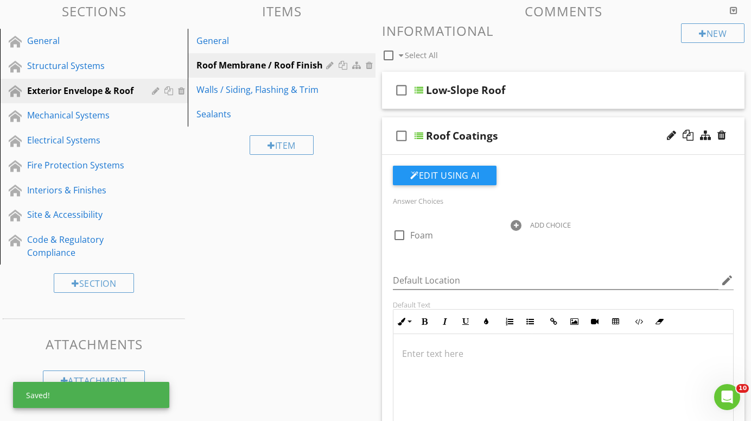
click at [518, 224] on div at bounding box center [516, 225] width 11 height 11
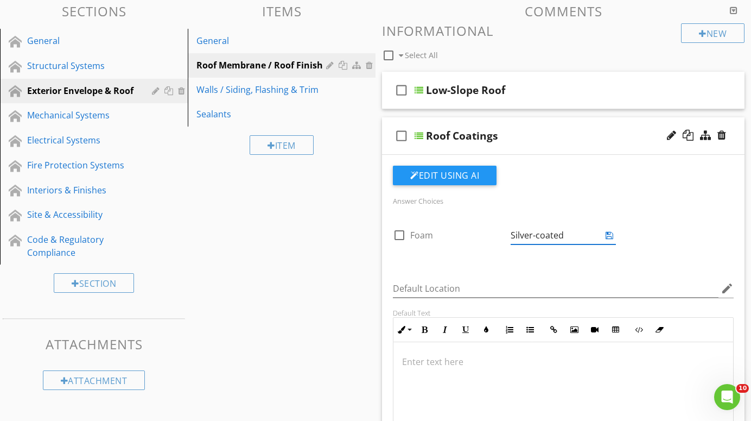
type input "Silver-coated"
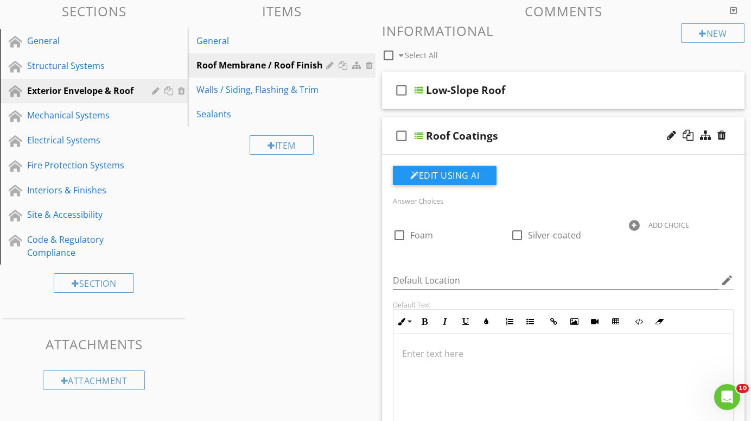
click at [500, 259] on div "Answer Choices check_box_outline_blank Foam check_box_outline_blank Silver-coat…" at bounding box center [563, 334] width 354 height 337
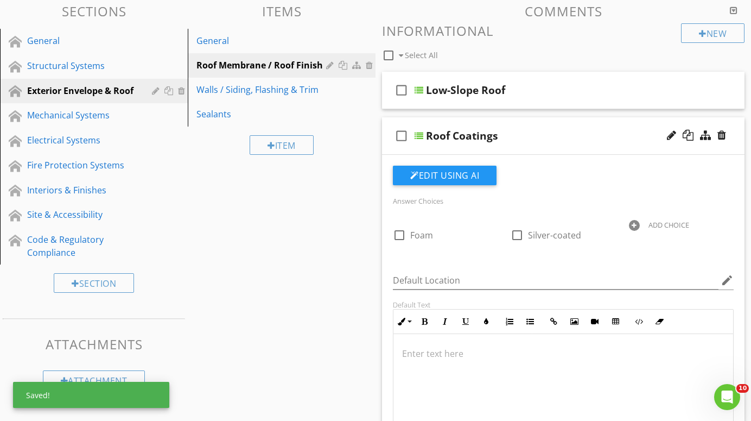
click at [635, 223] on div at bounding box center [634, 225] width 11 height 11
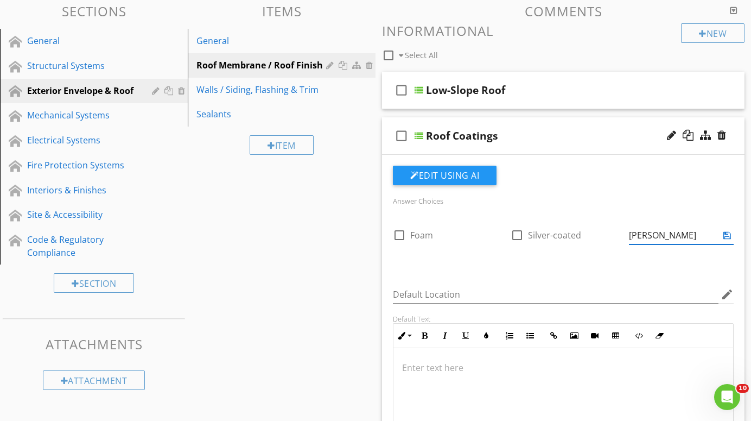
type input "Flood-coated"
click at [635, 261] on div "Answer Choices check_box_outline_blank Foam check_box_outline_blank Silver-coat…" at bounding box center [563, 233] width 354 height 78
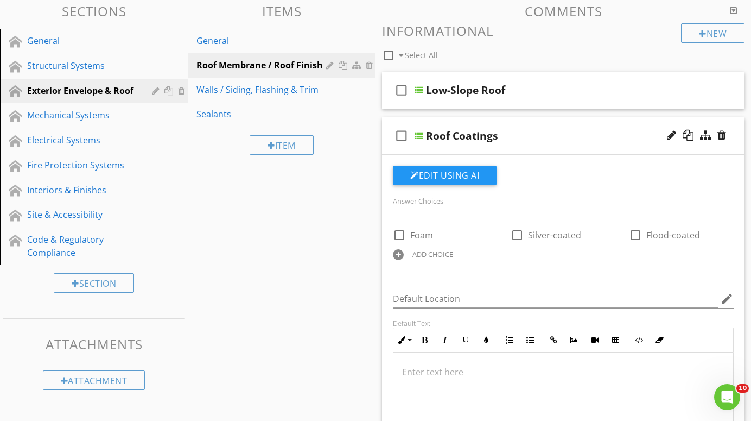
click at [419, 135] on div at bounding box center [419, 135] width 9 height 9
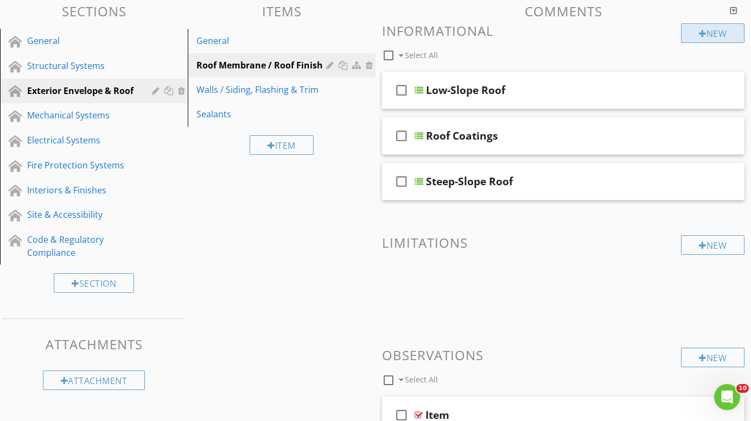
click at [713, 30] on div "New" at bounding box center [713, 33] width 64 height 20
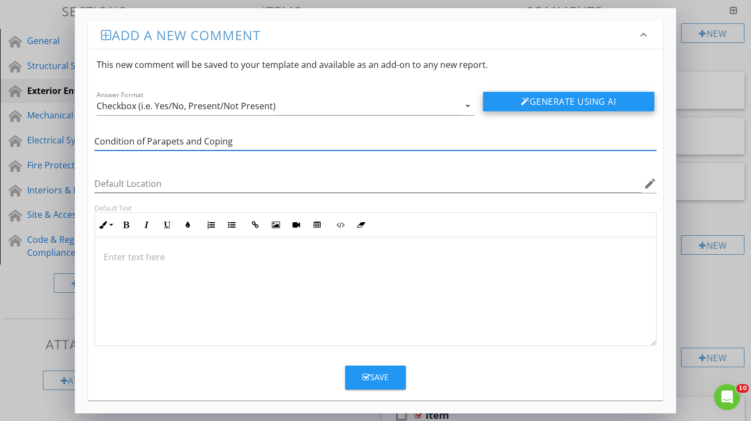
type input "Condition of Parapets and Coping"
click at [581, 98] on button "Generate Using AI" at bounding box center [569, 102] width 172 height 20
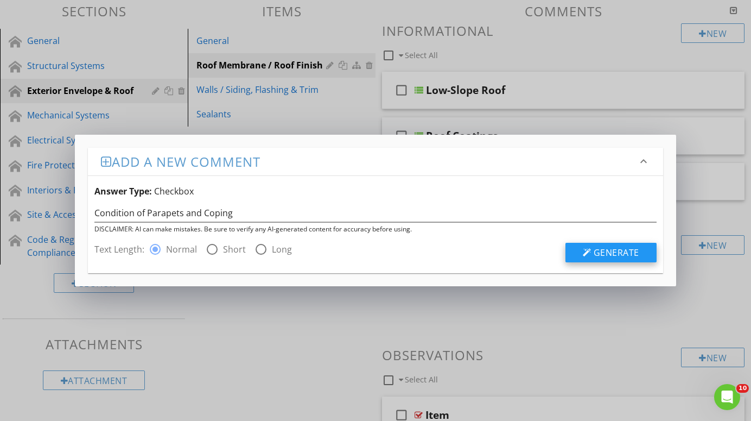
click at [613, 249] on span "Generate" at bounding box center [617, 252] width 46 height 12
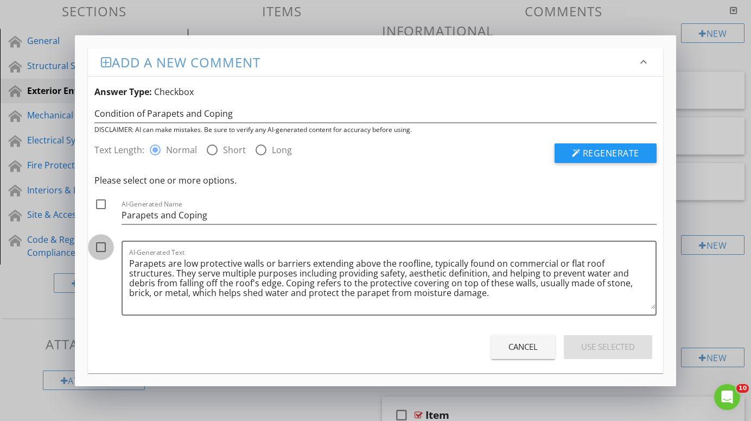
click at [99, 246] on div at bounding box center [101, 247] width 18 height 18
checkbox input "true"
click at [600, 345] on div "Use Selected" at bounding box center [608, 346] width 54 height 12
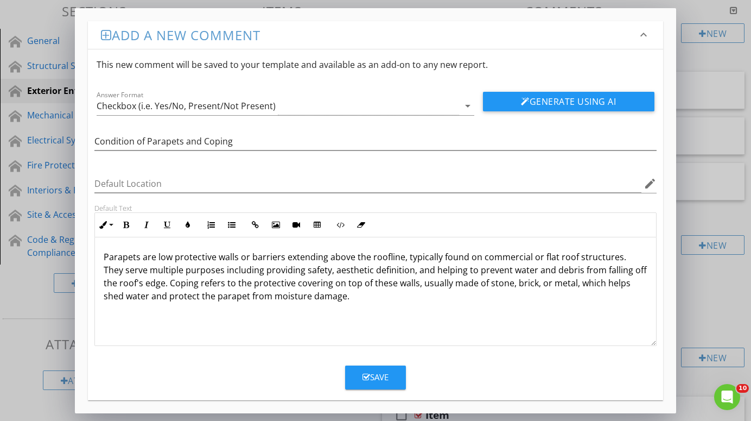
click at [382, 376] on div "Save" at bounding box center [376, 377] width 26 height 12
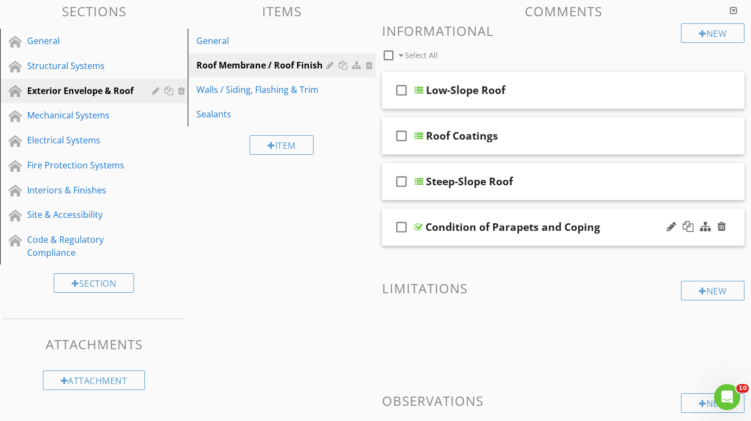
click at [420, 224] on div at bounding box center [419, 227] width 8 height 9
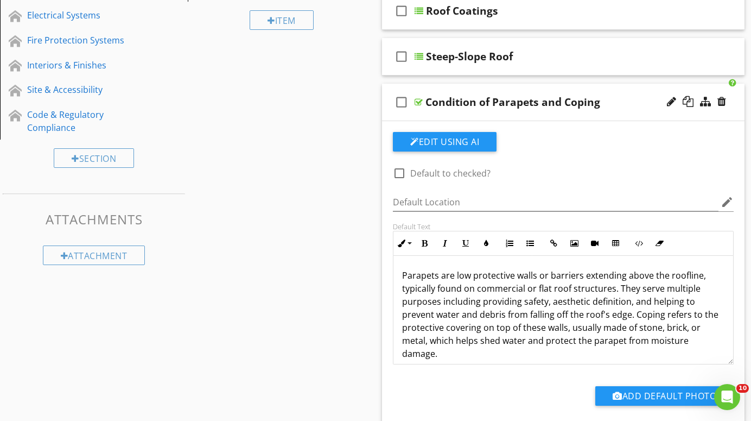
scroll to position [237, 0]
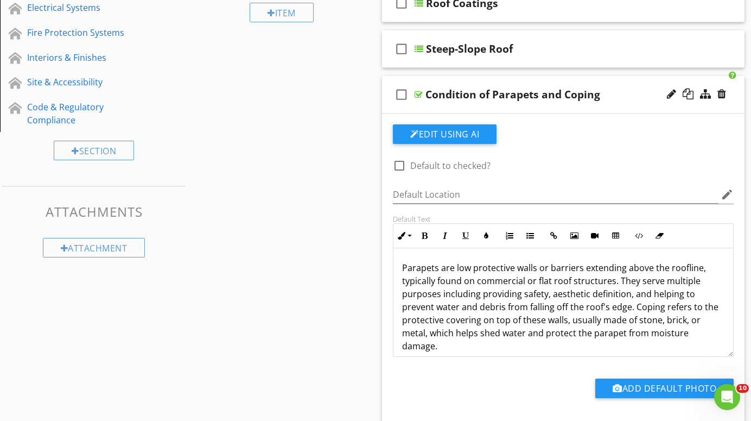
click at [419, 93] on div at bounding box center [419, 94] width 8 height 9
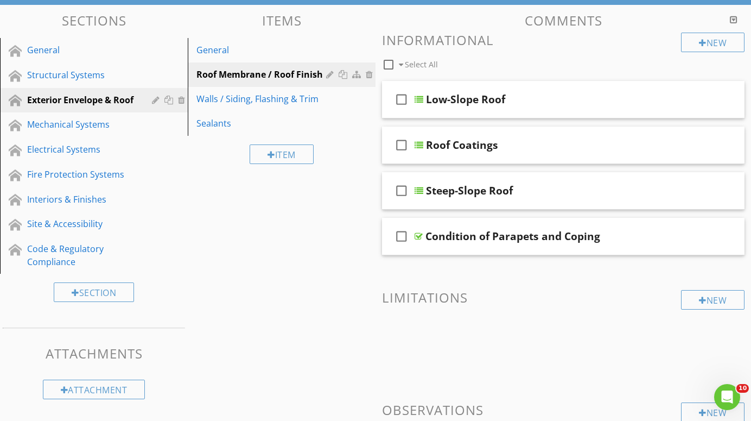
scroll to position [94, 0]
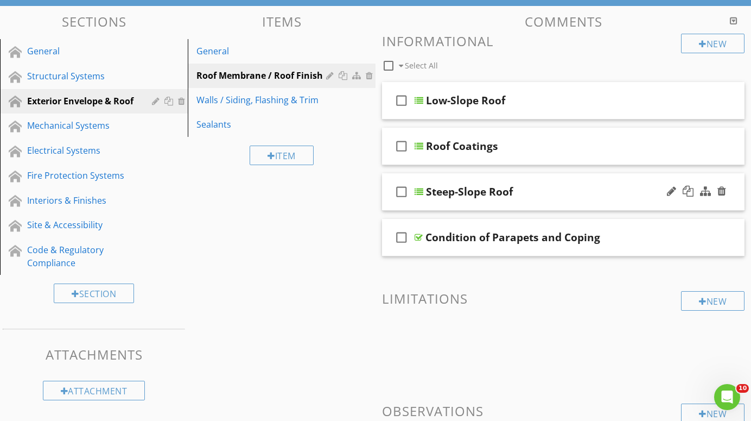
click at [420, 190] on div at bounding box center [419, 191] width 9 height 9
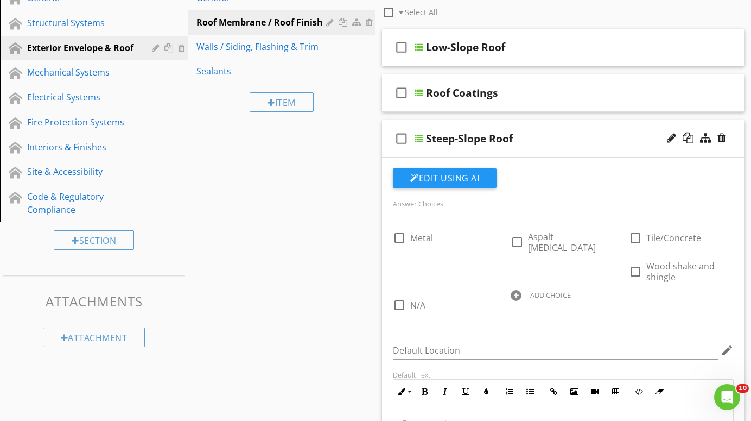
scroll to position [150, 0]
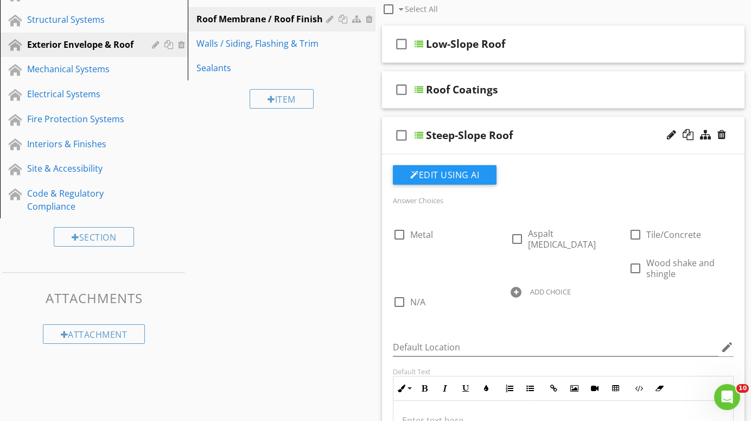
click at [419, 134] on div at bounding box center [419, 135] width 9 height 9
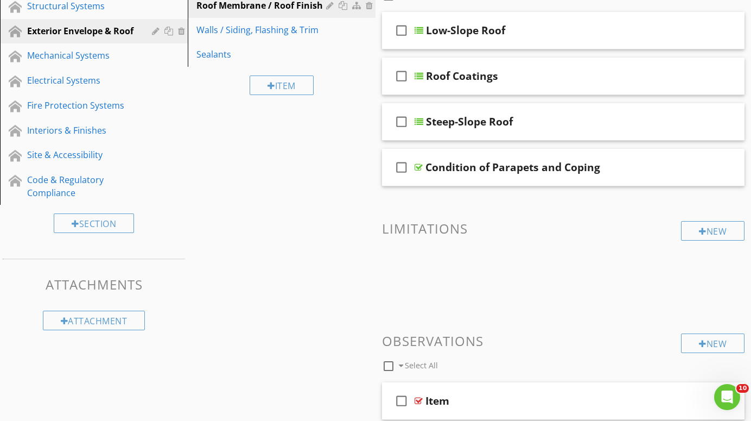
scroll to position [163, 0]
click at [688, 166] on div at bounding box center [688, 167] width 11 height 11
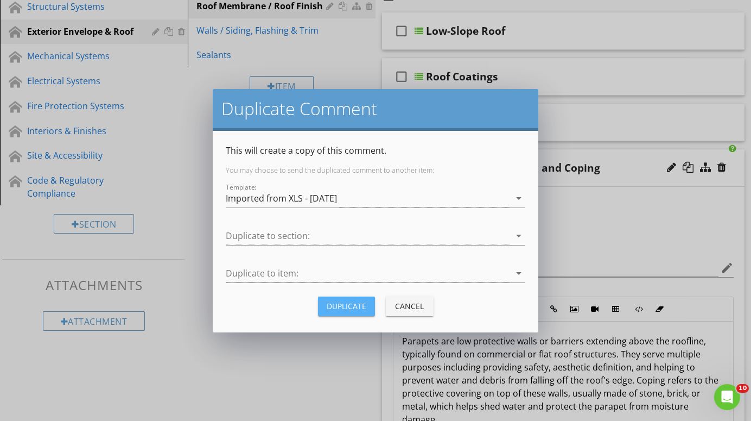
click at [352, 307] on div "Duplicate" at bounding box center [347, 305] width 40 height 11
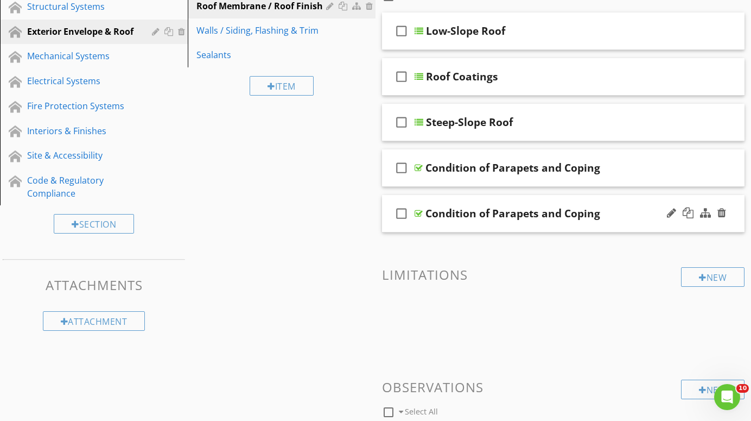
click at [420, 211] on div at bounding box center [419, 213] width 8 height 9
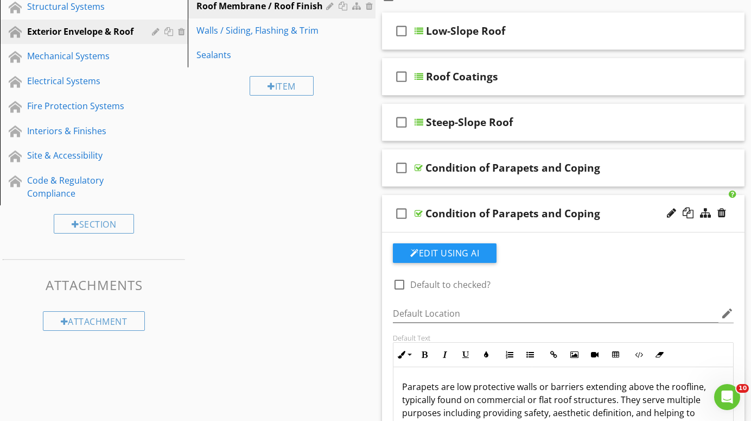
click at [599, 214] on div "Condition of Parapets and Coping" at bounding box center [513, 213] width 175 height 13
type input "Condition of the roof covering (s)"
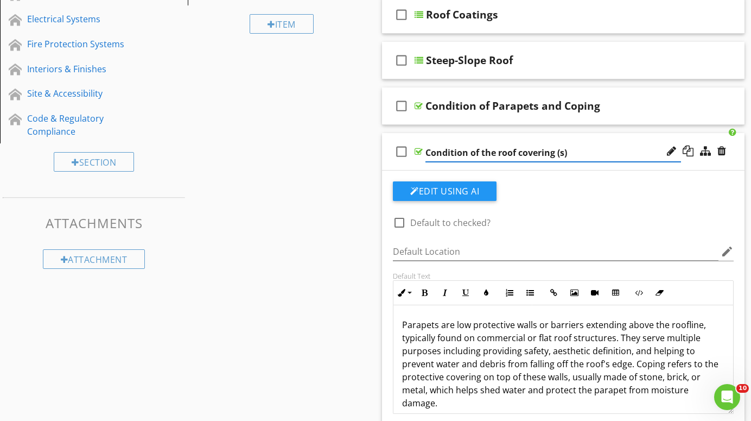
scroll to position [230, 0]
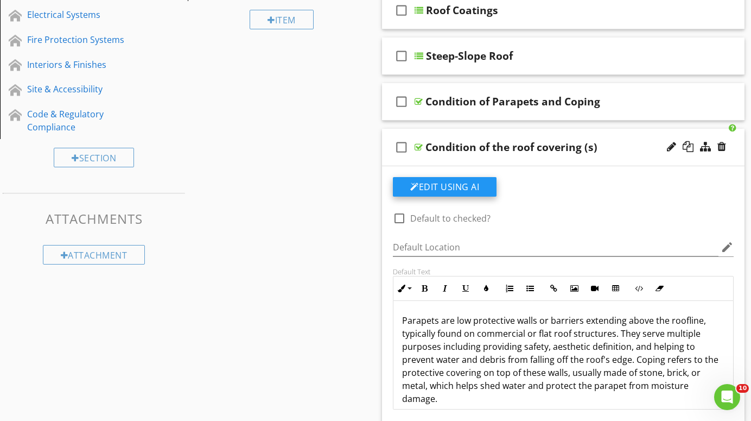
click at [461, 185] on button "Edit Using AI" at bounding box center [445, 187] width 104 height 20
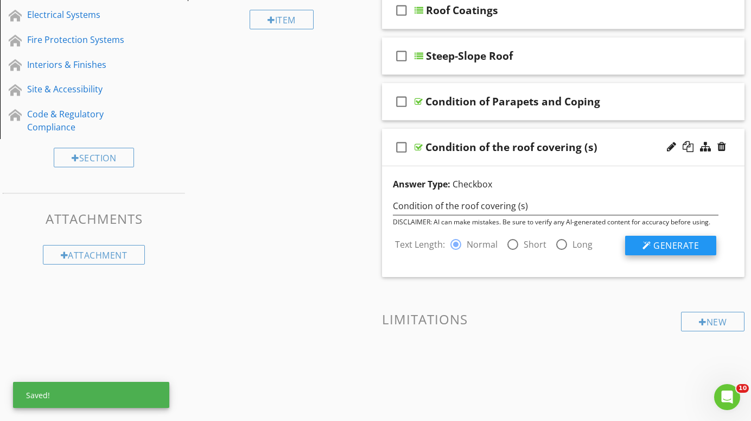
click at [684, 245] on span "Generate" at bounding box center [677, 245] width 46 height 12
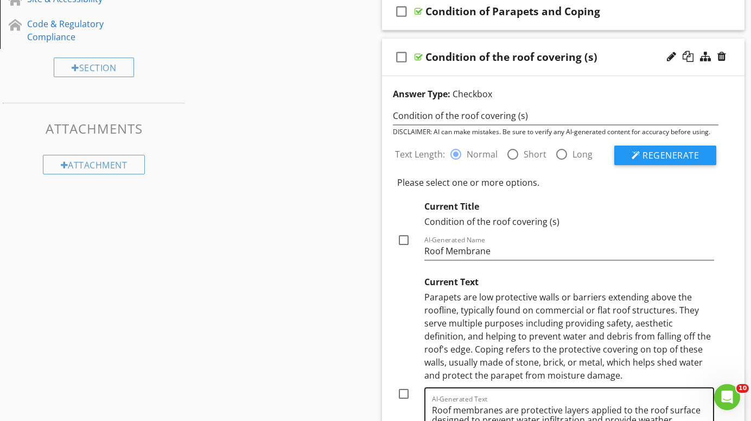
scroll to position [319, 0]
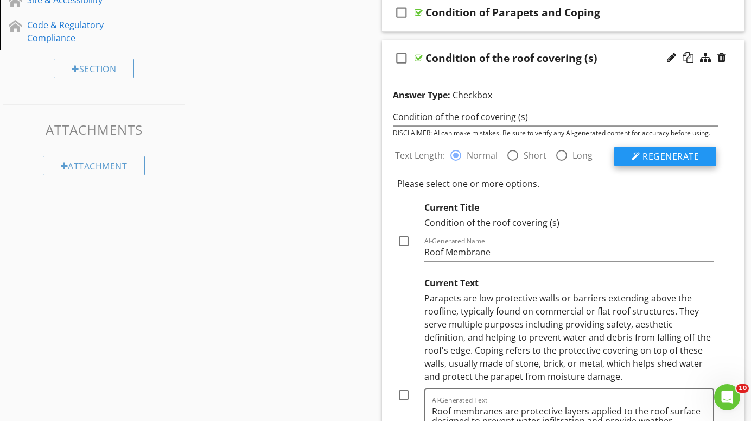
click at [675, 151] on span "Regenerate" at bounding box center [671, 156] width 56 height 12
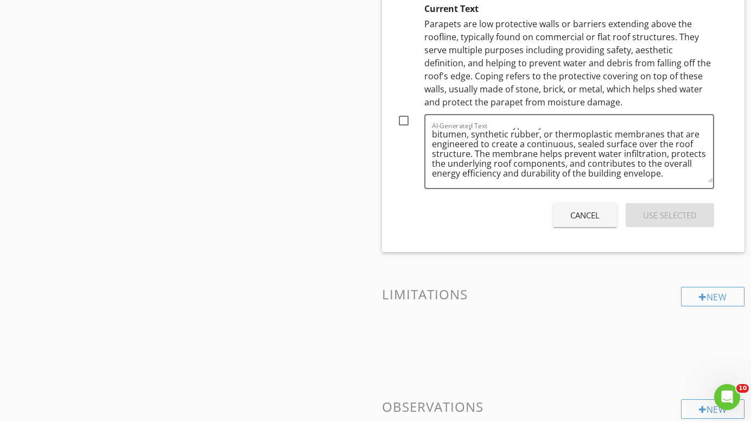
scroll to position [594, 0]
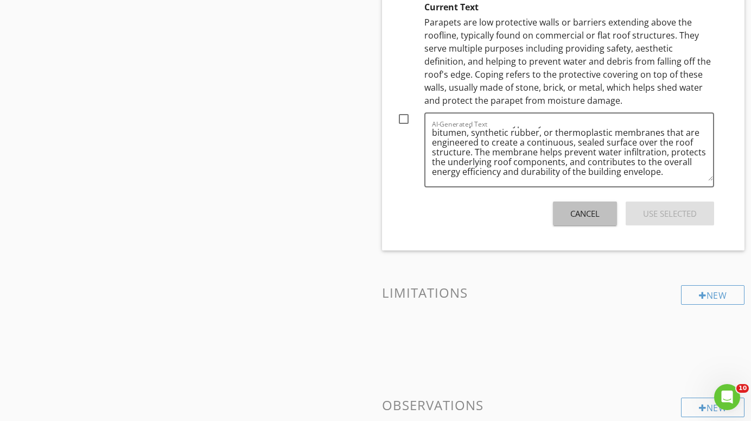
click at [588, 214] on div "Cancel" at bounding box center [585, 213] width 29 height 12
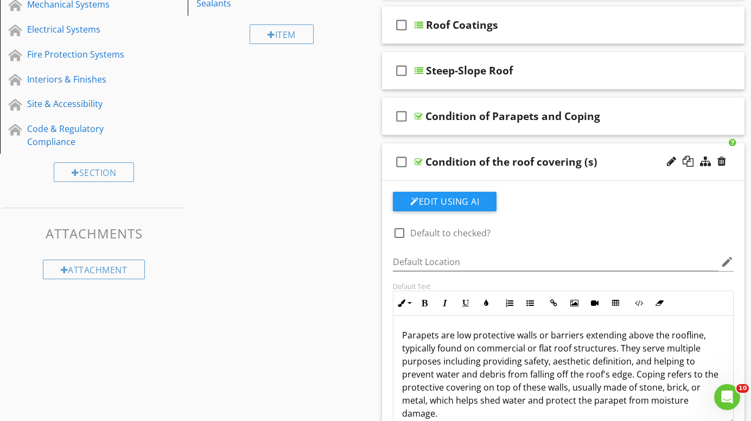
scroll to position [214, 0]
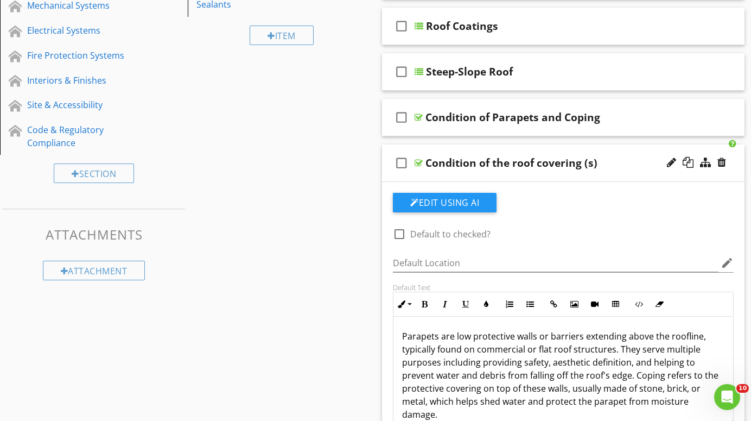
click at [675, 404] on p "Parapets are low protective walls or barriers extending above the roofline, typ…" at bounding box center [563, 374] width 322 height 91
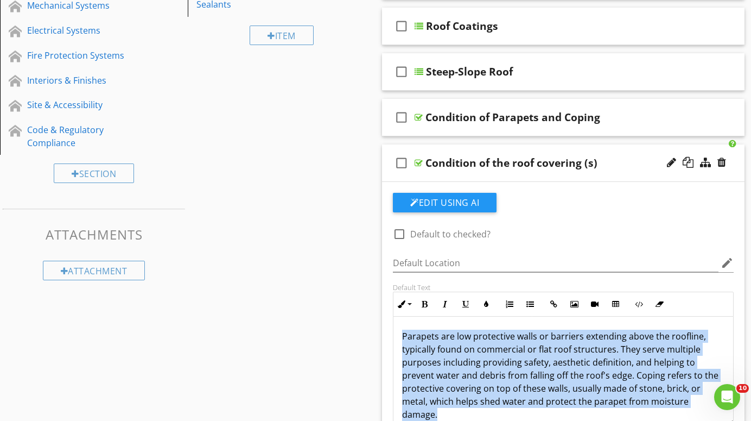
drag, startPoint x: 676, startPoint y: 404, endPoint x: 413, endPoint y: 327, distance: 274.5
click at [414, 327] on div "Parapets are low protective walls or barriers extending above the roofline, typ…" at bounding box center [564, 374] width 340 height 117
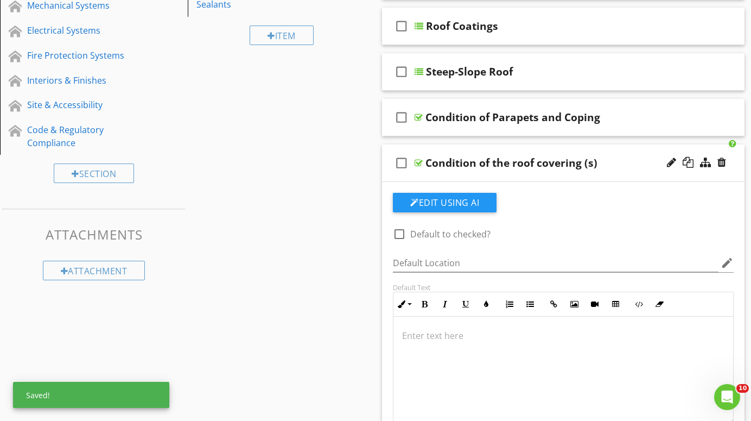
scroll to position [1, 0]
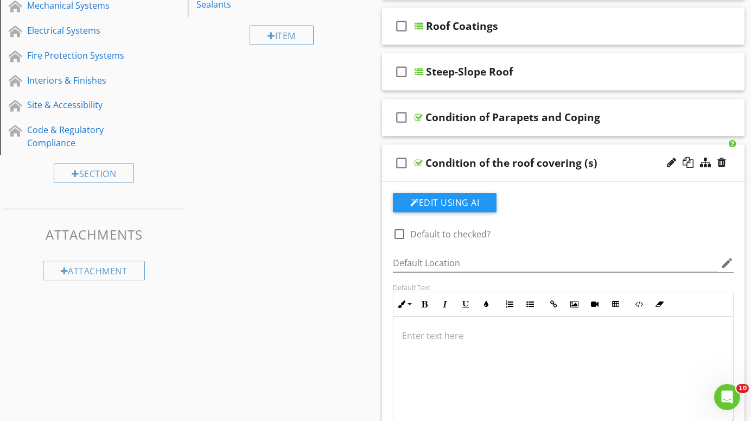
click at [419, 162] on div at bounding box center [419, 163] width 8 height 9
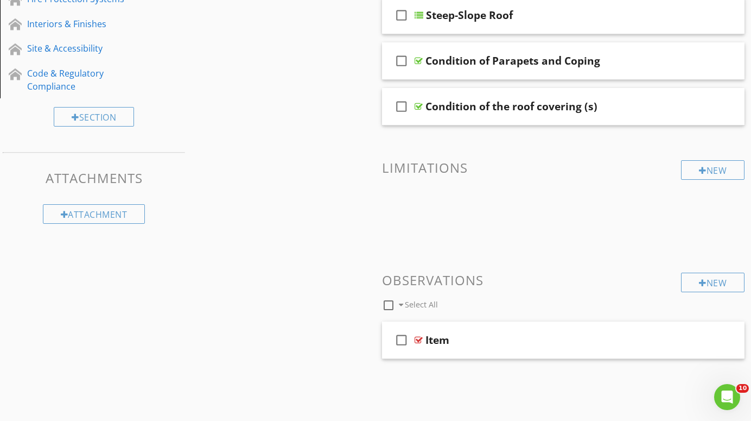
scroll to position [270, 0]
click at [687, 338] on div at bounding box center [688, 339] width 11 height 11
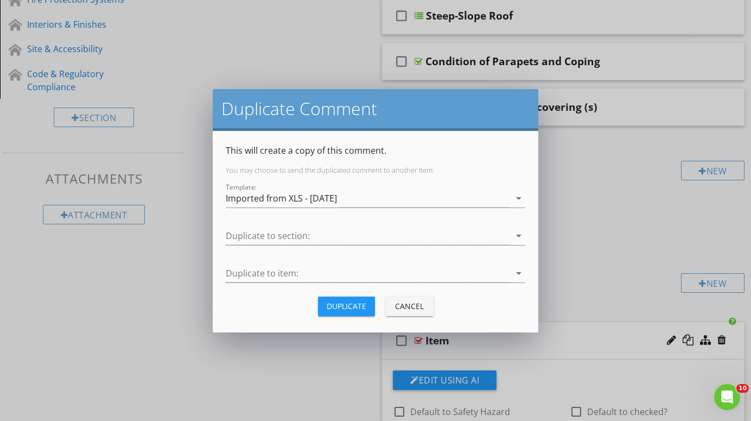
click at [349, 305] on div "Duplicate" at bounding box center [347, 305] width 40 height 11
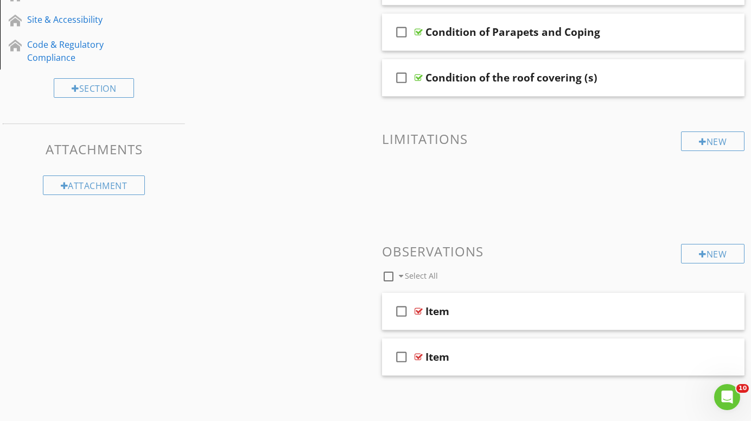
scroll to position [299, 0]
click at [420, 309] on div at bounding box center [419, 311] width 8 height 9
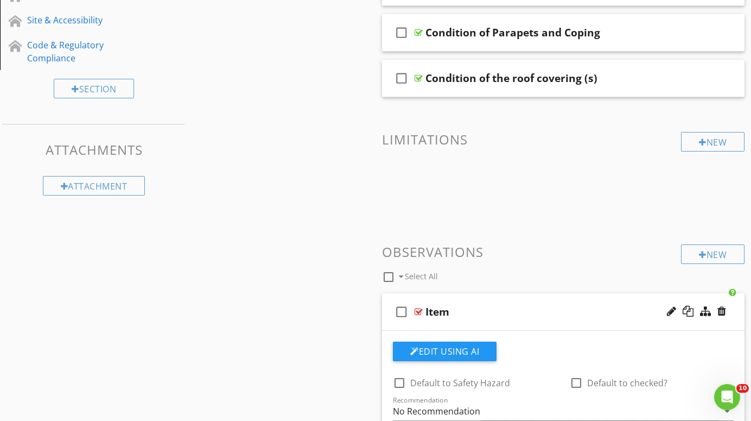
click at [453, 310] on div "Item" at bounding box center [554, 311] width 256 height 13
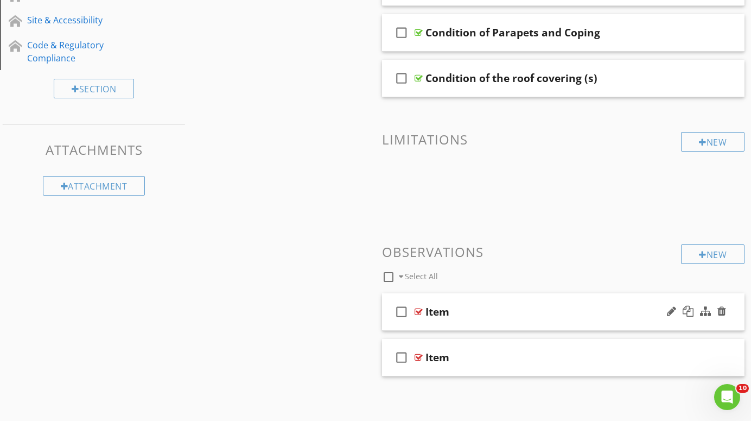
click at [444, 309] on div "Item" at bounding box center [438, 311] width 24 height 13
click at [451, 310] on div "Item" at bounding box center [554, 311] width 256 height 13
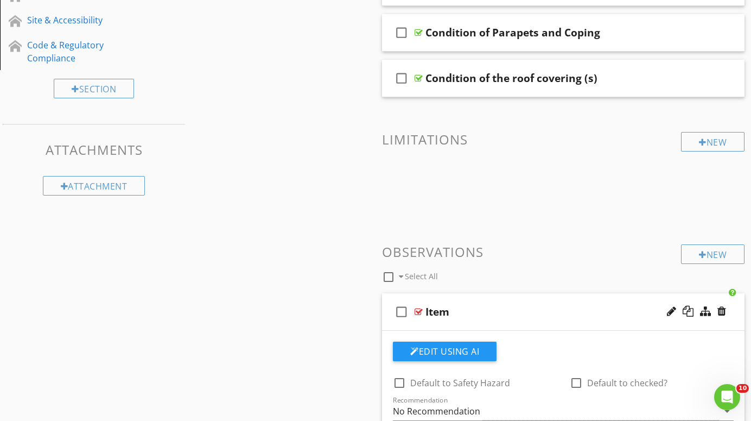
click at [445, 312] on div "Item" at bounding box center [438, 311] width 24 height 13
type input "I"
type input "Damaged (General)"
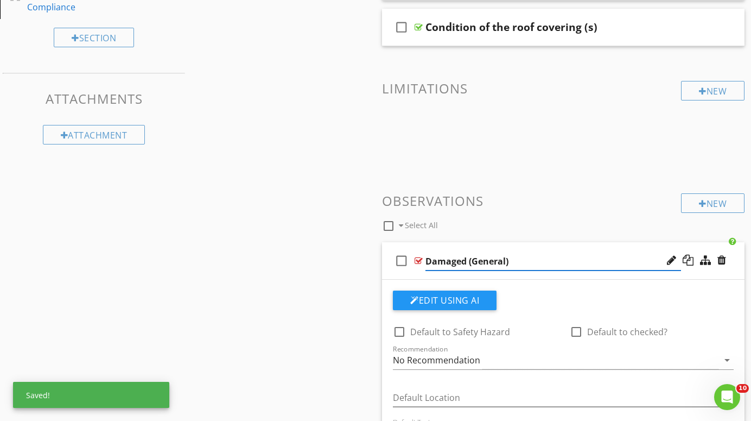
scroll to position [353, 0]
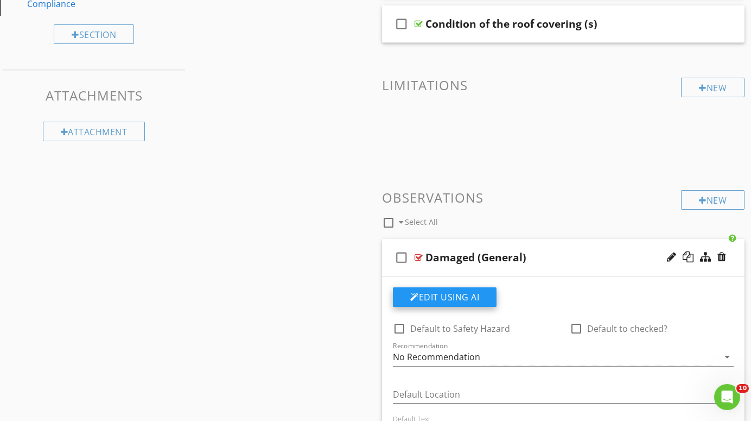
click at [462, 296] on button "Edit Using AI" at bounding box center [445, 297] width 104 height 20
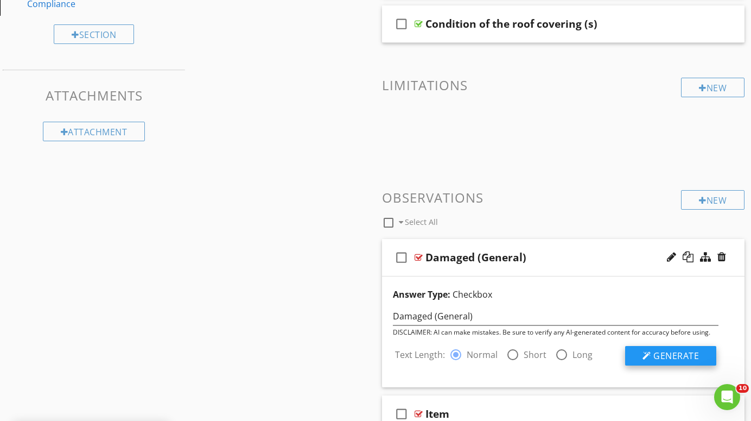
click at [665, 352] on span "Generate" at bounding box center [677, 356] width 46 height 12
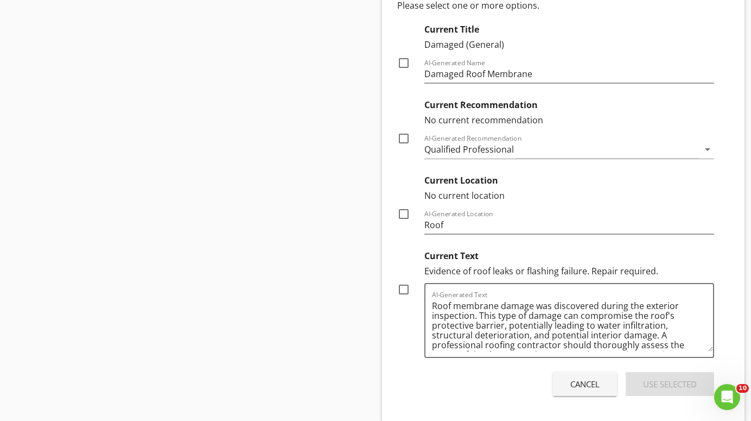
scroll to position [730, 0]
click at [402, 60] on div at bounding box center [404, 63] width 18 height 18
checkbox input "true"
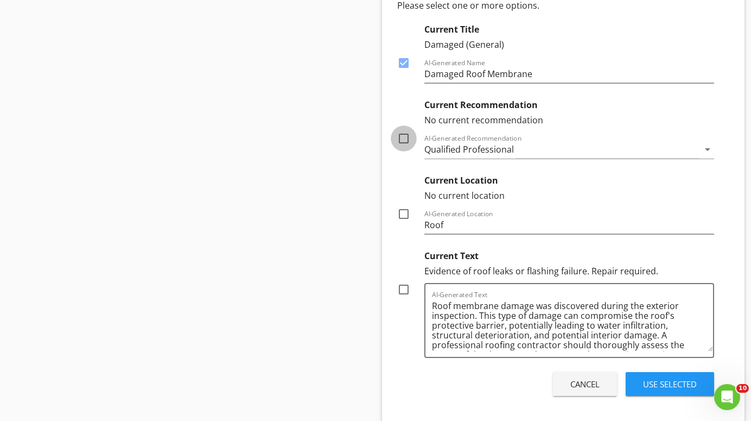
click at [404, 138] on div at bounding box center [404, 138] width 18 height 18
checkbox input "true"
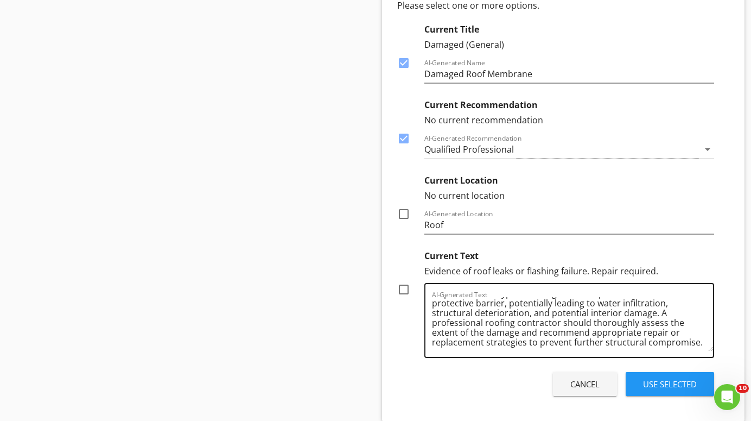
scroll to position [22, 0]
click at [402, 290] on div at bounding box center [404, 289] width 18 height 18
checkbox input "true"
click at [670, 384] on div "Use Selected" at bounding box center [670, 384] width 54 height 12
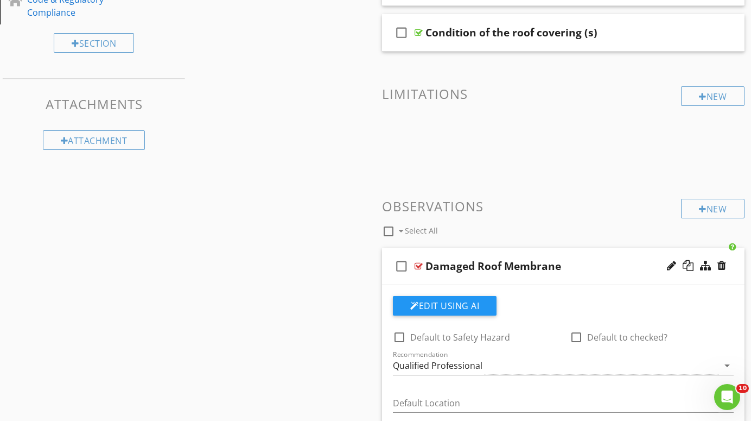
scroll to position [343, 0]
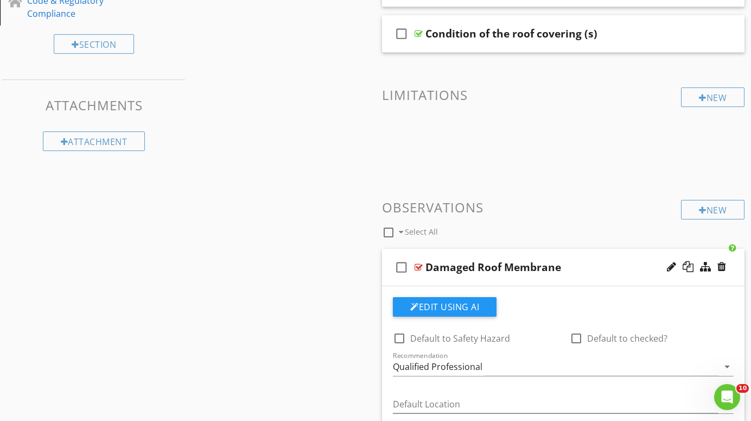
click at [557, 266] on div "Damaged Roof Membrane" at bounding box center [494, 267] width 136 height 13
type input "Damaged (General)"
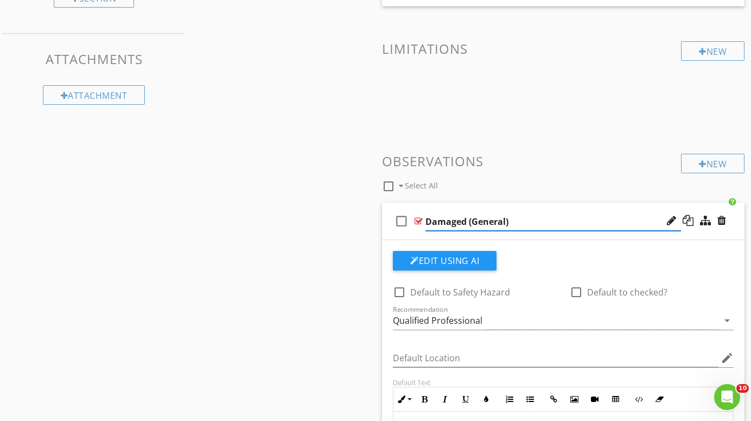
scroll to position [385, 0]
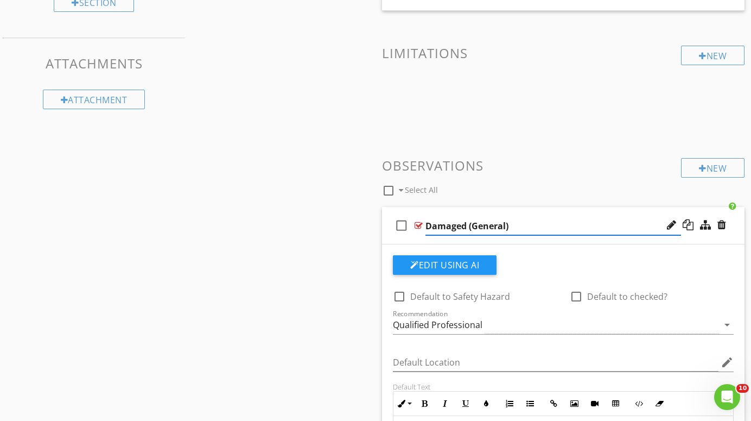
click at [419, 224] on div at bounding box center [419, 225] width 8 height 9
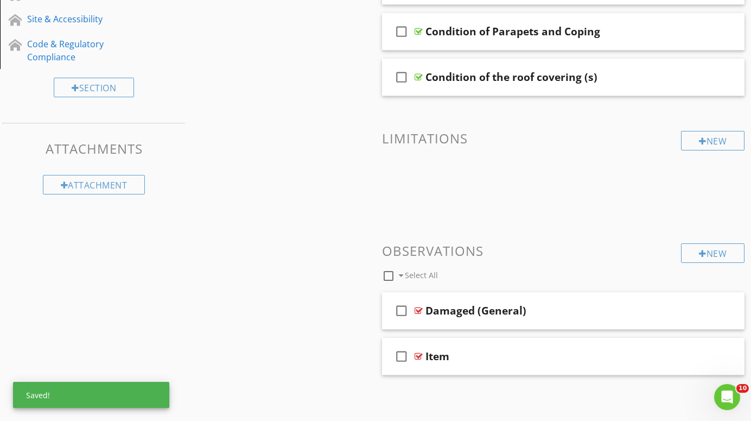
scroll to position [299, 0]
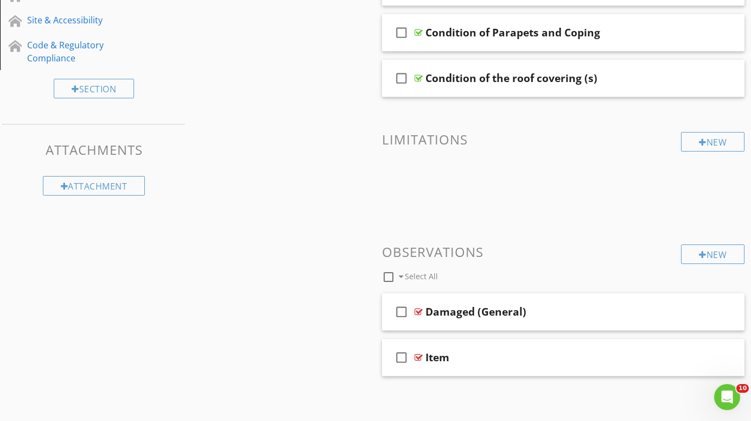
click at [688, 309] on div at bounding box center [688, 311] width 11 height 11
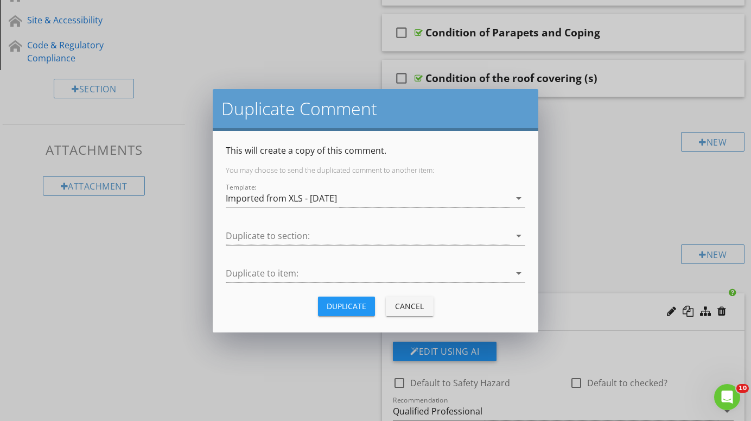
click at [347, 303] on div "Duplicate" at bounding box center [347, 305] width 40 height 11
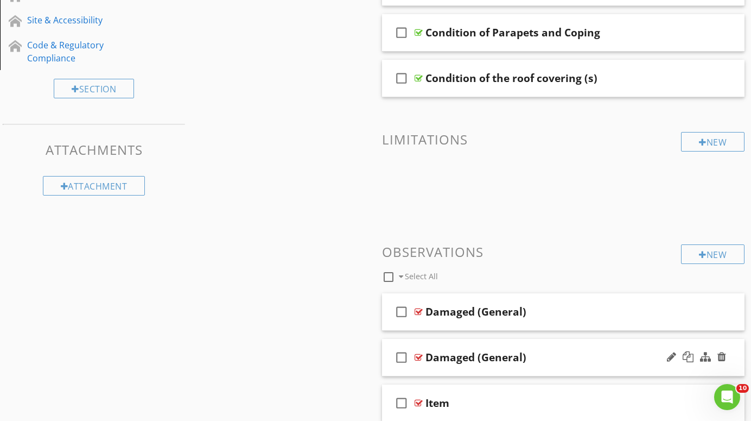
click at [419, 356] on div at bounding box center [419, 357] width 8 height 9
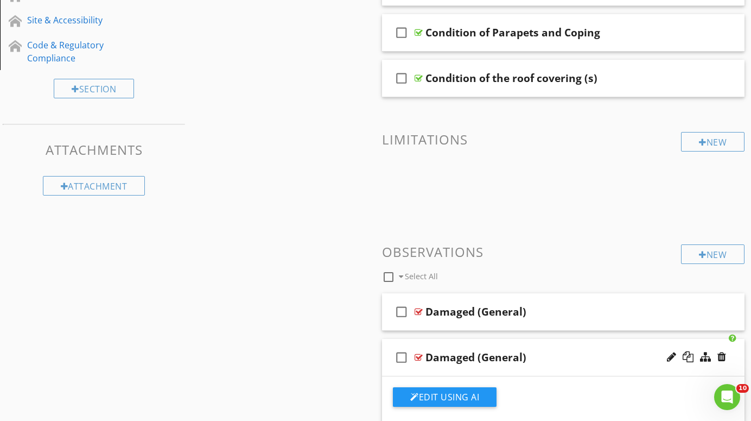
click at [521, 356] on div "Damaged (General)" at bounding box center [476, 357] width 101 height 13
type input "Delamination"
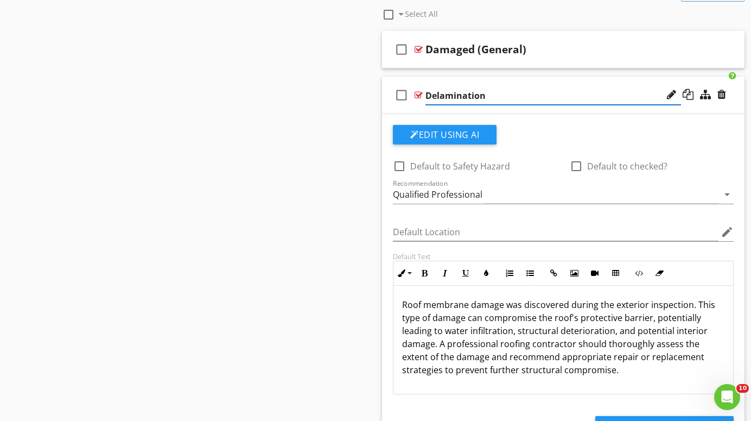
scroll to position [0, 0]
click at [568, 371] on p "Roof membrane damage was discovered during the exterior inspection. This type o…" at bounding box center [563, 338] width 322 height 78
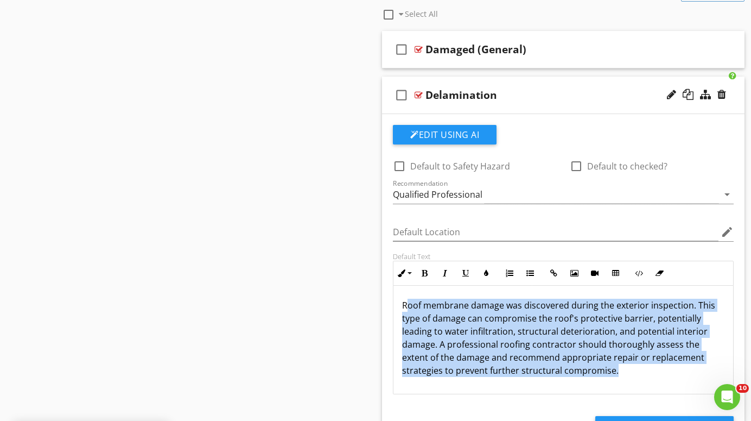
drag, startPoint x: 568, startPoint y: 371, endPoint x: 404, endPoint y: 299, distance: 179.1
click at [404, 299] on p "Roof membrane damage was discovered during the exterior inspection. This type o…" at bounding box center [563, 338] width 322 height 78
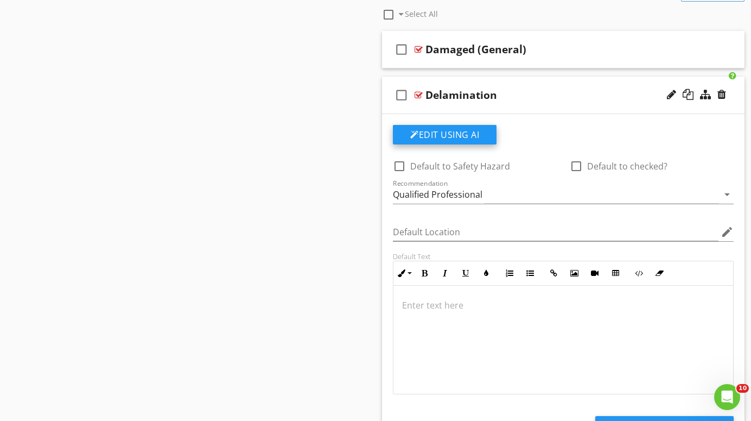
click at [465, 130] on button "Edit Using AI" at bounding box center [445, 135] width 104 height 20
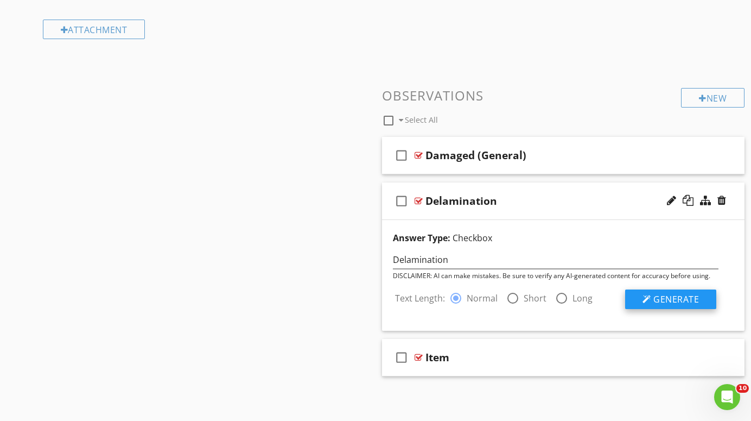
click at [669, 297] on span "Generate" at bounding box center [677, 299] width 46 height 12
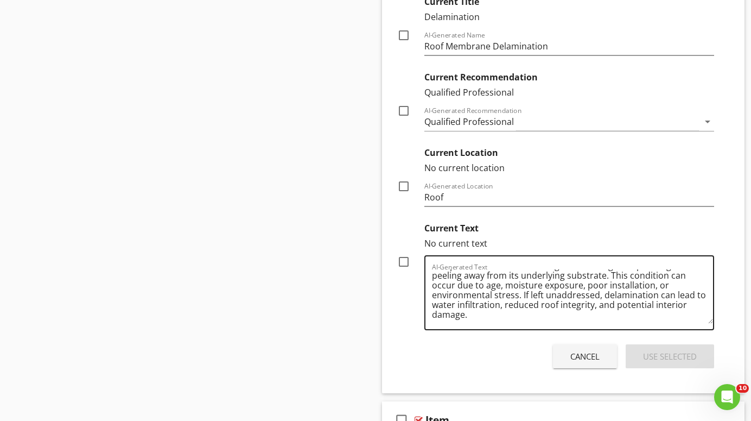
scroll to position [22, 0]
click at [403, 258] on div at bounding box center [404, 261] width 18 height 18
checkbox input "true"
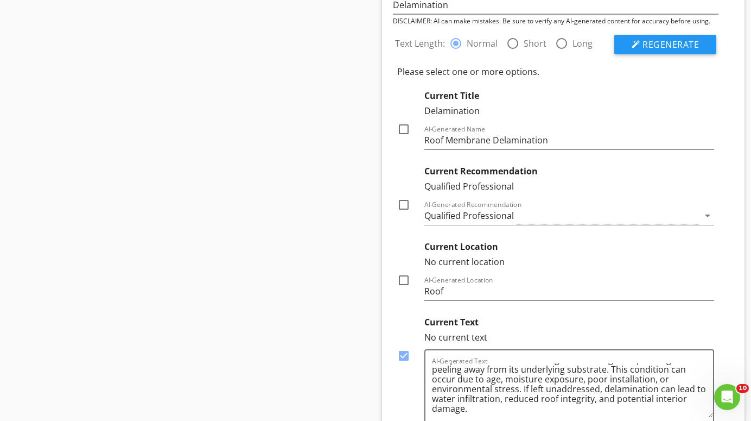
scroll to position [711, 0]
click at [403, 201] on div at bounding box center [404, 203] width 18 height 18
checkbox input "true"
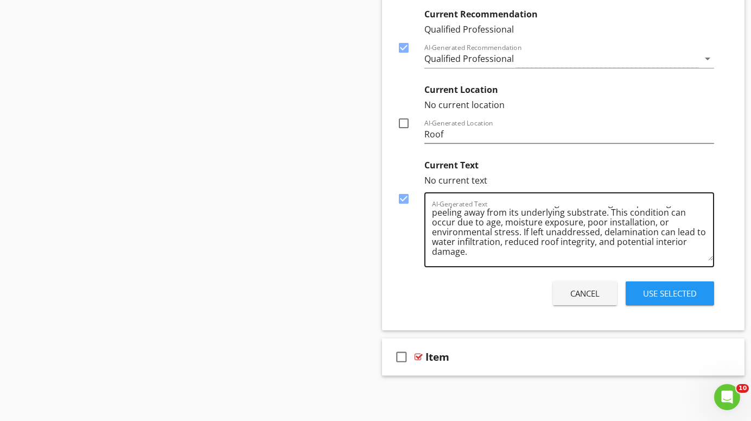
scroll to position [866, 0]
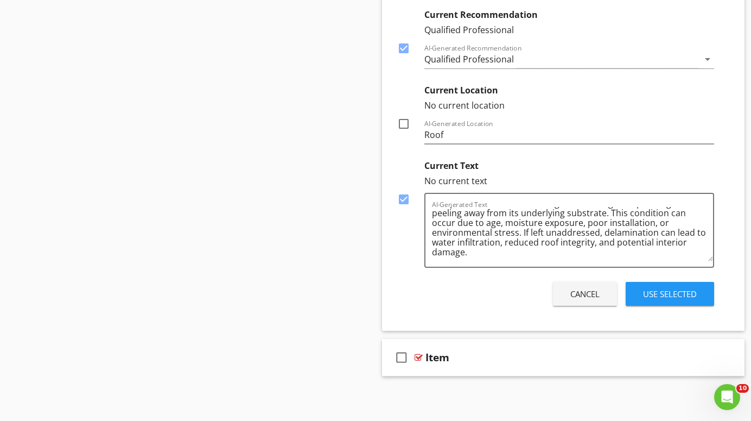
click at [649, 289] on div "Use Selected" at bounding box center [670, 294] width 54 height 12
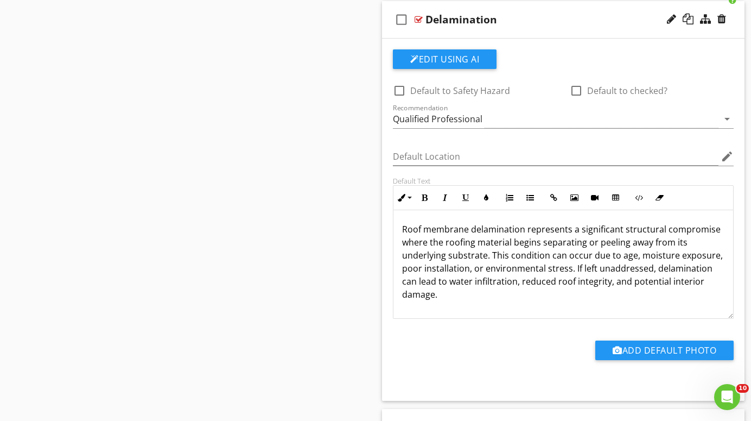
scroll to position [637, 0]
click at [417, 15] on div at bounding box center [419, 19] width 8 height 9
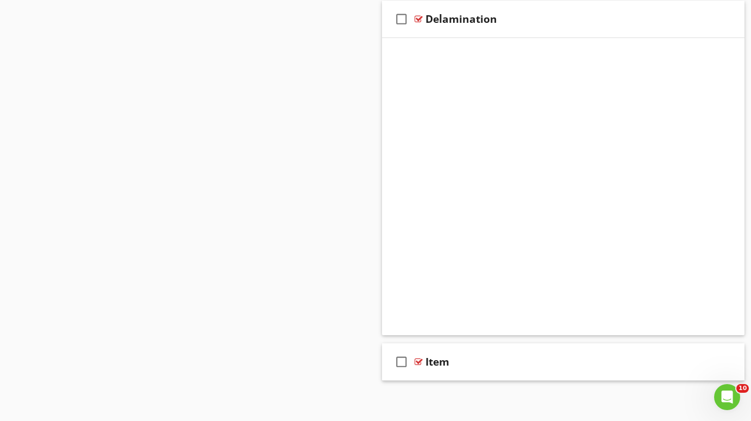
scroll to position [344, 0]
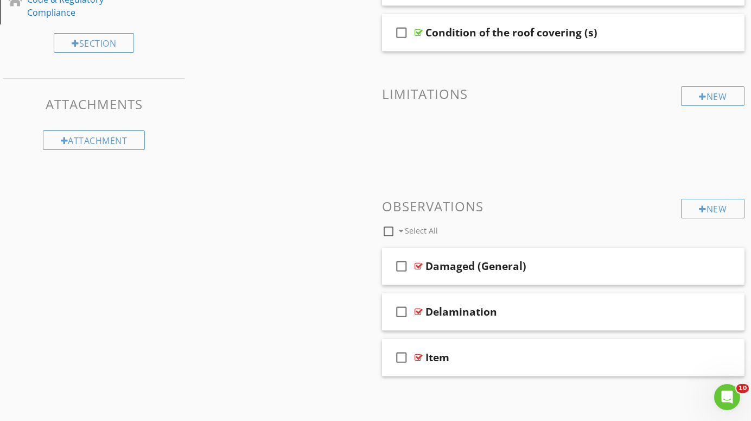
click at [688, 309] on div at bounding box center [688, 311] width 11 height 11
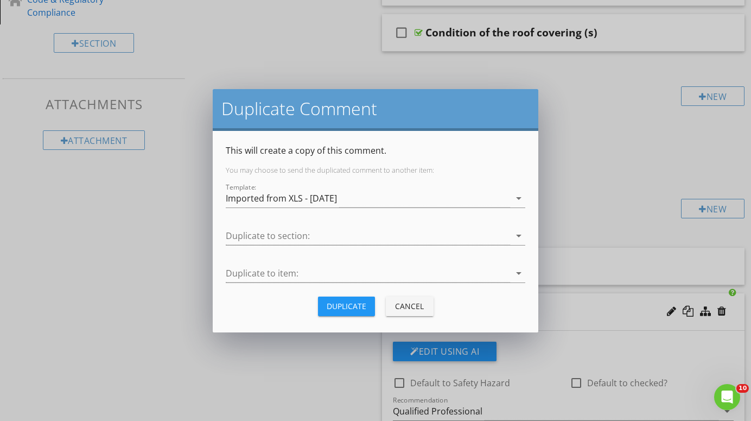
click at [353, 303] on div "Duplicate" at bounding box center [347, 305] width 40 height 11
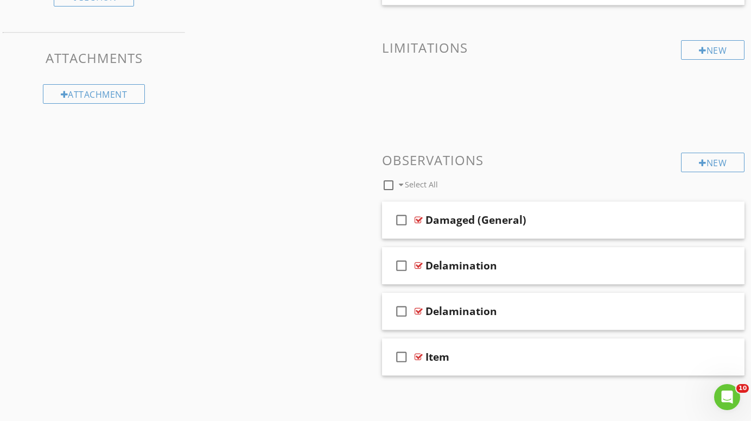
scroll to position [390, 0]
click at [419, 308] on div at bounding box center [419, 311] width 8 height 9
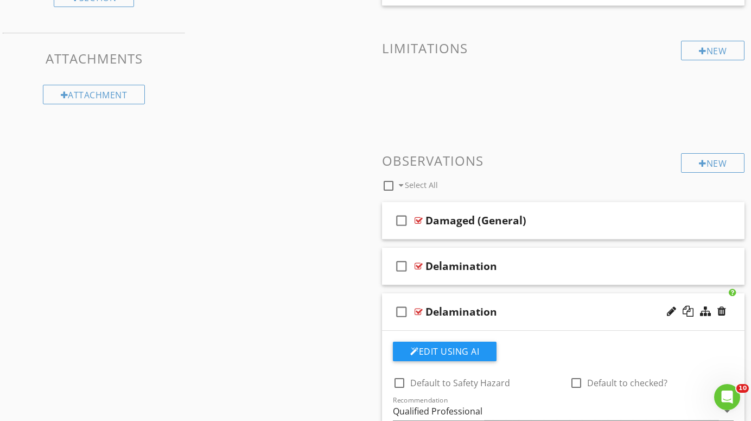
click at [491, 309] on div "Delamination" at bounding box center [462, 311] width 72 height 13
type input "Discoloration"
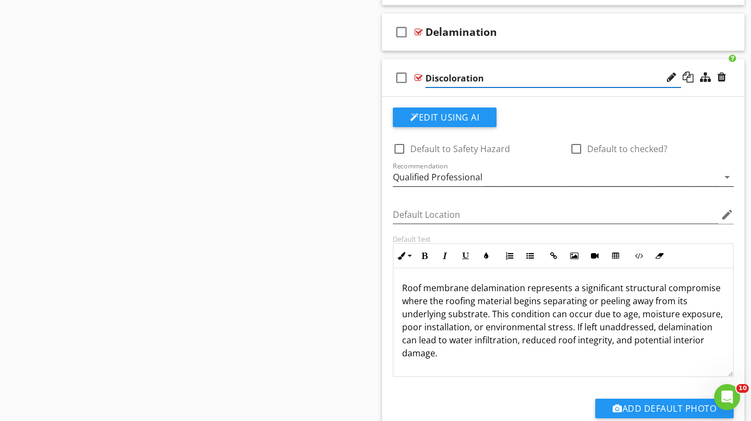
scroll to position [624, 0]
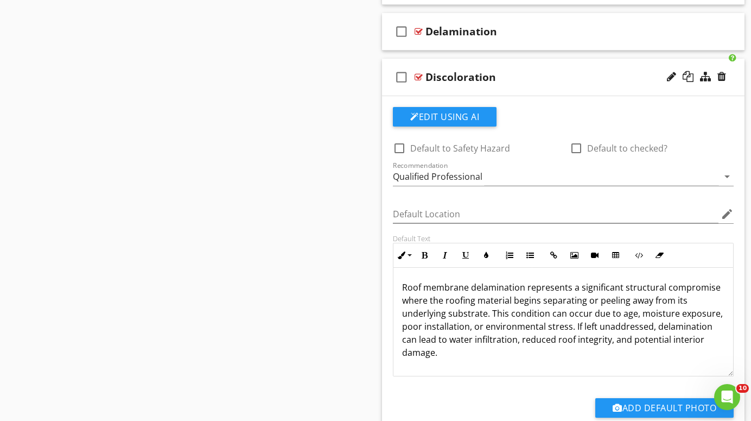
click at [707, 338] on p "Roof membrane delamination represents a significant structural compromise where…" at bounding box center [563, 320] width 322 height 78
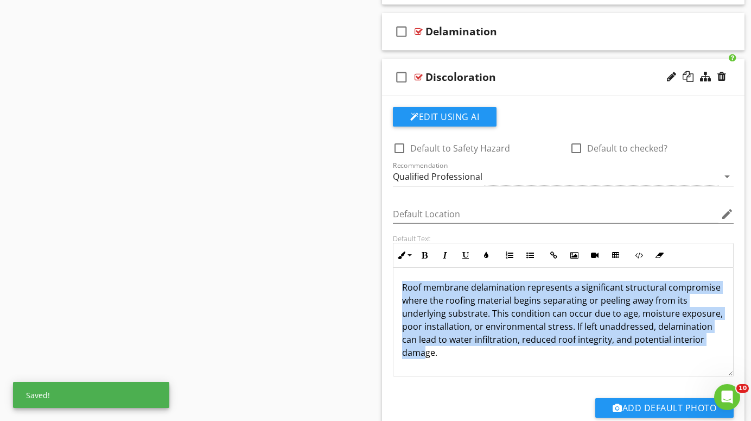
drag, startPoint x: 707, startPoint y: 338, endPoint x: 439, endPoint y: 266, distance: 277.6
click at [439, 266] on div "Inline Style XLarge Large Normal Small Light Small/Light Bold Italic Underline …" at bounding box center [563, 310] width 341 height 134
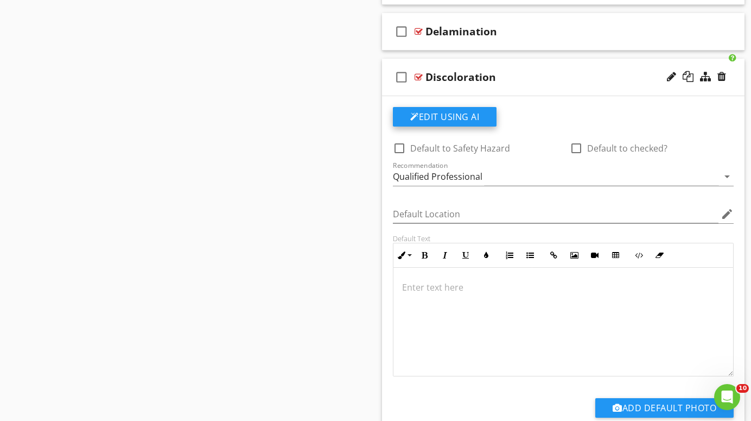
click at [462, 114] on button "Edit Using AI" at bounding box center [445, 117] width 104 height 20
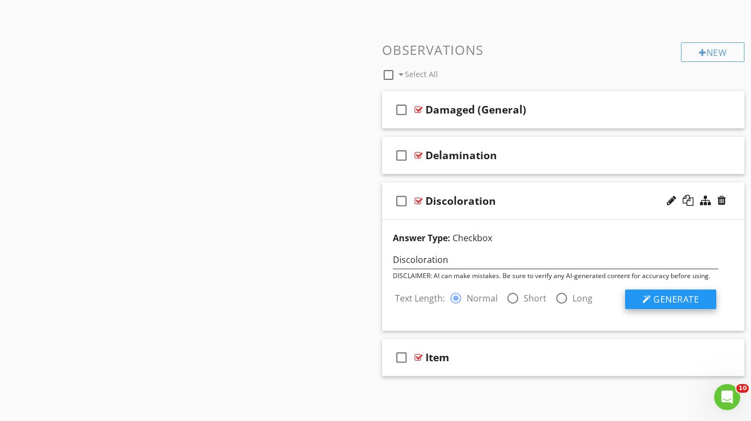
click at [688, 296] on span "Generate" at bounding box center [677, 299] width 46 height 12
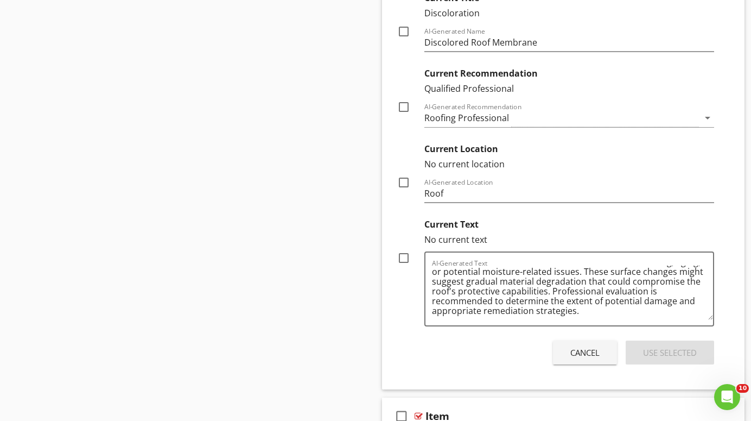
scroll to position [851, 0]
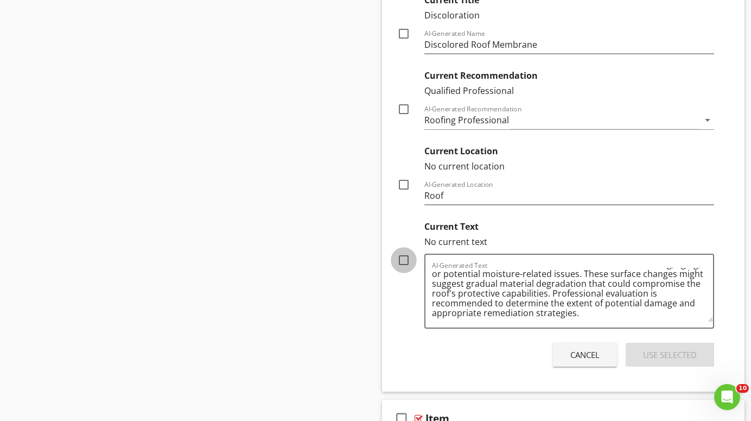
click at [403, 261] on div at bounding box center [404, 260] width 18 height 18
checkbox input "true"
click at [404, 106] on div at bounding box center [404, 109] width 18 height 18
checkbox input "true"
click at [657, 357] on div "Use Selected" at bounding box center [670, 354] width 54 height 12
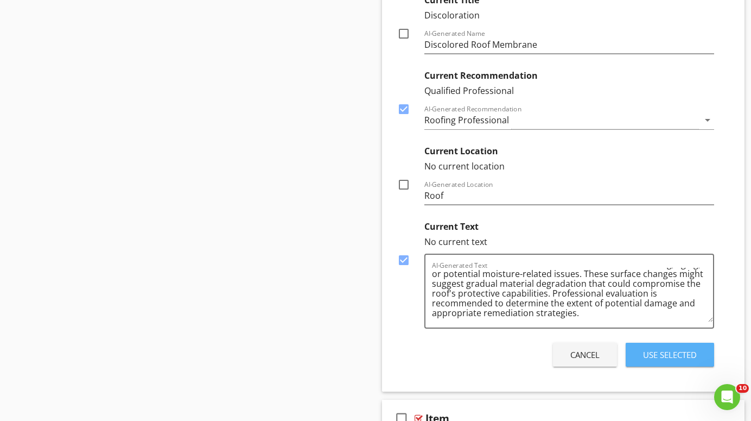
scroll to position [542, 0]
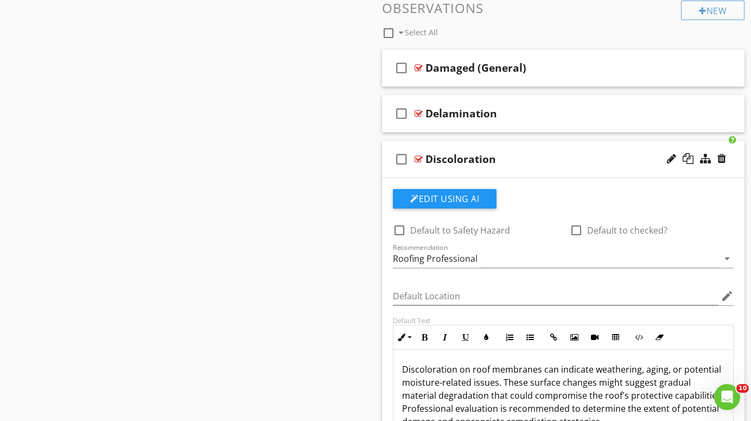
click at [420, 156] on div at bounding box center [419, 159] width 8 height 9
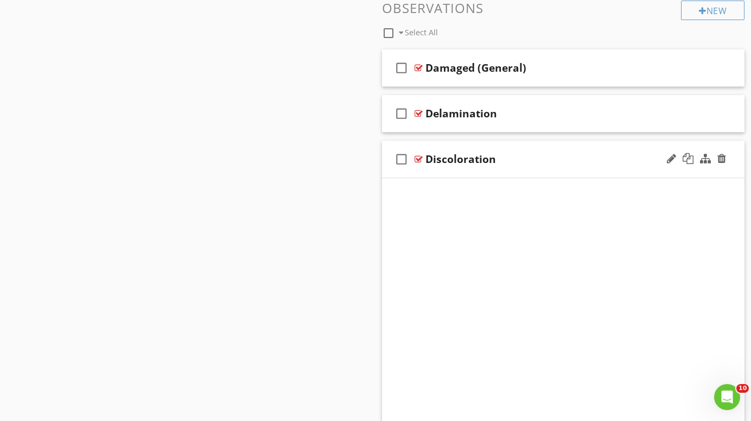
scroll to position [390, 0]
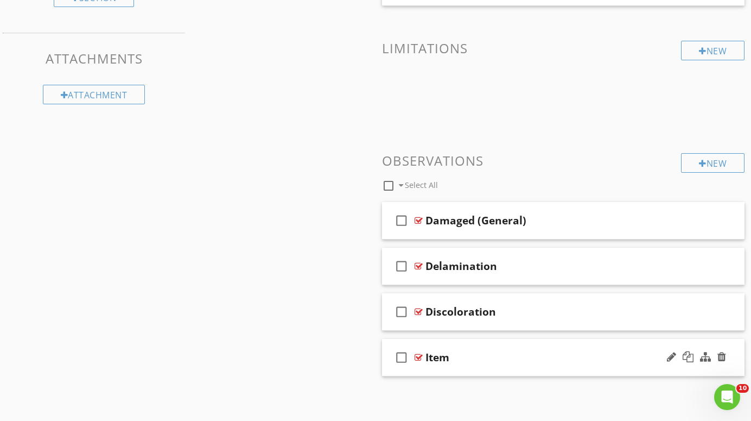
click at [418, 353] on div at bounding box center [419, 357] width 8 height 9
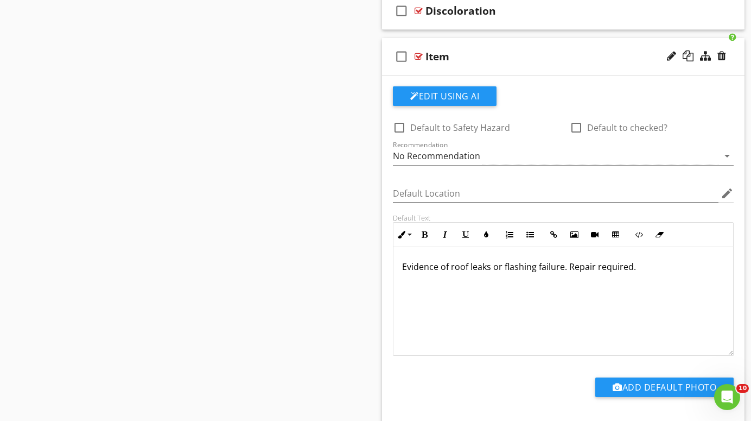
scroll to position [689, 0]
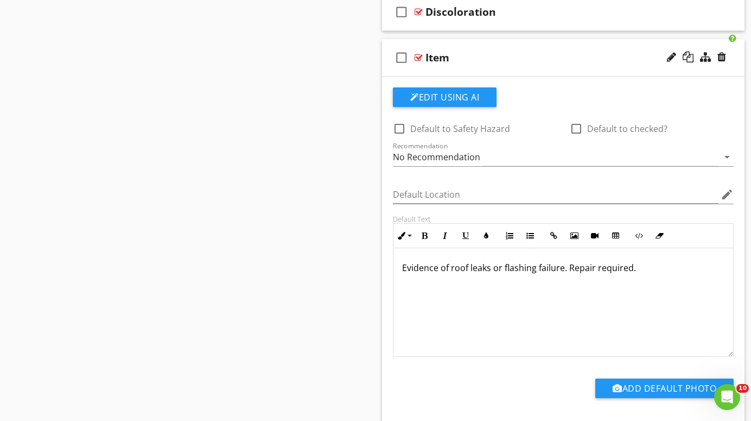
click at [448, 58] on div "Item" at bounding box center [438, 57] width 24 height 13
type input "Improper/Incomplete Nailing"
click at [404, 268] on p "Evidence of roof leaks or flashing failure. Repair required." at bounding box center [563, 267] width 322 height 13
click at [652, 270] on p "RooEvidence of roof leaks or flashing failure. Repair required." at bounding box center [563, 267] width 322 height 13
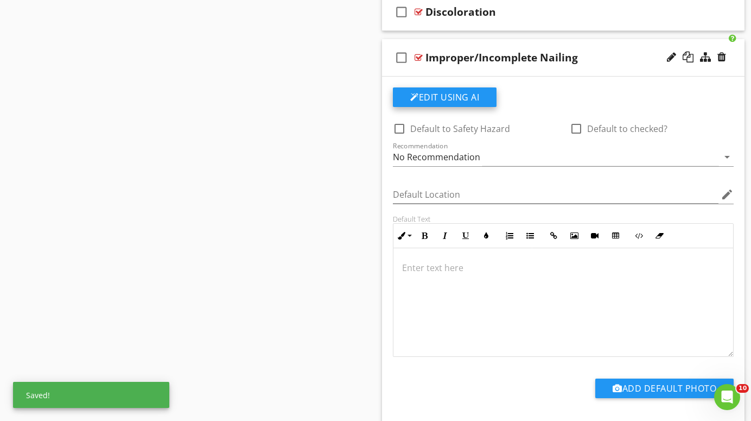
click at [450, 95] on button "Edit Using AI" at bounding box center [445, 97] width 104 height 20
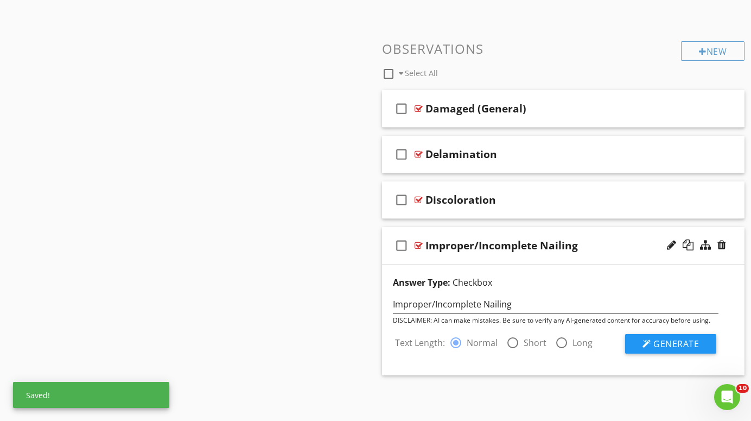
scroll to position [500, 0]
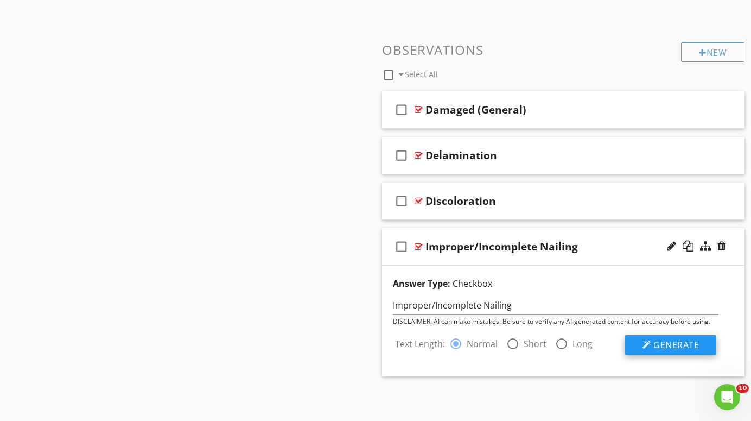
click at [678, 344] on span "Generate" at bounding box center [677, 345] width 46 height 12
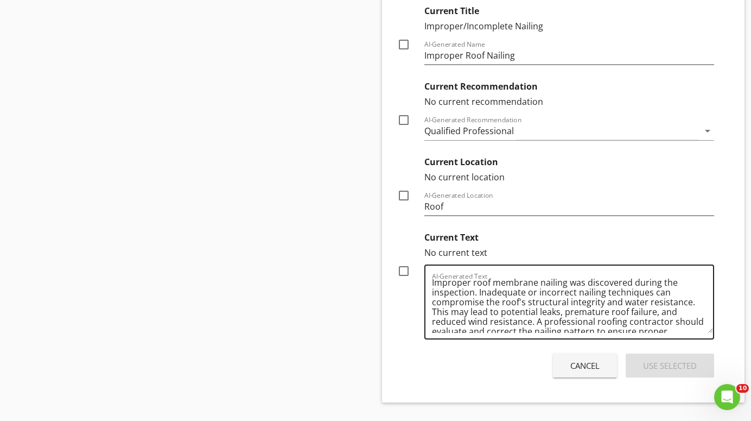
scroll to position [3, 0]
click at [403, 270] on div at bounding box center [404, 271] width 18 height 18
checkbox input "true"
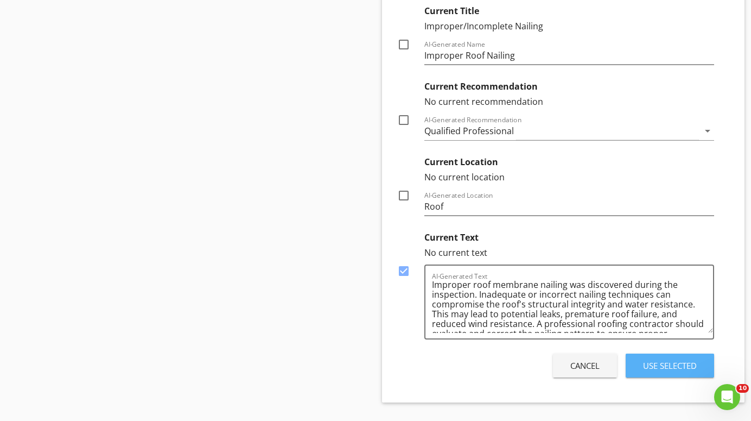
click at [662, 366] on div "Use Selected" at bounding box center [670, 365] width 54 height 12
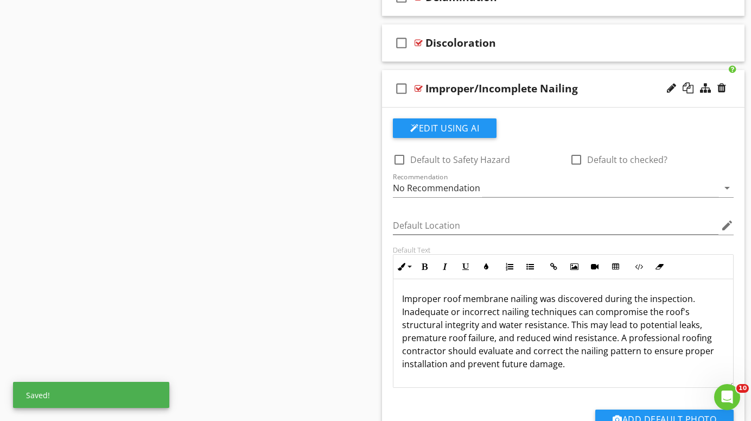
scroll to position [659, 0]
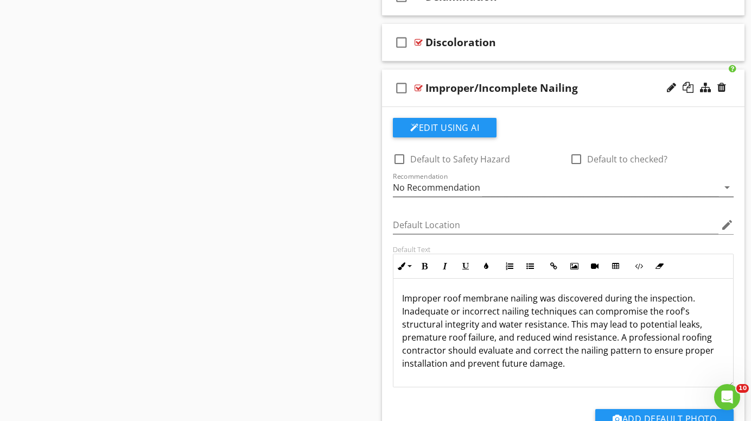
click at [599, 185] on div "No Recommendation" at bounding box center [556, 188] width 326 height 18
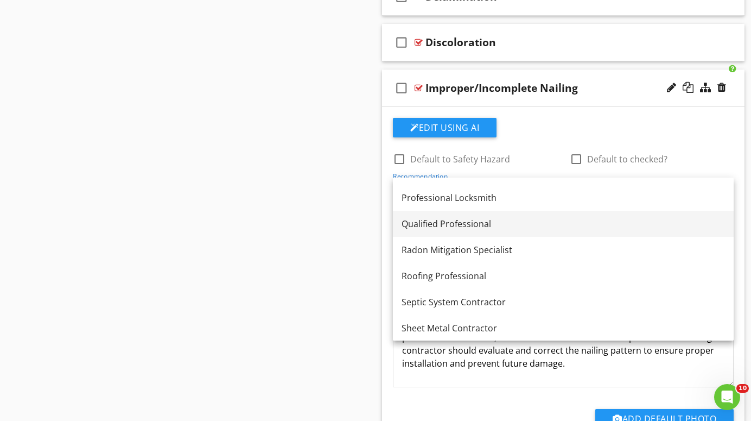
scroll to position [1217, 0]
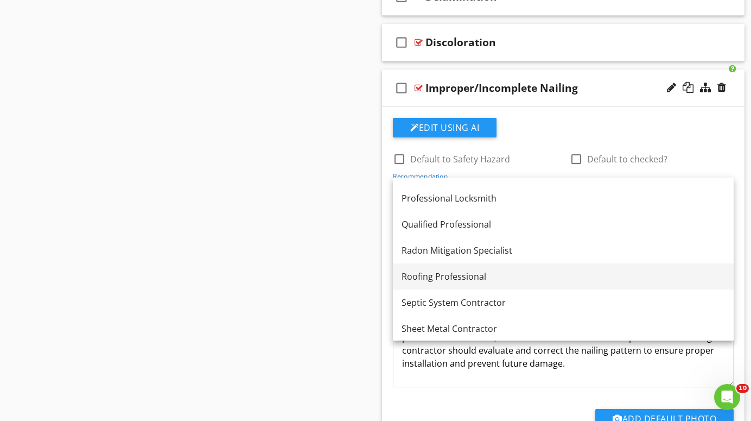
click at [468, 277] on div "Roofing Professional" at bounding box center [564, 276] width 324 height 13
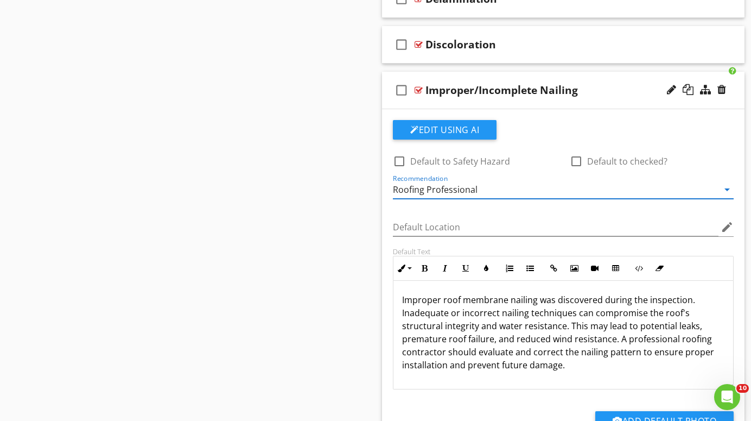
scroll to position [1, 0]
click at [402, 300] on p "Improper roof membrane nailing was discovered during the inspection. Inadequate…" at bounding box center [563, 332] width 322 height 78
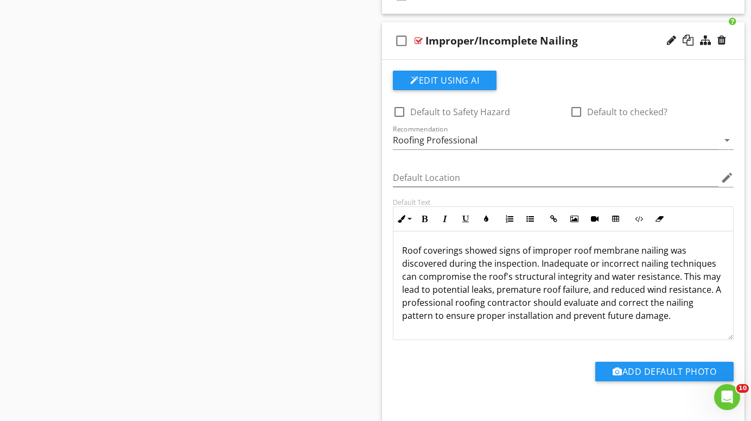
scroll to position [711, 0]
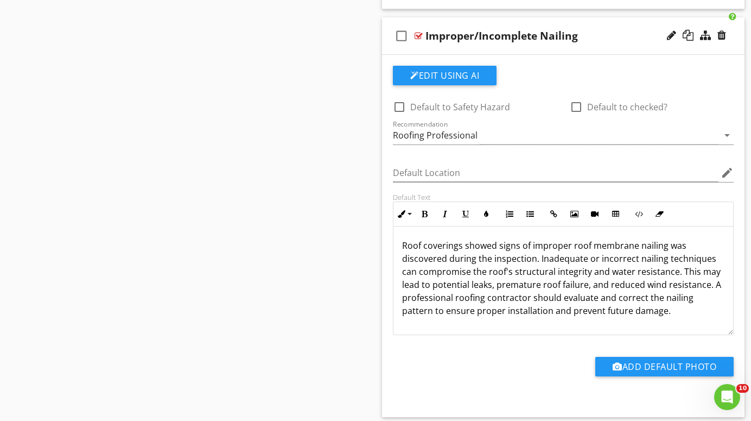
click at [535, 261] on p "Roof coverings showed signs of improper roof membrane nailing was discovered du…" at bounding box center [563, 278] width 322 height 78
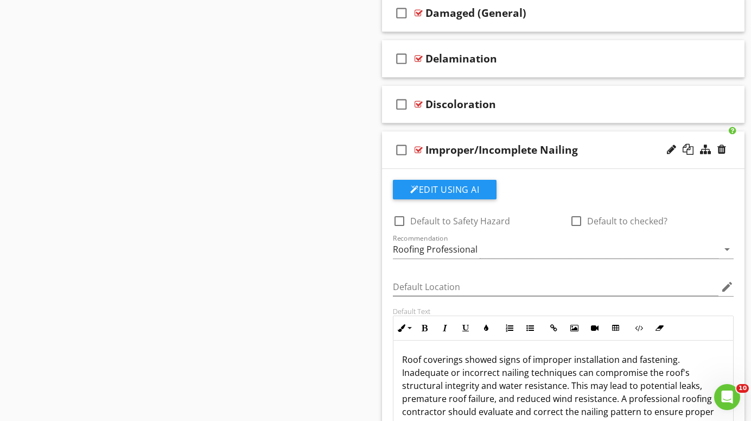
scroll to position [595, 0]
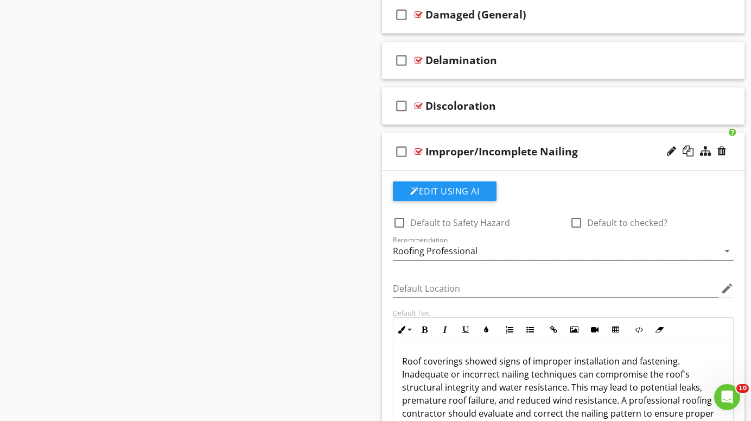
click at [417, 149] on div at bounding box center [419, 151] width 8 height 9
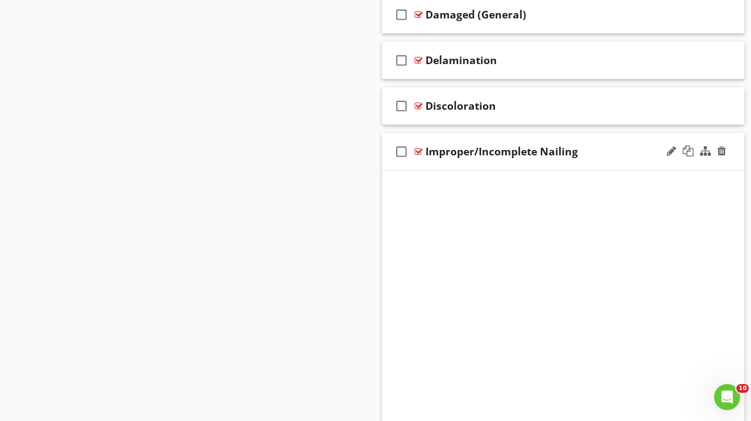
scroll to position [390, 0]
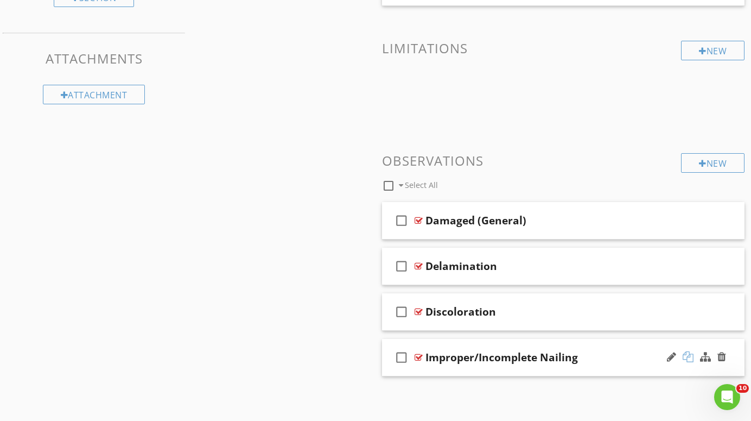
click at [688, 353] on div at bounding box center [688, 356] width 11 height 11
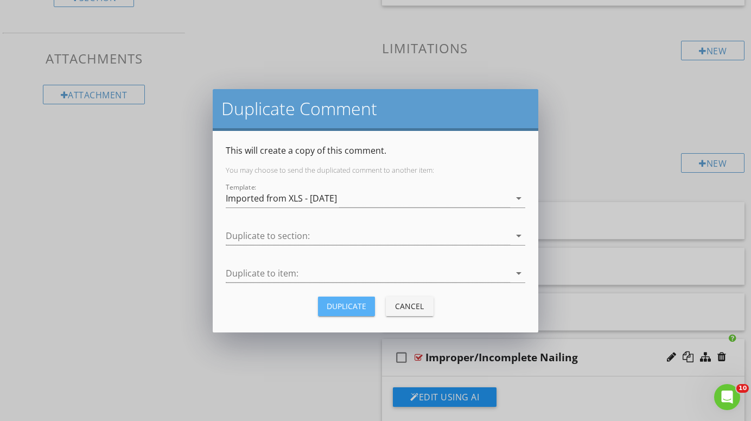
click at [356, 306] on div "Duplicate" at bounding box center [347, 305] width 40 height 11
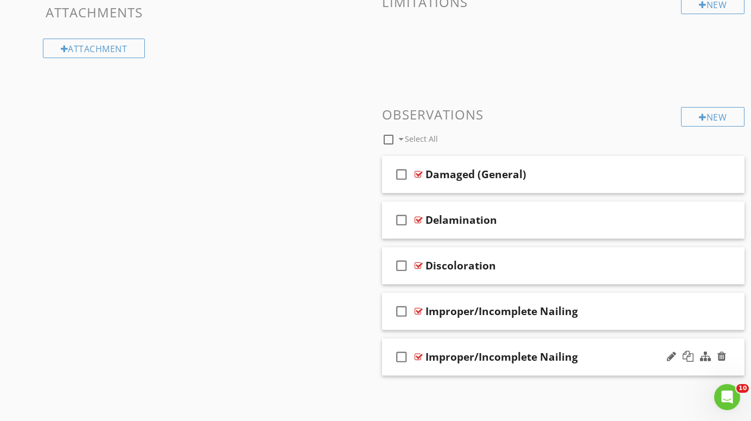
scroll to position [435, 0]
click at [462, 354] on div "Improper/Incomplete Nailing" at bounding box center [502, 357] width 153 height 13
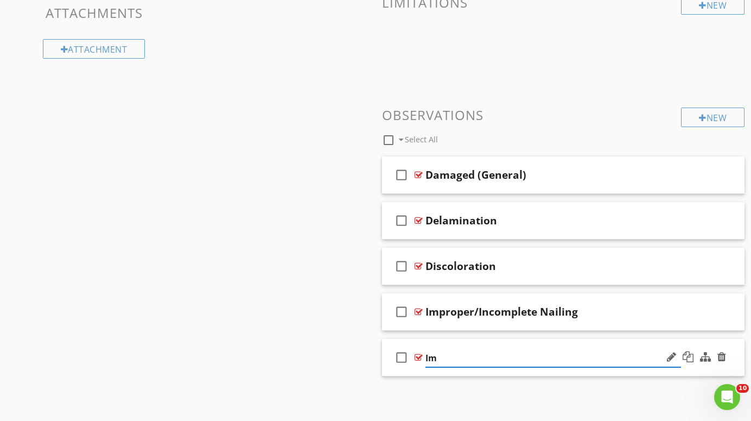
type input "I"
type input "Ponding"
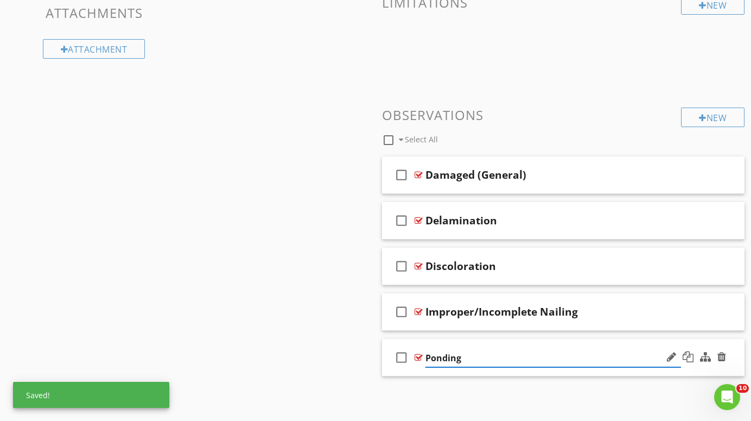
click at [418, 355] on div at bounding box center [419, 357] width 8 height 9
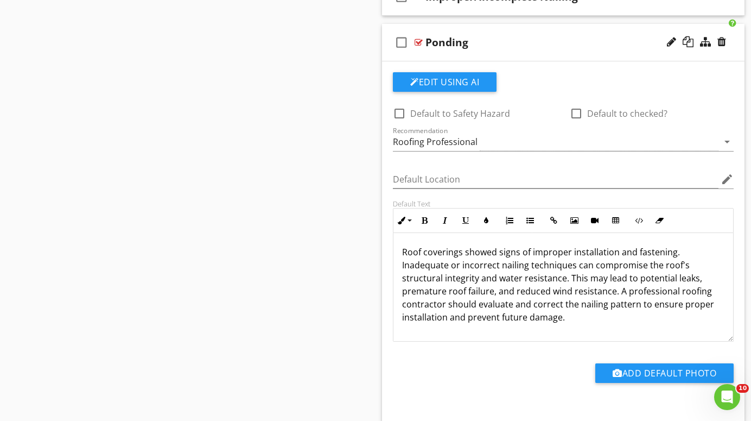
scroll to position [752, 0]
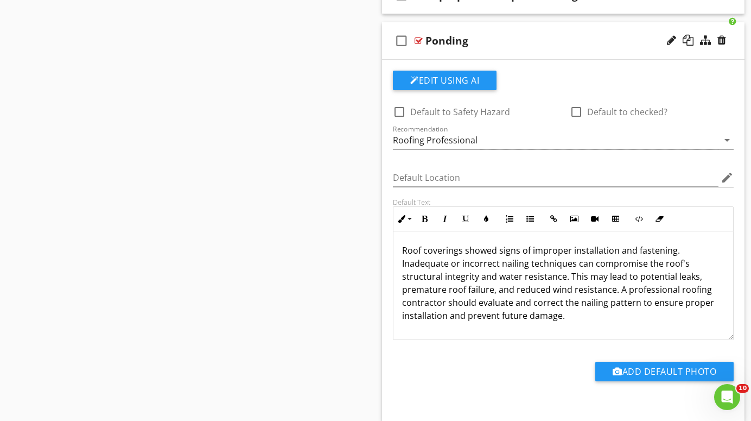
click at [438, 319] on p "Roof coverings showed signs of improper installation and fastening. Inadequate …" at bounding box center [563, 283] width 322 height 78
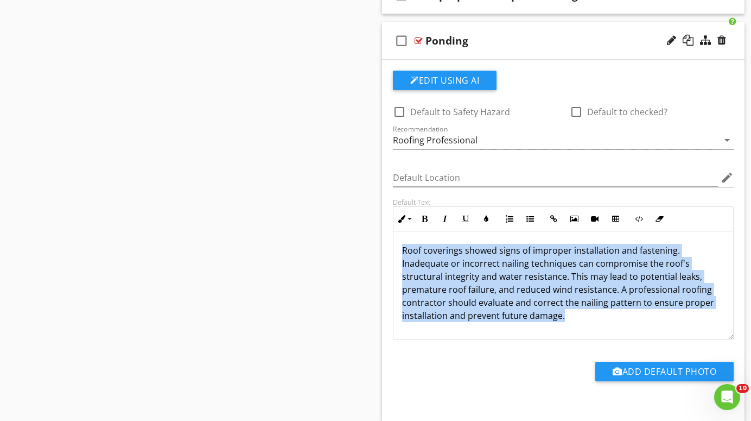
drag, startPoint x: 438, startPoint y: 319, endPoint x: 402, endPoint y: 241, distance: 86.0
click at [402, 241] on div "Roof coverings showed signs of improper installation and fastening. Inadequate …" at bounding box center [564, 285] width 340 height 109
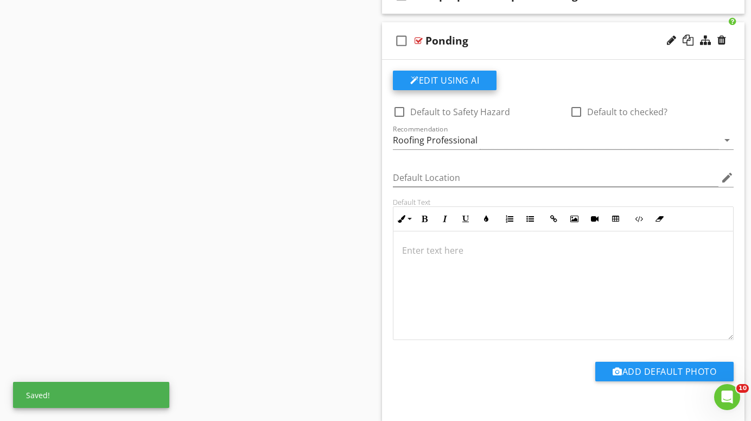
click at [452, 78] on button "Edit Using AI" at bounding box center [445, 81] width 104 height 20
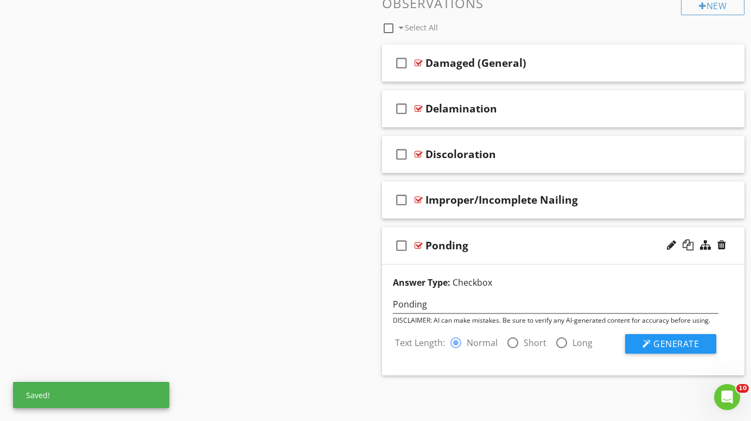
scroll to position [546, 0]
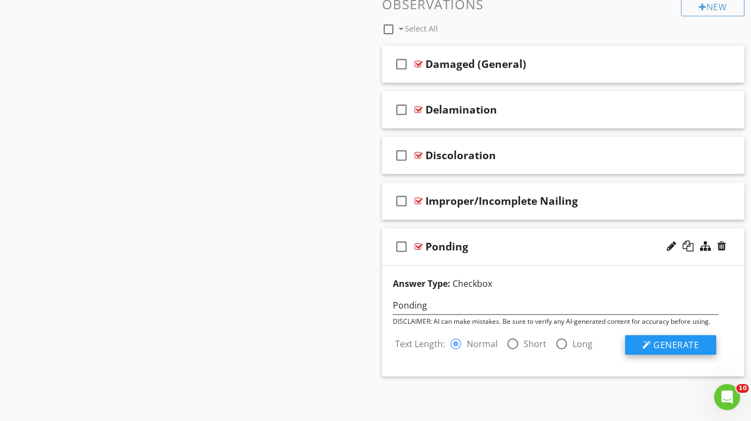
click at [677, 341] on span "Generate" at bounding box center [677, 345] width 46 height 12
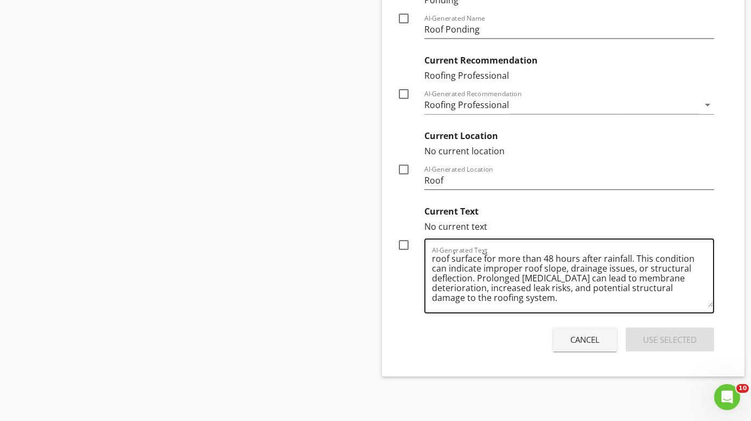
scroll to position [12, 0]
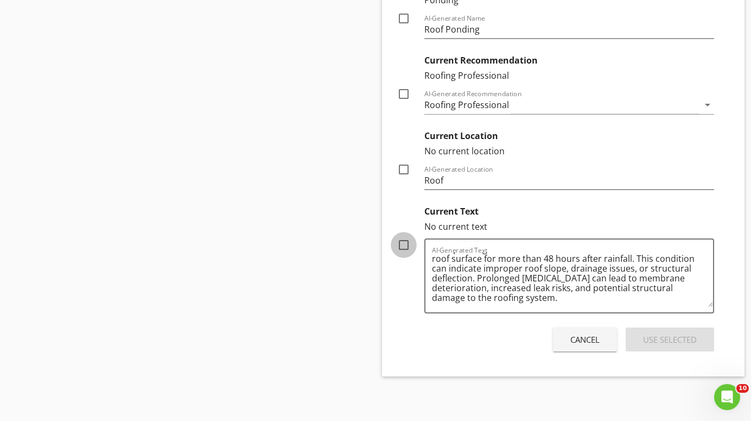
click at [405, 243] on div at bounding box center [404, 245] width 18 height 18
checkbox input "true"
click at [407, 94] on div at bounding box center [404, 94] width 18 height 18
checkbox input "true"
click at [654, 339] on div "Use Selected" at bounding box center [670, 339] width 54 height 12
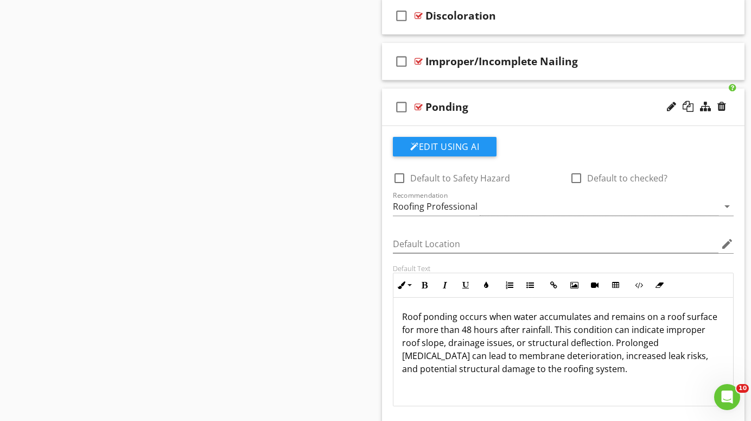
scroll to position [686, 0]
click at [419, 103] on div at bounding box center [419, 106] width 8 height 9
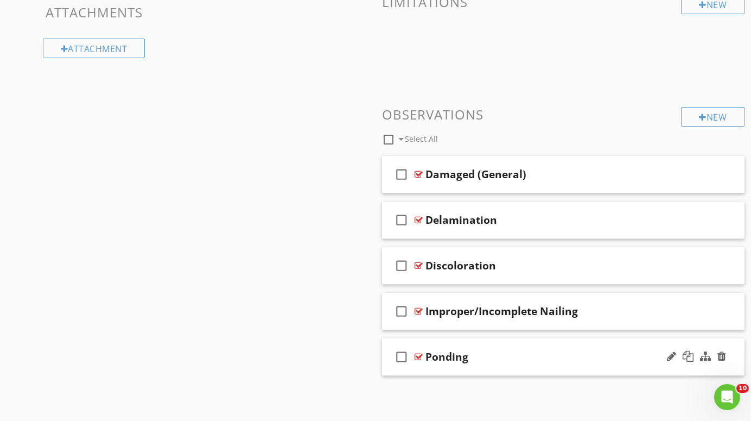
scroll to position [435, 0]
click at [722, 115] on div "New" at bounding box center [713, 117] width 64 height 20
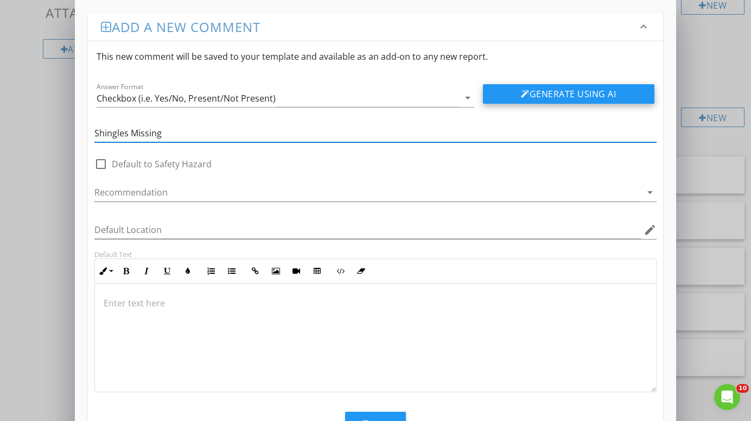
type input "Shingles Missing"
click at [603, 90] on button "Generate Using AI" at bounding box center [569, 94] width 172 height 20
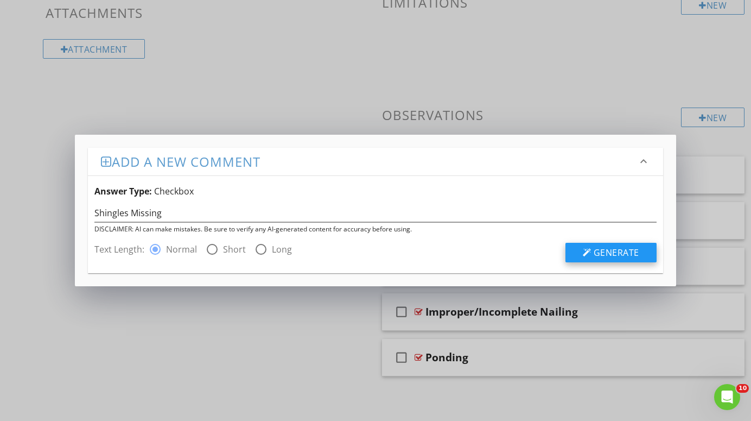
click at [620, 254] on span "Generate" at bounding box center [617, 252] width 46 height 12
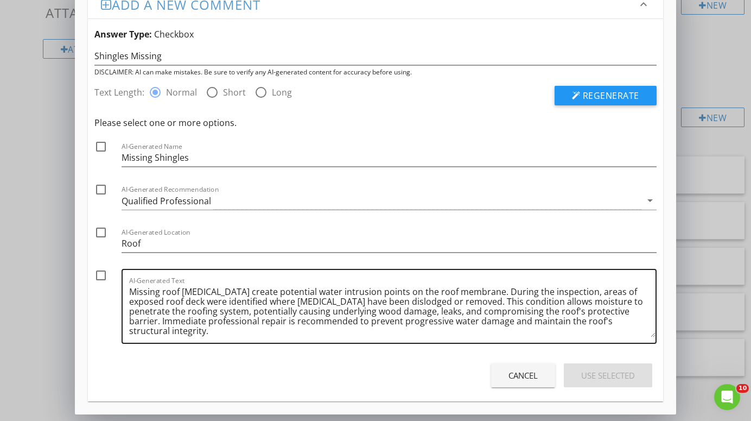
scroll to position [22, 0]
click at [598, 313] on textarea "Missing roof [MEDICAL_DATA] create potential water intrusion points on the roof…" at bounding box center [392, 310] width 526 height 54
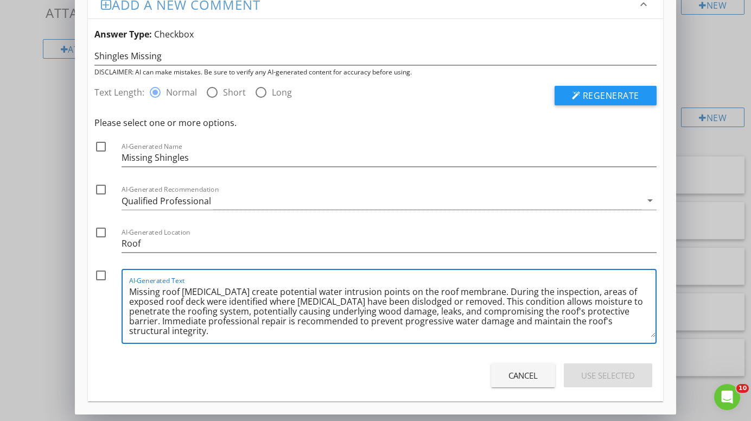
click at [614, 328] on textarea "Missing roof [MEDICAL_DATA] create potential water intrusion points on the roof…" at bounding box center [392, 310] width 526 height 54
drag, startPoint x: 614, startPoint y: 328, endPoint x: 600, endPoint y: 310, distance: 22.0
click at [600, 310] on textarea "Missing roof [MEDICAL_DATA] create potential water intrusion points on the roof…" at bounding box center [392, 310] width 526 height 54
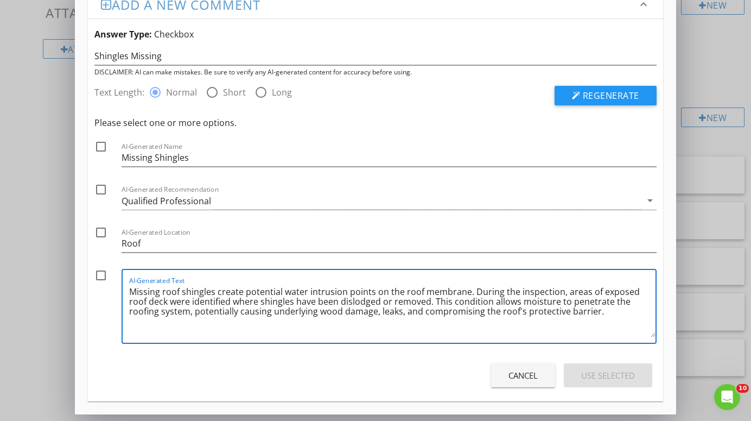
click at [467, 293] on textarea "Missing roof shingles create potential water intrusion points on the roof membr…" at bounding box center [392, 310] width 526 height 54
click at [546, 316] on textarea "Missing roof shingles create potential water intrusion points on the roof. Duri…" at bounding box center [392, 310] width 526 height 54
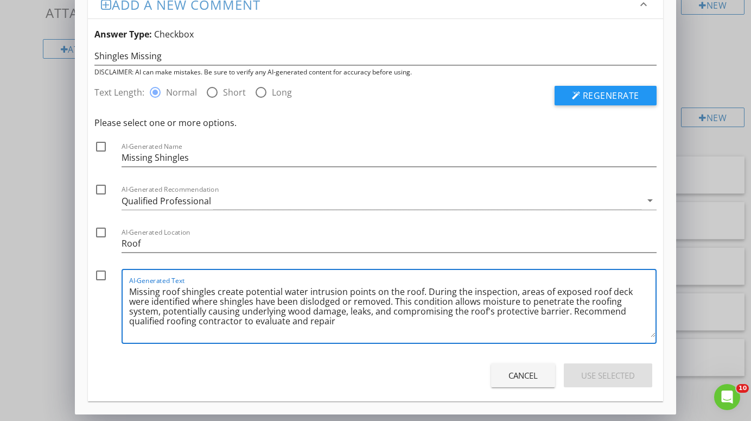
type textarea "Missing roof shingles create potential water intrusion points on the roof. Duri…"
click at [99, 277] on div at bounding box center [101, 275] width 18 height 18
checkbox input "true"
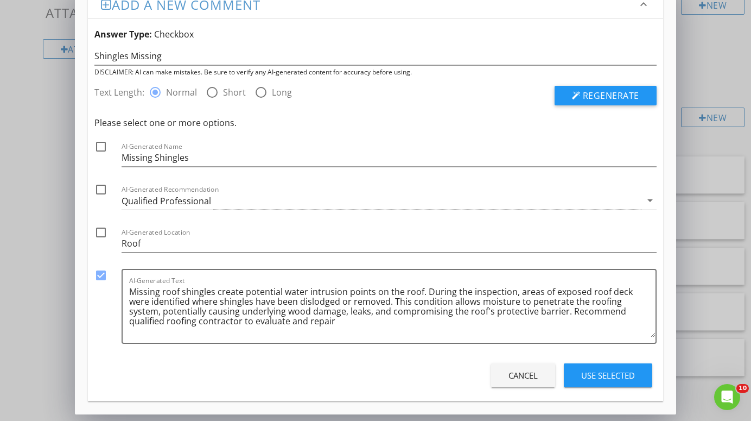
click at [97, 191] on div at bounding box center [101, 189] width 18 height 18
checkbox input "true"
click at [625, 374] on div "Use Selected" at bounding box center [608, 375] width 54 height 12
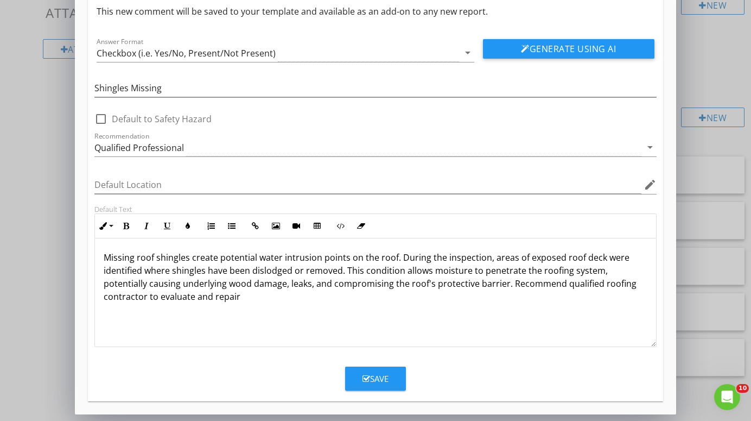
scroll to position [45, 0]
click at [372, 382] on div "Save" at bounding box center [376, 378] width 26 height 12
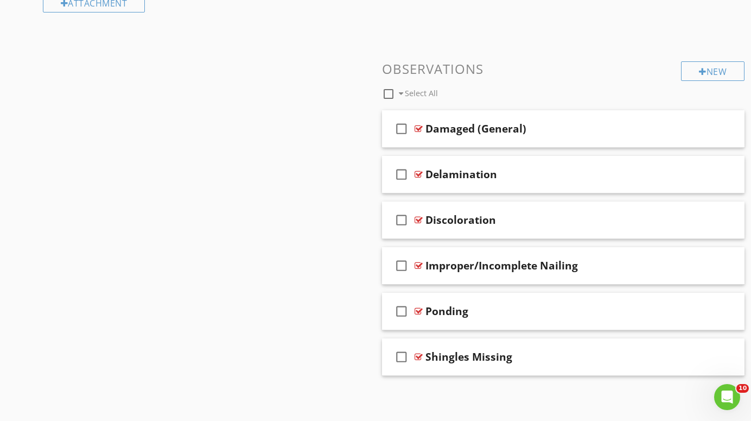
scroll to position [481, 0]
click at [686, 354] on div at bounding box center [688, 356] width 11 height 11
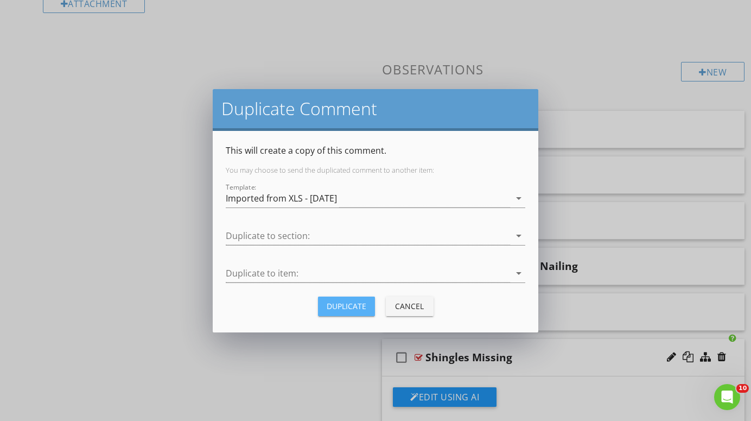
click at [352, 305] on div "Duplicate" at bounding box center [347, 305] width 40 height 11
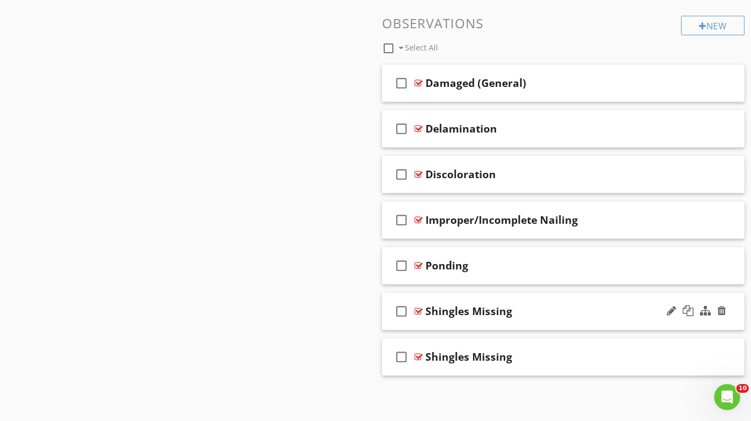
scroll to position [527, 0]
click at [420, 355] on div at bounding box center [419, 357] width 8 height 9
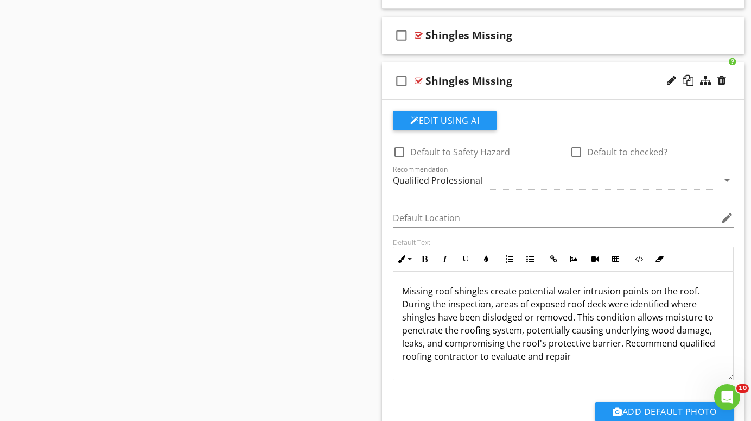
scroll to position [803, 0]
click at [508, 81] on div "Shingles Missing" at bounding box center [469, 80] width 87 height 13
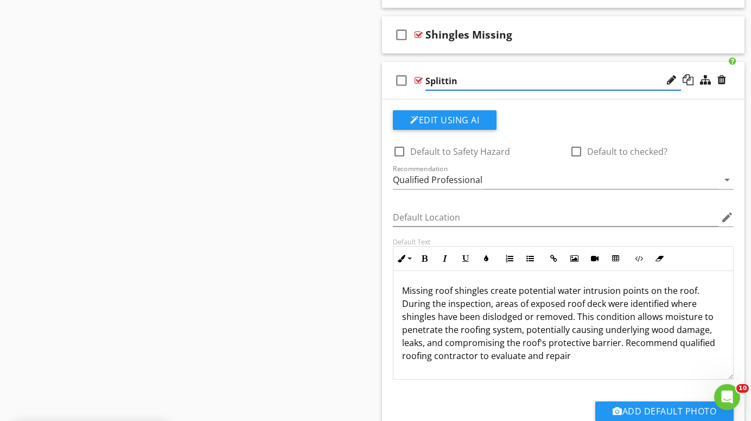
type input "Splitting"
click at [577, 345] on p "Missing roof shingles create potential water intrusion points on the roof. Duri…" at bounding box center [563, 323] width 322 height 78
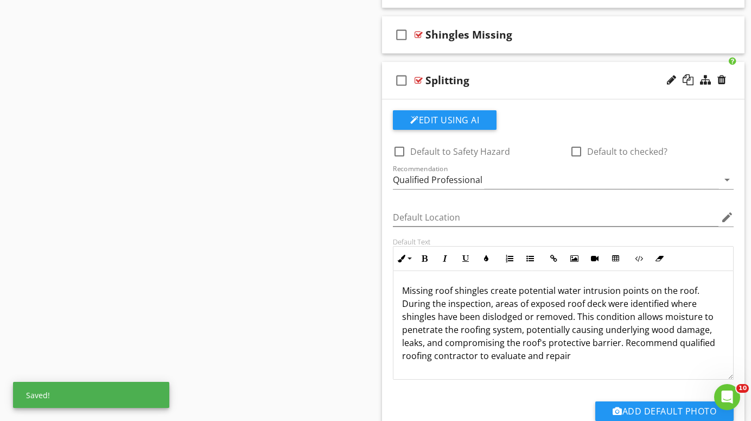
click at [579, 355] on p "Missing roof shingles create potential water intrusion points on the roof. Duri…" at bounding box center [563, 323] width 322 height 78
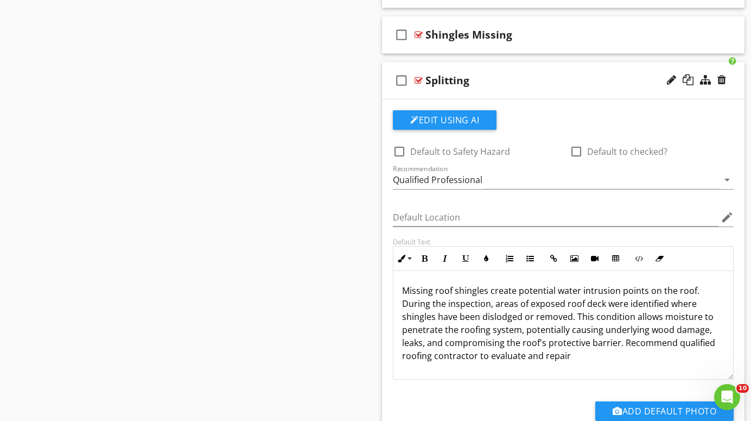
click at [575, 345] on p "Missing roof shingles create potential water intrusion points on the roof. Duri…" at bounding box center [563, 323] width 322 height 78
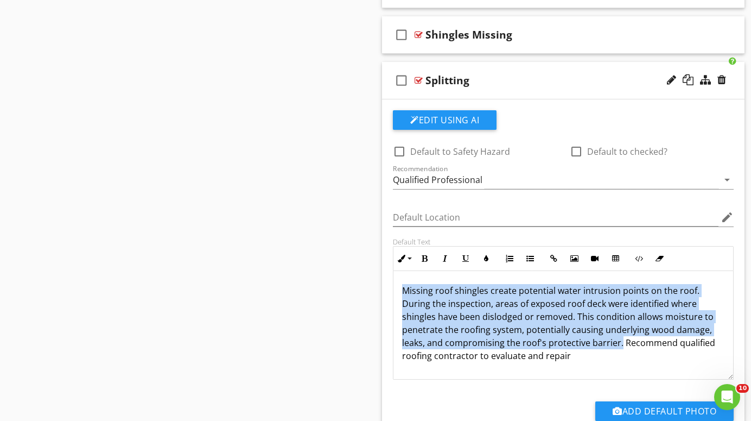
drag, startPoint x: 575, startPoint y: 345, endPoint x: 468, endPoint y: 282, distance: 124.4
click at [474, 282] on div "Missing roof shingles create potential water intrusion points on the roof. Duri…" at bounding box center [564, 325] width 340 height 109
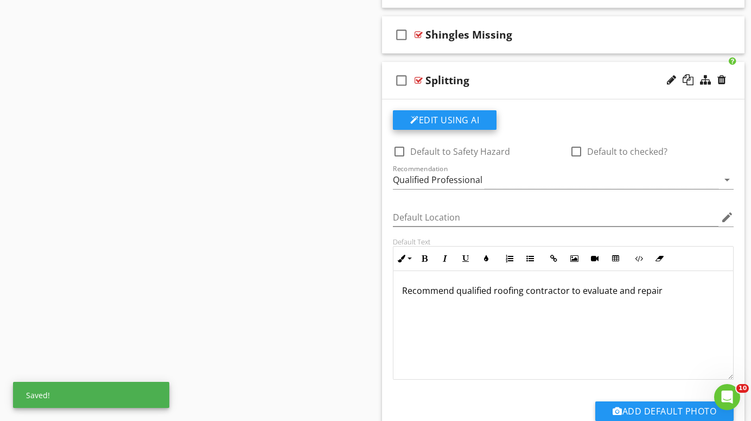
click at [464, 115] on button "Edit Using AI" at bounding box center [445, 120] width 104 height 20
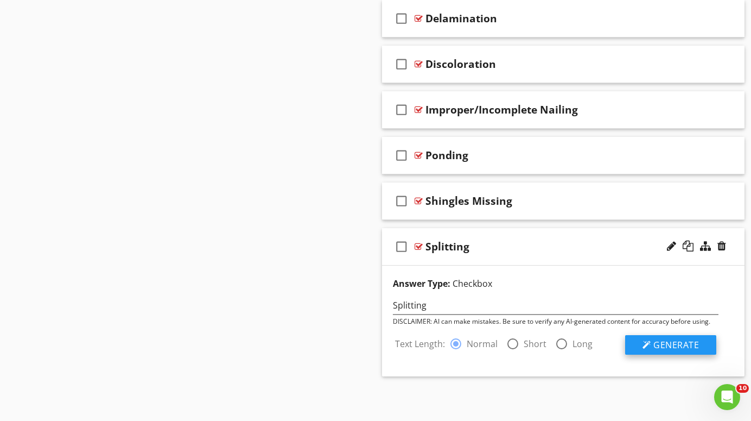
click at [675, 343] on span "Generate" at bounding box center [677, 345] width 46 height 12
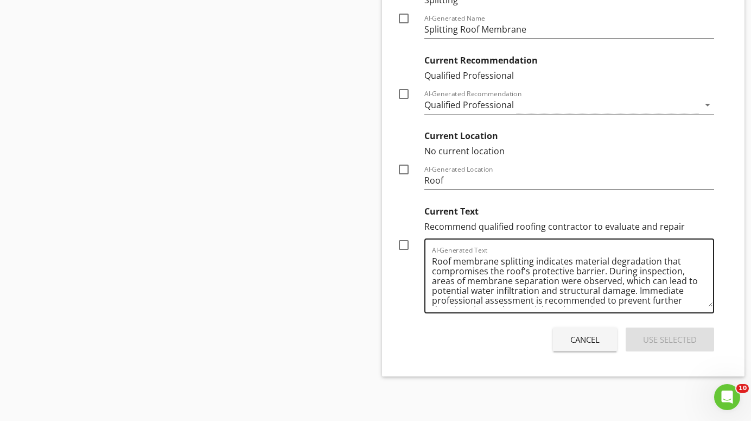
scroll to position [0, 0]
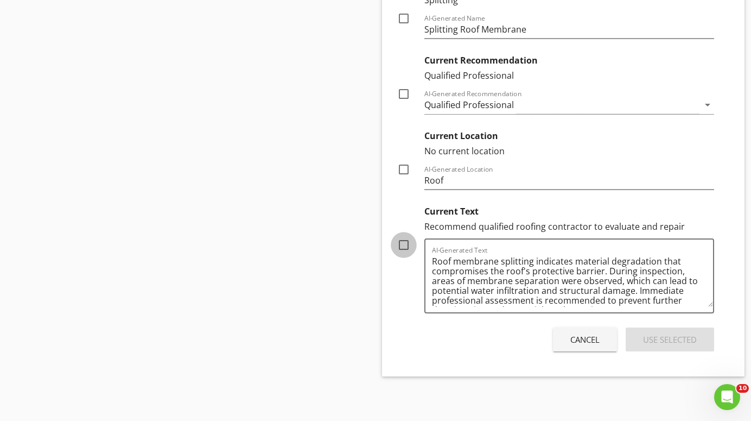
click at [404, 241] on div at bounding box center [404, 245] width 18 height 18
checkbox input "true"
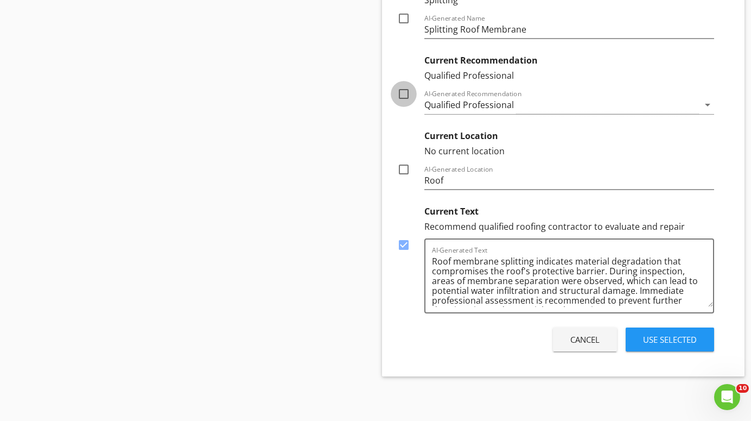
click at [404, 90] on div at bounding box center [404, 94] width 18 height 18
checkbox input "true"
click at [658, 339] on div "Use Selected" at bounding box center [670, 339] width 54 height 12
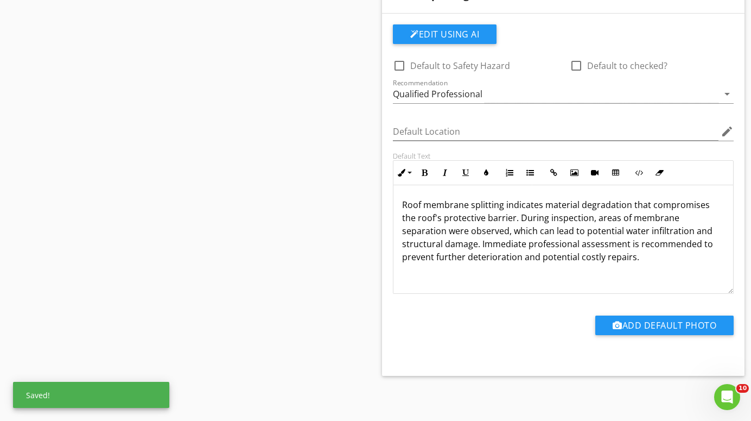
scroll to position [889, 0]
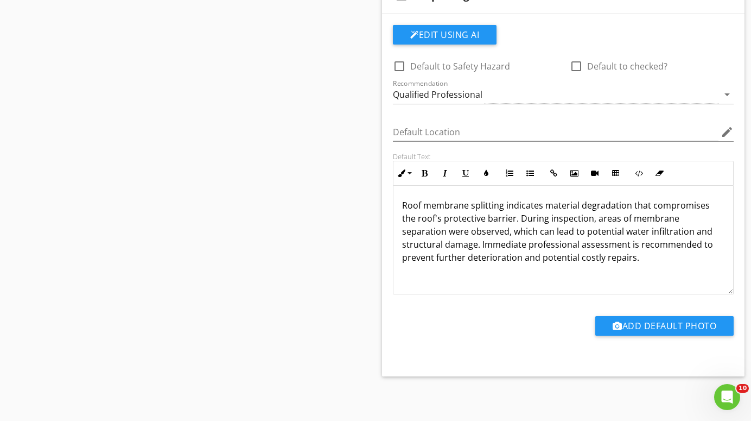
click at [468, 206] on p "Roof membrane splitting indicates material degradation that compromises the roo…" at bounding box center [563, 231] width 322 height 65
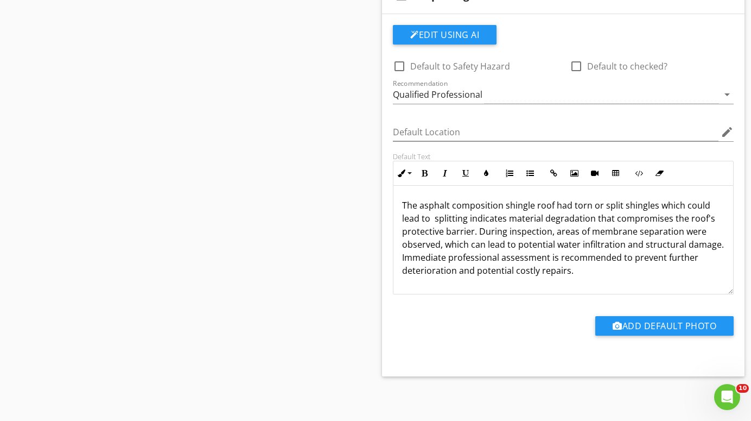
click at [558, 260] on p "The asphalt composition shingle roof had torn or split shingles which could lea…" at bounding box center [563, 238] width 322 height 78
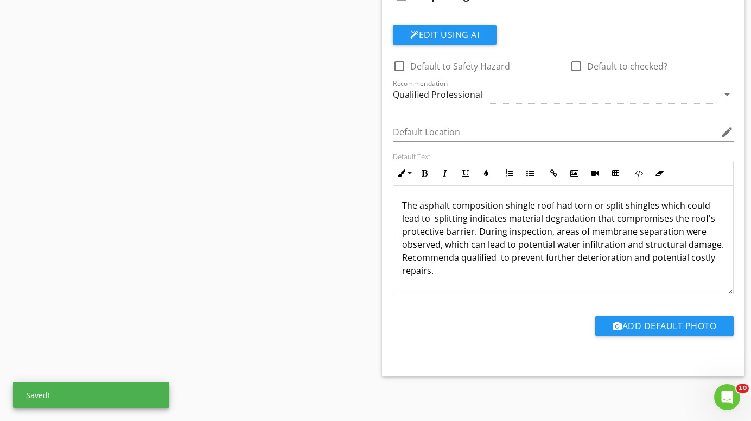
click at [453, 258] on p "The asphalt composition shingle roof had torn or split shingles which could lea…" at bounding box center [563, 238] width 322 height 78
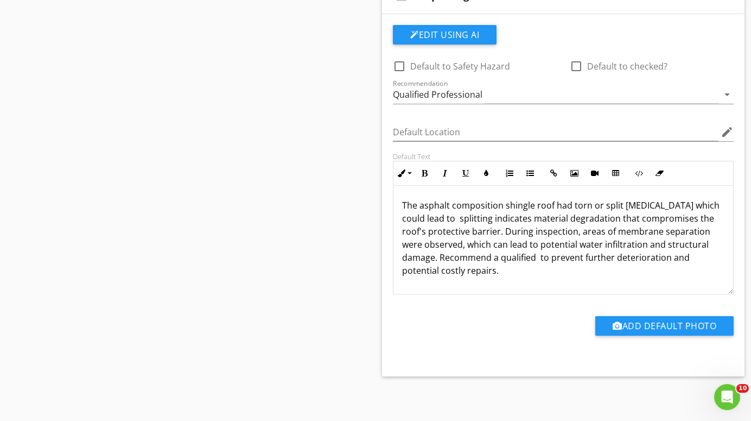
click at [498, 259] on p "The asphalt composition shingle roof had torn or split [MEDICAL_DATA] which cou…" at bounding box center [563, 238] width 322 height 78
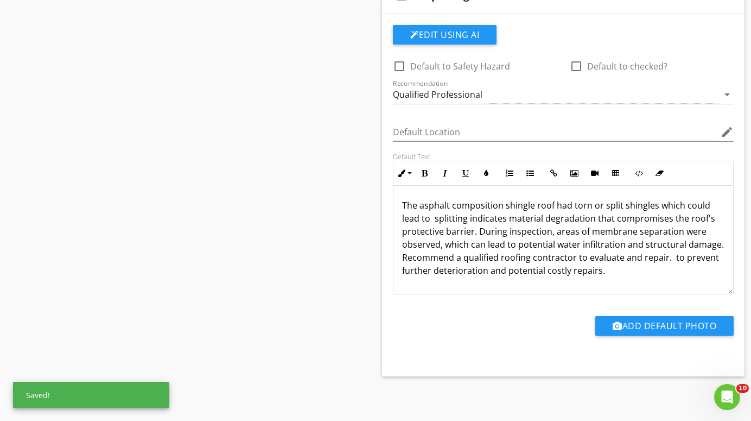
click at [603, 273] on p "The asphalt composition shingle roof had torn or split shingles which could lea…" at bounding box center [563, 238] width 322 height 78
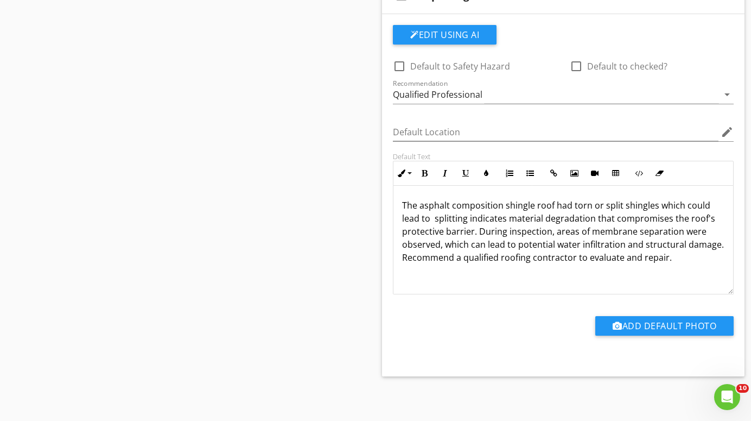
click at [691, 218] on p "The asphalt composition shingle roof had torn or split shingles which could lea…" at bounding box center [563, 231] width 322 height 65
drag, startPoint x: 691, startPoint y: 218, endPoint x: 416, endPoint y: 219, distance: 275.2
click at [416, 219] on p "The asphalt composition shingle roof had torn or split shingles which could lea…" at bounding box center [563, 231] width 322 height 65
click at [489, 219] on p "The asphalt composition shingle roof had torn or split shingles which could lea…" at bounding box center [563, 231] width 322 height 65
click at [574, 231] on p "The asphalt composition shingle roof had torn or split shingles which could lea…" at bounding box center [563, 231] width 322 height 65
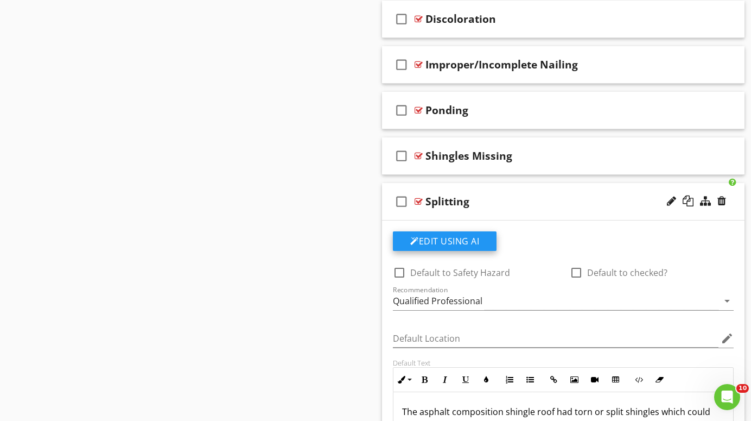
scroll to position [680, 0]
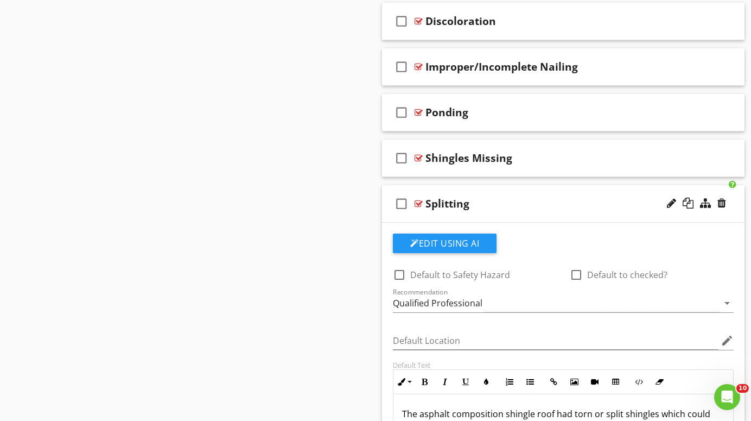
click at [420, 201] on div at bounding box center [419, 203] width 8 height 9
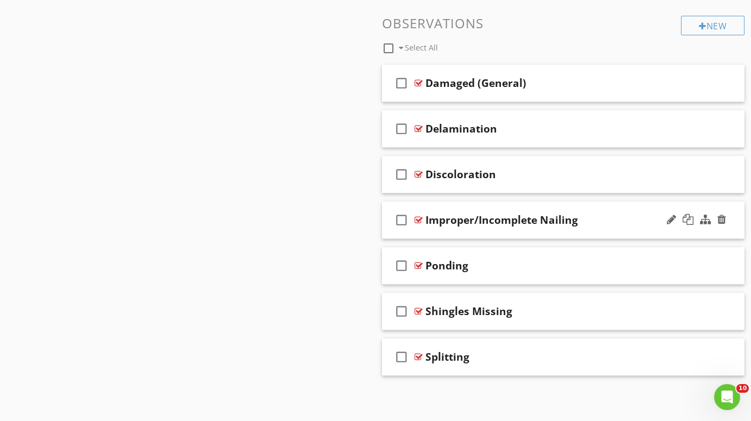
scroll to position [527, 0]
click at [716, 23] on div "New" at bounding box center [713, 26] width 64 height 20
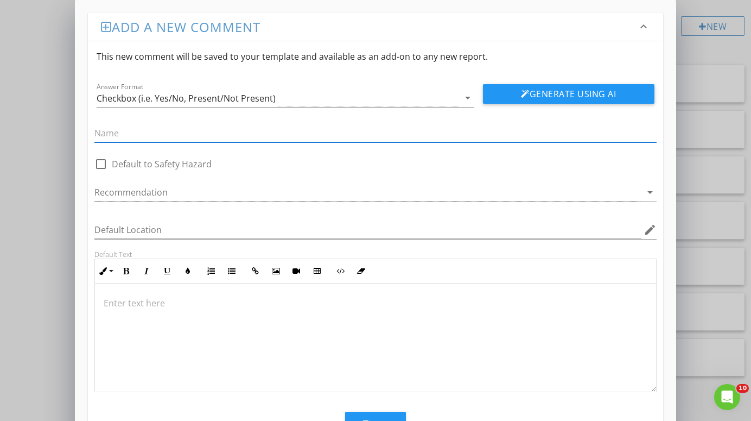
click at [319, 134] on input "text" at bounding box center [375, 133] width 562 height 18
type input "Tiles Cracked/Broken"
click at [573, 88] on button "Generate Using AI" at bounding box center [569, 94] width 172 height 20
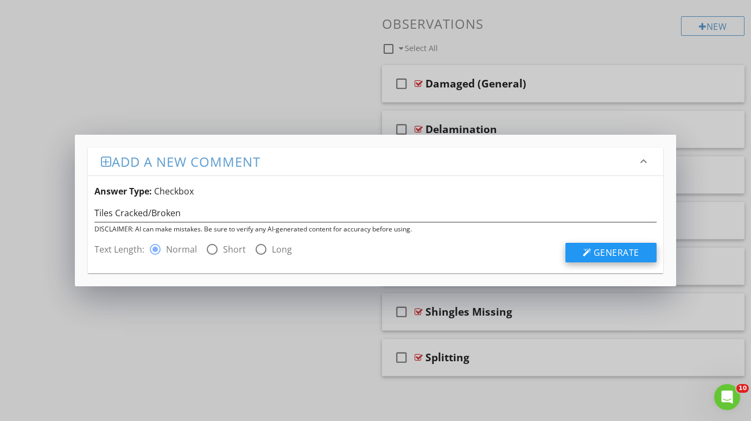
click at [631, 250] on span "Generate" at bounding box center [617, 252] width 46 height 12
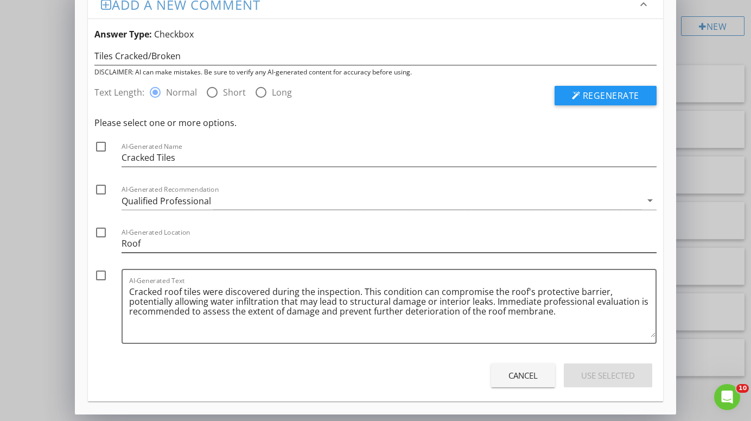
scroll to position [22, 0]
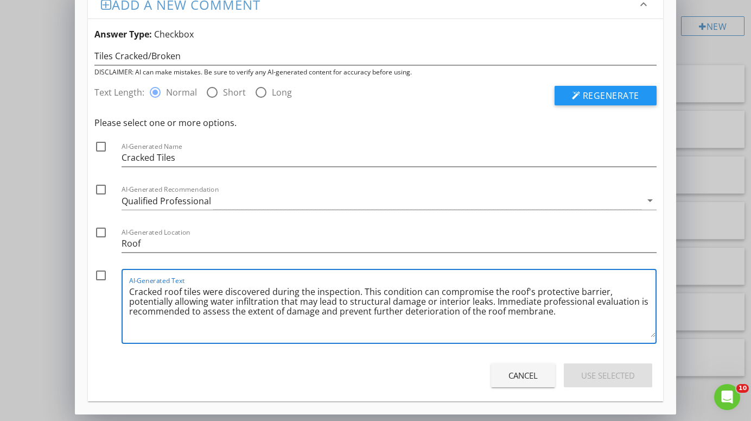
click at [165, 293] on textarea "Cracked roof tiles were discovered during the inspection. This condition can co…" at bounding box center [392, 310] width 526 height 54
click at [552, 314] on textarea "Cracked or broken roof tiles were discovered during the inspection. This condit…" at bounding box center [392, 310] width 526 height 54
drag, startPoint x: 552, startPoint y: 314, endPoint x: 492, endPoint y: 301, distance: 61.5
click at [492, 301] on textarea "Cracked or broken roof tiles were discovered during the inspection. This condit…" at bounding box center [392, 310] width 526 height 54
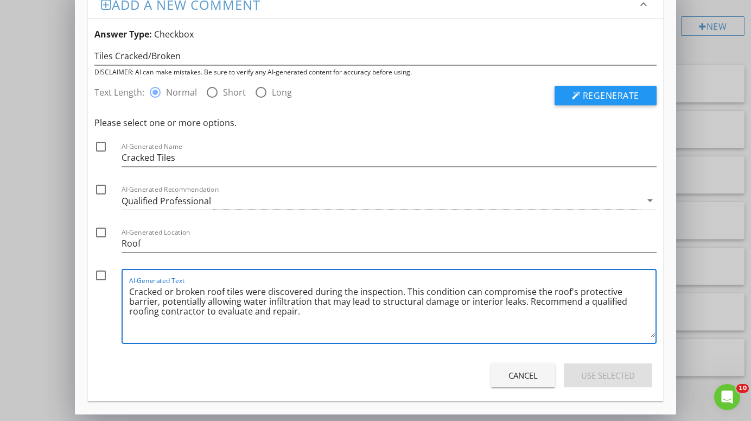
type textarea "Cracked or broken roof tiles were discovered during the inspection. This condit…"
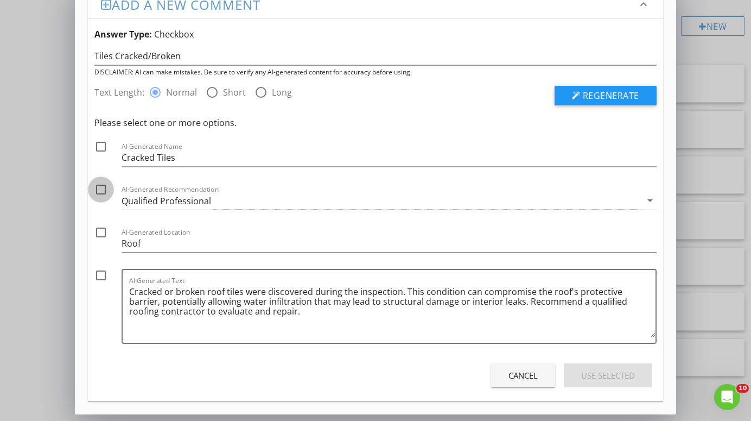
click at [100, 189] on div at bounding box center [101, 189] width 18 height 18
checkbox input "true"
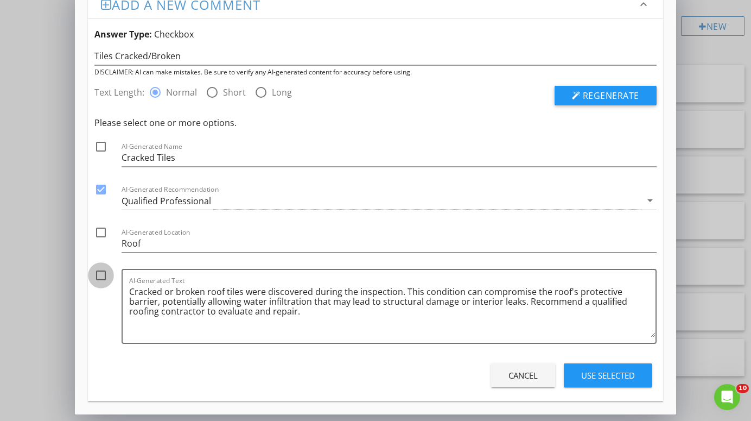
click at [99, 277] on div at bounding box center [101, 275] width 18 height 18
checkbox input "true"
click at [593, 373] on div "Use Selected" at bounding box center [608, 375] width 54 height 12
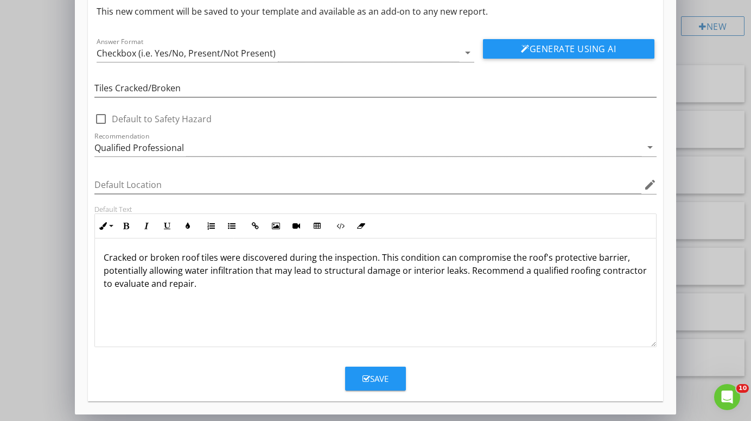
scroll to position [45, 0]
click at [462, 274] on p "Cracked or broken roof tiles were discovered during the inspection. This condit…" at bounding box center [375, 270] width 543 height 39
click at [385, 376] on div "Save" at bounding box center [376, 378] width 26 height 12
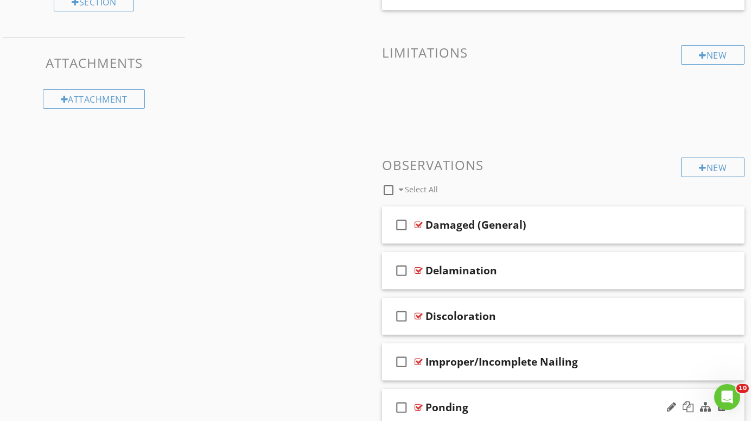
scroll to position [372, 0]
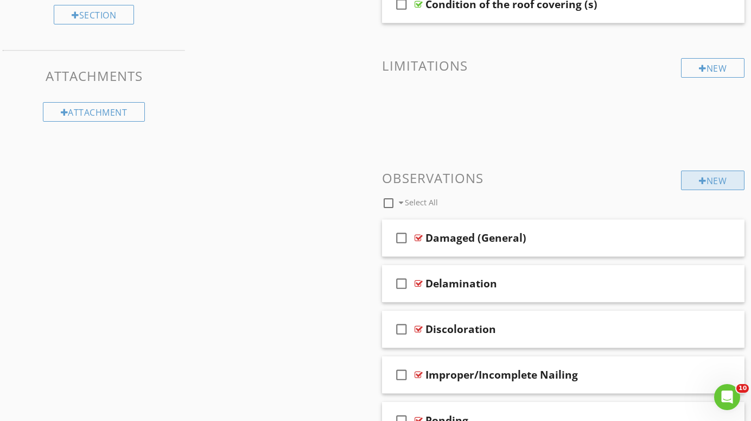
click at [721, 175] on div "New" at bounding box center [713, 180] width 64 height 20
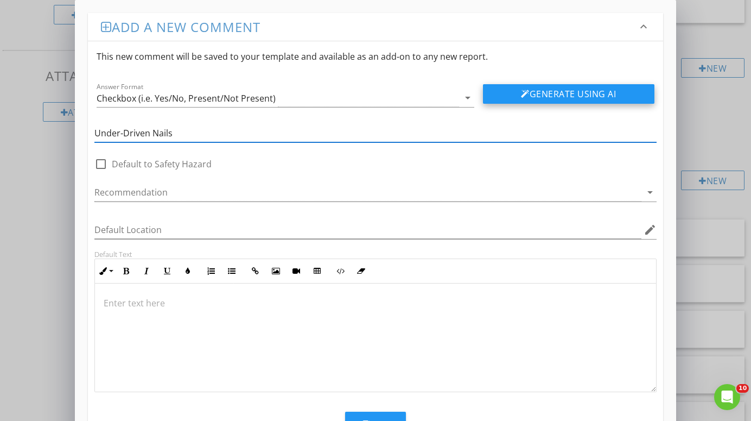
type input "Under-Driven Nails"
click at [590, 93] on button "Generate Using AI" at bounding box center [569, 94] width 172 height 20
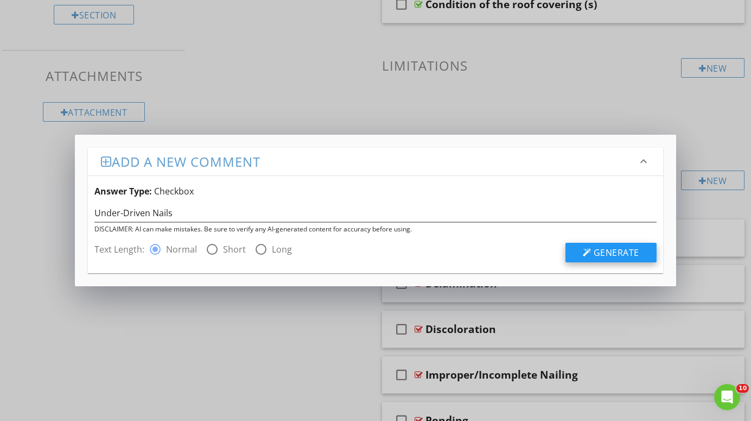
click at [609, 252] on span "Generate" at bounding box center [617, 252] width 46 height 12
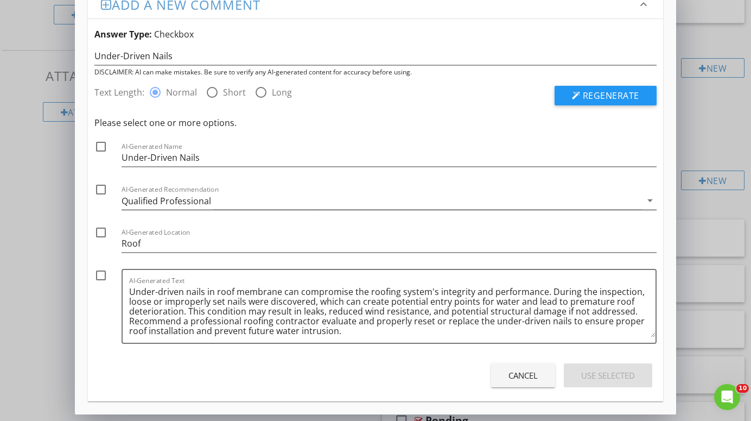
scroll to position [22, 0]
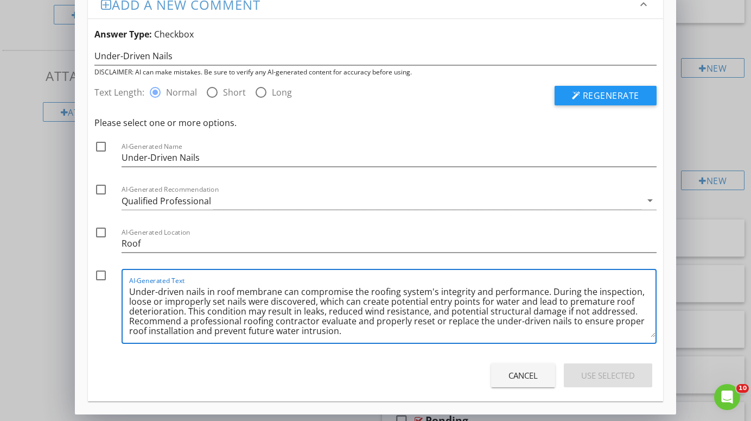
click at [547, 293] on textarea "Under-driven nails in roof membrane can compromise the roofing system's integri…" at bounding box center [392, 310] width 526 height 54
drag, startPoint x: 547, startPoint y: 293, endPoint x: 207, endPoint y: 291, distance: 339.8
click at [207, 291] on textarea "Under-driven nails in roof membrane can compromise the roofing system's integri…" at bounding box center [392, 310] width 526 height 54
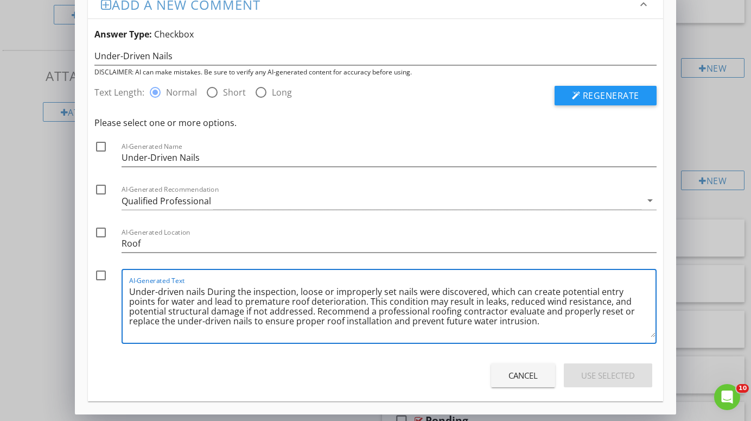
click at [202, 293] on textarea "Under-driven nails During the inspection, loose or improperly set nails were di…" at bounding box center [392, 310] width 526 height 54
drag, startPoint x: 202, startPoint y: 293, endPoint x: 131, endPoint y: 290, distance: 71.2
click at [131, 290] on textarea "Under-driven nails During the inspection, loose or improperly set nails were di…" at bounding box center [392, 310] width 526 height 54
click at [298, 292] on textarea "Under-driven nails During the inspection, loose or improperly set nails were di…" at bounding box center [392, 310] width 526 height 54
click at [542, 293] on textarea "Under-driven nails During the inspection, under-driven nails or fasteners loose…" at bounding box center [392, 310] width 526 height 54
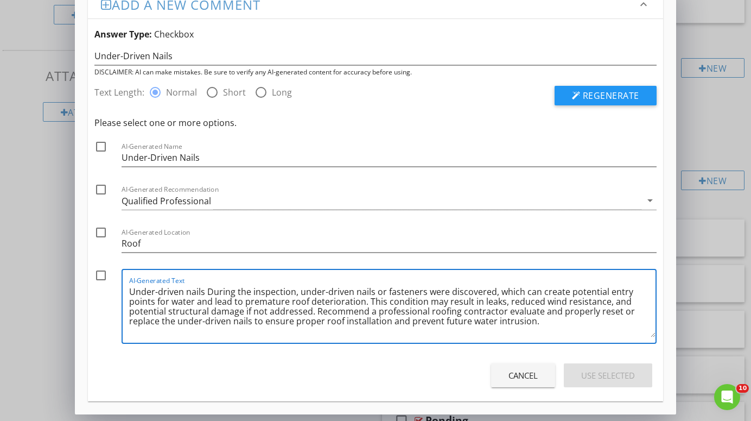
click at [208, 293] on textarea "Under-driven nails During the inspection, under-driven nails or fasteners were …" at bounding box center [392, 310] width 526 height 54
click at [236, 314] on textarea "During the inspection, under-driven nails or fasteners were discovered, which c…" at bounding box center [392, 310] width 526 height 54
drag, startPoint x: 236, startPoint y: 314, endPoint x: 434, endPoint y: 325, distance: 198.9
click at [434, 325] on textarea "During the inspection, under-driven nails or fasteners were discovered, which c…" at bounding box center [392, 310] width 526 height 54
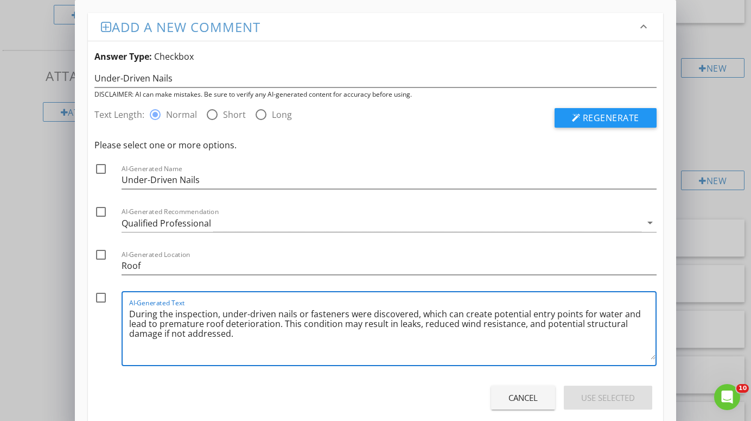
scroll to position [0, 0]
type textarea "During the inspection, under-driven nails or fasteners were discovered, which c…"
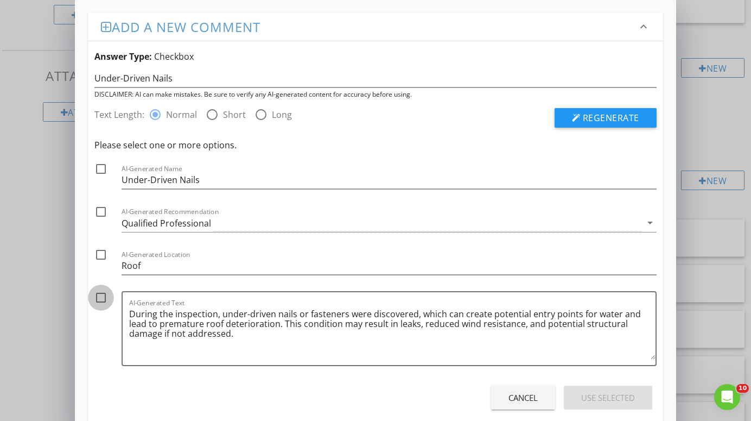
click at [103, 296] on div at bounding box center [101, 297] width 18 height 18
checkbox input "true"
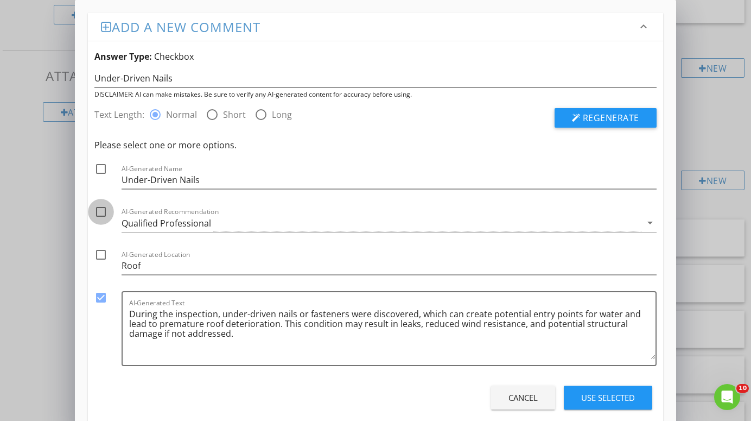
click at [100, 211] on div at bounding box center [101, 211] width 18 height 18
checkbox input "true"
click at [591, 392] on div "Use Selected" at bounding box center [608, 397] width 54 height 12
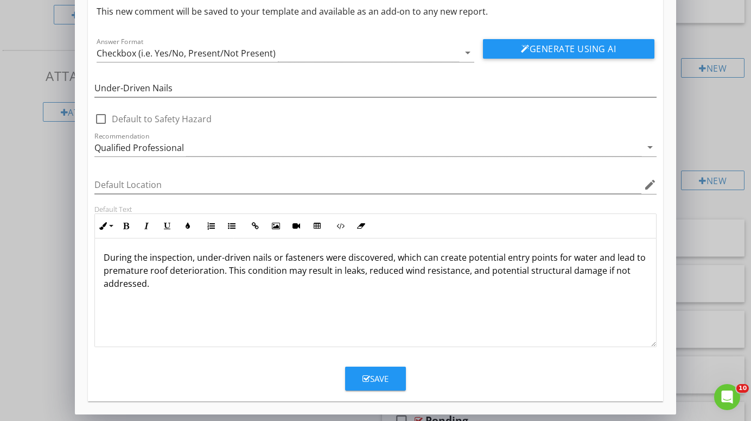
scroll to position [45, 0]
click at [378, 377] on div "Save" at bounding box center [376, 378] width 26 height 12
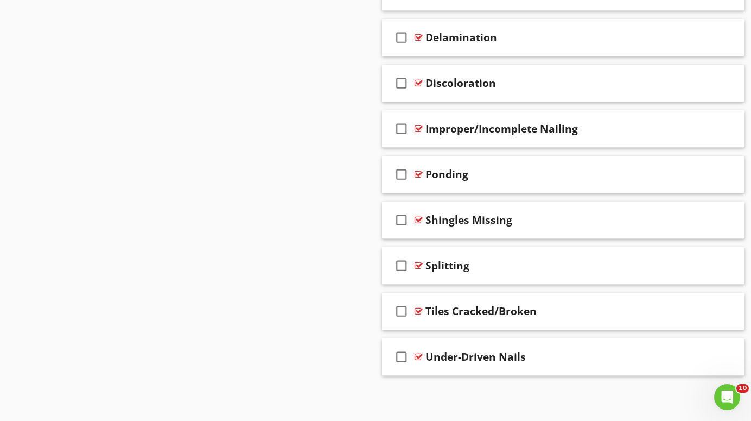
scroll to position [618, 0]
click at [419, 308] on div at bounding box center [419, 311] width 8 height 9
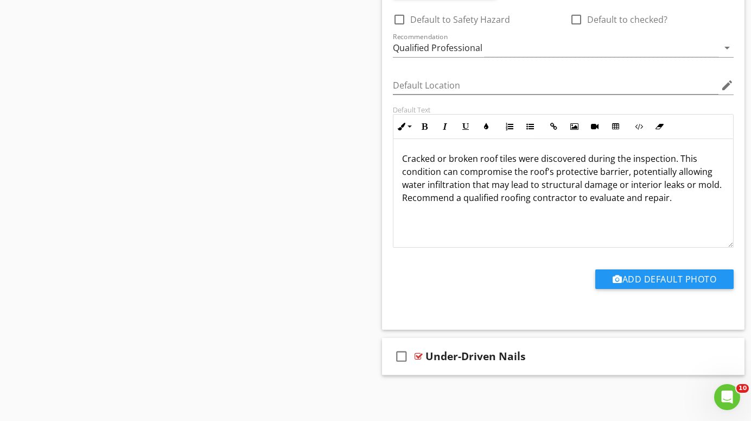
scroll to position [980, 0]
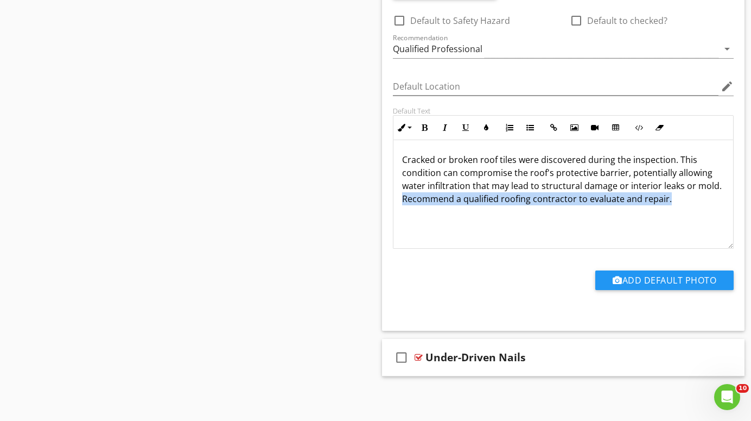
drag, startPoint x: 670, startPoint y: 203, endPoint x: 398, endPoint y: 200, distance: 271.4
click at [398, 200] on div "Cracked or broken roof tiles were discovered during the inspection. This condit…" at bounding box center [564, 194] width 340 height 109
copy p "Recommend a qualified roofing contractor to evaluate and repair."
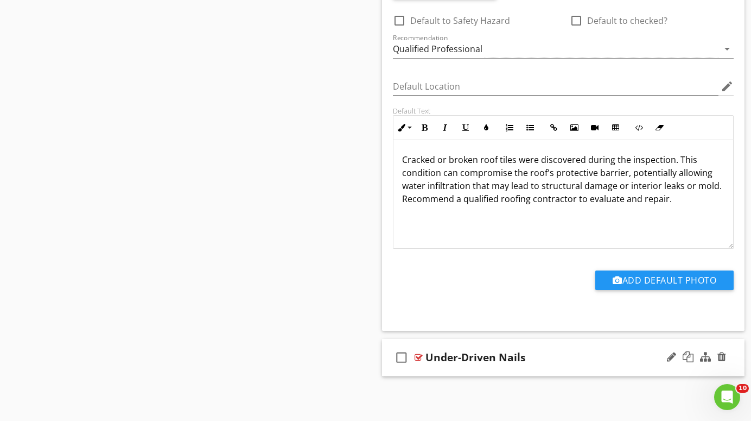
click at [419, 355] on div at bounding box center [419, 357] width 8 height 9
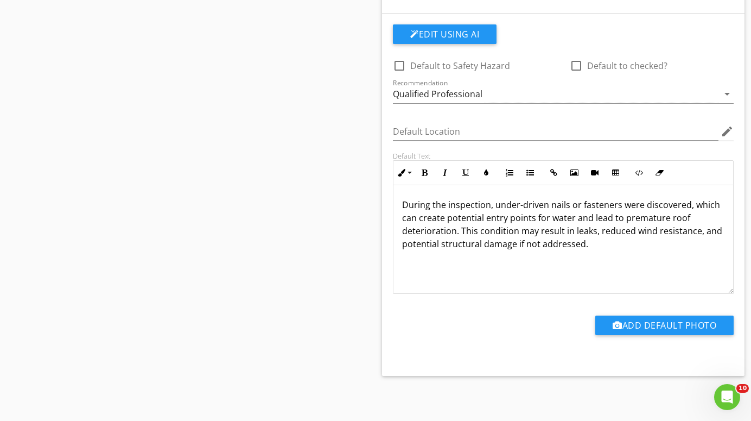
scroll to position [1342, 0]
click at [628, 257] on div "During the inspection, under-driven nails or fasteners were discovered, which c…" at bounding box center [564, 240] width 340 height 109
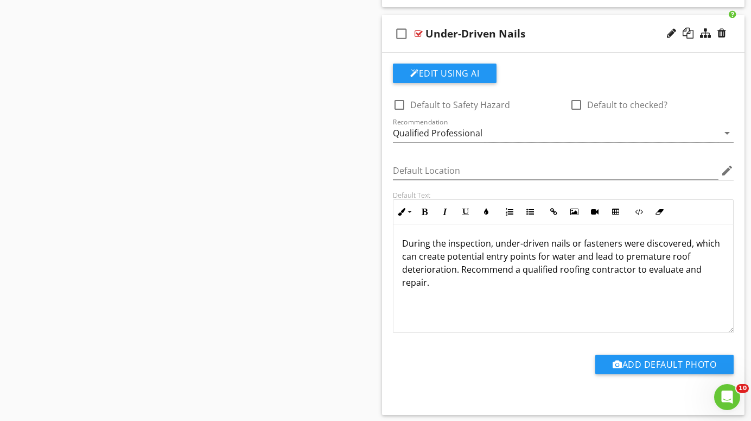
scroll to position [1302, 0]
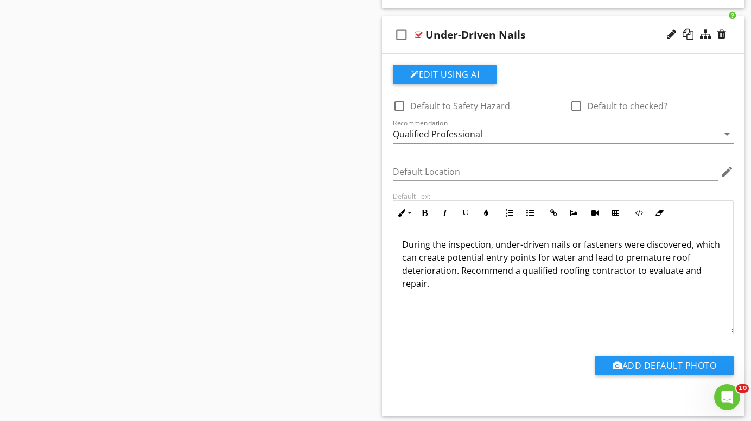
click at [418, 33] on div at bounding box center [419, 34] width 8 height 9
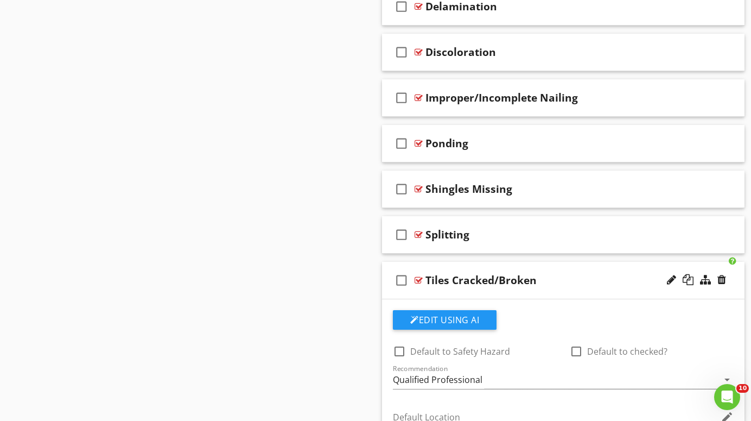
scroll to position [649, 0]
click at [419, 276] on div at bounding box center [419, 280] width 8 height 9
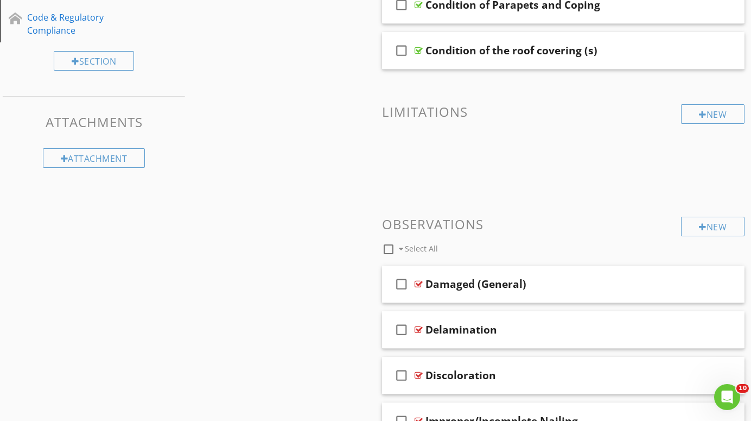
scroll to position [323, 0]
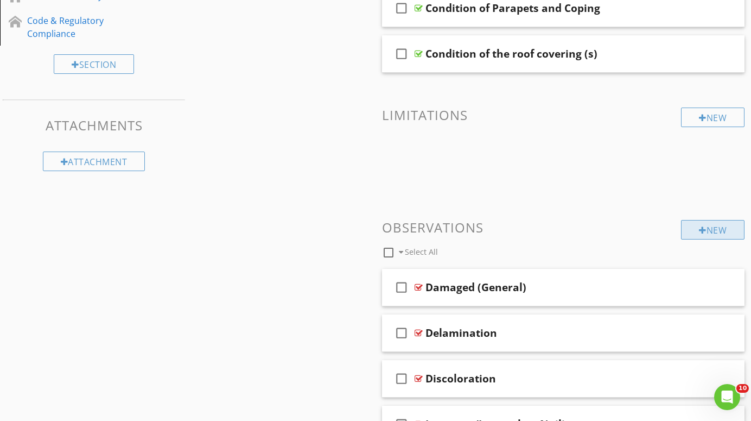
click at [709, 231] on div "New" at bounding box center [713, 230] width 64 height 20
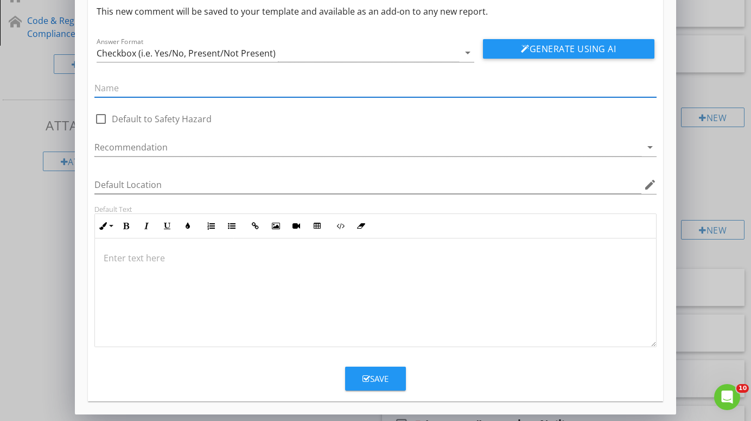
scroll to position [45, 0]
type input "Underlayment Damage"
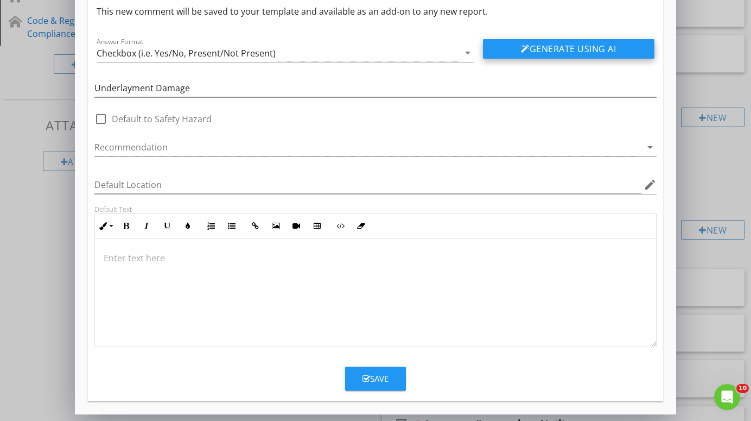
click at [592, 47] on button "Generate Using AI" at bounding box center [569, 49] width 172 height 20
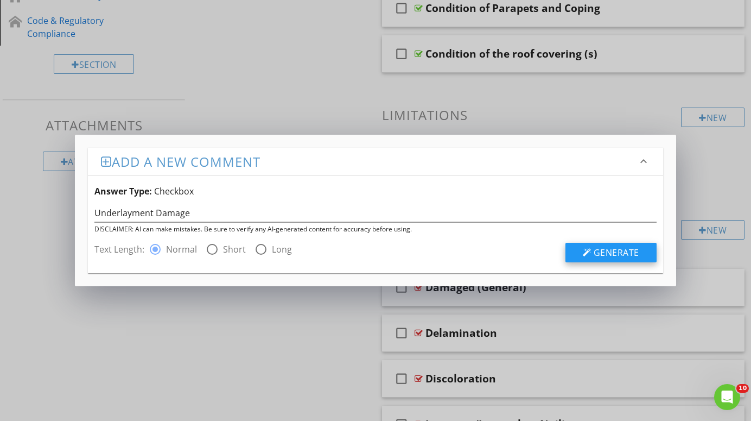
click at [618, 254] on span "Generate" at bounding box center [617, 252] width 46 height 12
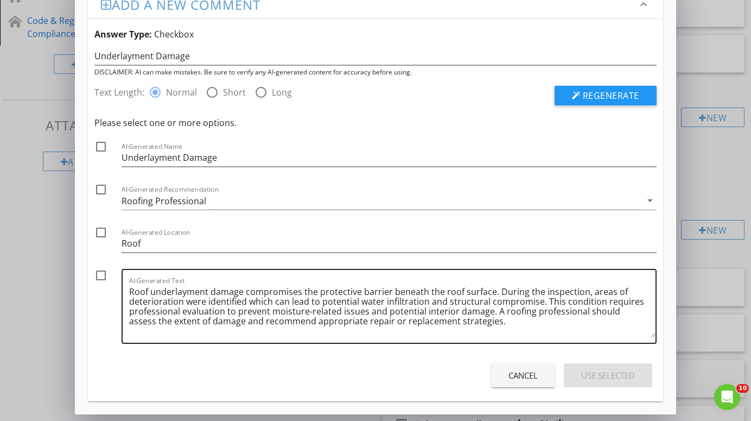
scroll to position [22, 0]
click at [512, 376] on div "Cancel" at bounding box center [523, 375] width 29 height 12
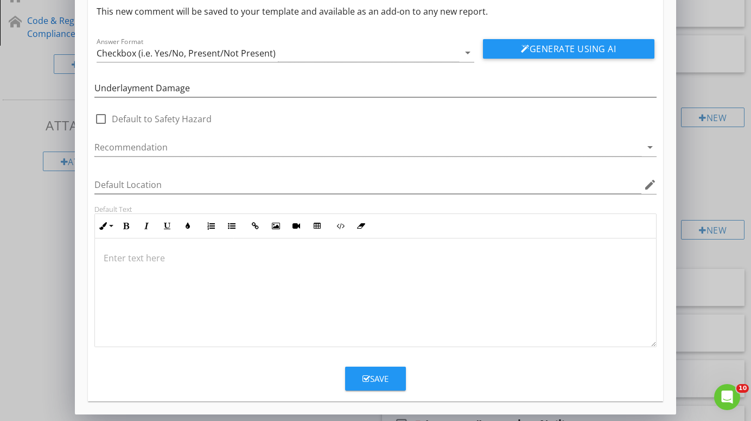
scroll to position [45, 0]
click at [391, 374] on button "Save" at bounding box center [375, 378] width 61 height 24
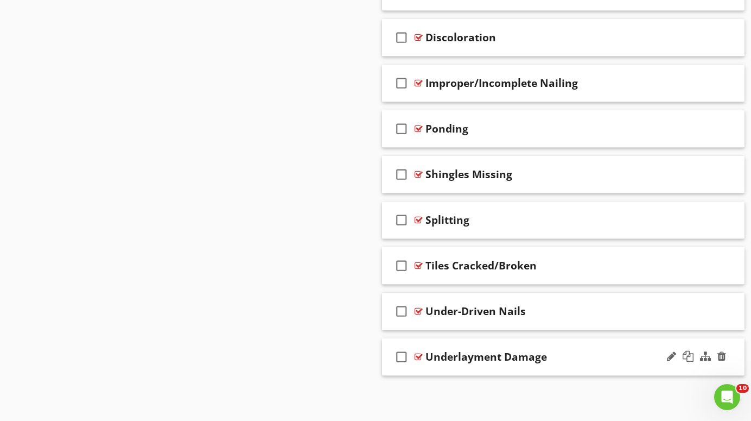
scroll to position [663, 0]
click at [724, 353] on div at bounding box center [722, 356] width 9 height 11
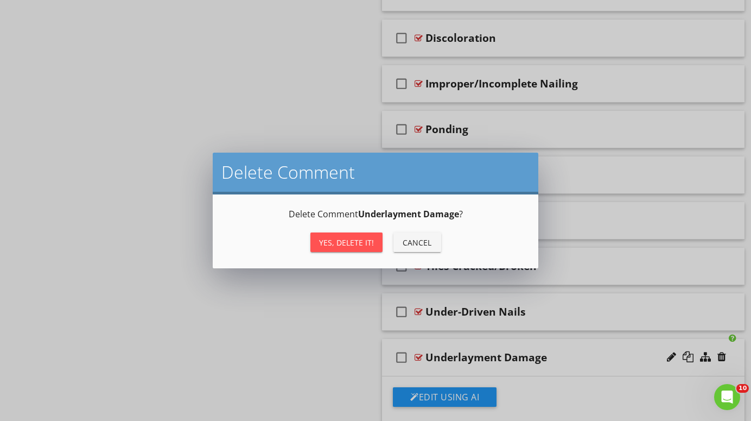
click at [350, 243] on div "Yes, Delete it!" at bounding box center [346, 242] width 55 height 11
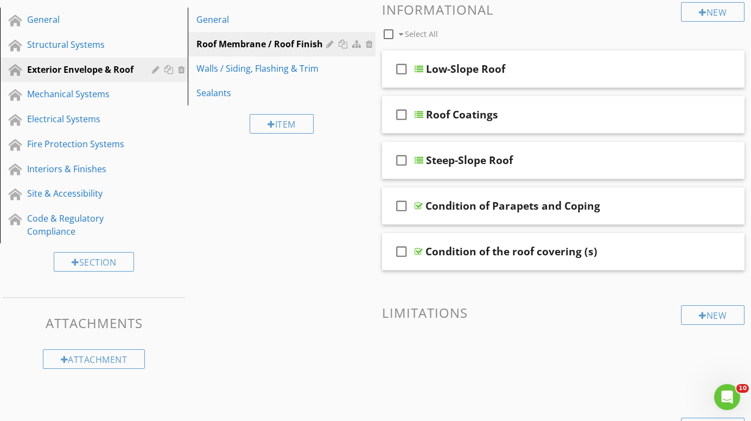
scroll to position [125, 0]
click at [214, 92] on div "Sealants" at bounding box center [263, 92] width 133 height 13
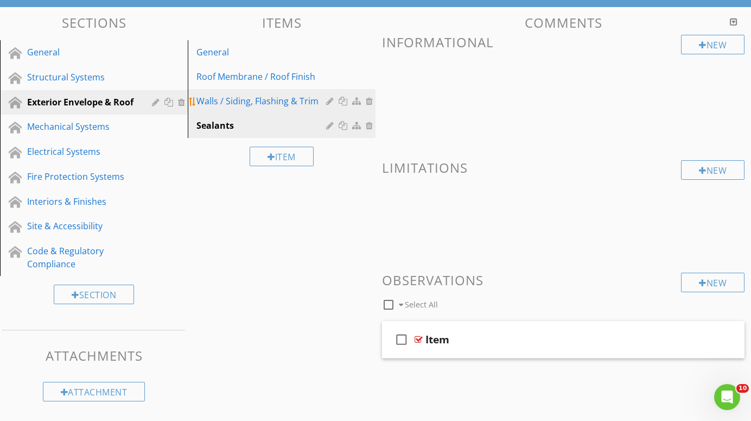
scroll to position [92, 0]
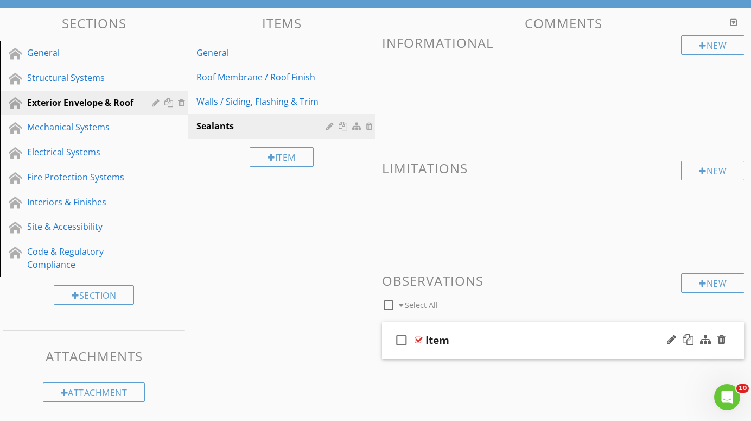
click at [418, 336] on div at bounding box center [419, 339] width 8 height 9
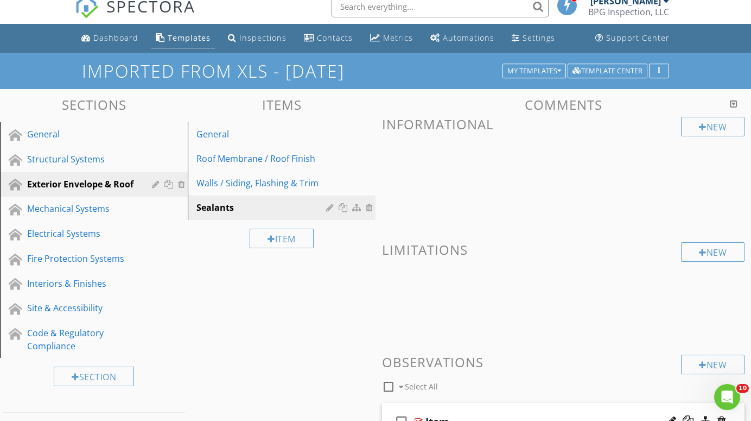
scroll to position [10, 0]
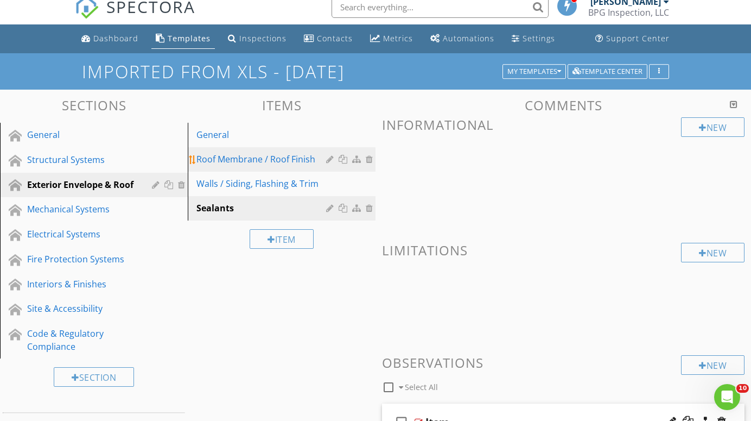
click at [230, 156] on div "Roof Membrane / Roof Finish" at bounding box center [263, 159] width 133 height 13
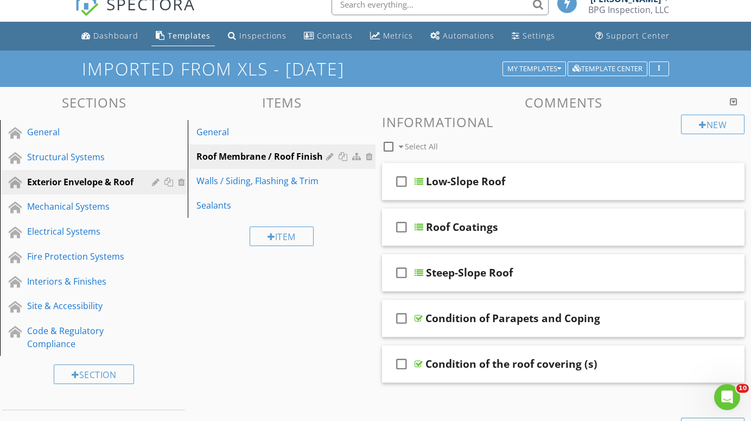
scroll to position [12, 0]
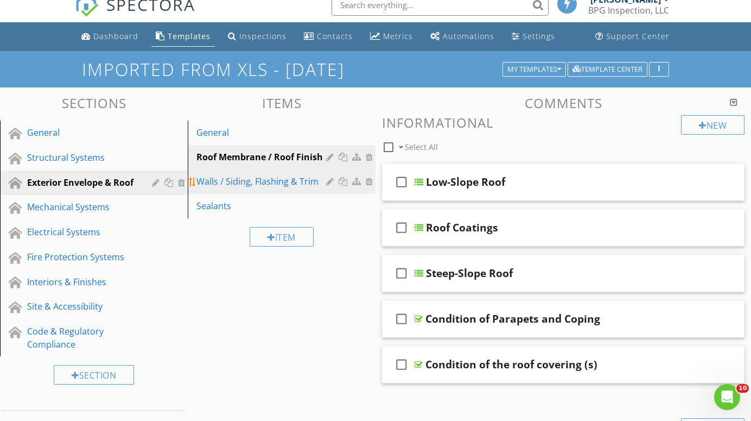
click at [210, 180] on div "Walls / Siding, Flashing & Trim" at bounding box center [263, 181] width 133 height 13
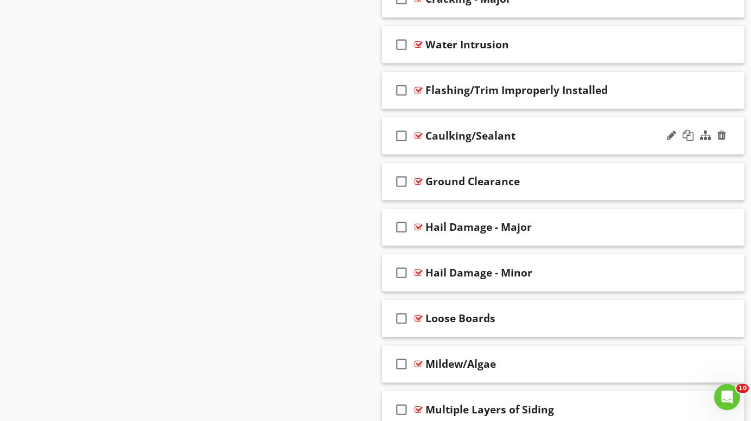
scroll to position [521, 0]
click at [418, 132] on div at bounding box center [419, 135] width 8 height 9
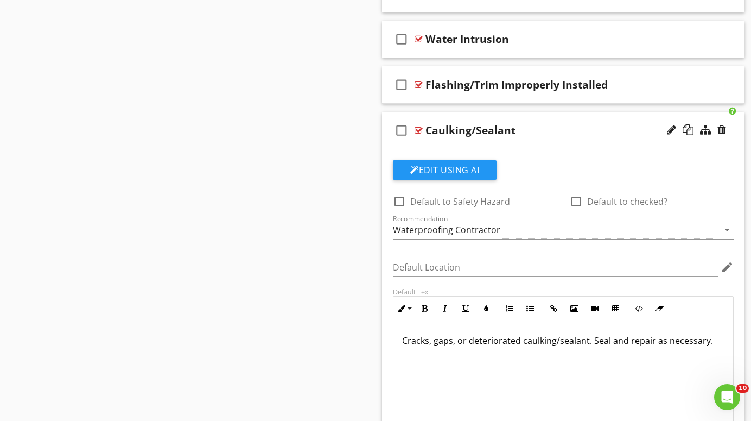
scroll to position [545, 0]
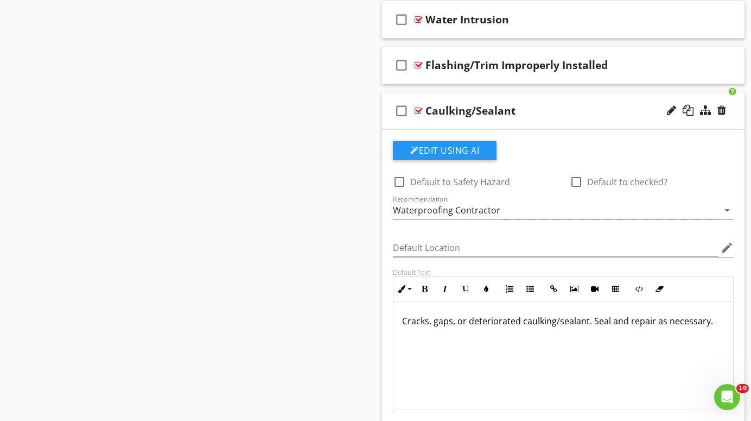
click at [418, 107] on div at bounding box center [419, 110] width 8 height 9
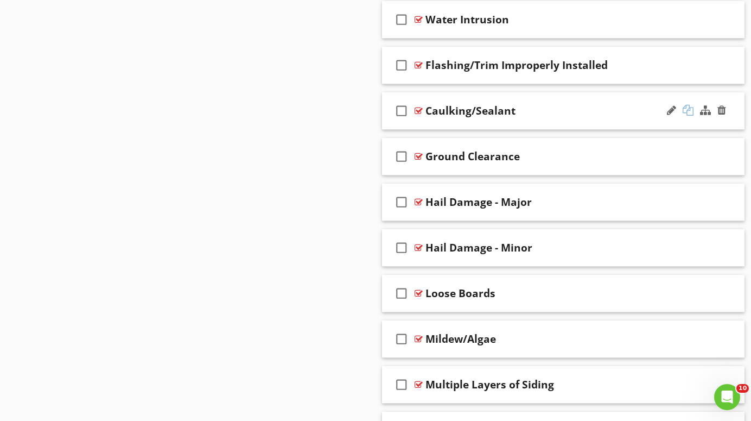
click at [689, 107] on div at bounding box center [688, 110] width 11 height 11
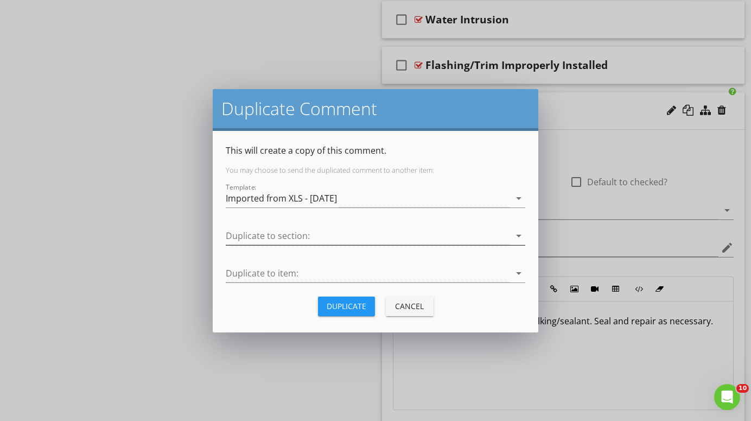
click at [515, 232] on icon "arrow_drop_down" at bounding box center [518, 235] width 13 height 13
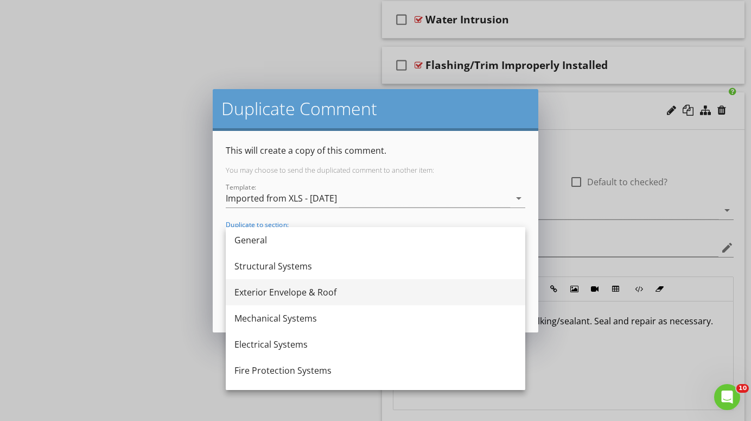
click at [429, 282] on div "Exterior Envelope & Roof" at bounding box center [376, 292] width 282 height 26
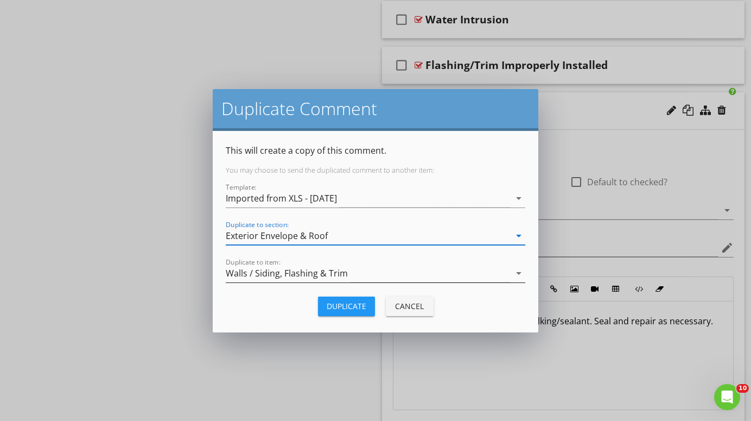
click at [520, 272] on icon "arrow_drop_down" at bounding box center [518, 273] width 13 height 13
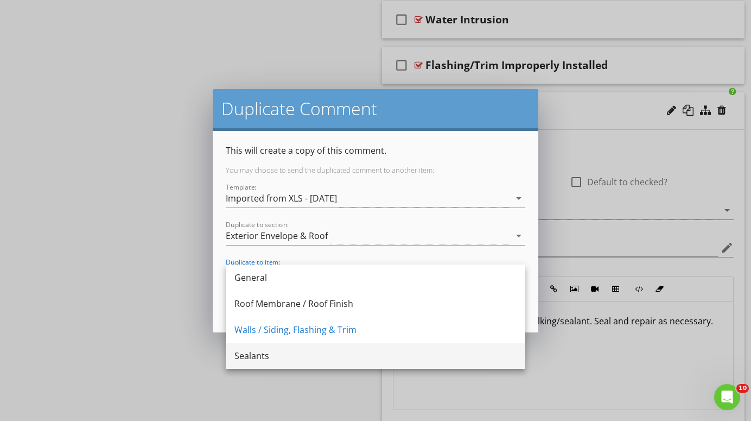
click at [343, 354] on div "Sealants" at bounding box center [376, 355] width 282 height 13
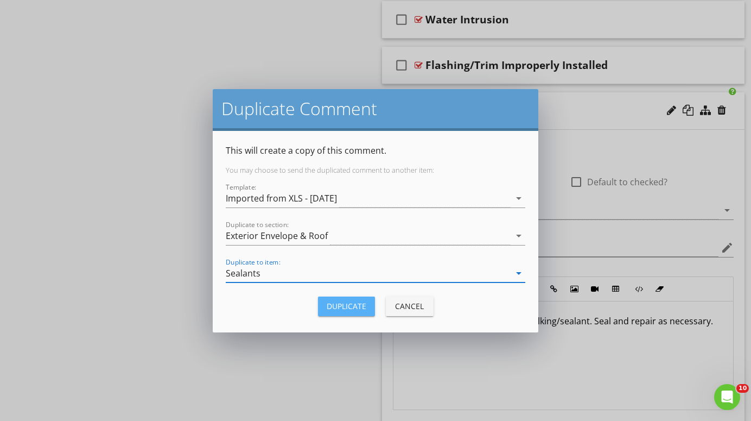
click at [350, 305] on div "Duplicate" at bounding box center [347, 305] width 40 height 11
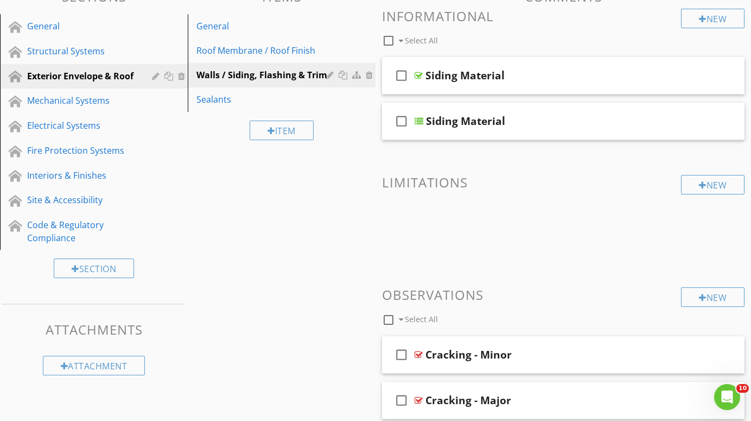
scroll to position [117, 0]
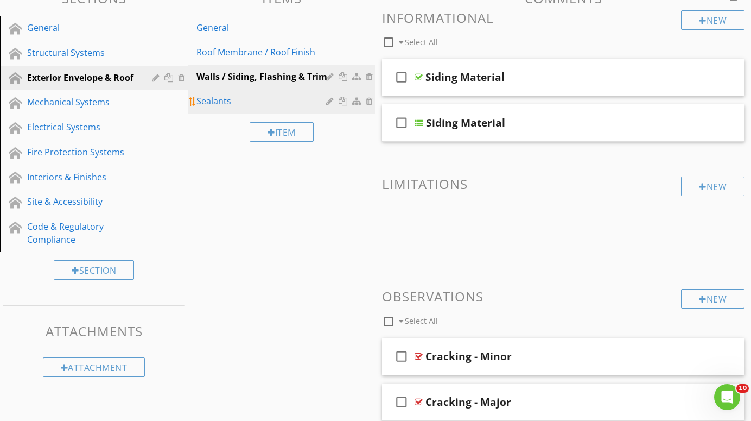
click at [213, 98] on div "Sealants" at bounding box center [263, 100] width 133 height 13
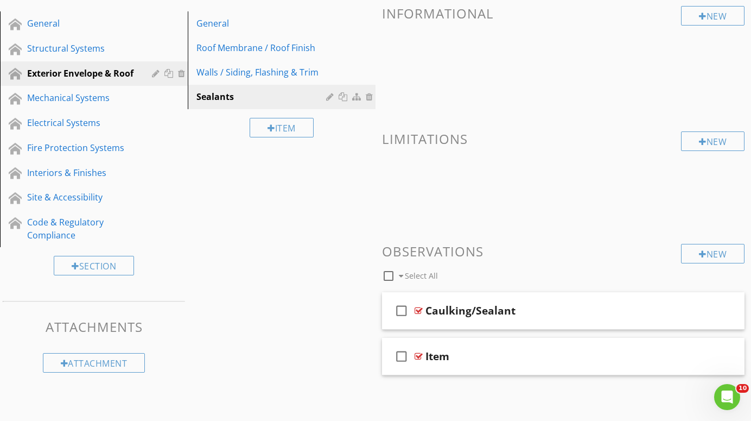
scroll to position [121, 0]
click at [417, 310] on div at bounding box center [419, 311] width 8 height 9
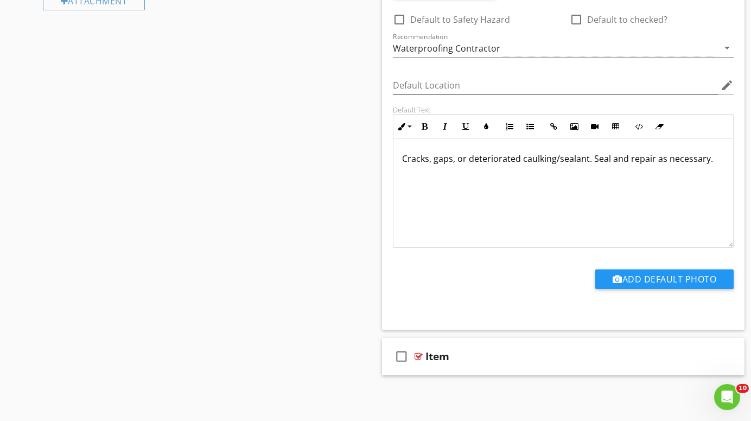
scroll to position [483, 0]
click at [419, 356] on div at bounding box center [419, 356] width 8 height 9
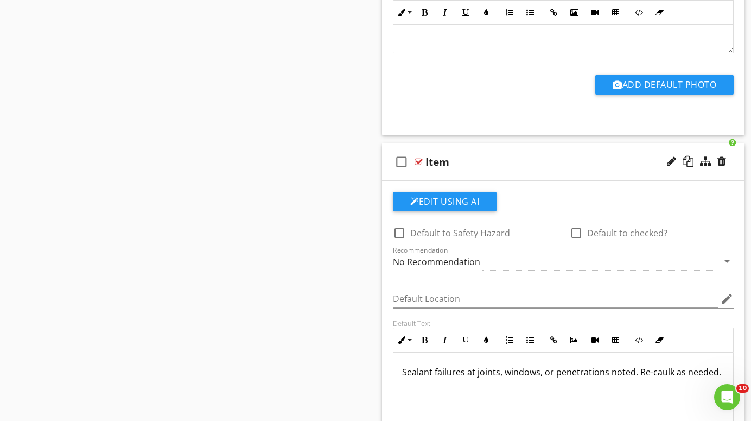
scroll to position [679, 0]
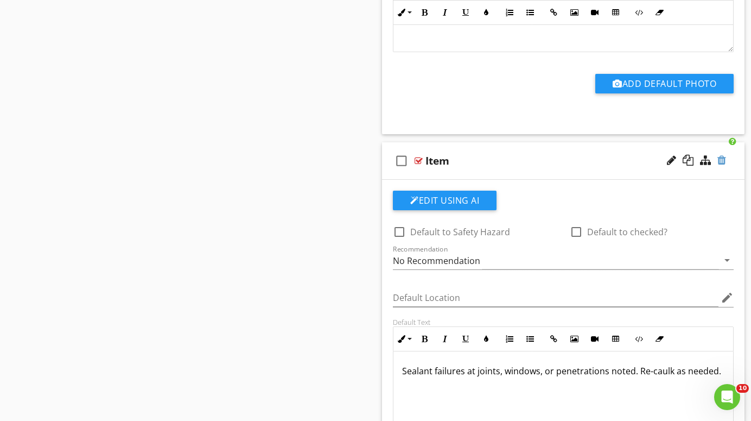
click at [723, 157] on div at bounding box center [722, 160] width 9 height 11
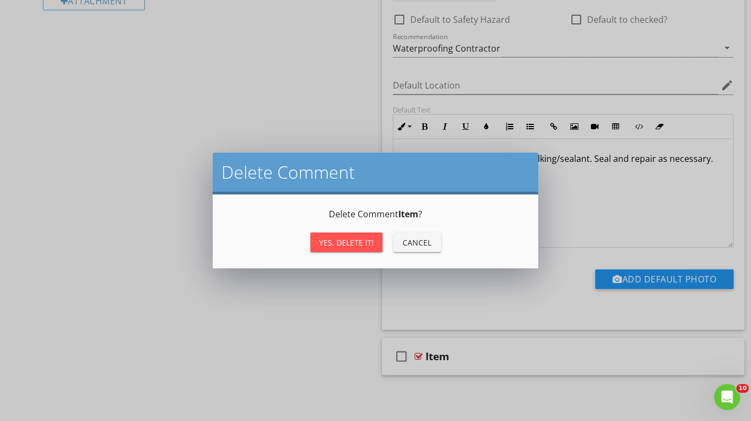
scroll to position [483, 0]
click at [360, 238] on div "Yes, Delete it!" at bounding box center [346, 242] width 55 height 11
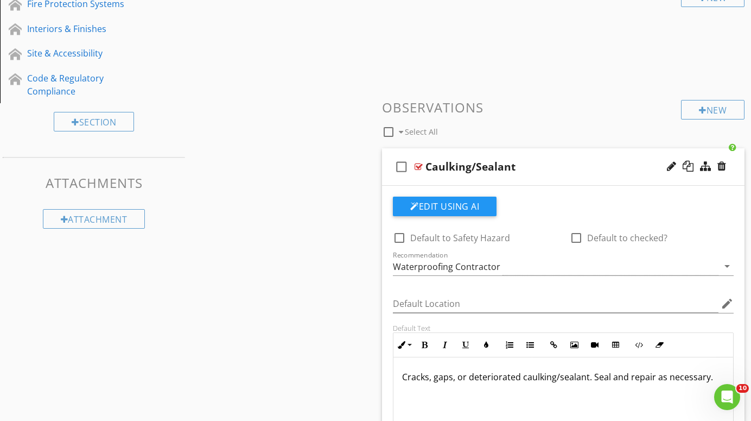
scroll to position [253, 0]
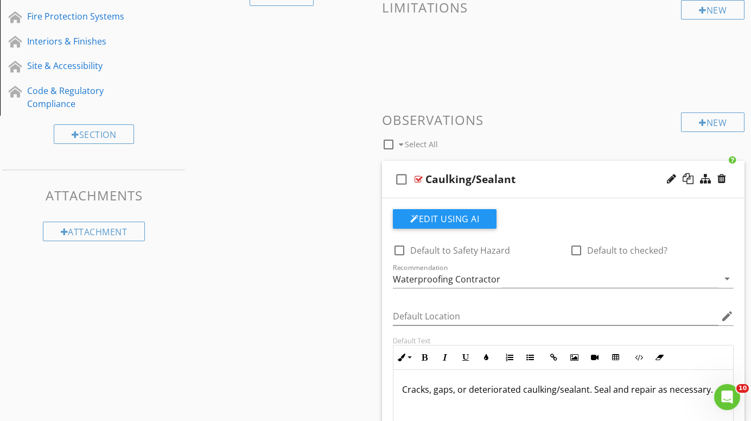
click at [421, 176] on div at bounding box center [419, 179] width 8 height 9
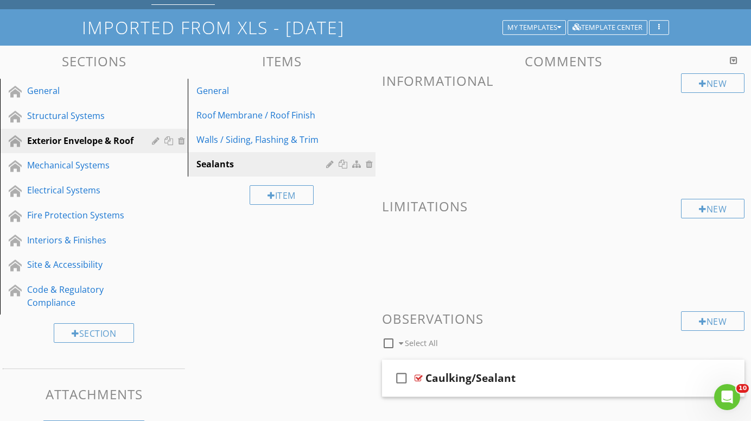
scroll to position [39, 0]
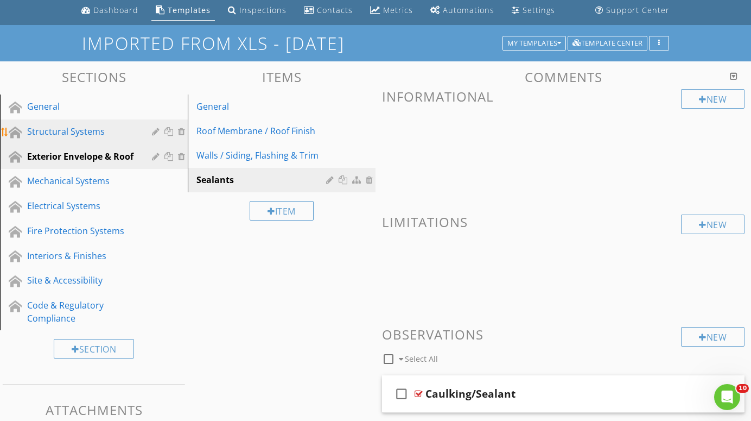
click at [75, 129] on div "Structural Systems" at bounding box center [81, 131] width 109 height 13
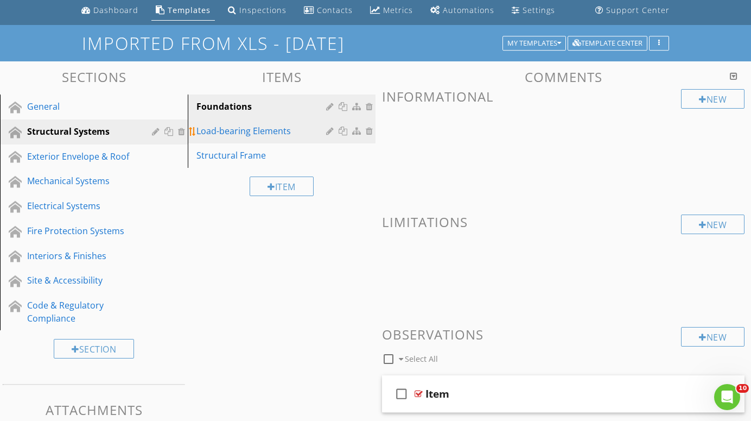
click at [229, 129] on div "Load-bearing Elements" at bounding box center [263, 130] width 133 height 13
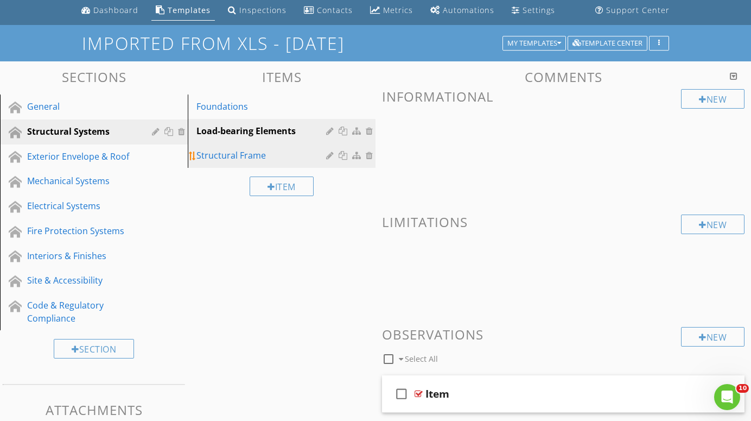
click at [220, 156] on div "Structural Frame" at bounding box center [263, 155] width 133 height 13
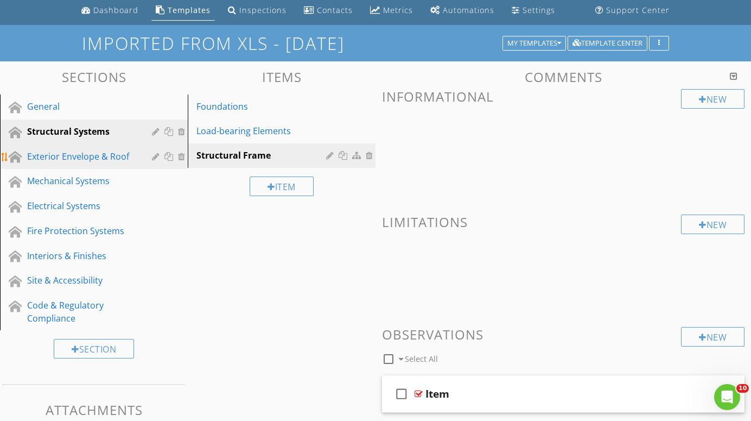
click at [66, 154] on div "Exterior Envelope & Roof" at bounding box center [81, 156] width 109 height 13
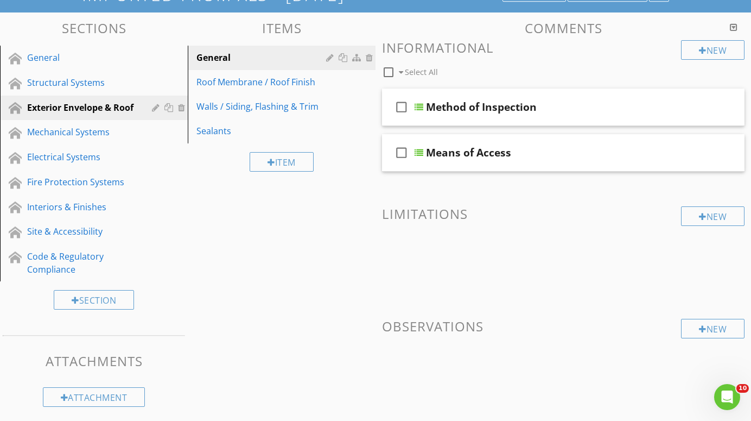
scroll to position [90, 0]
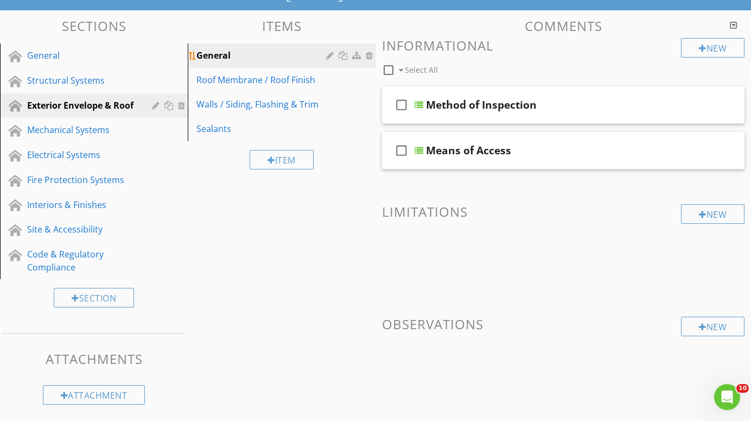
click at [216, 54] on div "General" at bounding box center [263, 55] width 133 height 13
click at [50, 53] on div "General" at bounding box center [81, 55] width 109 height 13
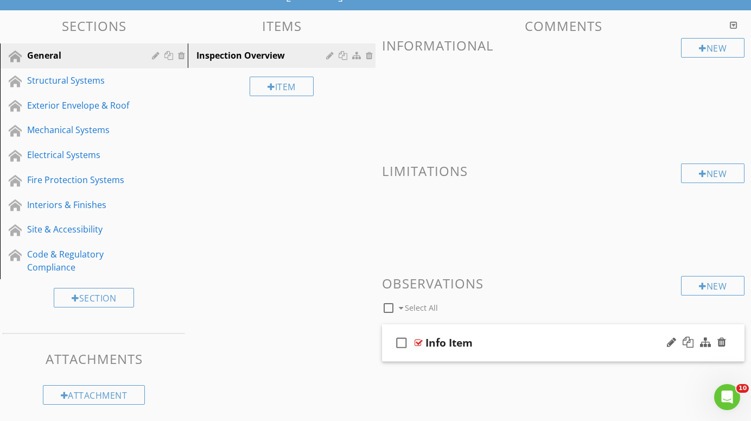
click at [418, 340] on div at bounding box center [419, 342] width 8 height 9
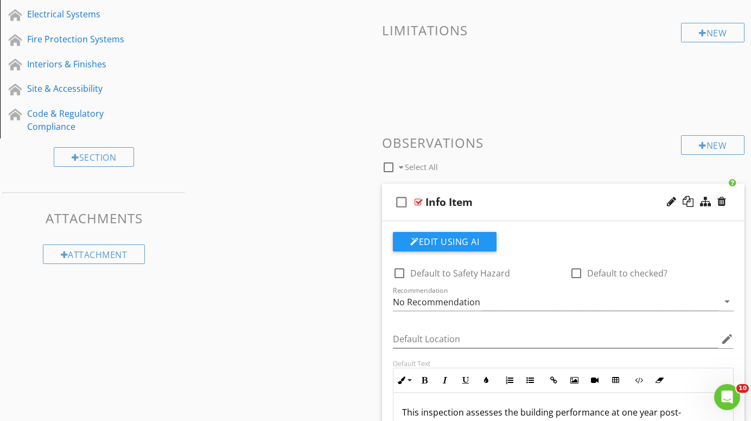
scroll to position [229, 0]
click at [419, 199] on div at bounding box center [419, 203] width 8 height 9
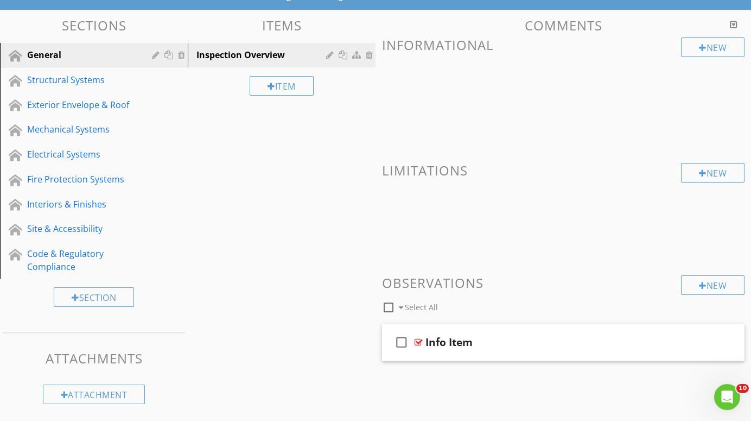
scroll to position [92, 0]
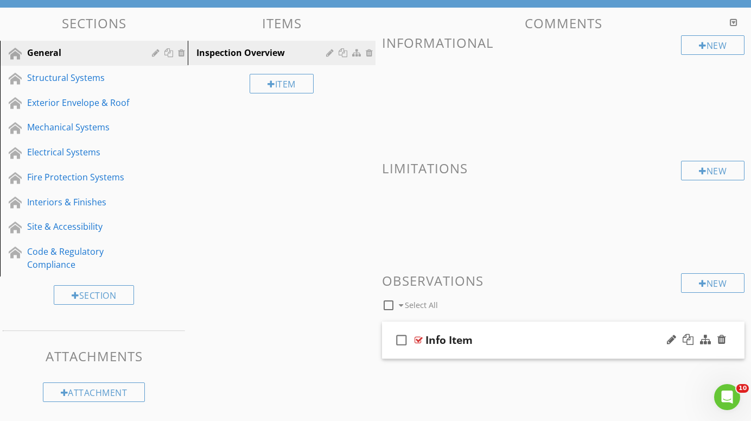
click at [421, 339] on div at bounding box center [419, 339] width 8 height 9
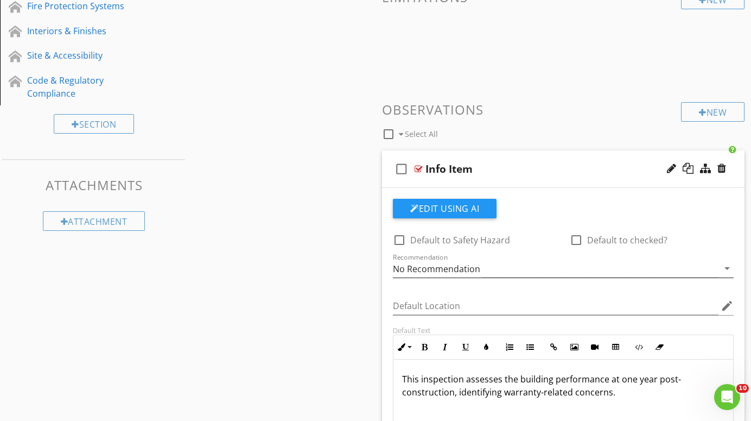
scroll to position [256, 0]
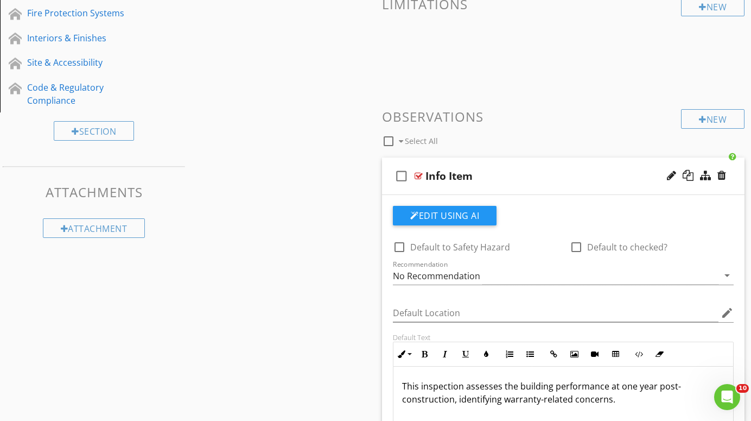
click at [417, 174] on div at bounding box center [419, 176] width 8 height 9
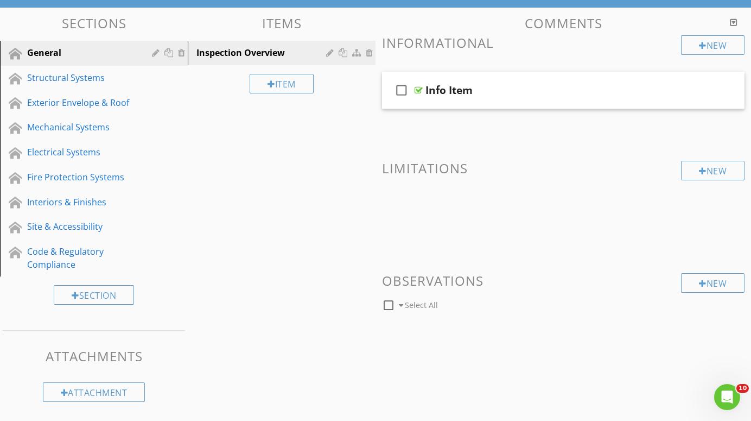
scroll to position [92, 0]
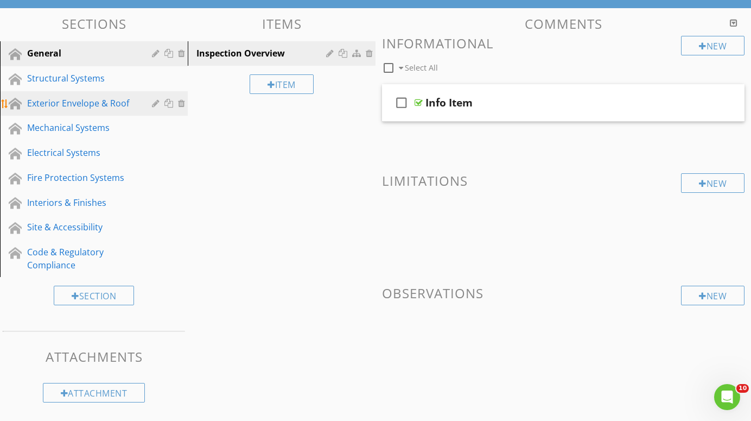
click at [60, 102] on div "Exterior Envelope & Roof" at bounding box center [81, 103] width 109 height 13
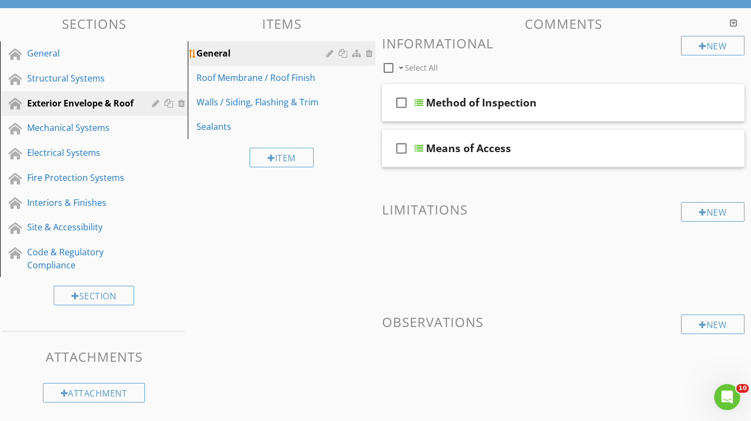
click at [222, 50] on div "General" at bounding box center [263, 53] width 133 height 13
click at [225, 77] on div "Roof Membrane / Roof Finish" at bounding box center [263, 77] width 133 height 13
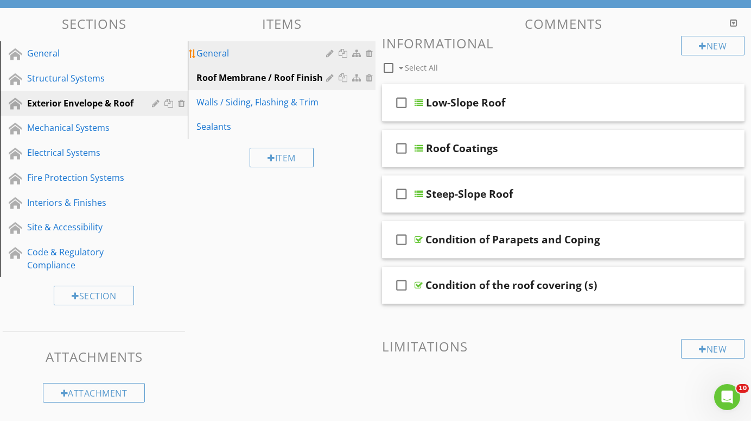
click at [215, 54] on div "General" at bounding box center [263, 53] width 133 height 13
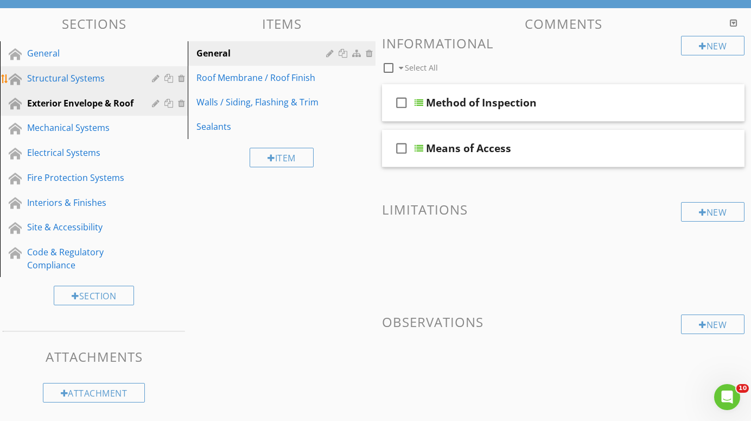
click at [50, 80] on div "Structural Systems" at bounding box center [81, 78] width 109 height 13
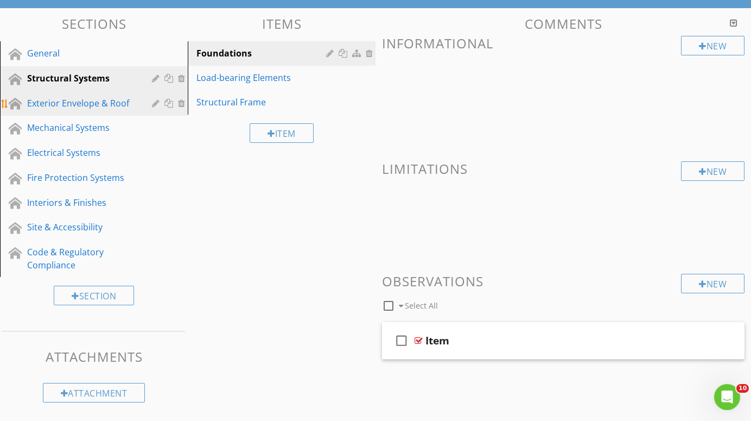
click at [49, 102] on div "Exterior Envelope & Roof" at bounding box center [81, 103] width 109 height 13
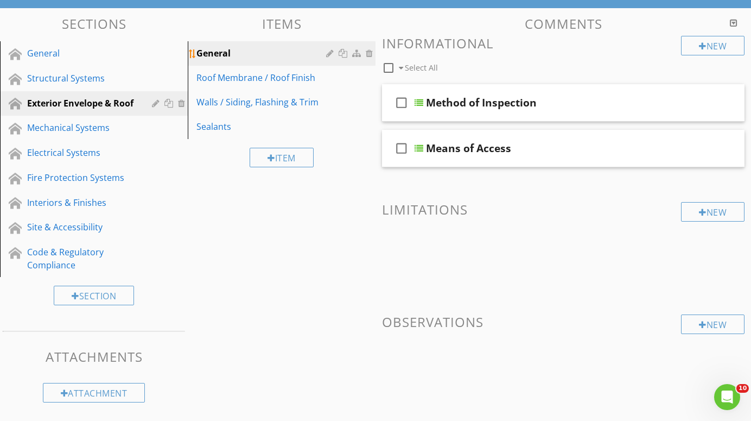
click at [220, 53] on div "General" at bounding box center [263, 53] width 133 height 13
click at [287, 156] on div "Item" at bounding box center [282, 158] width 64 height 20
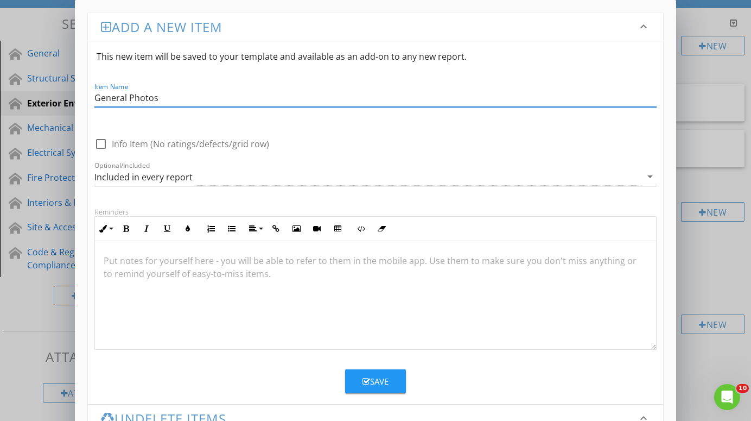
type input "General Photos"
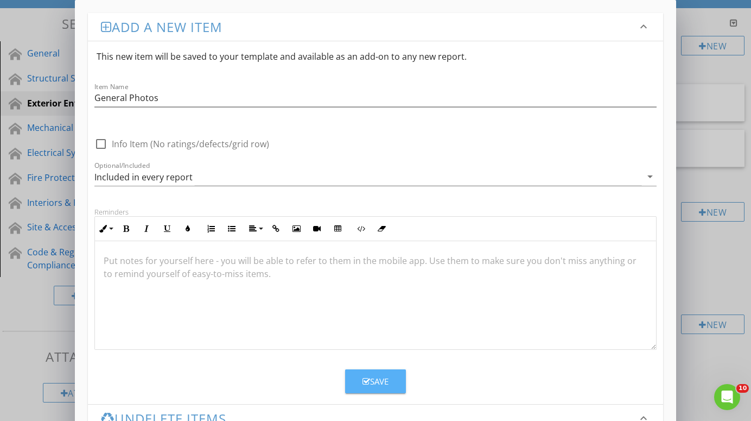
click at [382, 382] on div "Save" at bounding box center [376, 381] width 26 height 12
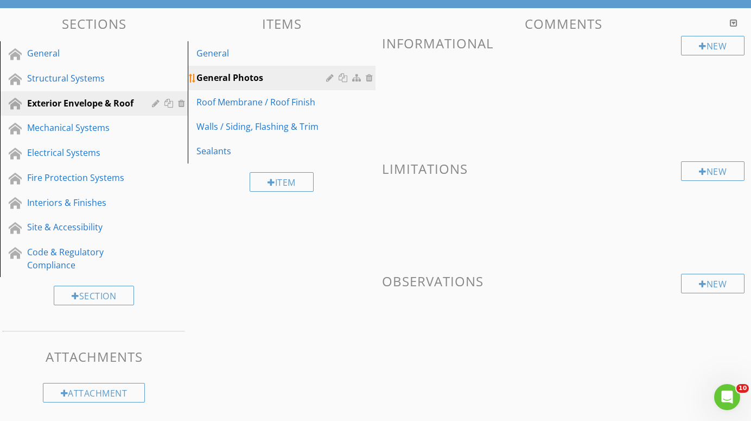
click at [225, 78] on div "General Photos" at bounding box center [263, 77] width 133 height 13
click at [716, 43] on div "New" at bounding box center [713, 46] width 64 height 20
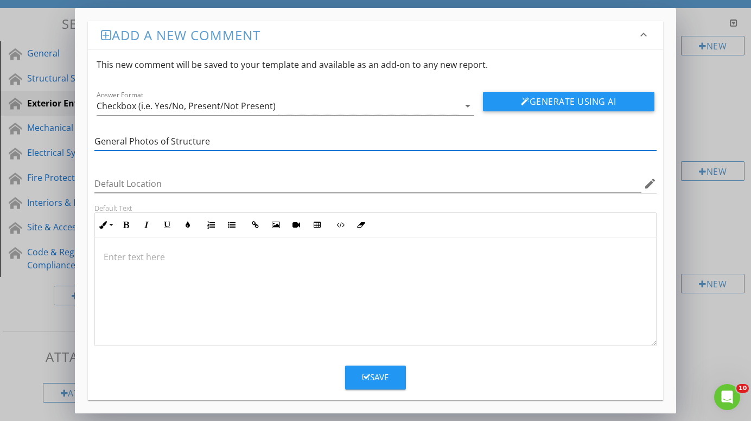
type input "General Photos of Structure"
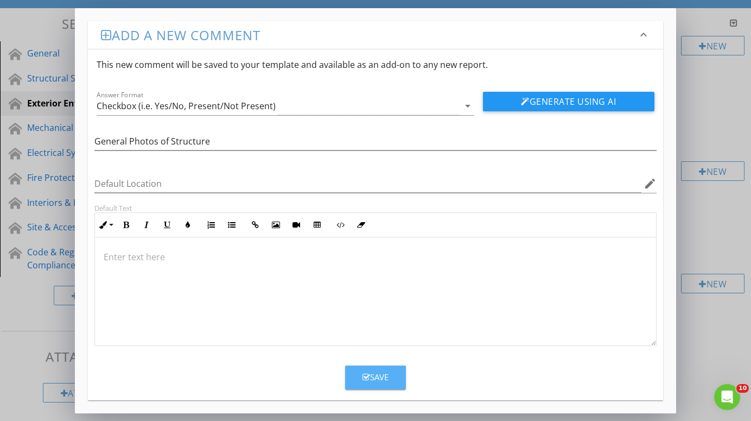
click at [379, 377] on div "Save" at bounding box center [376, 377] width 26 height 12
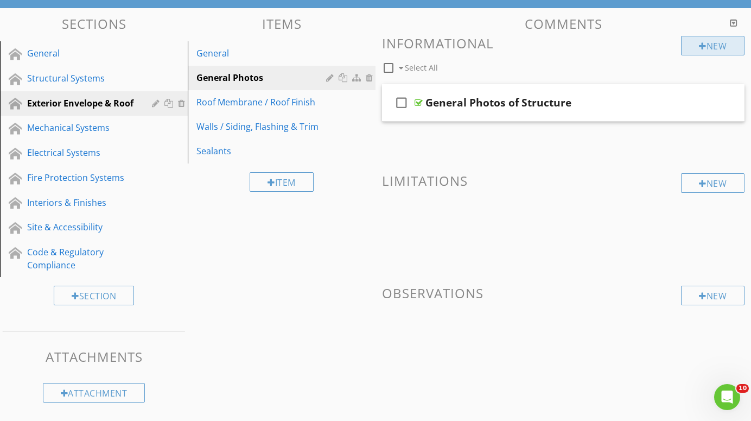
click at [721, 45] on div "New" at bounding box center [713, 46] width 64 height 20
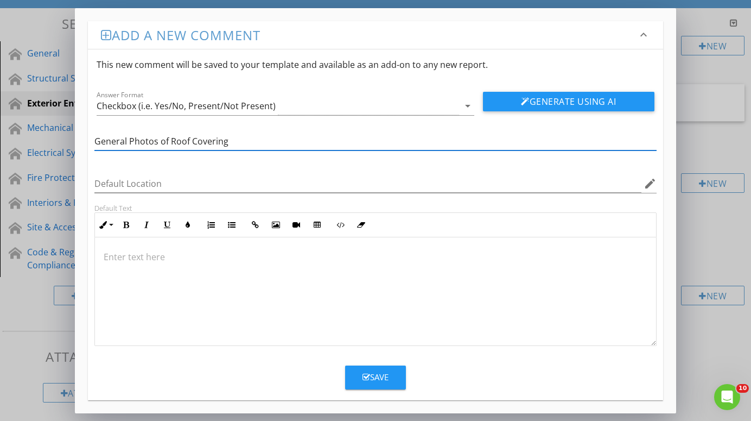
type input "General Photos of Roof Covering"
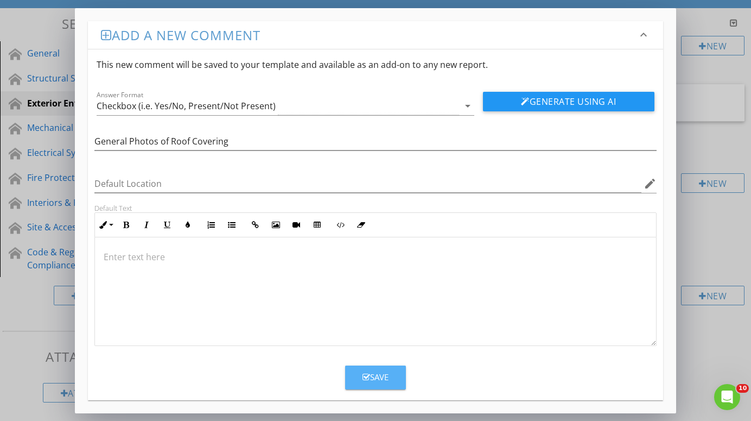
click at [383, 373] on div "Save" at bounding box center [376, 377] width 26 height 12
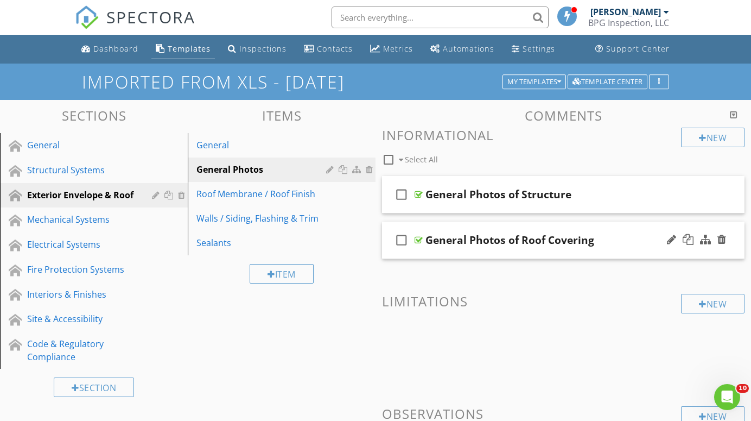
scroll to position [0, 0]
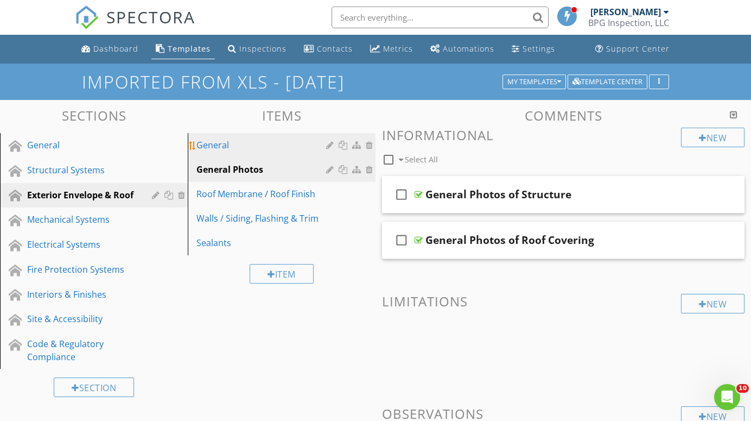
click at [222, 145] on div "General" at bounding box center [263, 144] width 133 height 13
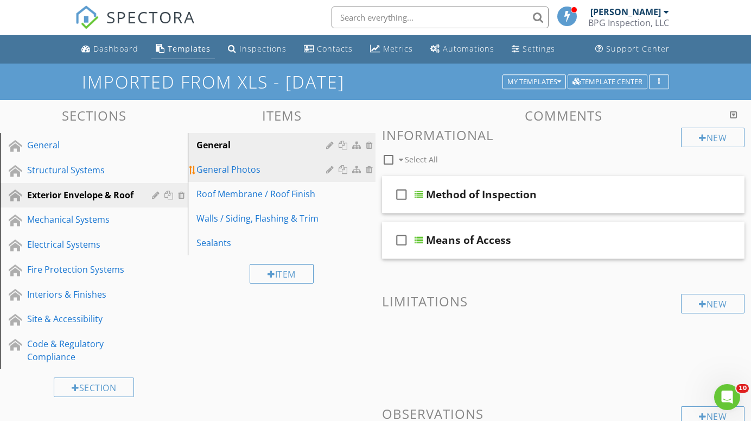
click at [219, 168] on div "General Photos" at bounding box center [263, 169] width 133 height 13
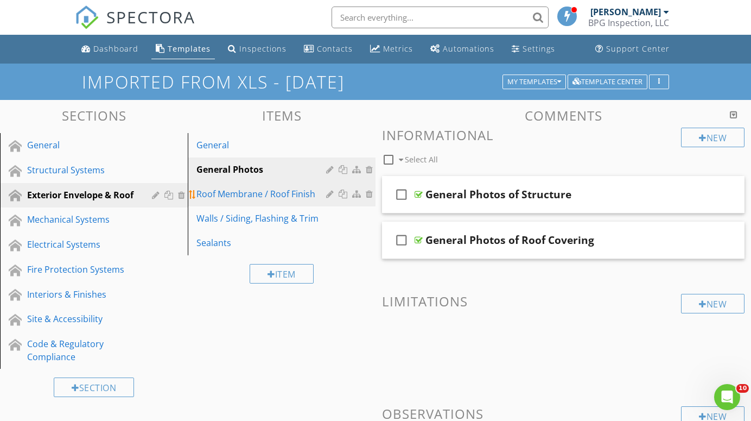
click at [219, 195] on div "Roof Membrane / Roof Finish" at bounding box center [263, 193] width 133 height 13
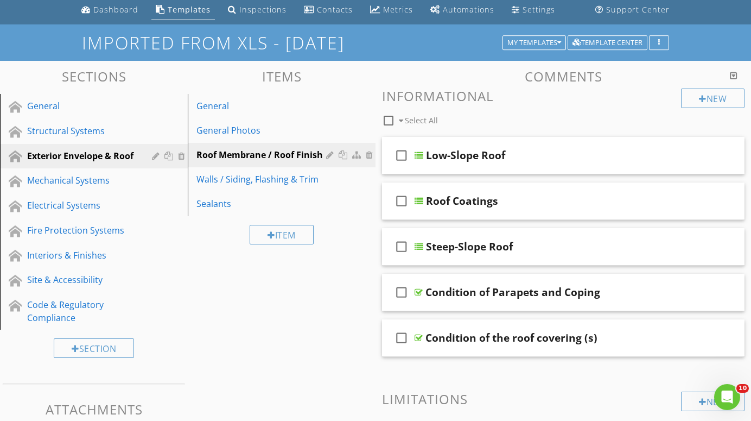
scroll to position [38, 0]
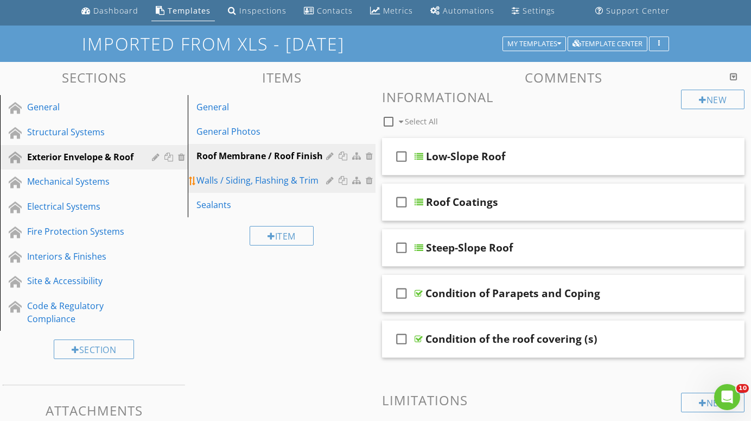
click at [226, 180] on div "Walls / Siding, Flashing & Trim" at bounding box center [263, 180] width 133 height 13
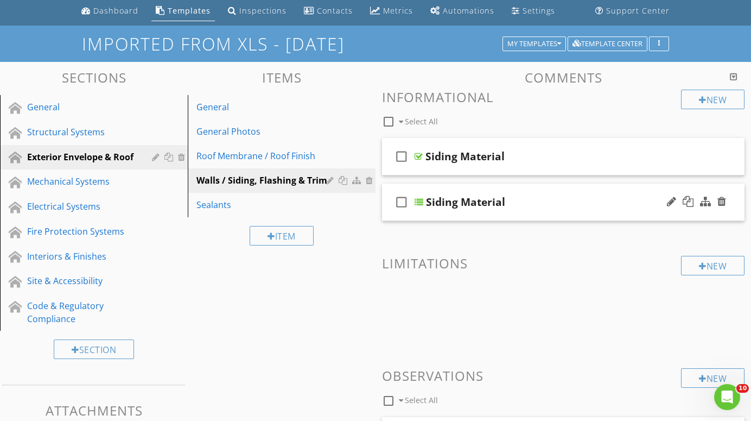
click at [420, 200] on div at bounding box center [419, 202] width 9 height 9
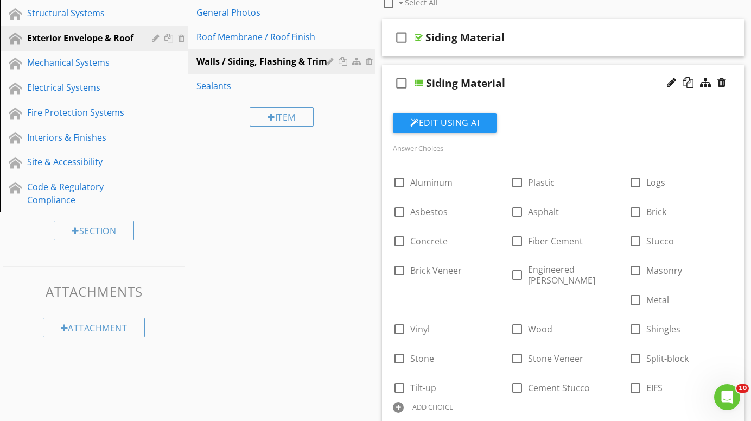
scroll to position [156, 0]
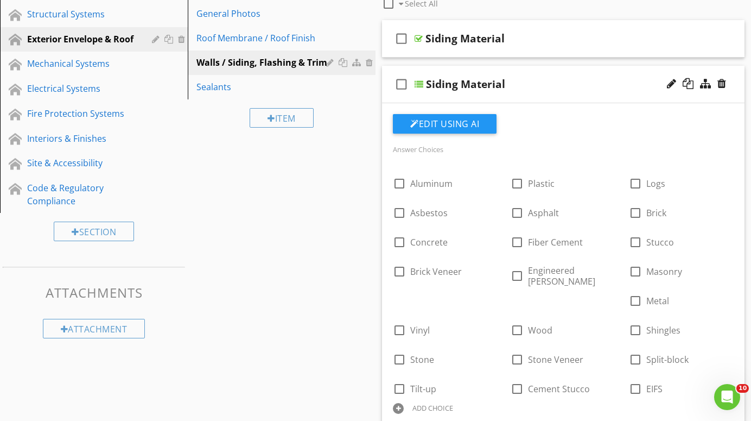
click at [421, 83] on div at bounding box center [419, 84] width 9 height 9
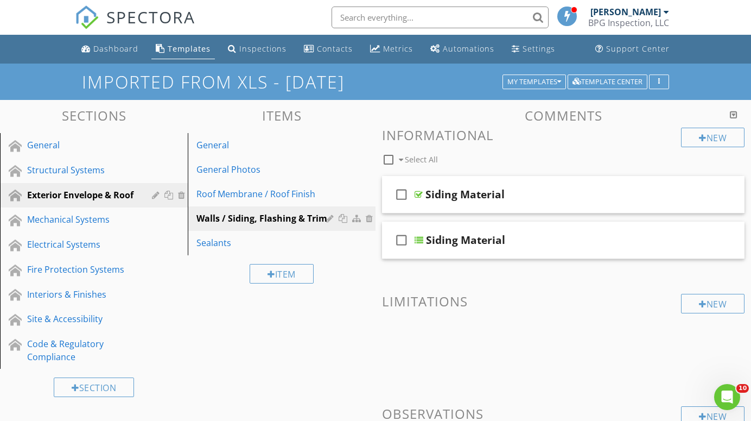
scroll to position [0, 0]
click at [215, 242] on div "Sealants" at bounding box center [263, 242] width 133 height 13
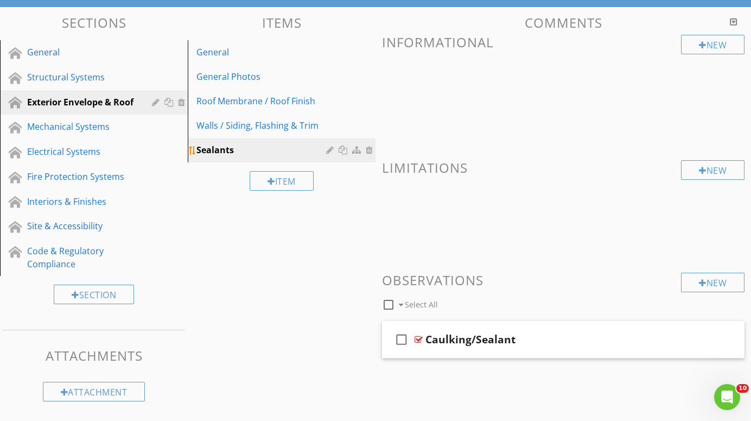
scroll to position [92, 0]
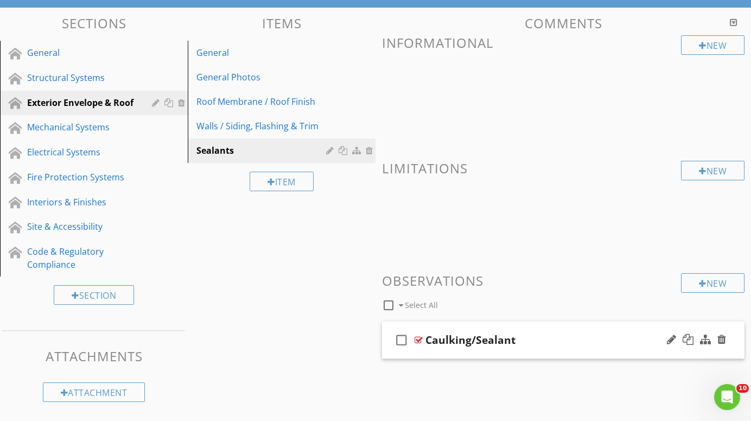
click at [421, 338] on div at bounding box center [419, 339] width 8 height 9
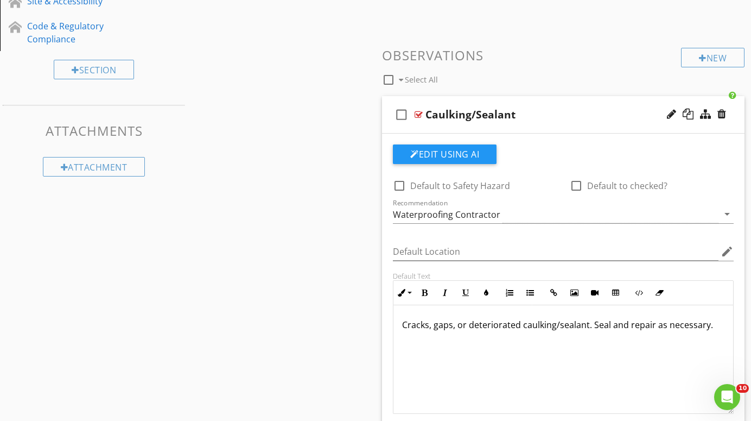
scroll to position [316, 0]
click at [419, 113] on div at bounding box center [419, 115] width 8 height 9
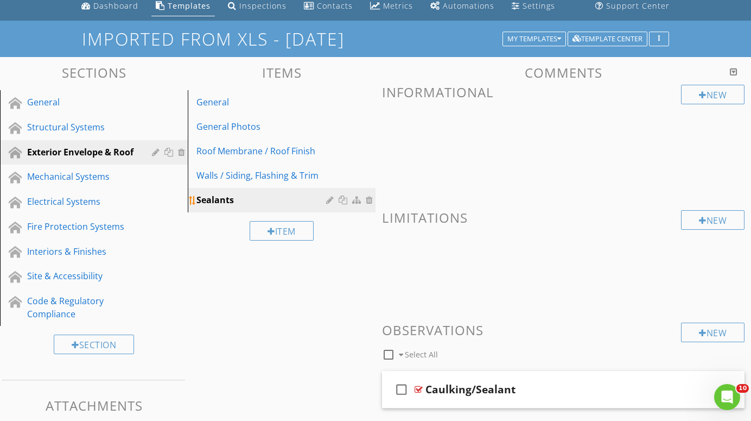
scroll to position [42, 0]
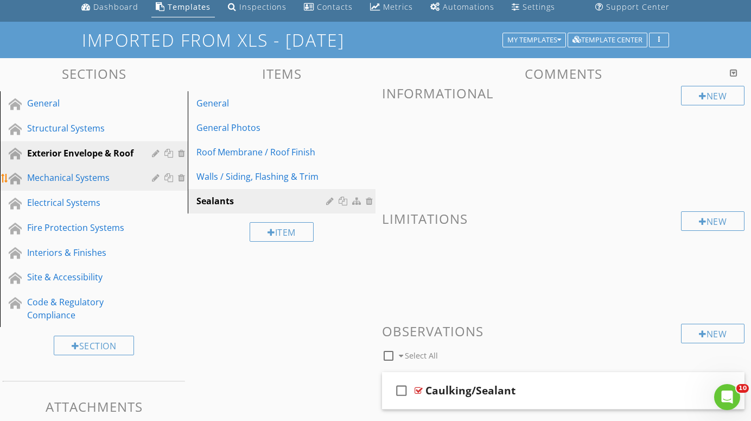
click at [73, 174] on div "Mechanical Systems" at bounding box center [81, 177] width 109 height 13
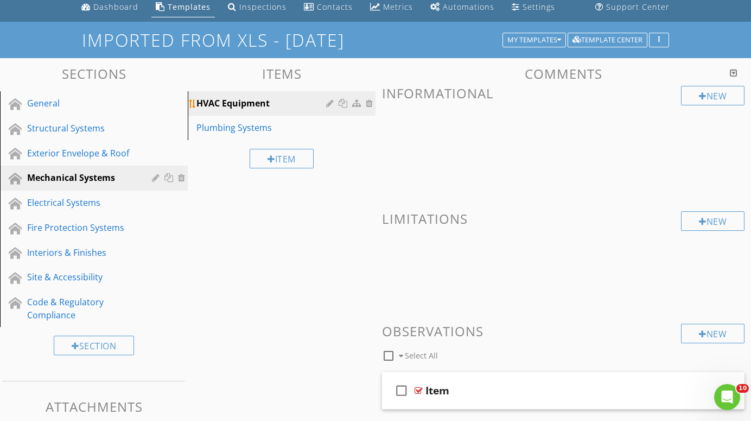
click at [231, 103] on div "HVAC Equipment" at bounding box center [263, 103] width 133 height 13
click at [230, 126] on div "Plumbing Systems" at bounding box center [263, 127] width 133 height 13
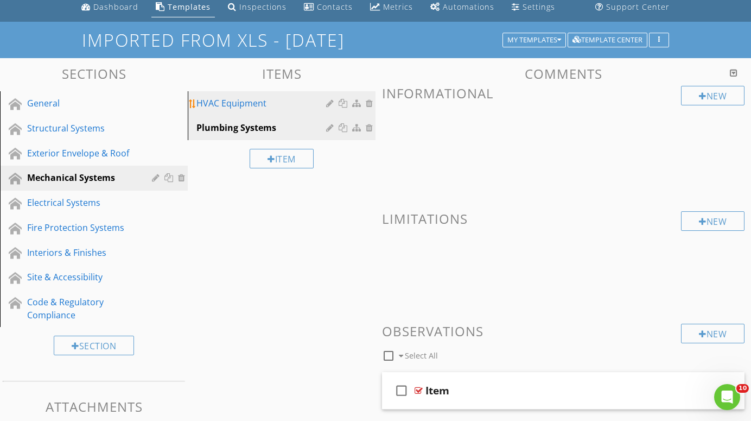
click at [231, 100] on div "HVAC Equipment" at bounding box center [263, 103] width 133 height 13
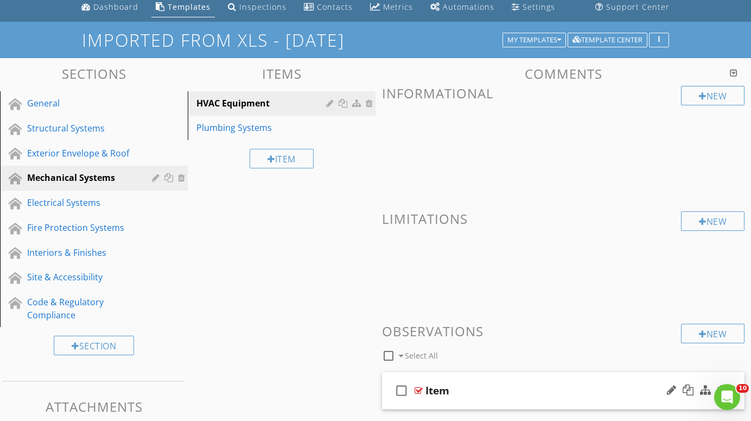
click at [419, 387] on div at bounding box center [419, 390] width 8 height 9
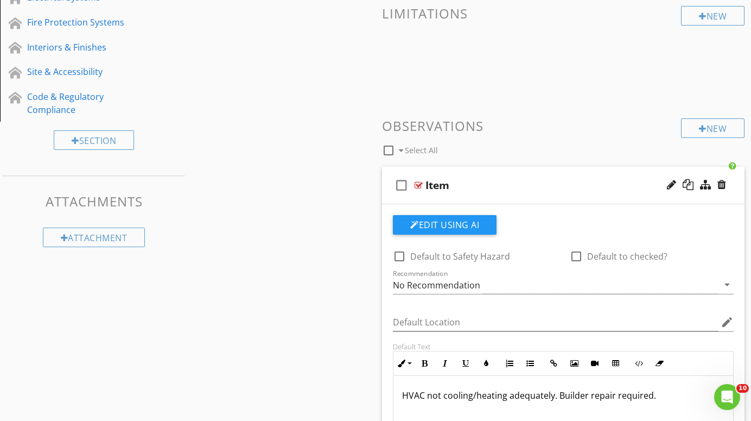
scroll to position [238, 0]
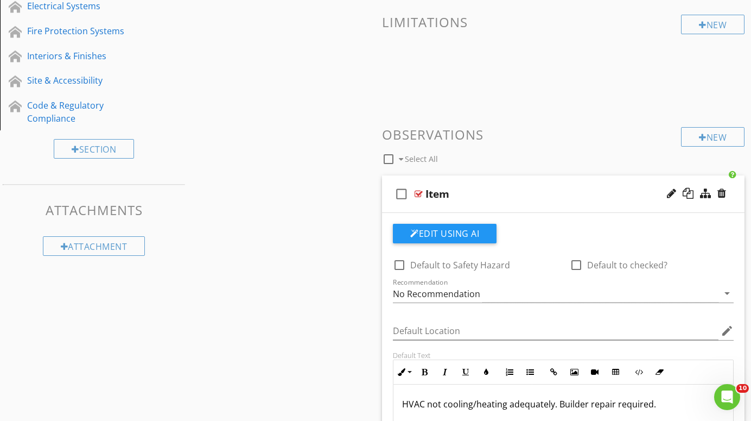
click at [417, 193] on div at bounding box center [419, 193] width 8 height 9
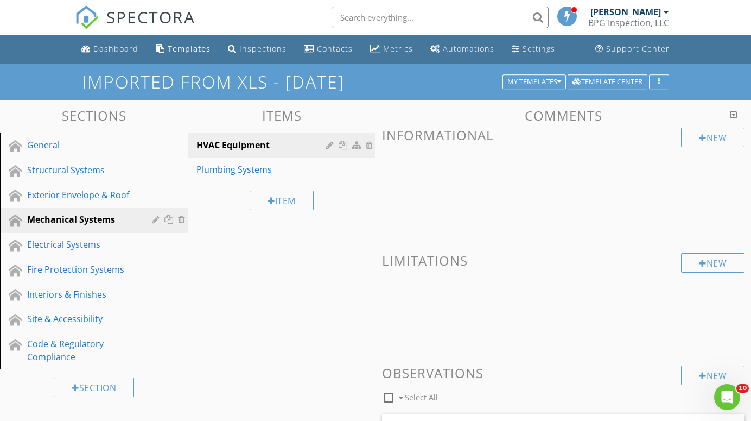
scroll to position [0, 0]
click at [61, 293] on div "Interiors & Finishes" at bounding box center [81, 294] width 109 height 13
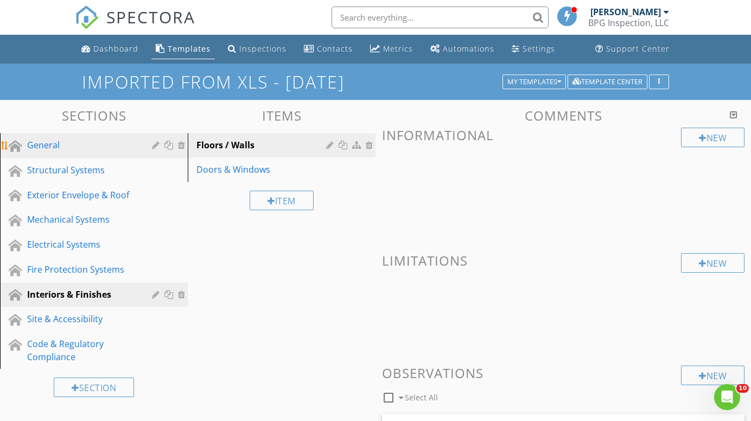
click at [44, 143] on div "General" at bounding box center [81, 144] width 109 height 13
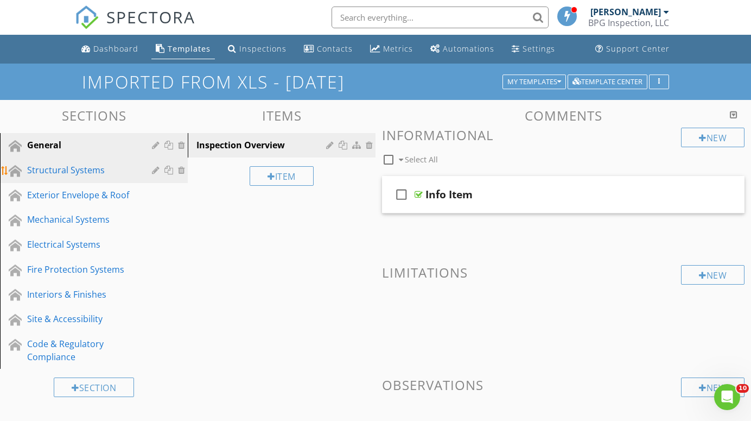
click at [60, 168] on div "Structural Systems" at bounding box center [81, 169] width 109 height 13
